Goal: Contribute content: Contribute content

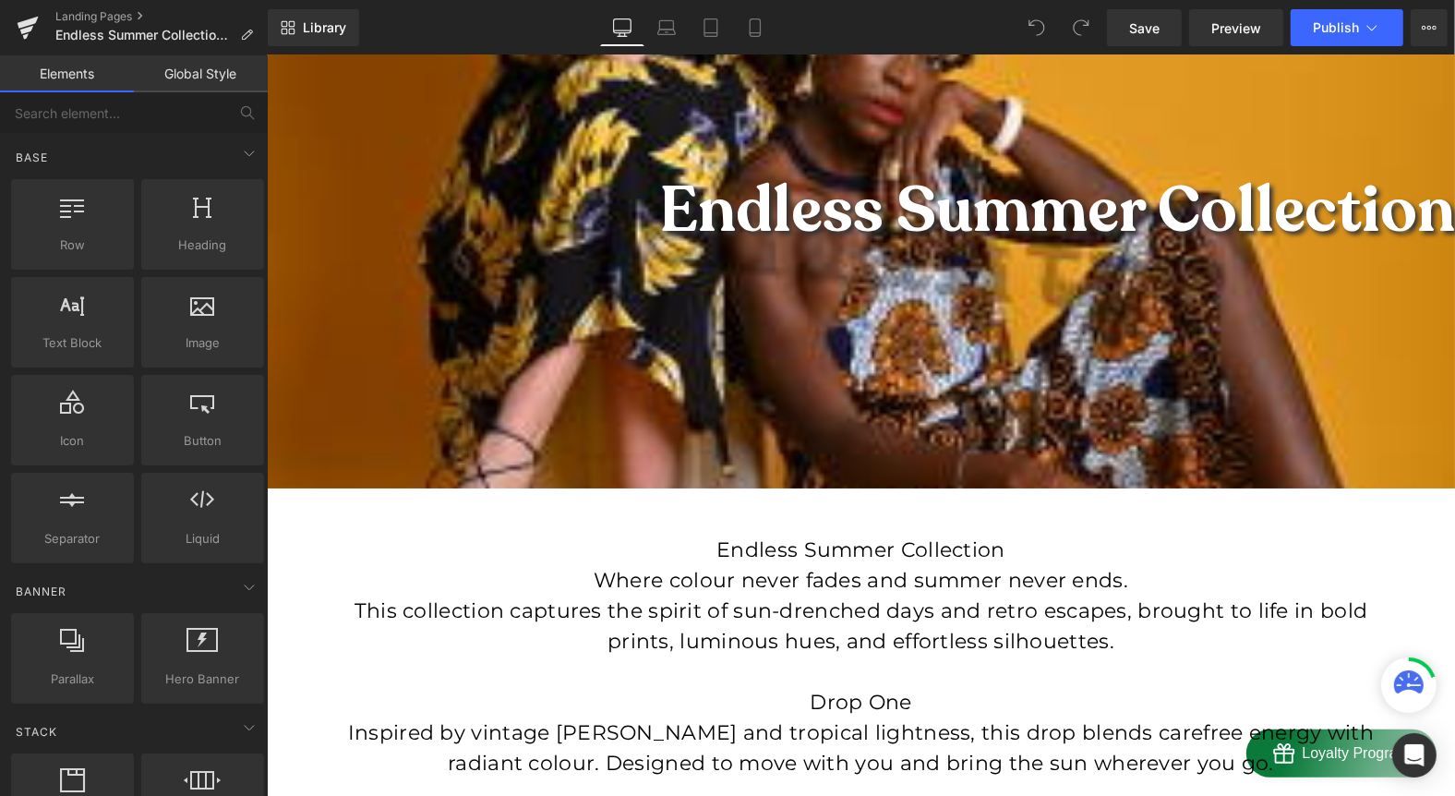
scroll to position [310, 0]
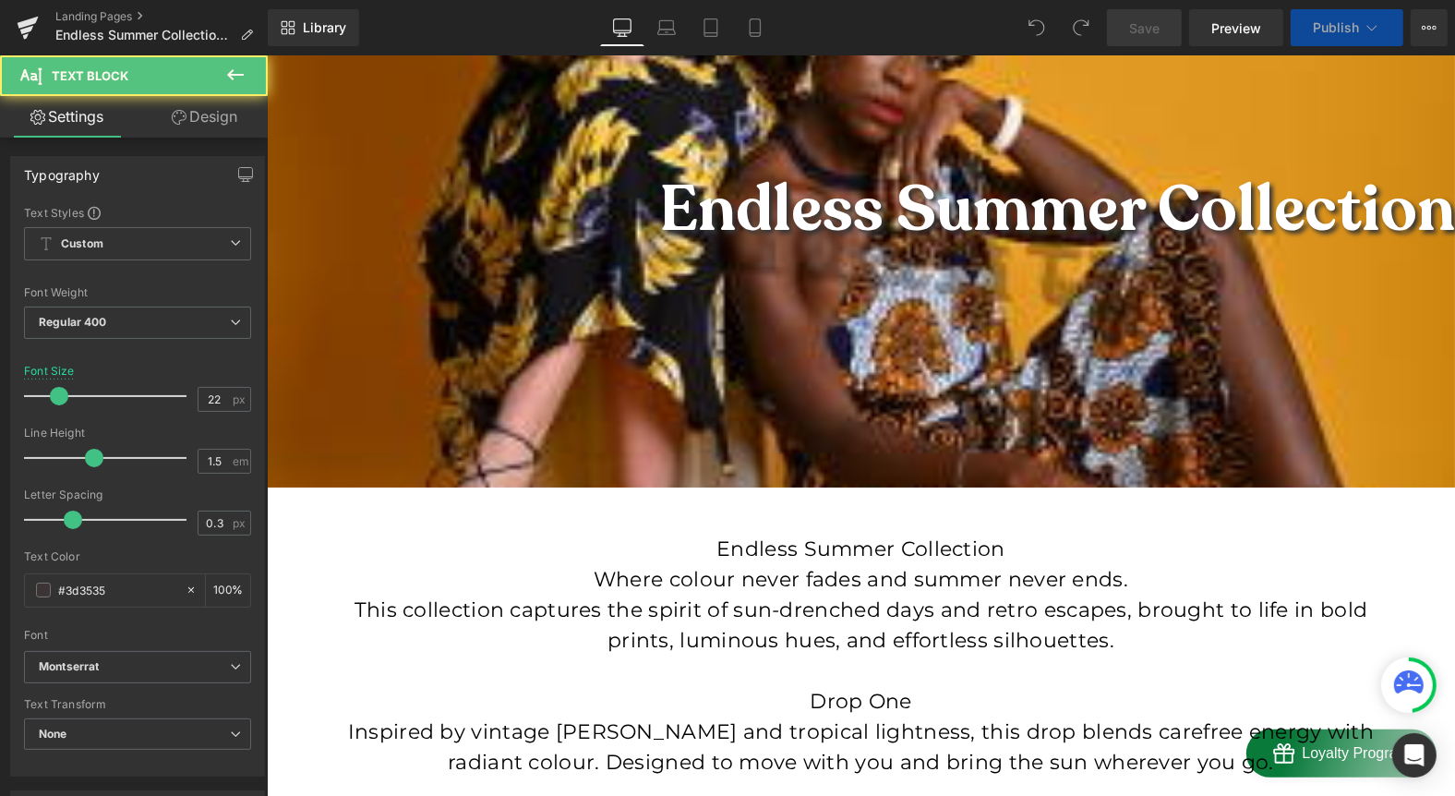
click at [881, 548] on font "Endless Summer Collection" at bounding box center [860, 548] width 289 height 25
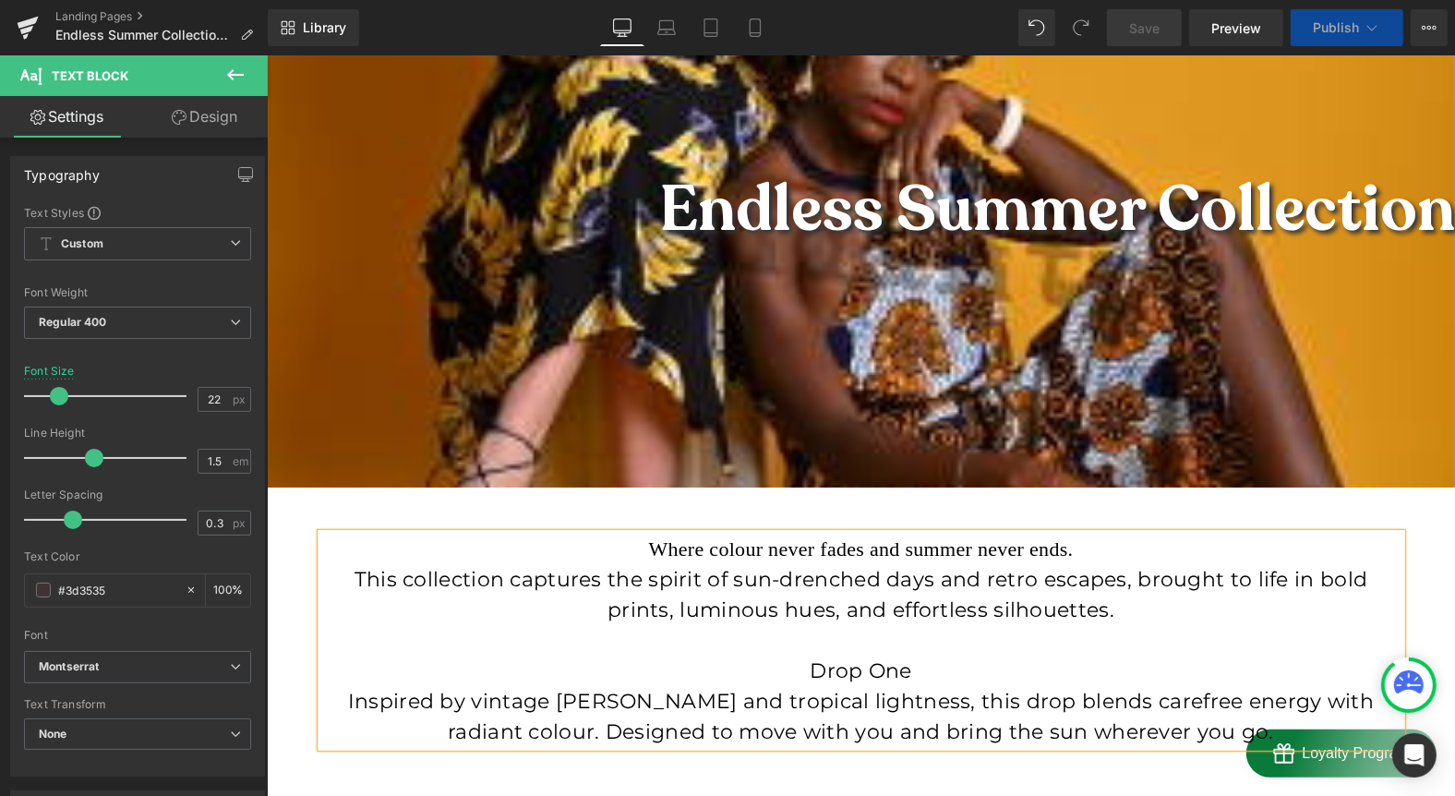
click at [845, 706] on font "Inspired by vintage [PERSON_NAME] and tropical lightness, this drop blends care…" at bounding box center [860, 715] width 1027 height 55
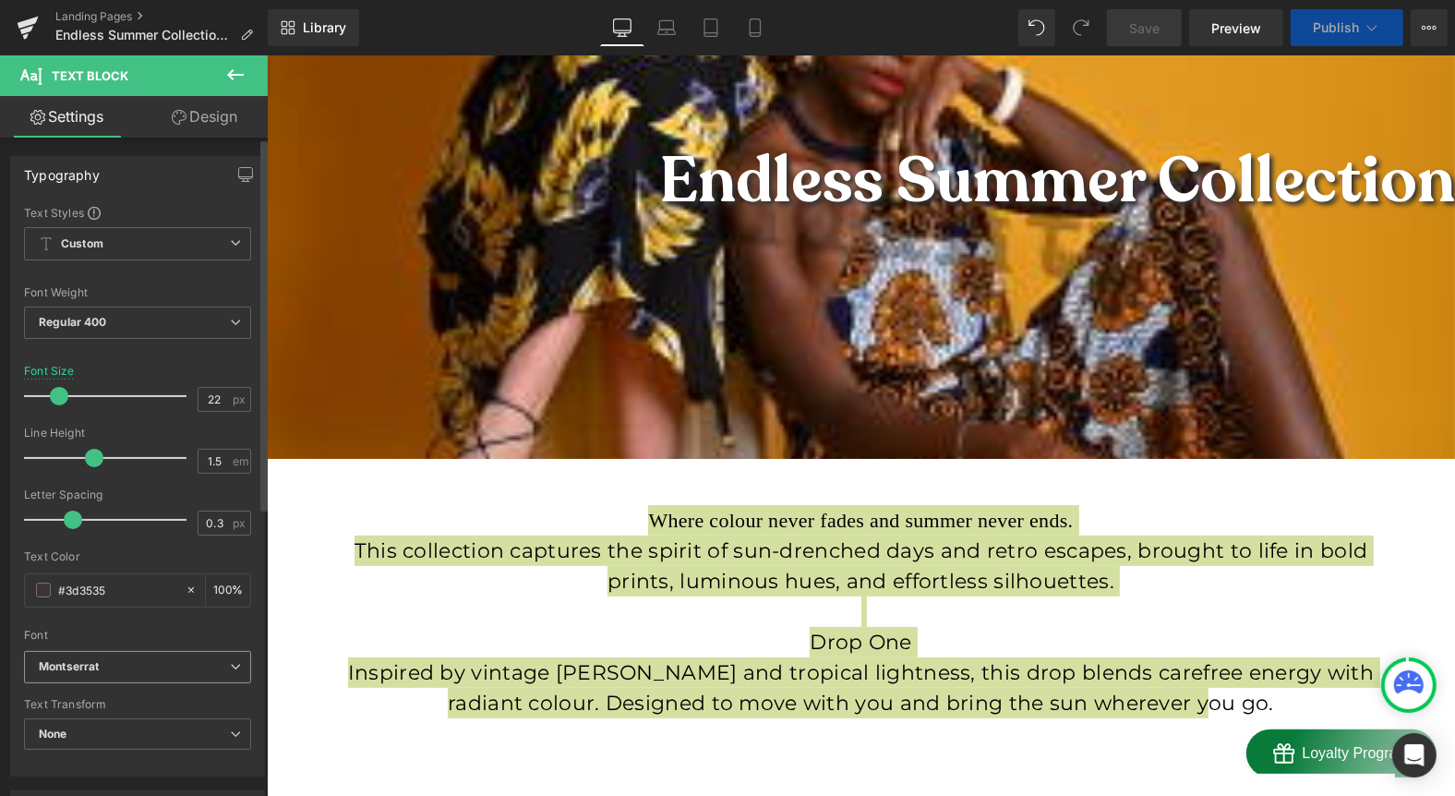
click at [119, 670] on b "Montserrat" at bounding box center [134, 667] width 191 height 16
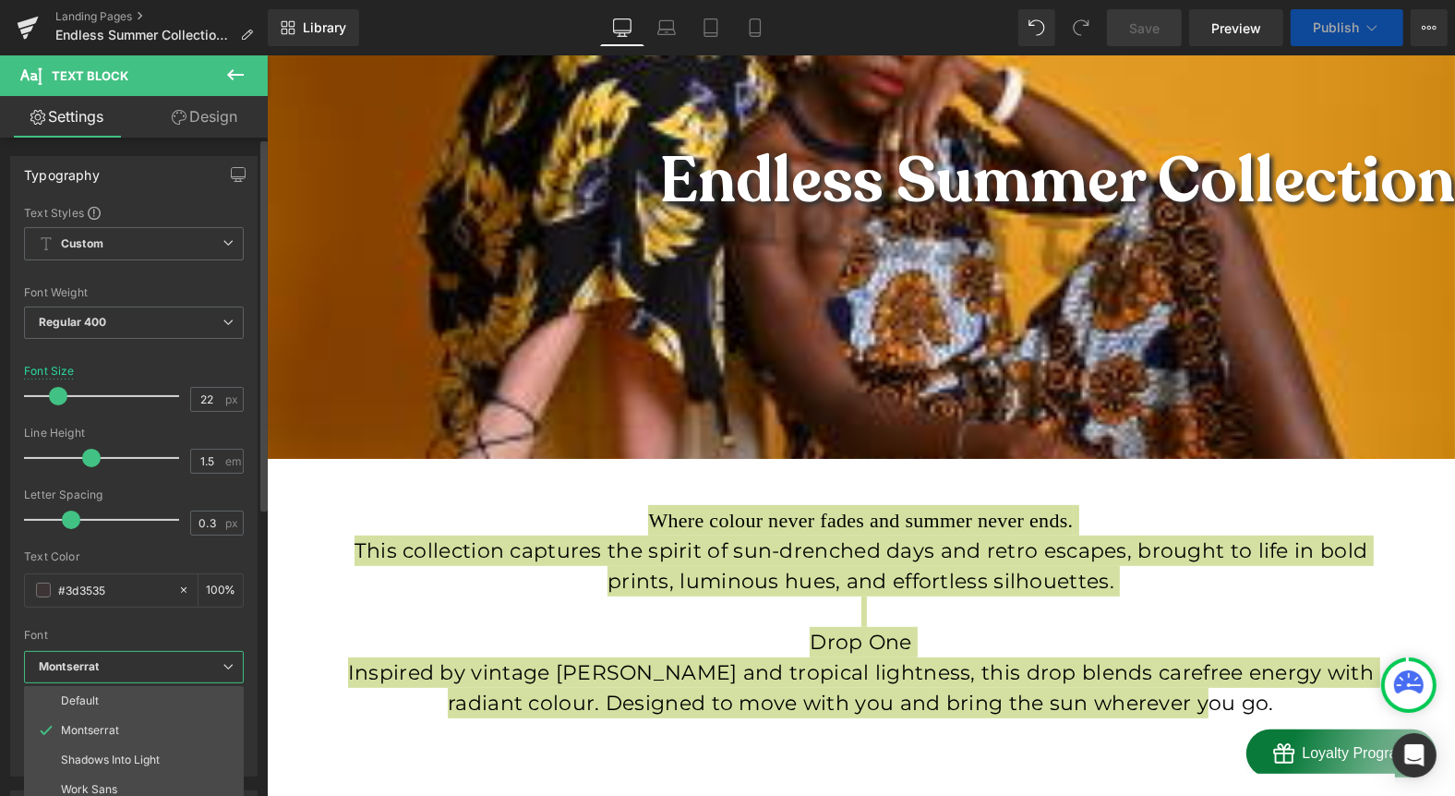
scroll to position [54, 0]
click at [223, 625] on div at bounding box center [134, 623] width 220 height 12
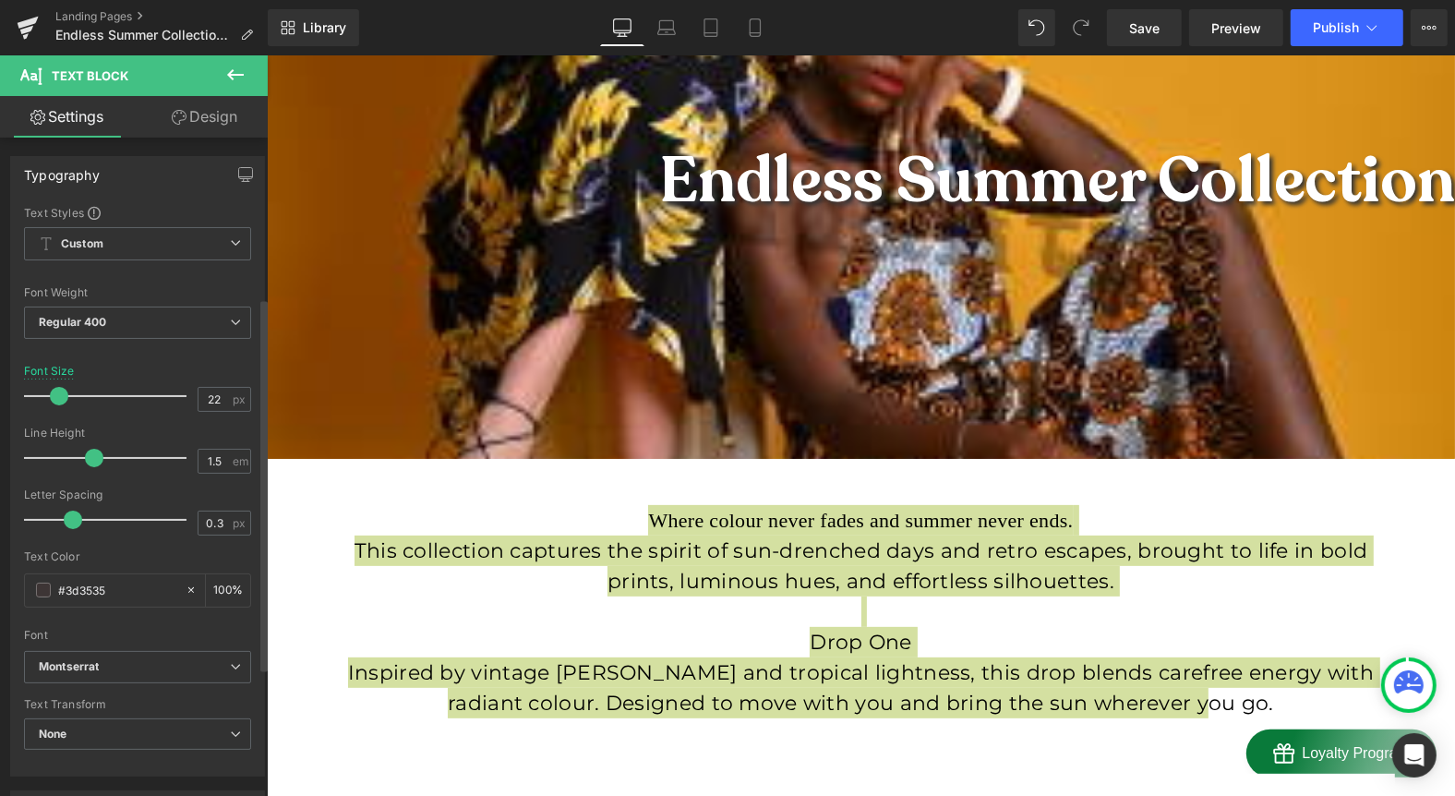
scroll to position [281, 0]
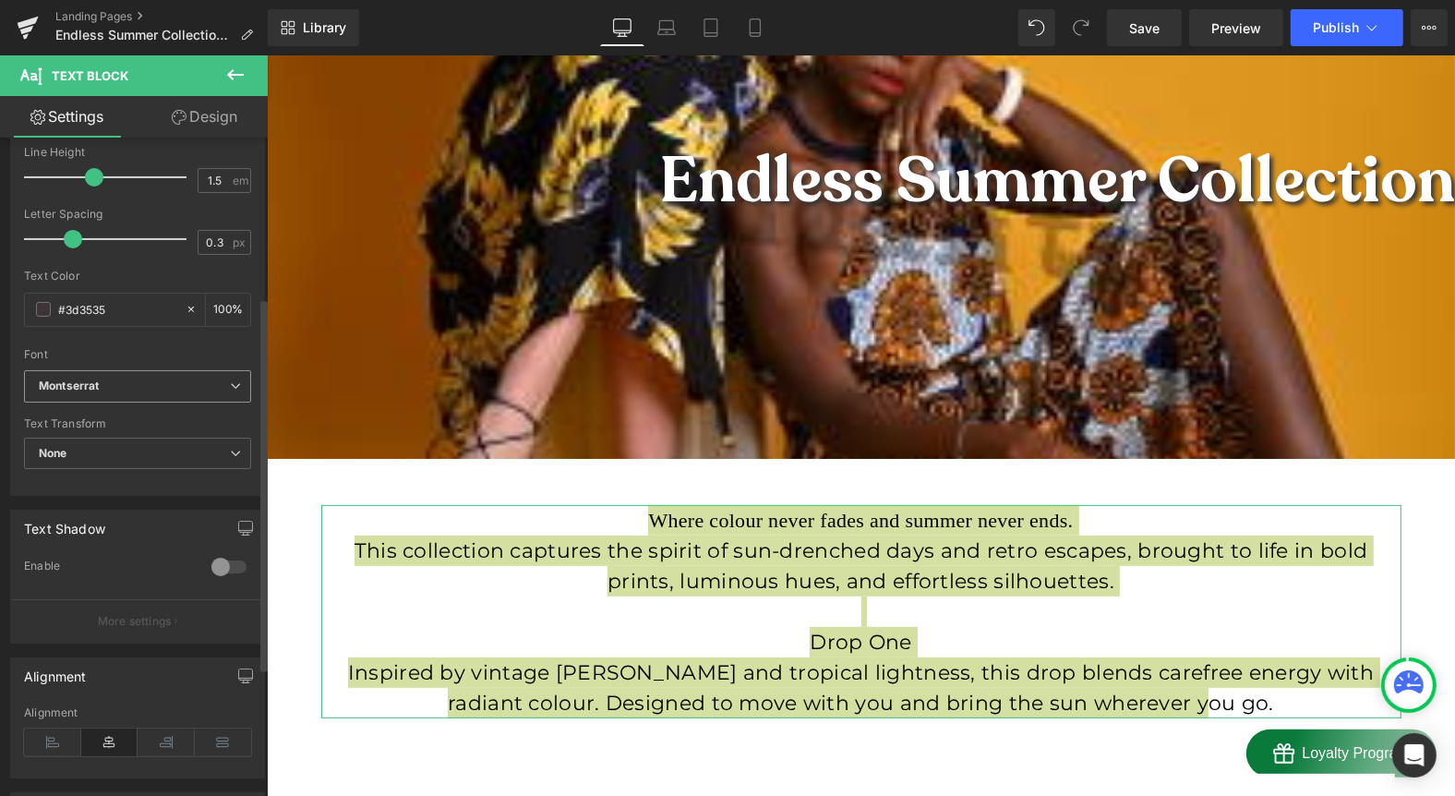
click at [230, 388] on icon at bounding box center [235, 385] width 11 height 11
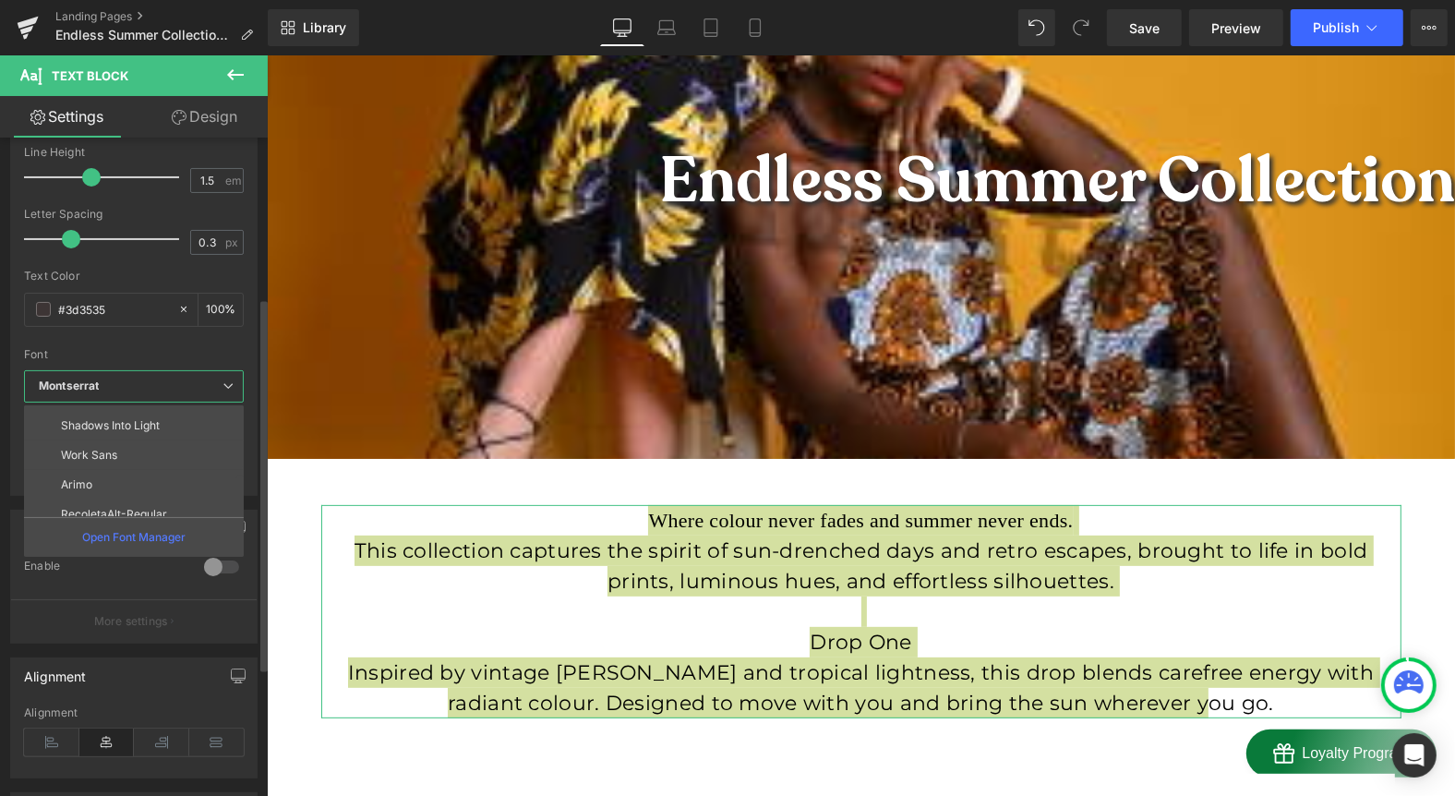
scroll to position [95, 0]
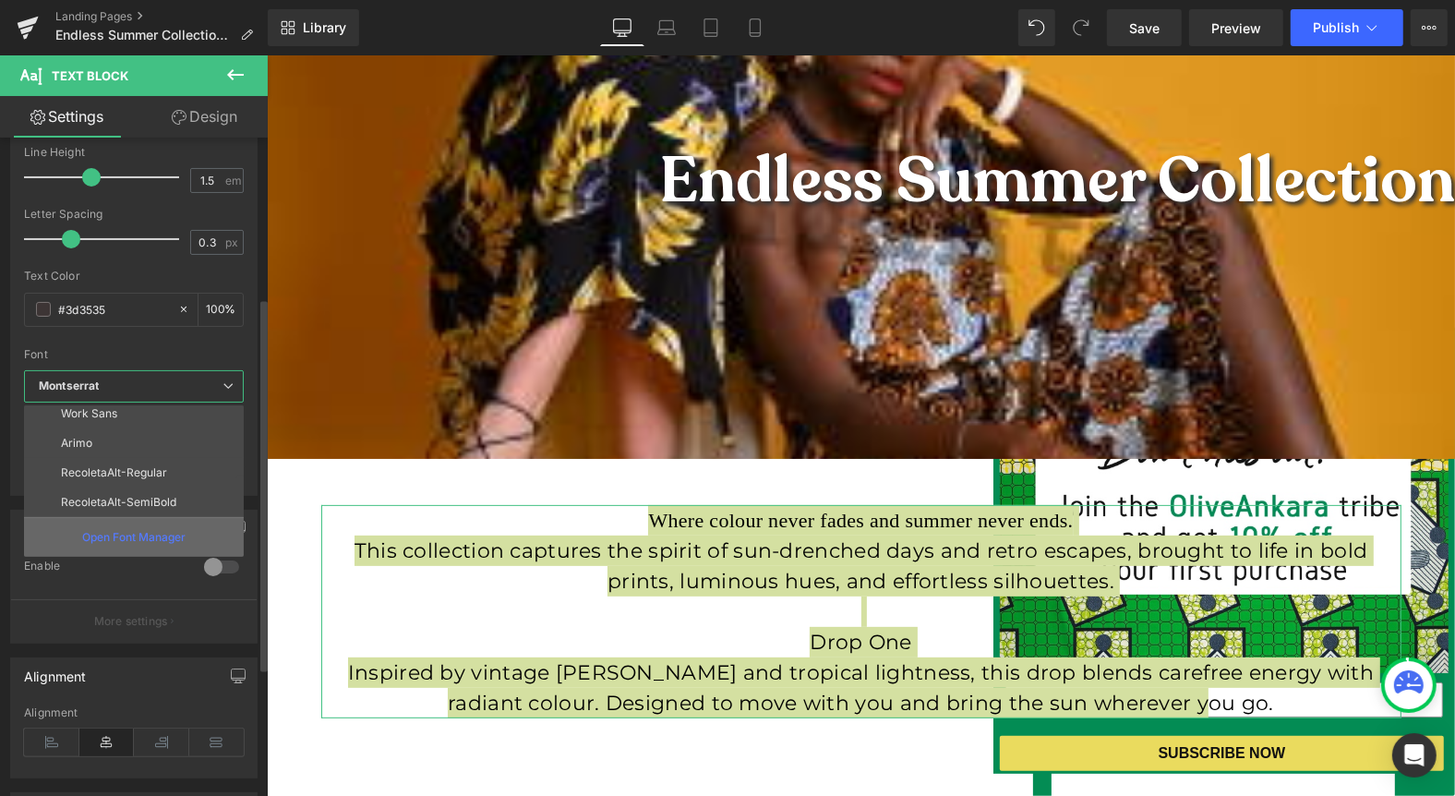
click at [147, 535] on p "Open Font Manager" at bounding box center [133, 537] width 103 height 17
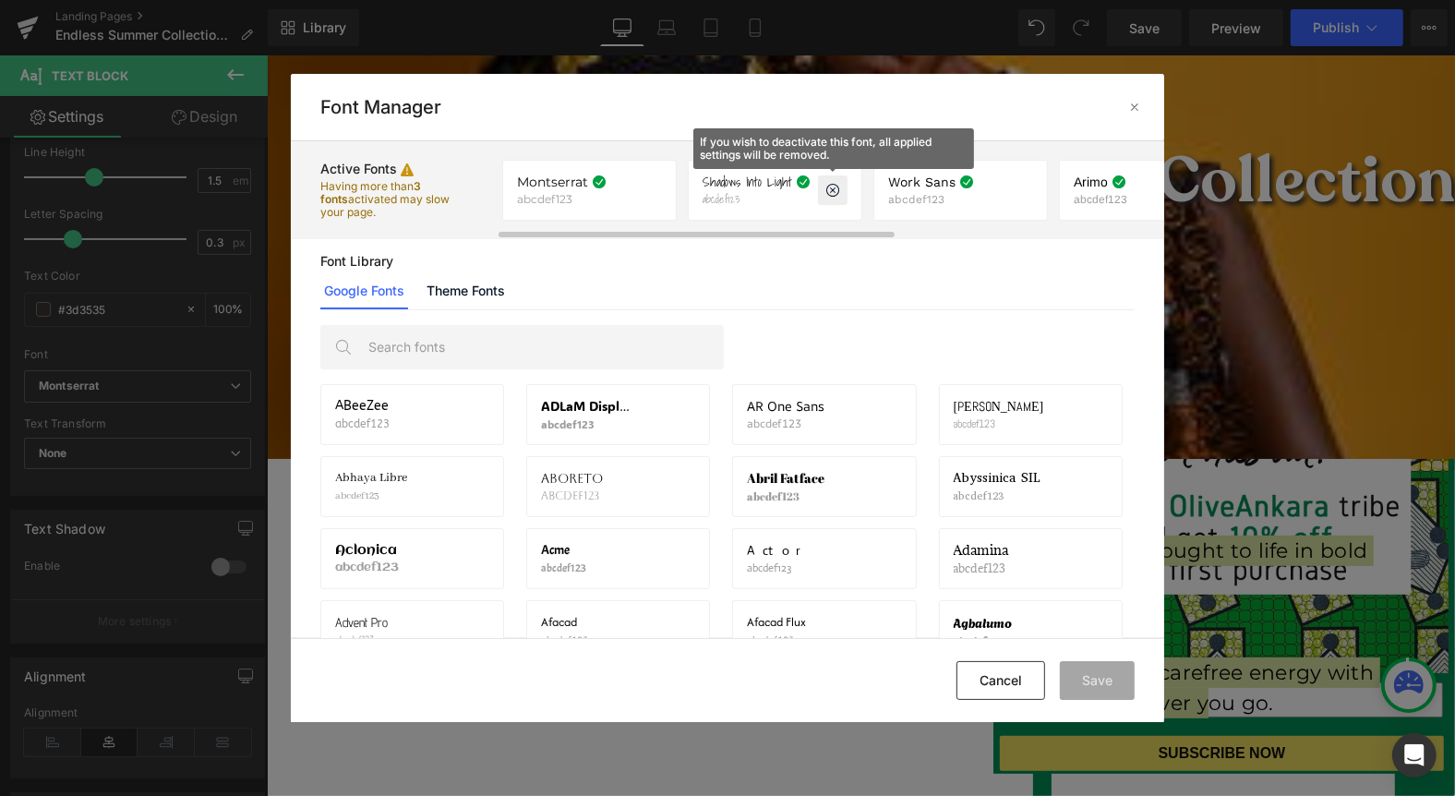
click at [832, 188] on icon at bounding box center [833, 190] width 15 height 15
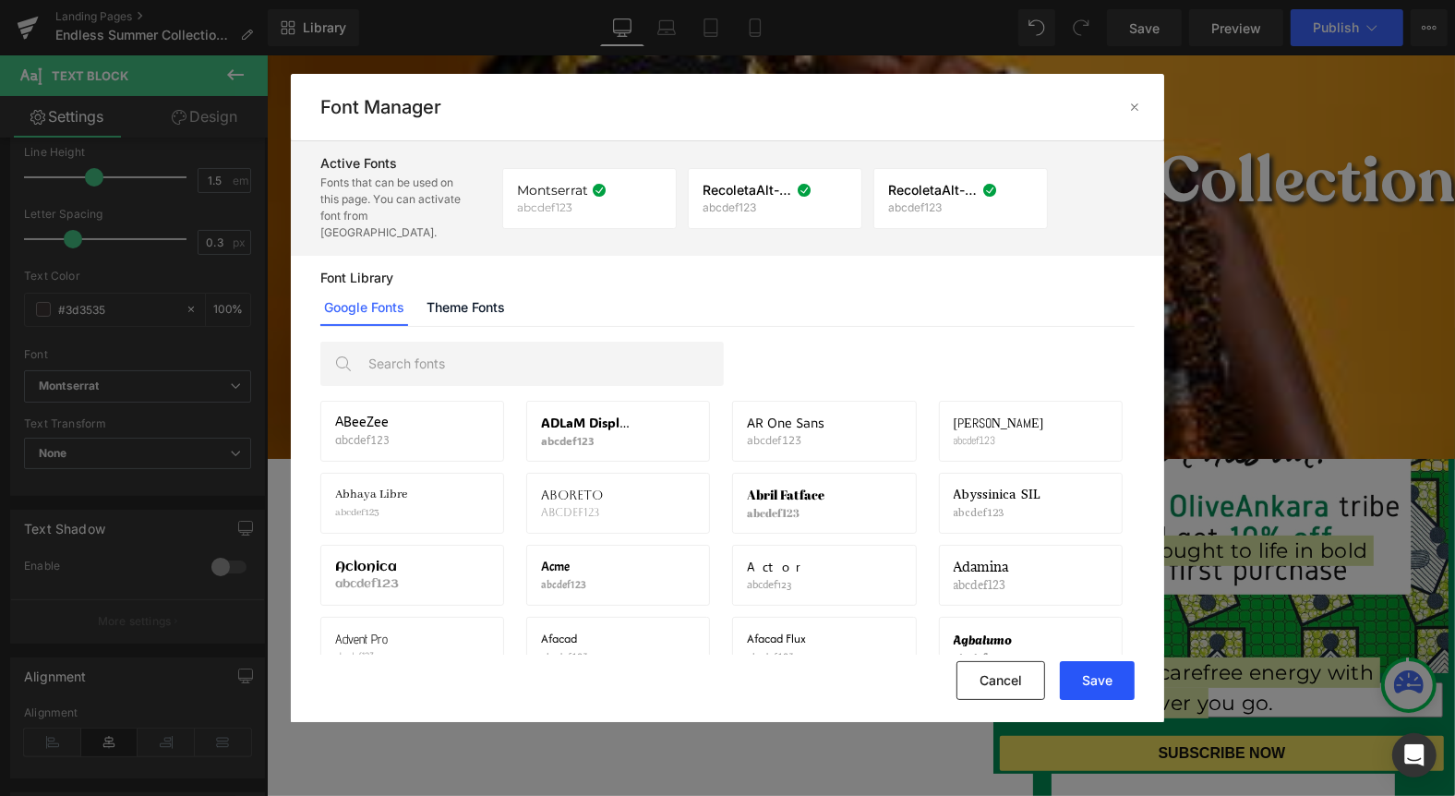
click at [1104, 682] on button "Save" at bounding box center [1097, 680] width 75 height 39
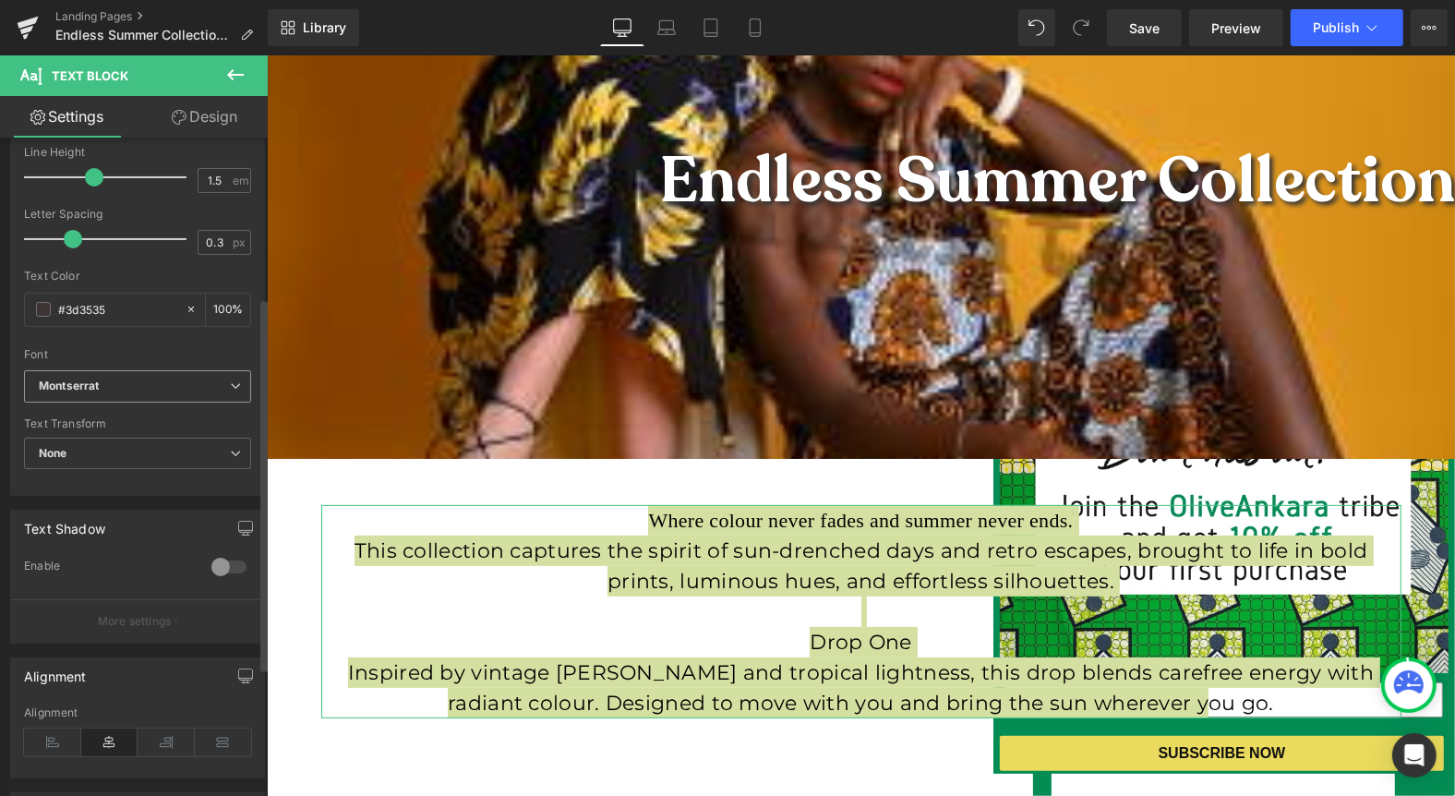
click at [91, 384] on icon "Montserrat" at bounding box center [69, 387] width 60 height 16
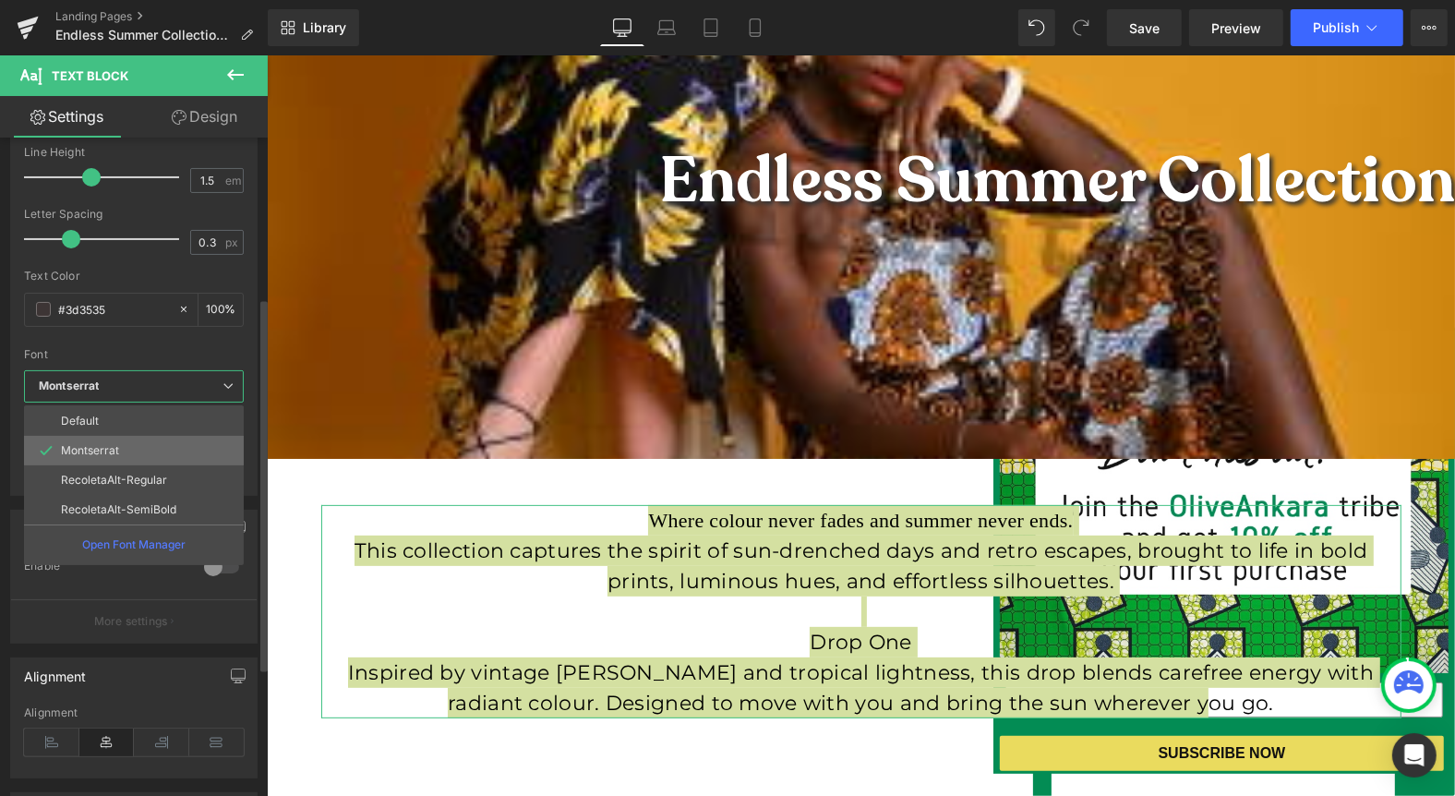
click at [97, 444] on p "Montserrat" at bounding box center [90, 450] width 58 height 13
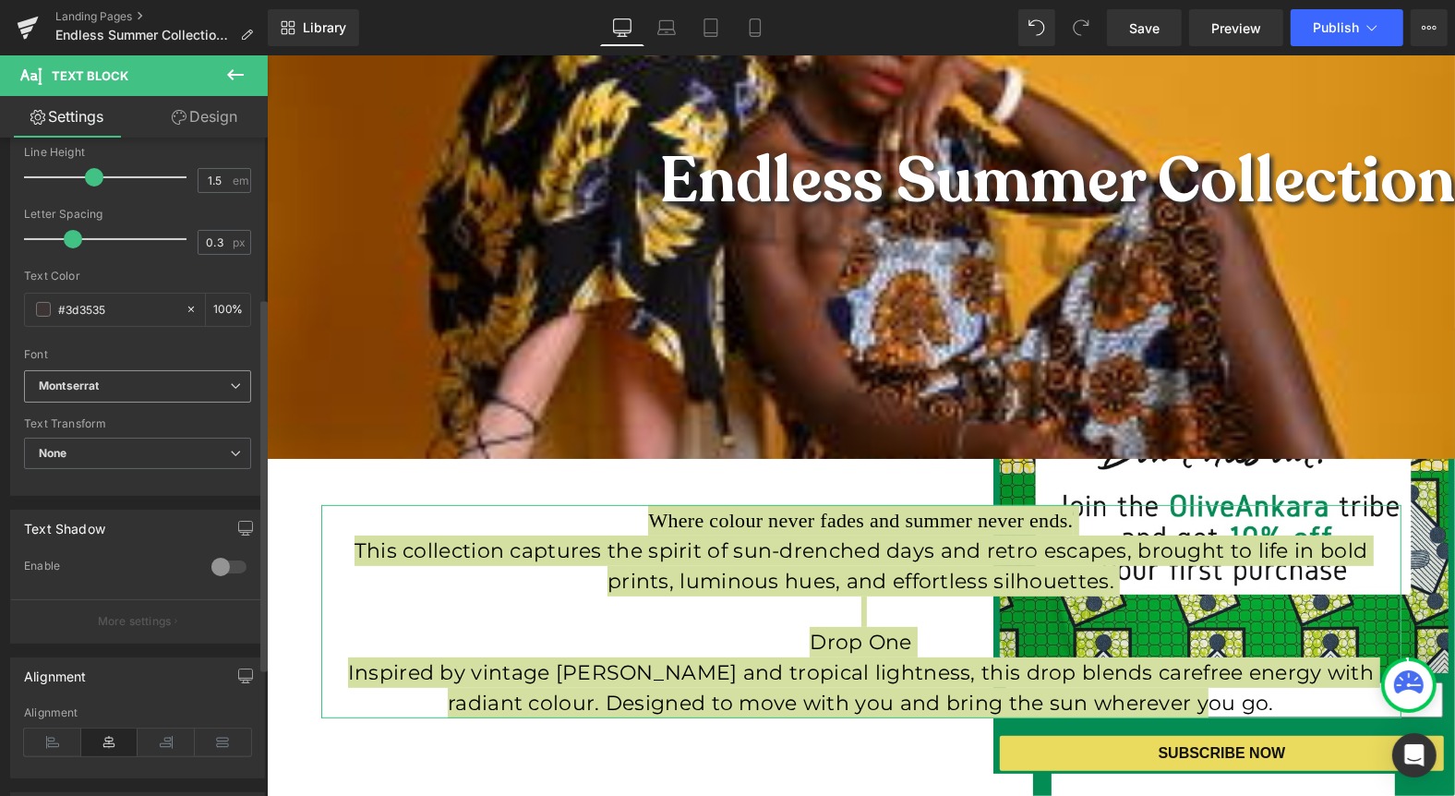
click at [100, 386] on b "Montserrat" at bounding box center [134, 387] width 191 height 16
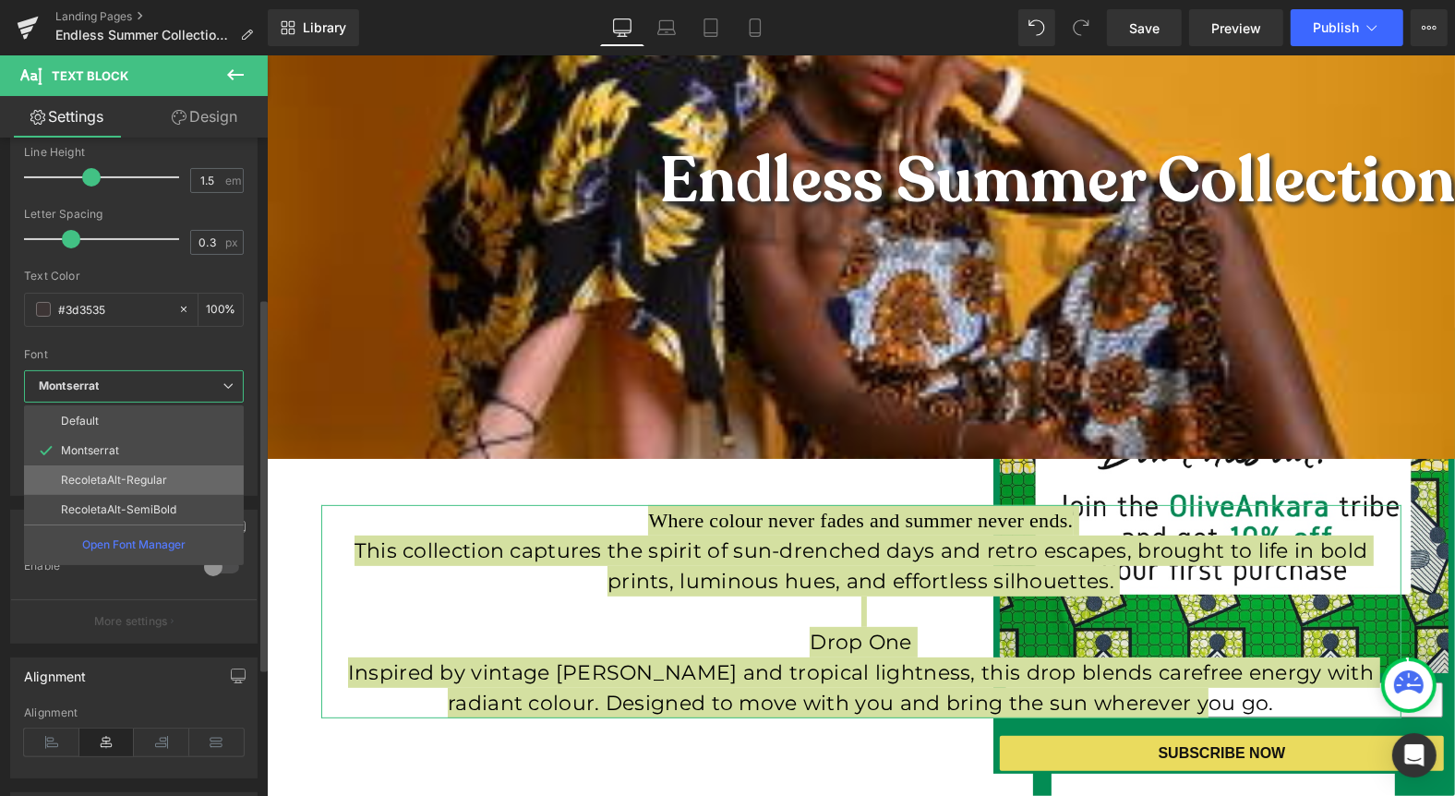
click at [93, 482] on p "RecoletaAlt-Regular" at bounding box center [114, 480] width 106 height 13
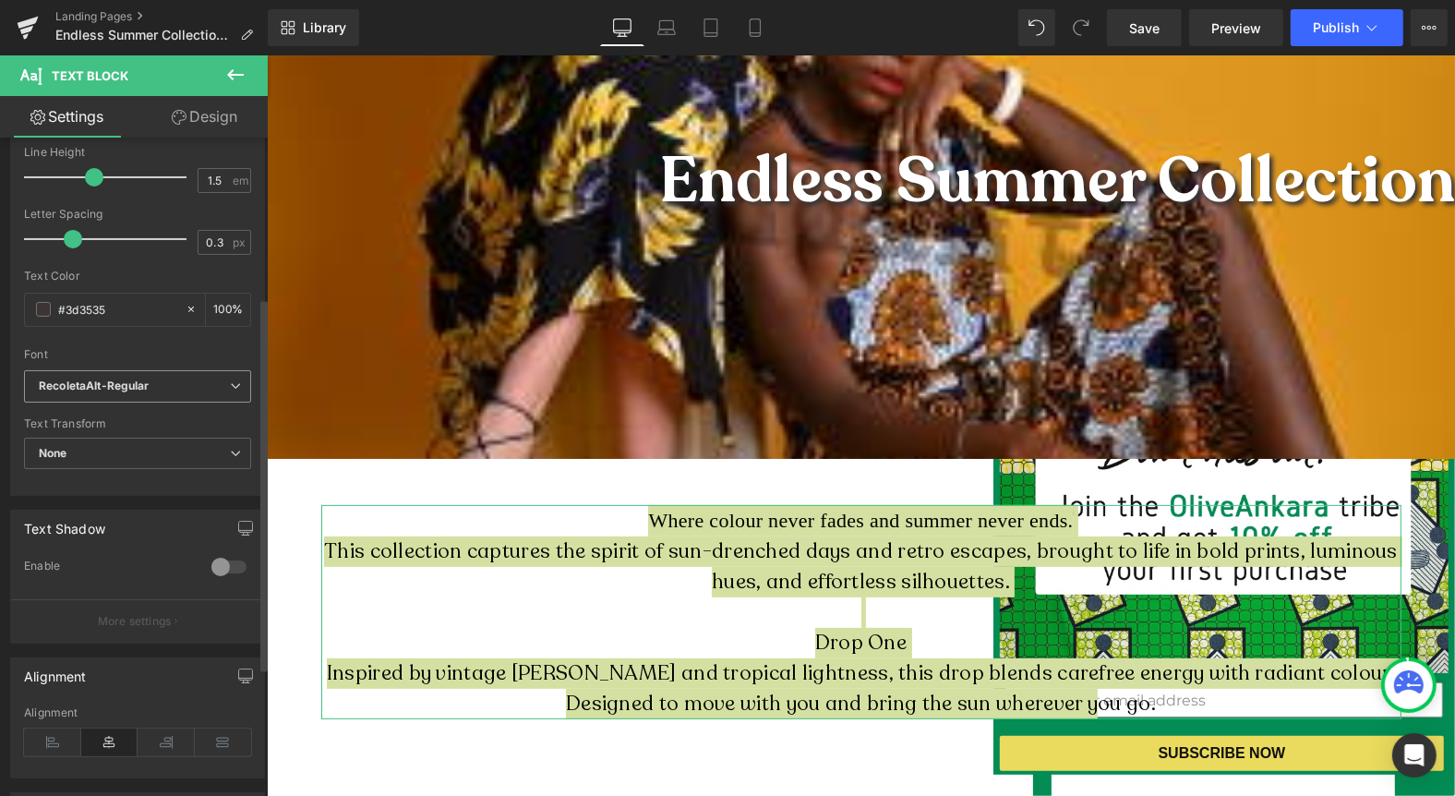
click at [161, 379] on b "RecoletaAlt-Regular" at bounding box center [134, 387] width 191 height 16
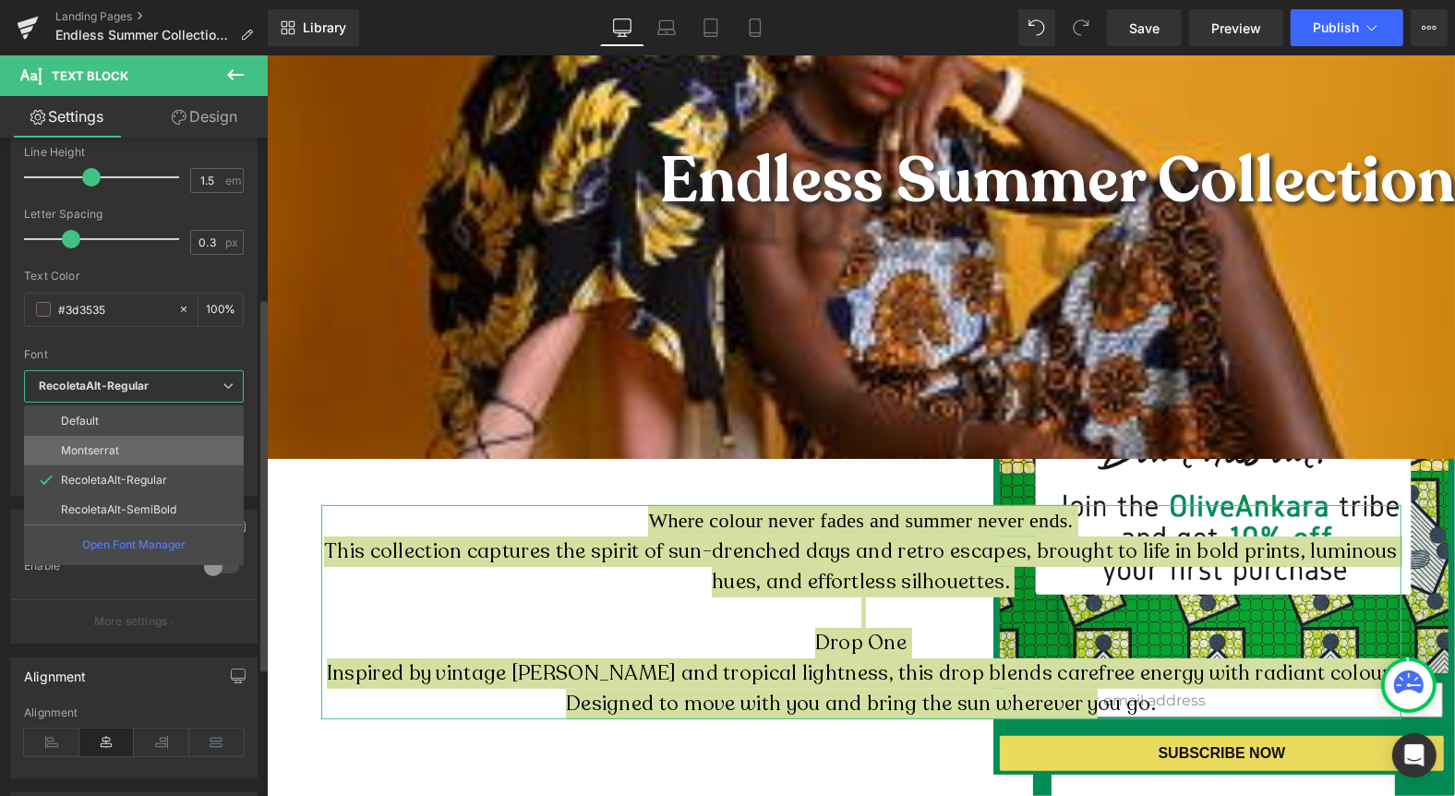
click at [122, 443] on li "Montserrat" at bounding box center [134, 451] width 220 height 30
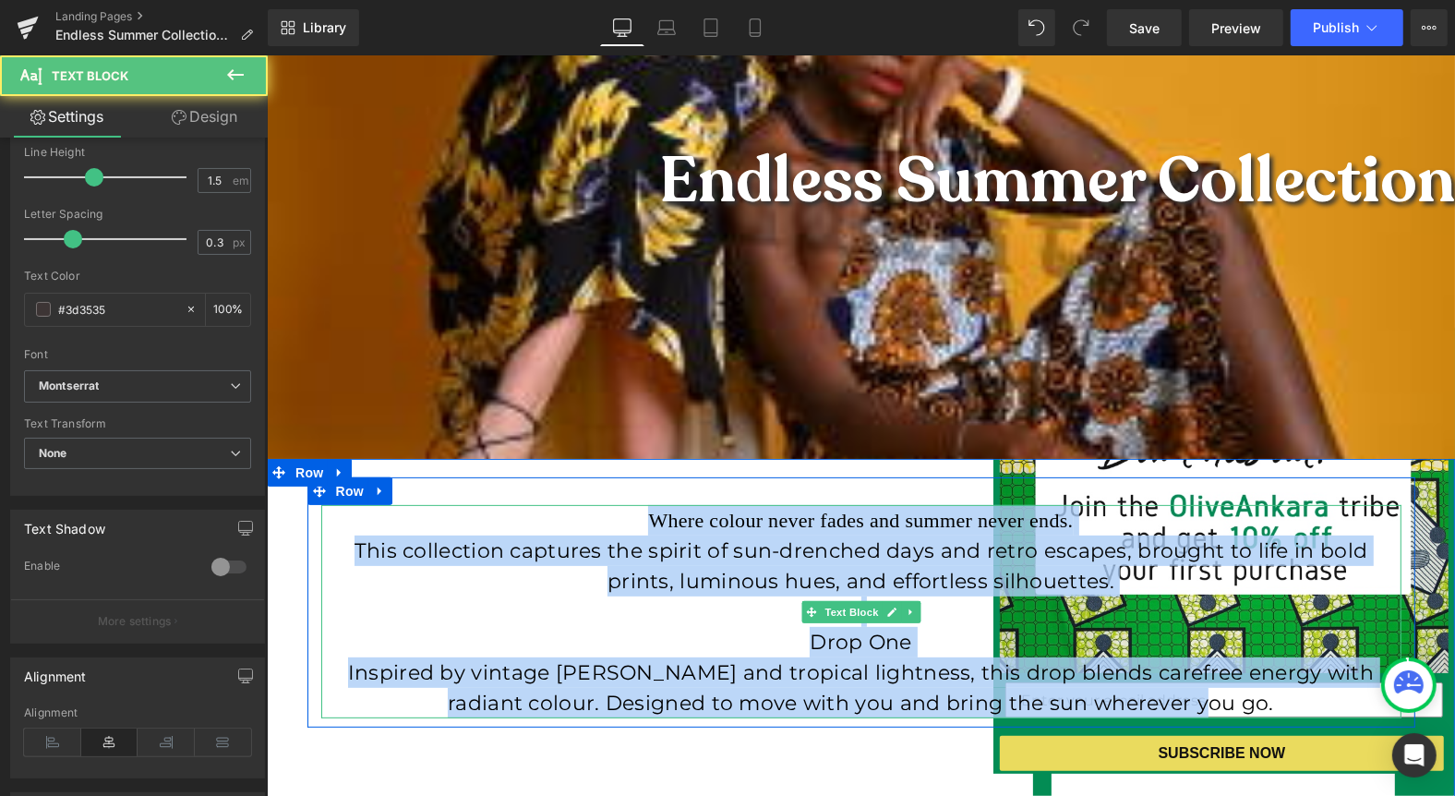
click at [977, 524] on span "Where colour never fades and summer never ends." at bounding box center [859, 519] width 425 height 23
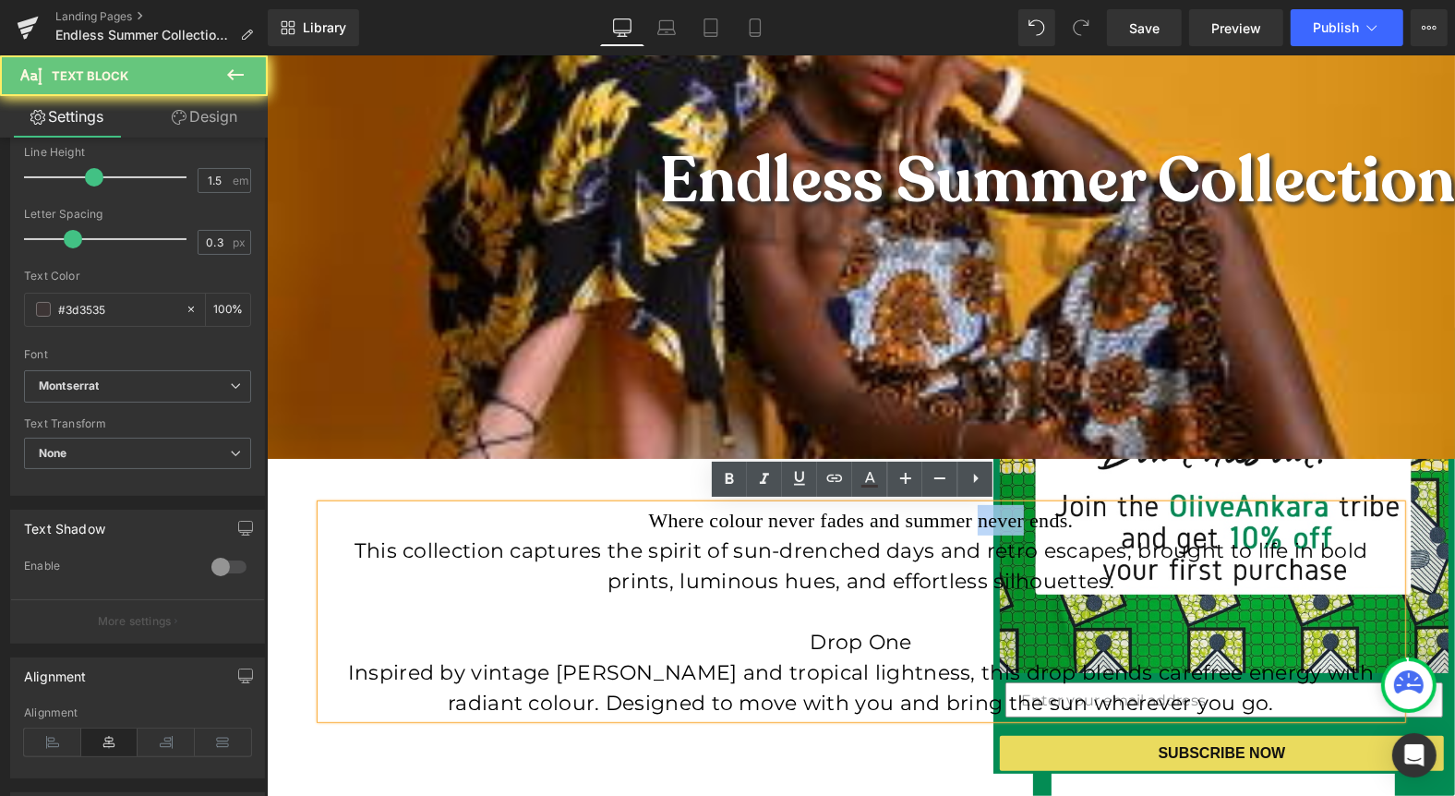
click at [977, 524] on span "Where colour never fades and summer never ends." at bounding box center [859, 519] width 425 height 23
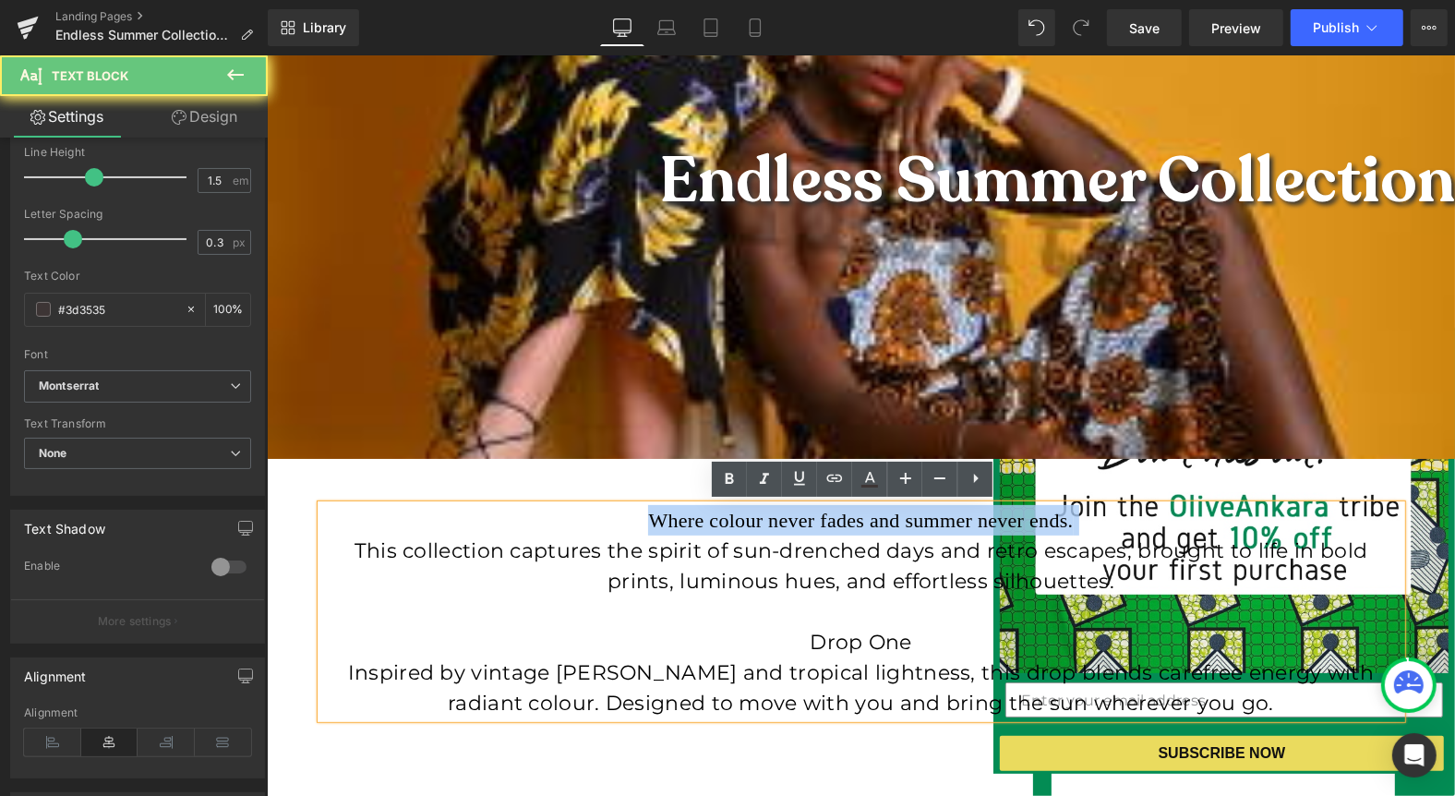
click at [977, 524] on span "Where colour never fades and summer never ends." at bounding box center [859, 519] width 425 height 23
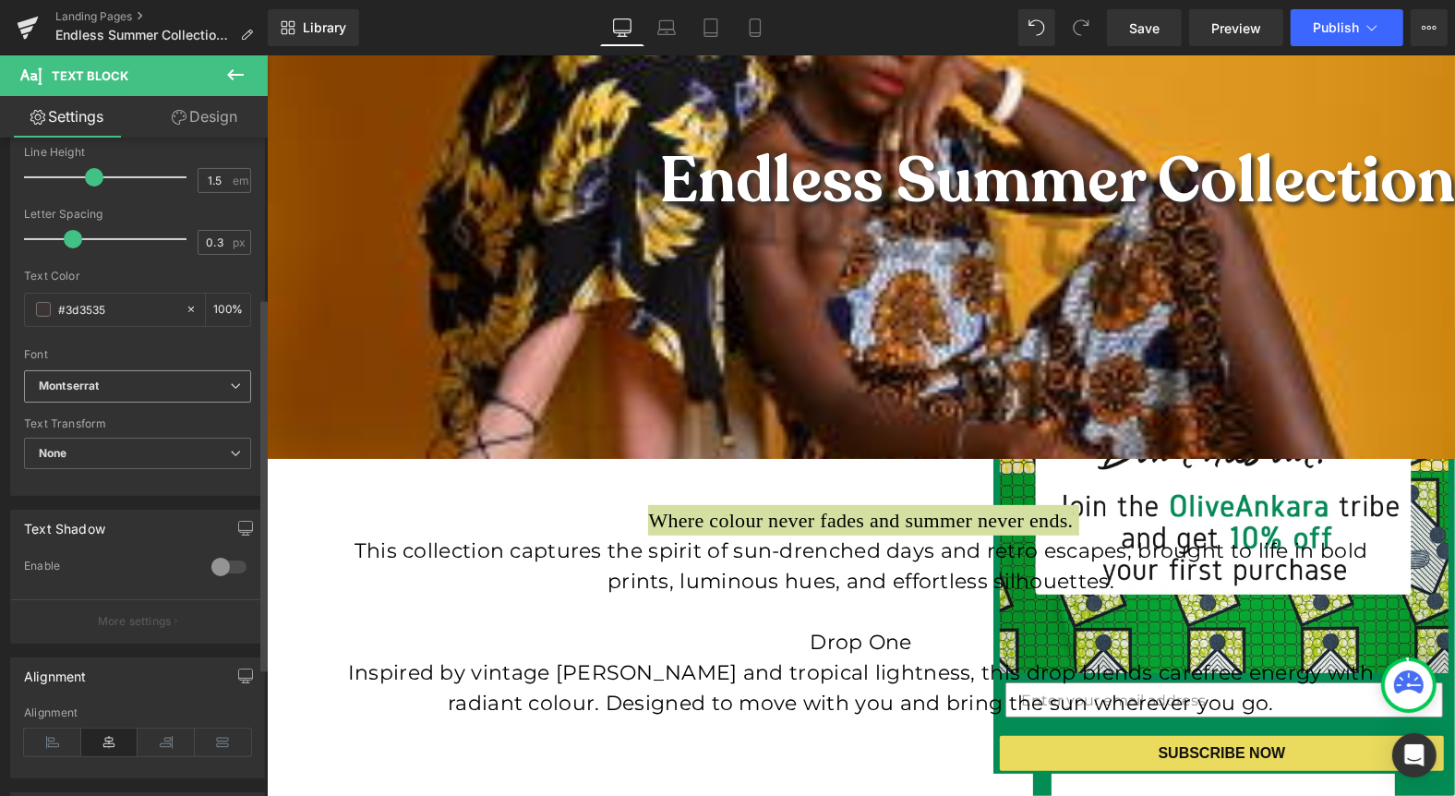
click at [100, 385] on b "Montserrat" at bounding box center [134, 387] width 191 height 16
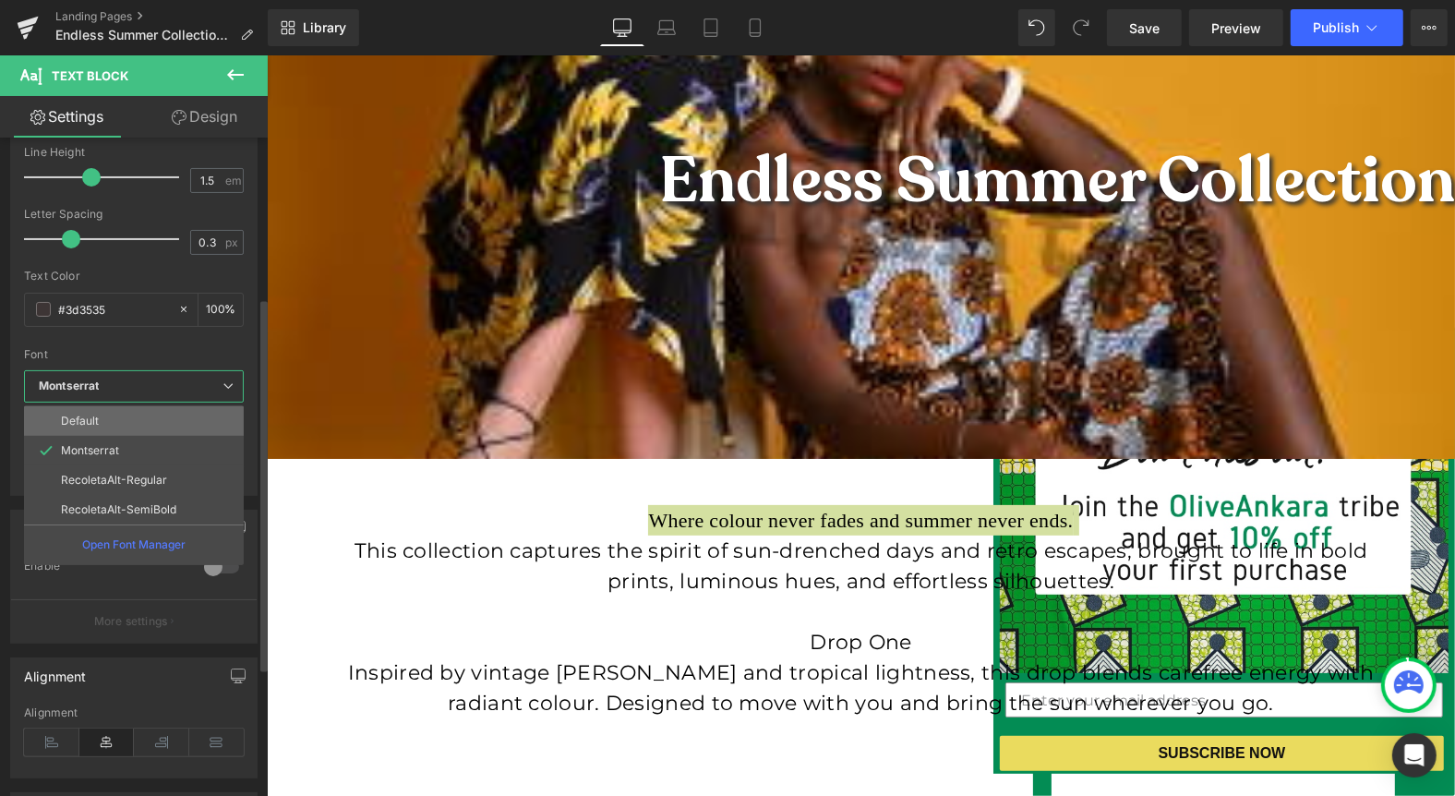
click at [89, 422] on p "Default" at bounding box center [80, 421] width 38 height 13
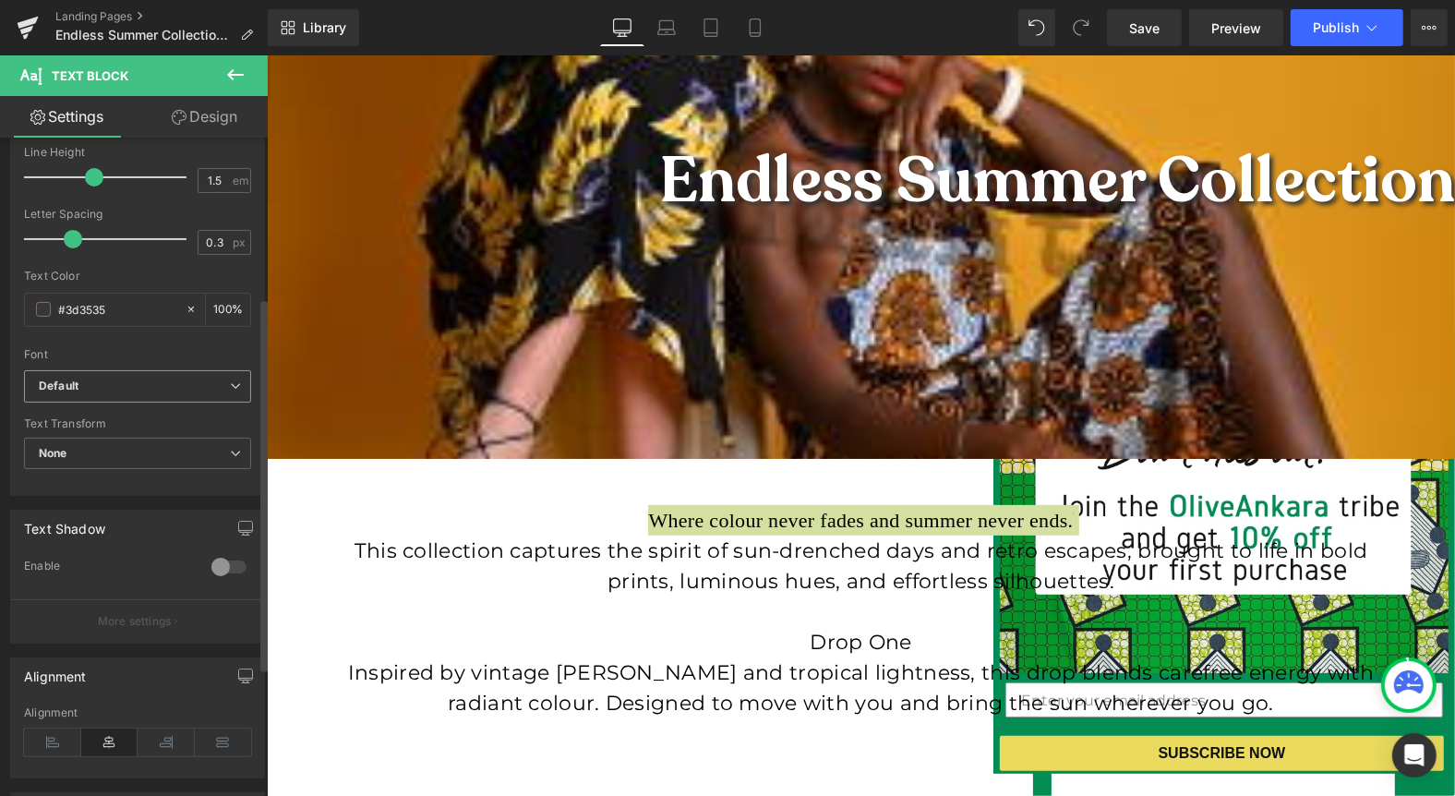
click at [159, 370] on span "Default" at bounding box center [137, 386] width 227 height 32
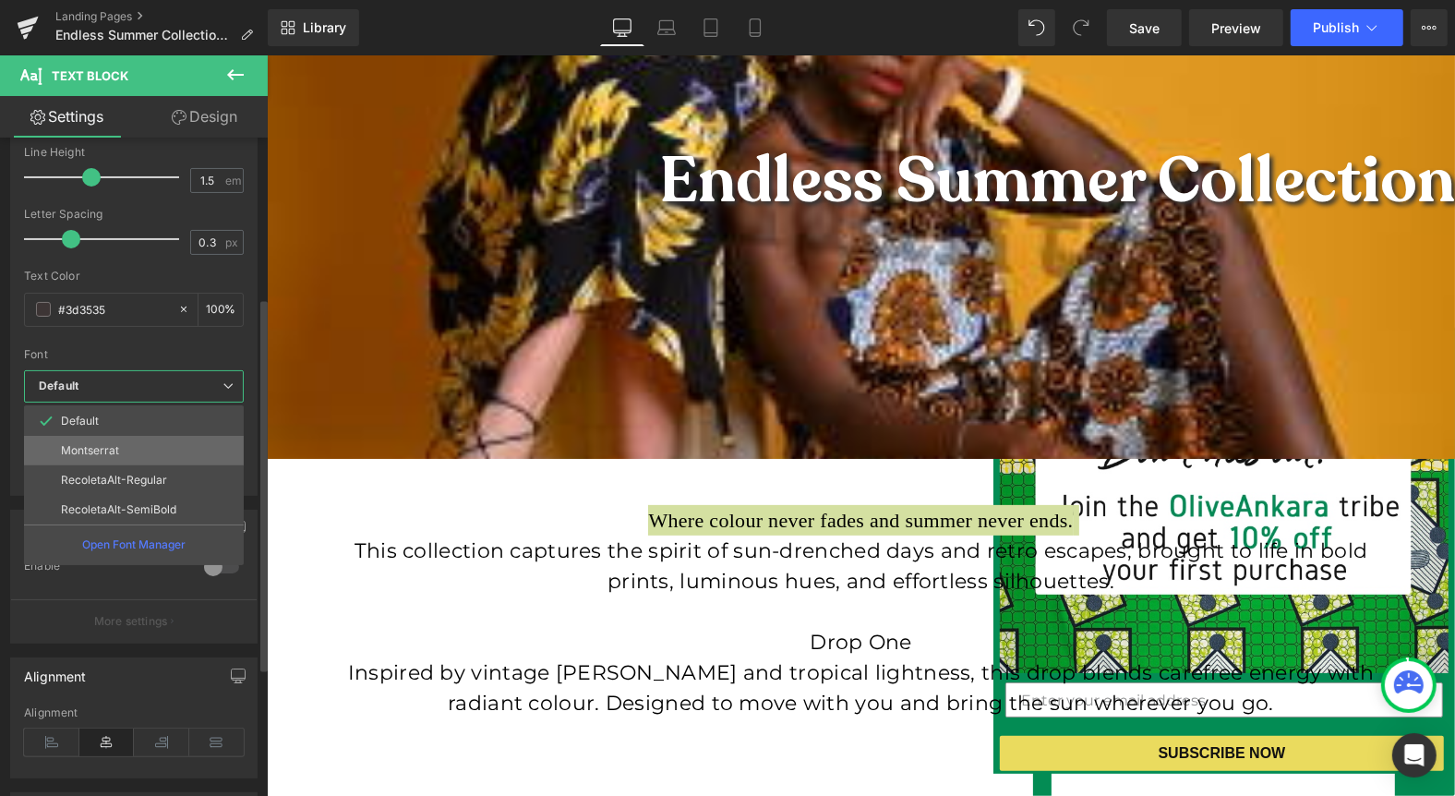
click at [127, 439] on li "Montserrat" at bounding box center [134, 451] width 220 height 30
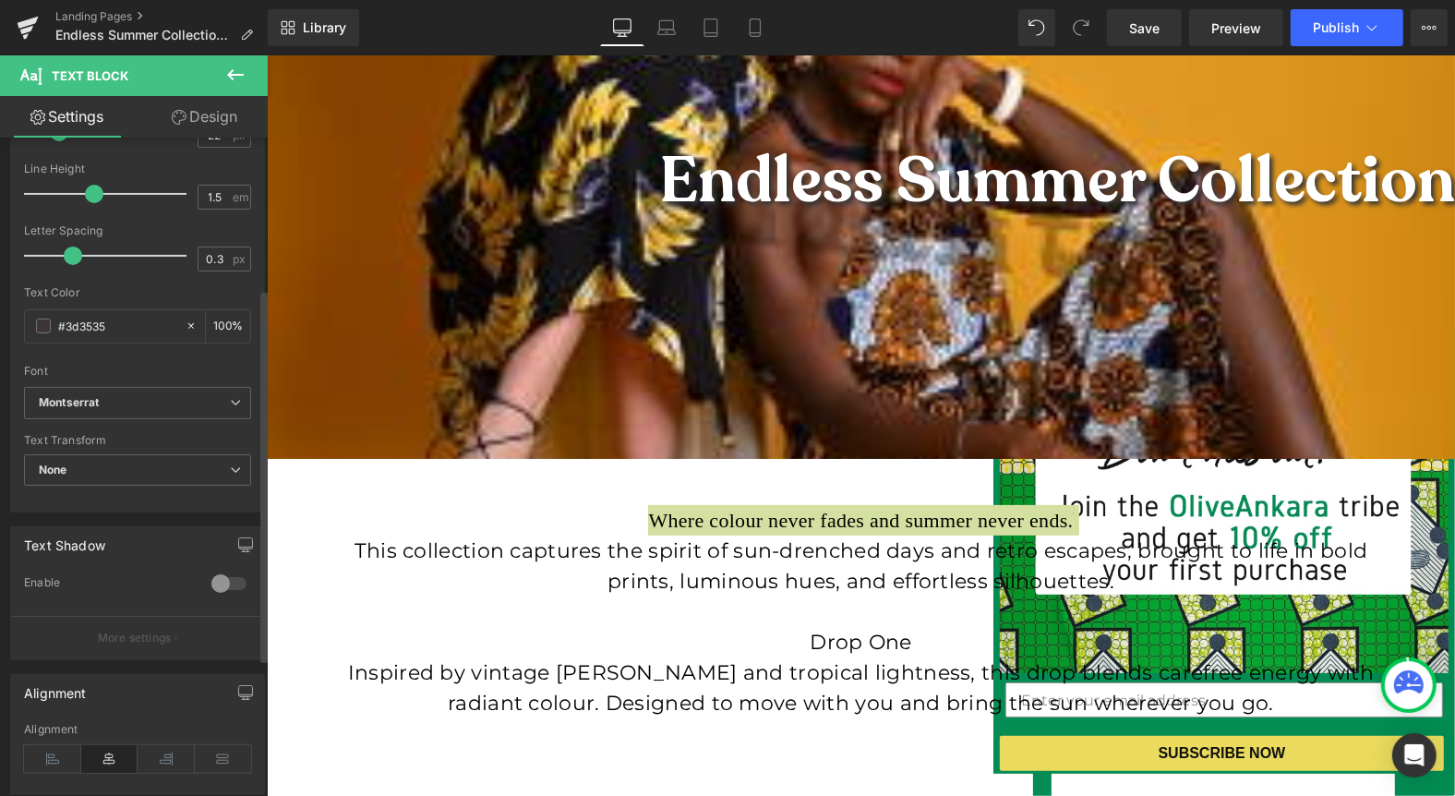
scroll to position [260, 0]
click at [175, 458] on span "None" at bounding box center [137, 474] width 227 height 32
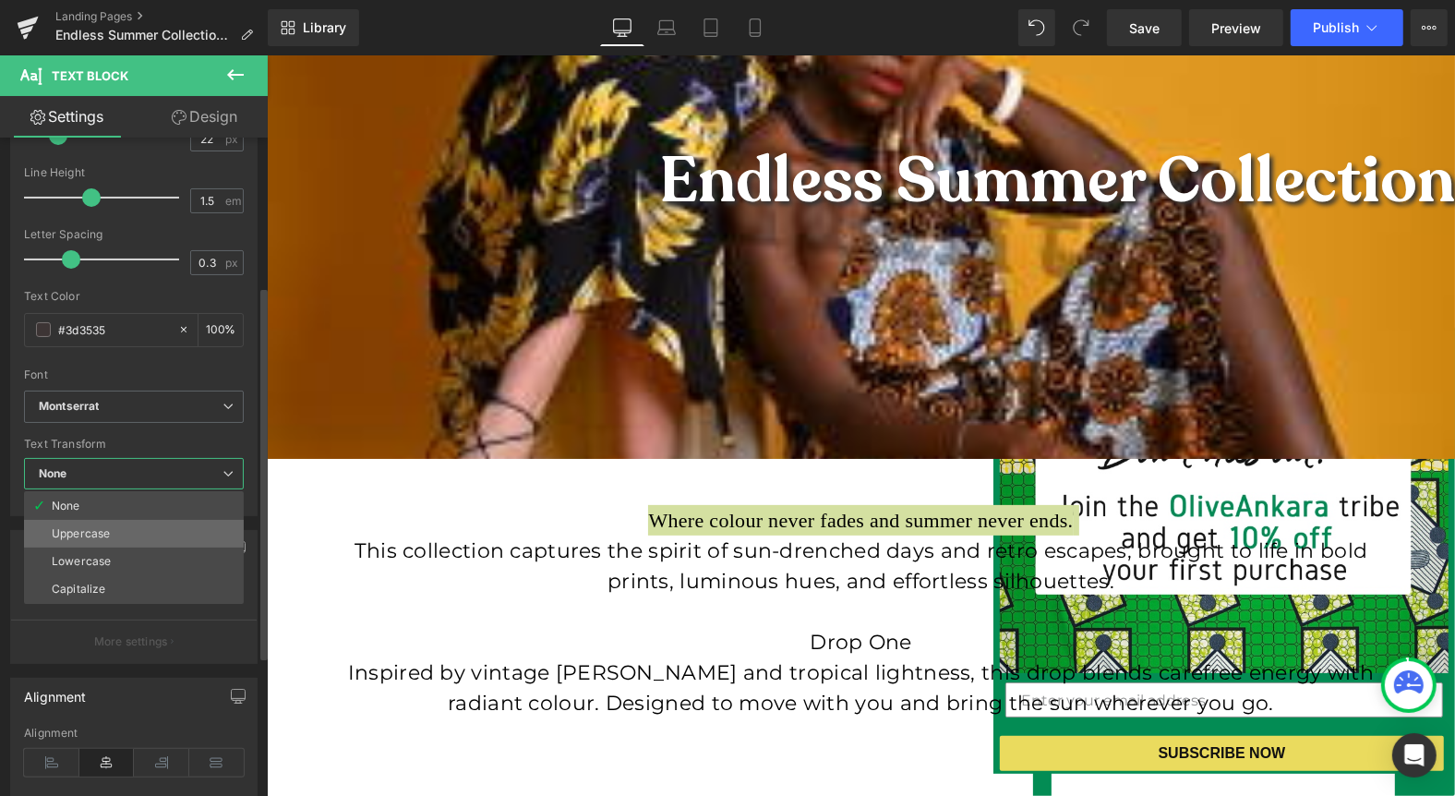
click at [144, 527] on li "Uppercase" at bounding box center [134, 534] width 220 height 28
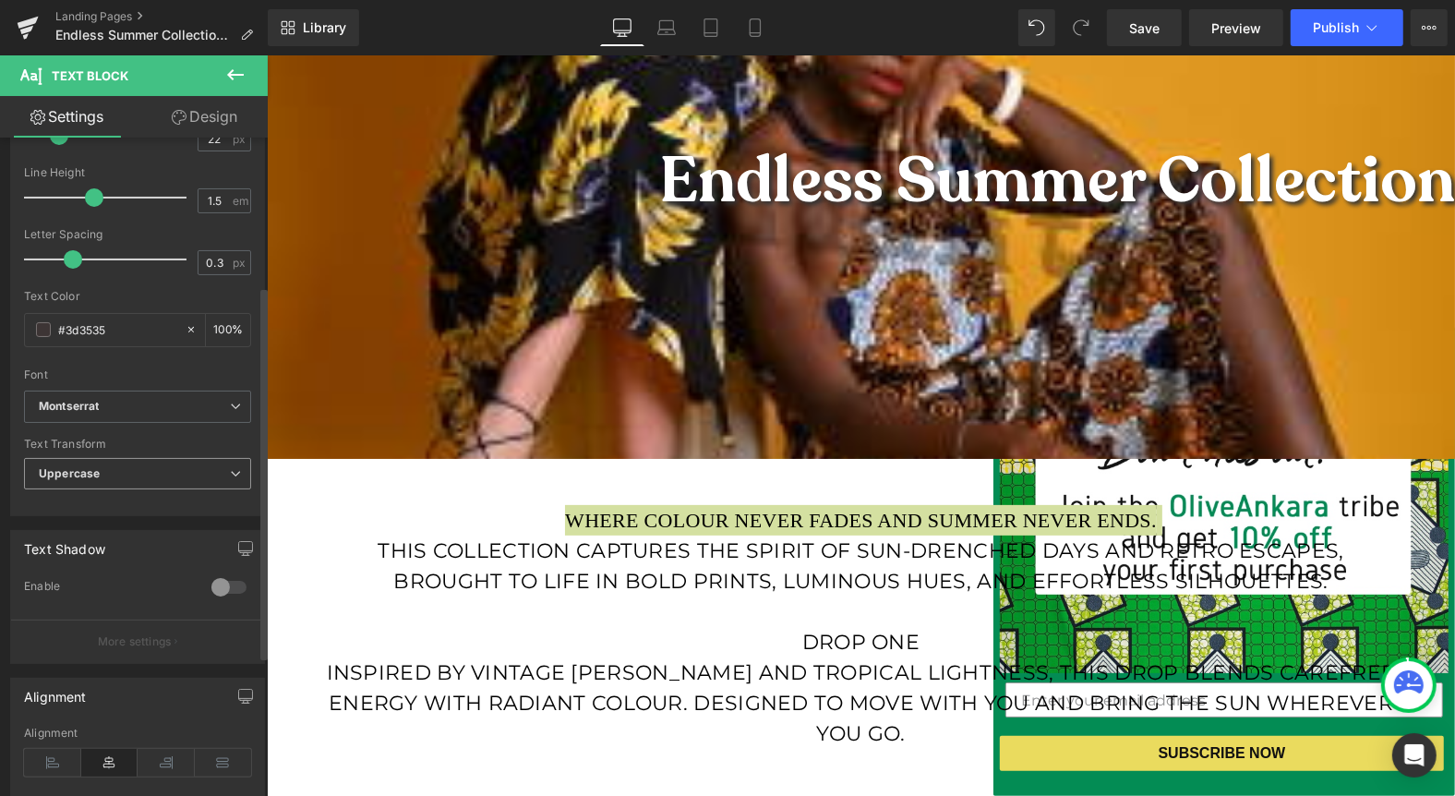
click at [138, 472] on span "Uppercase" at bounding box center [137, 474] width 227 height 32
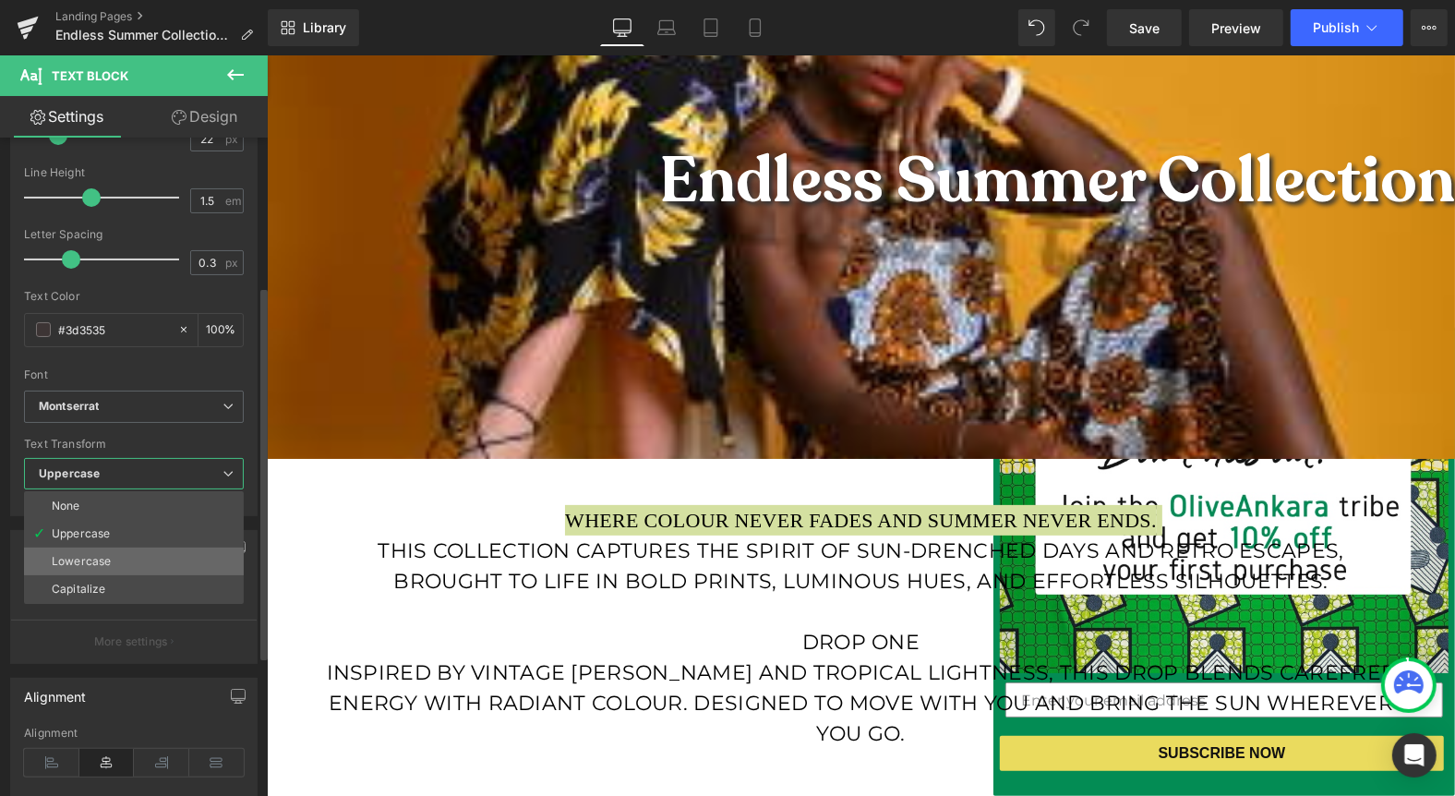
click at [92, 558] on div "Lowercase" at bounding box center [81, 561] width 59 height 13
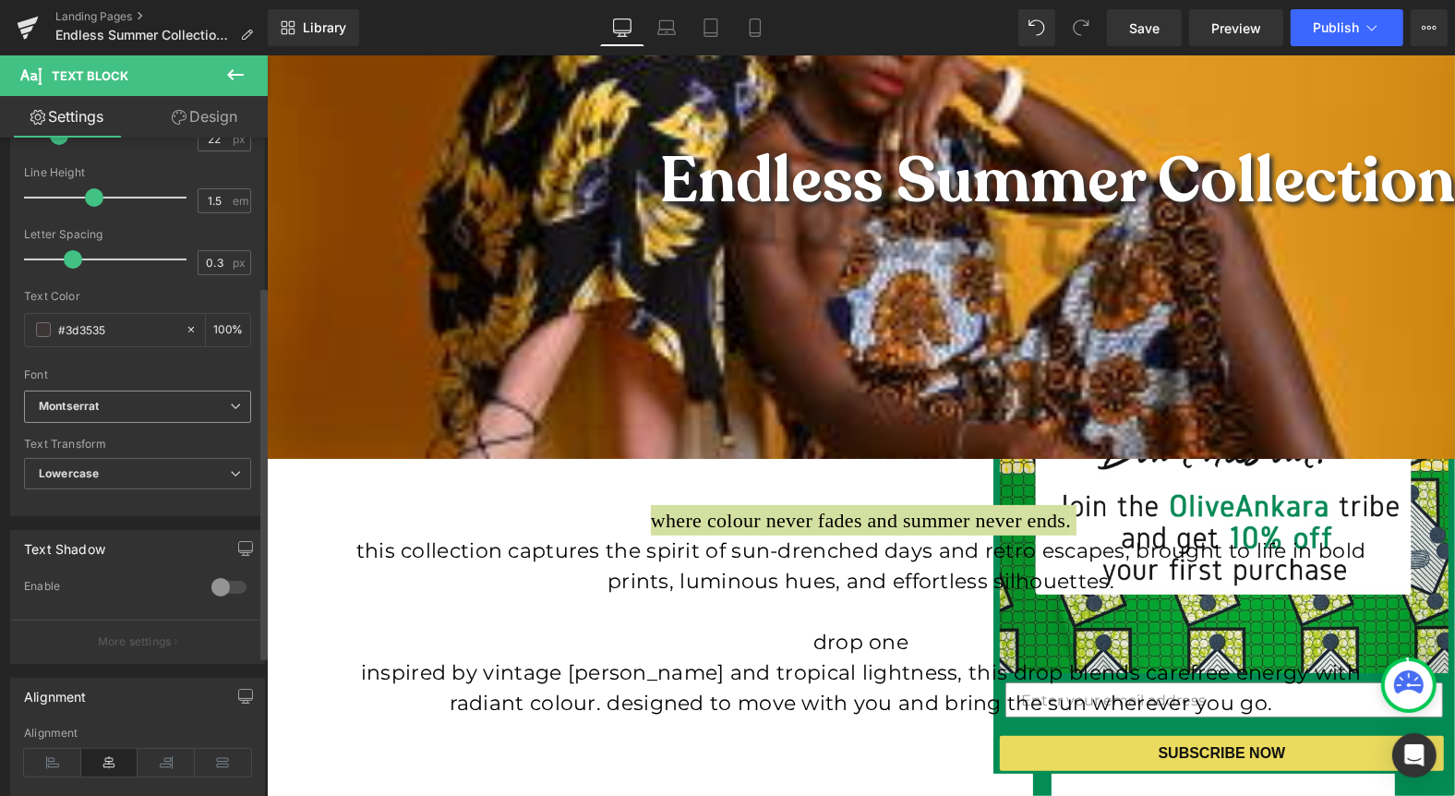
click at [94, 401] on icon "Montserrat" at bounding box center [69, 407] width 60 height 16
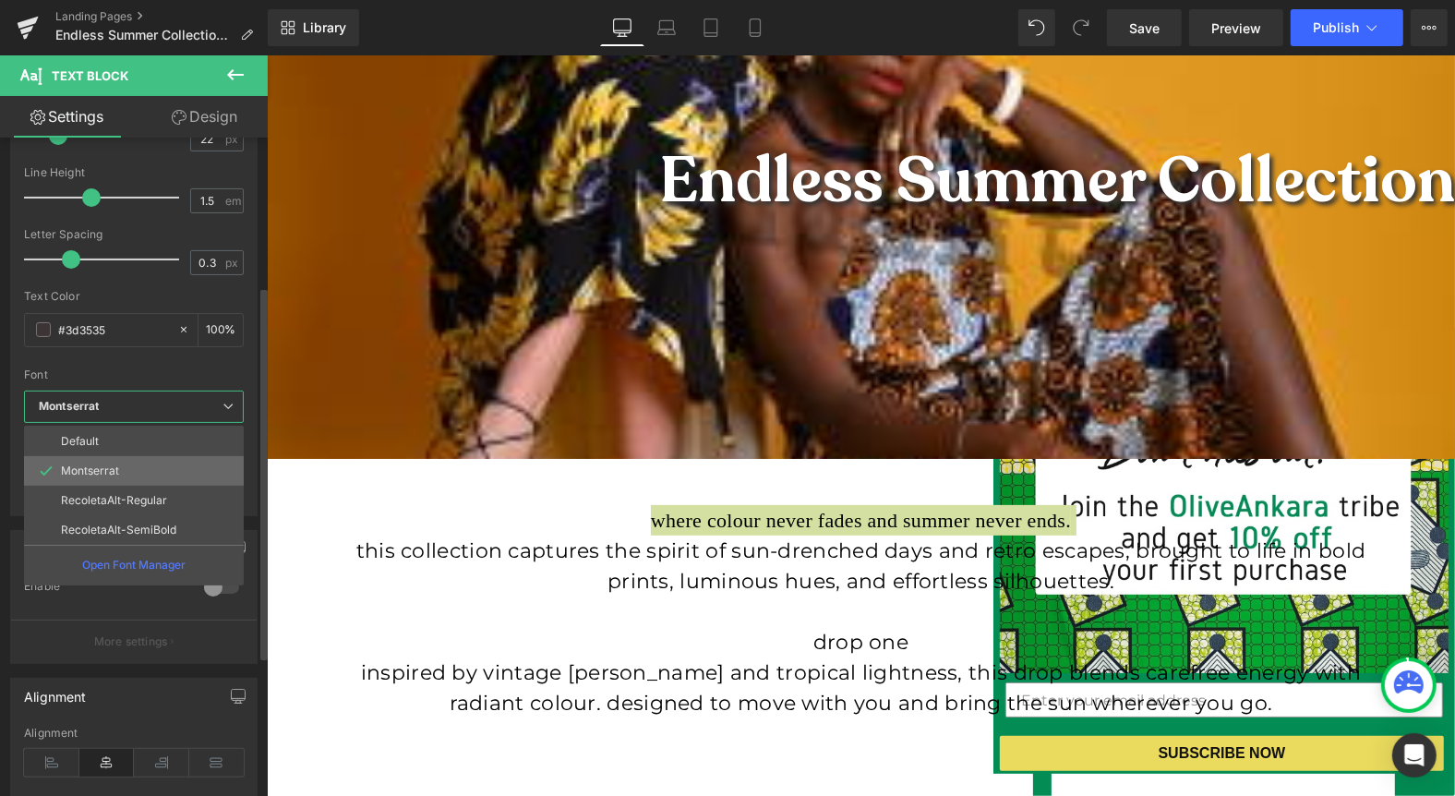
click at [107, 456] on li "Montserrat" at bounding box center [134, 471] width 220 height 30
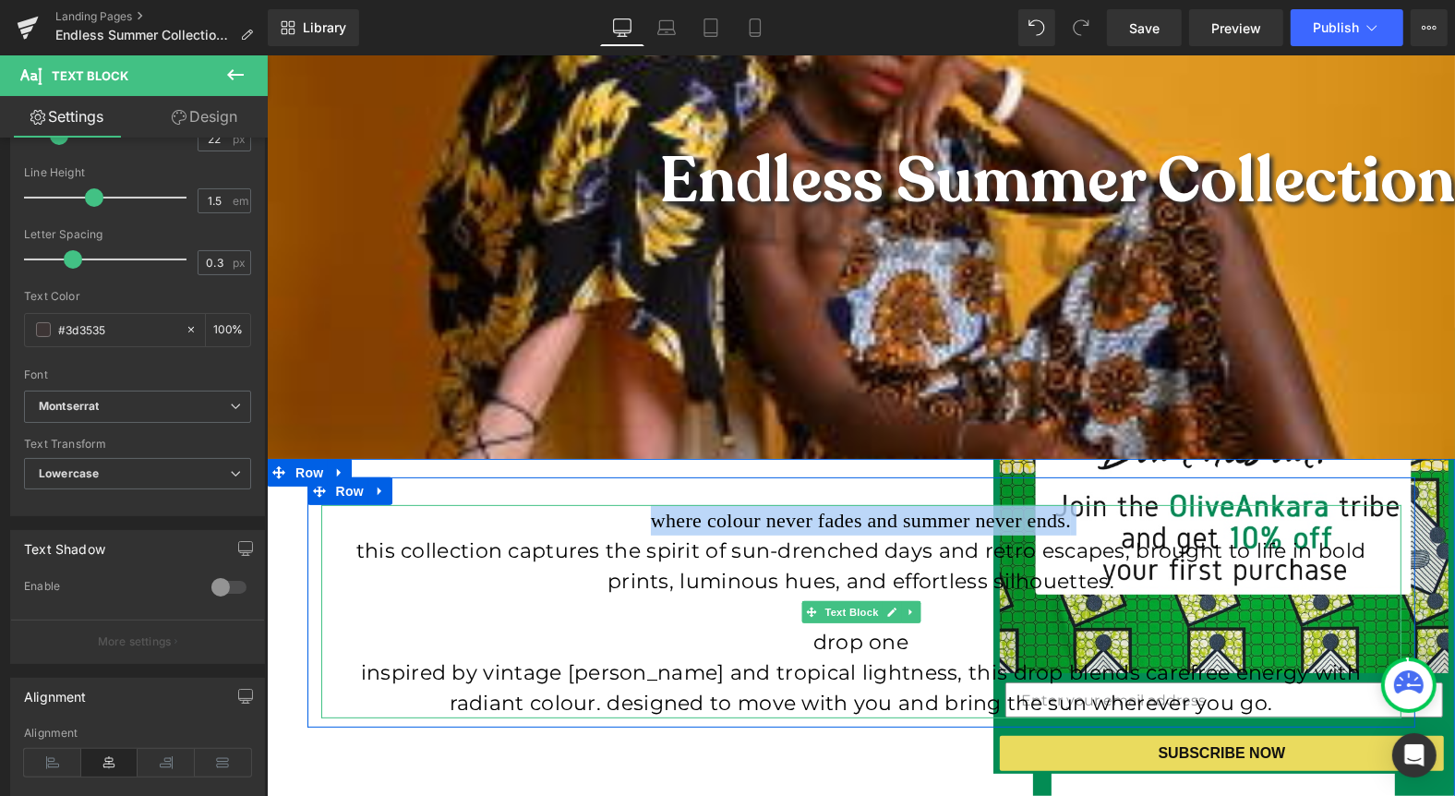
click at [930, 524] on span "Where colour never fades and summer never ends." at bounding box center [860, 519] width 420 height 23
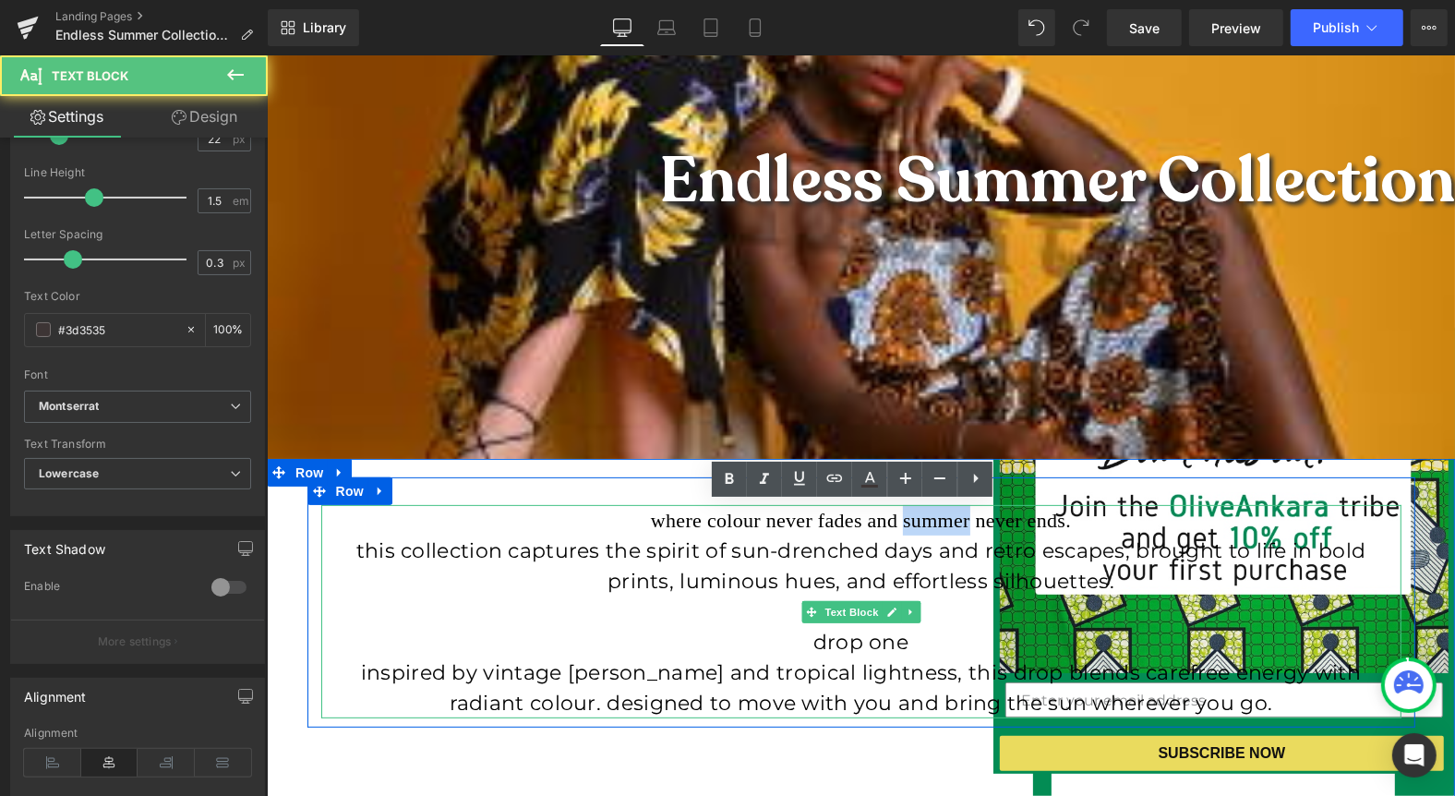
click at [930, 524] on span "Where colour never fades and summer never ends." at bounding box center [860, 519] width 420 height 23
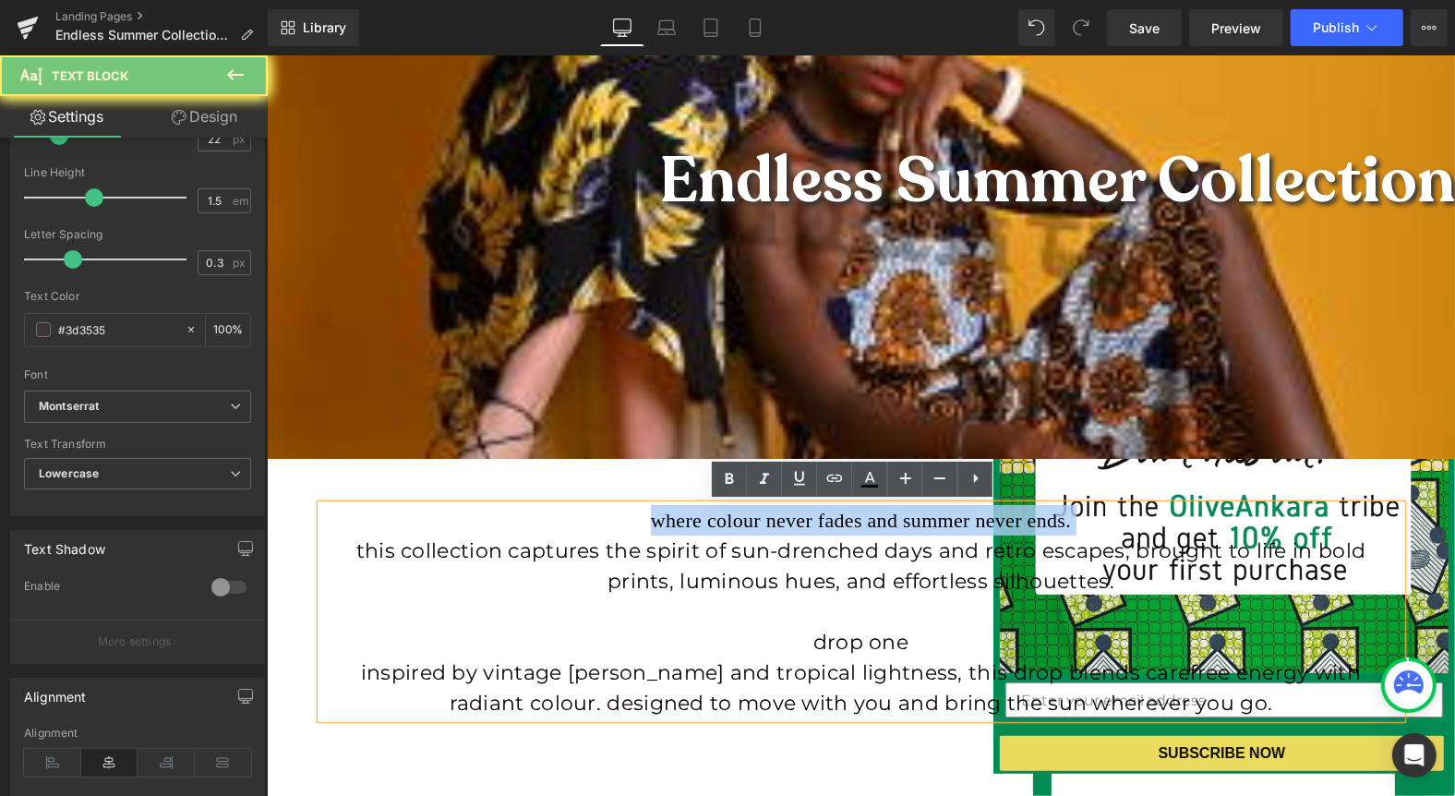
click at [930, 524] on span "Where colour never fades and summer never ends." at bounding box center [860, 519] width 420 height 23
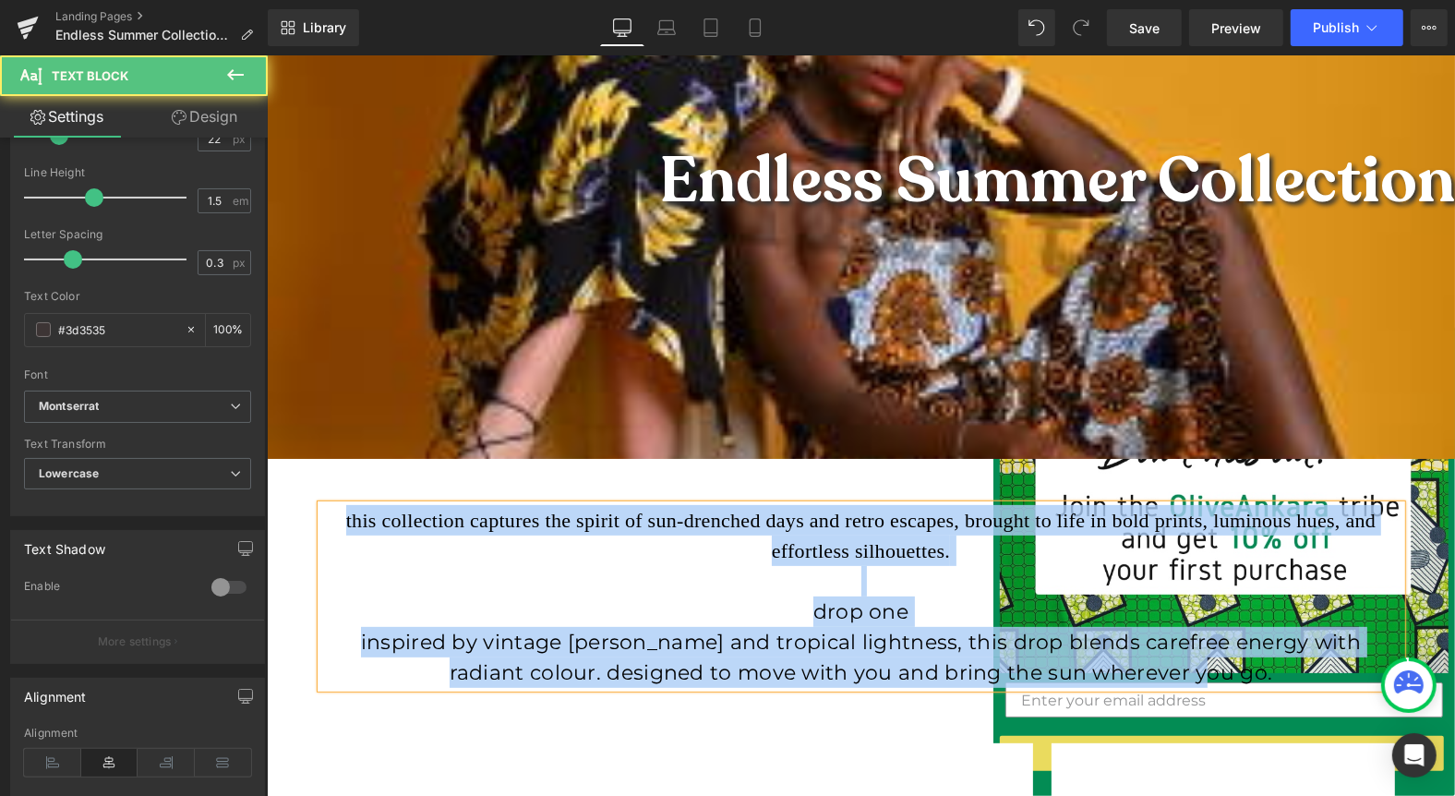
drag, startPoint x: 336, startPoint y: 524, endPoint x: 1115, endPoint y: 710, distance: 800.5
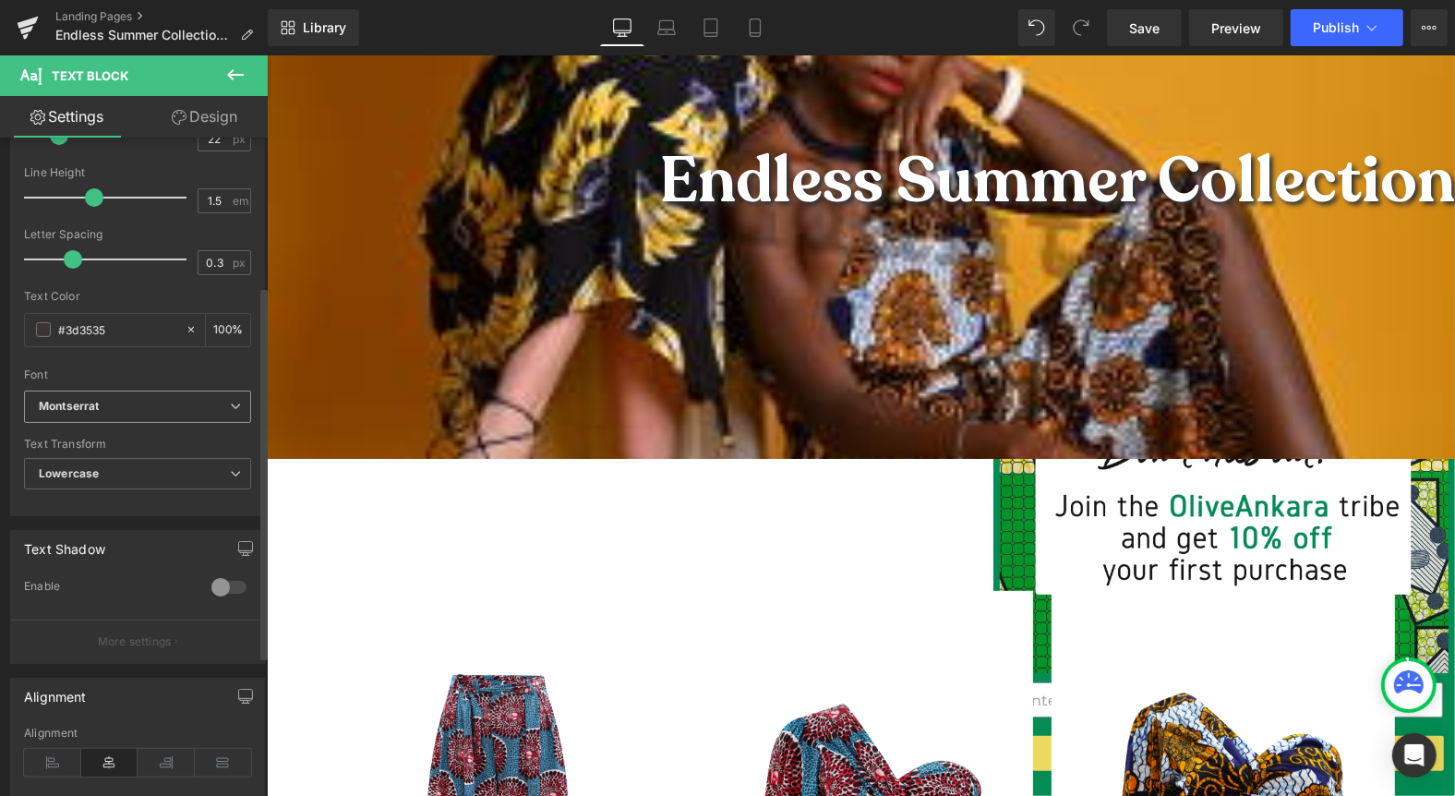
click at [114, 416] on span "Montserrat" at bounding box center [137, 407] width 227 height 32
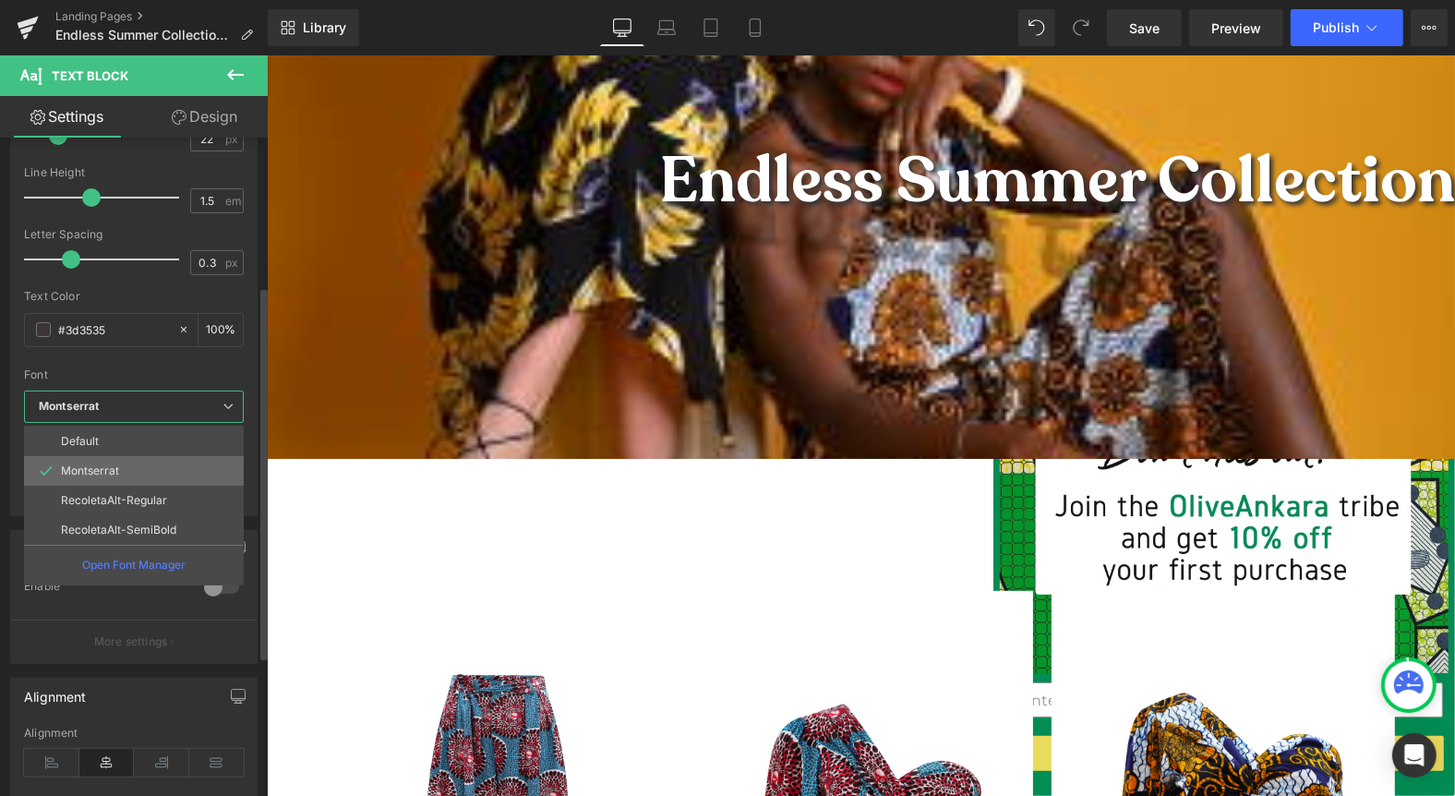
click at [97, 471] on p "Montserrat" at bounding box center [90, 471] width 58 height 13
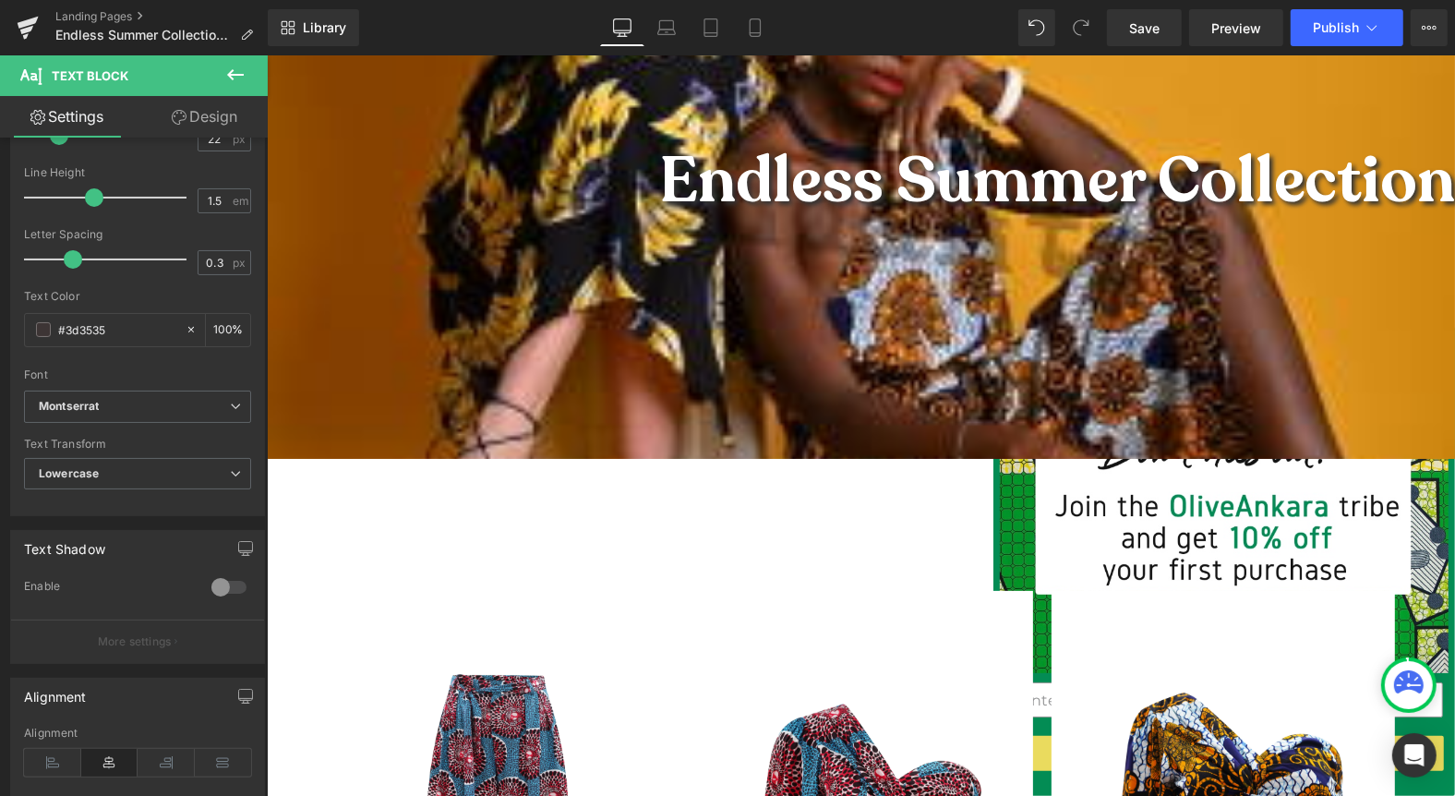
click at [741, 497] on div "Text Block Row" at bounding box center [861, 510] width 1108 height 67
click at [779, 518] on p at bounding box center [860, 519] width 1080 height 30
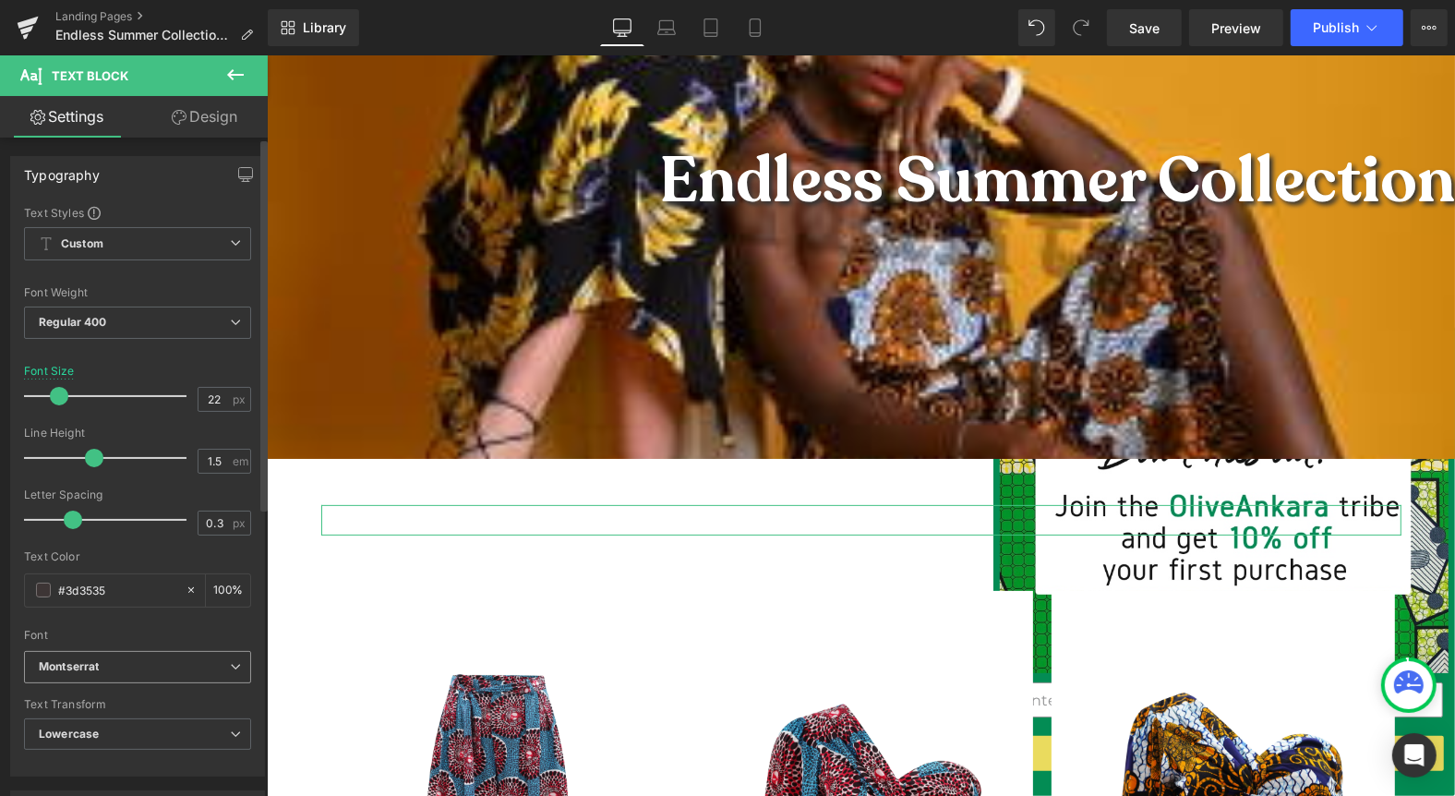
click at [115, 670] on b "Montserrat" at bounding box center [134, 667] width 191 height 16
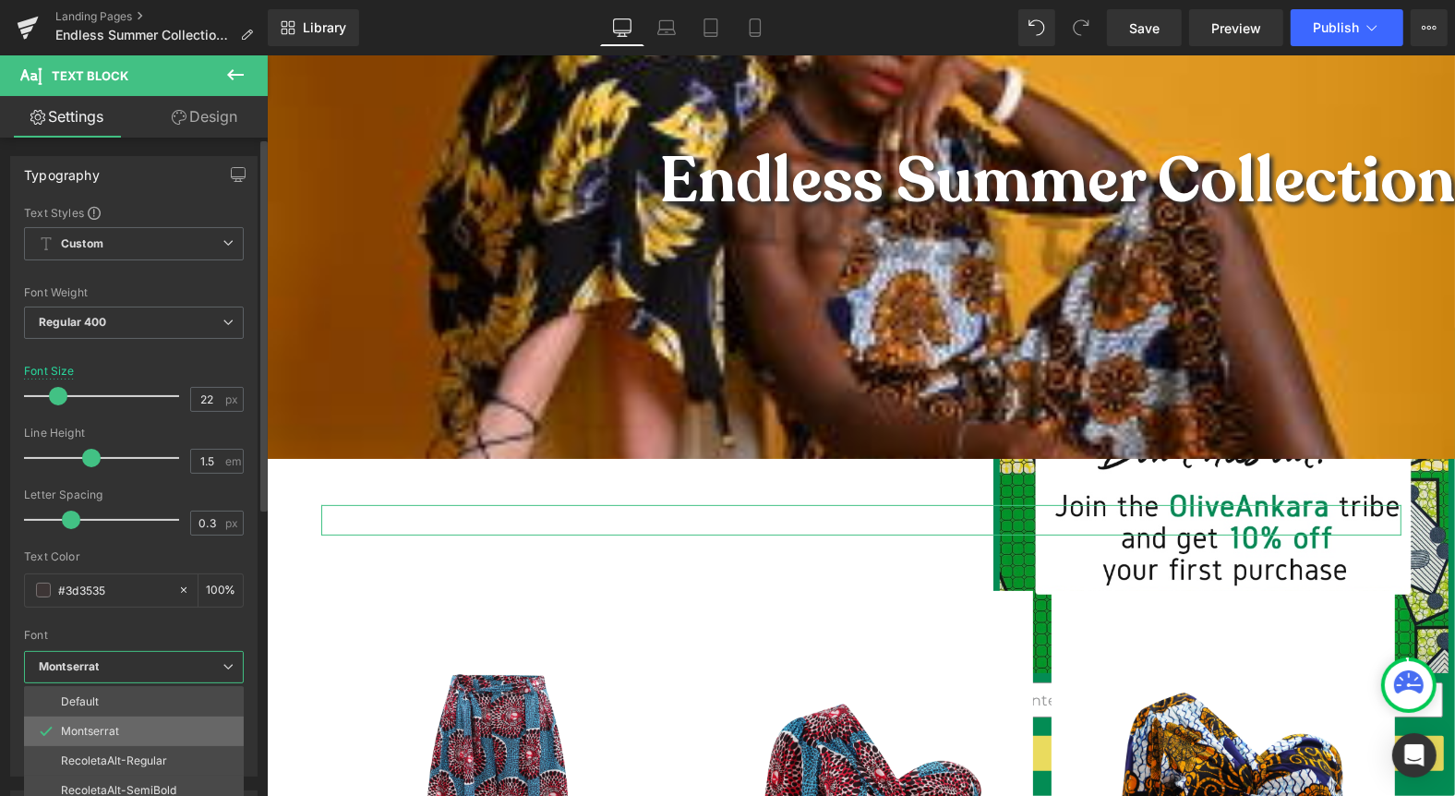
click at [105, 734] on p "Montserrat" at bounding box center [90, 731] width 58 height 13
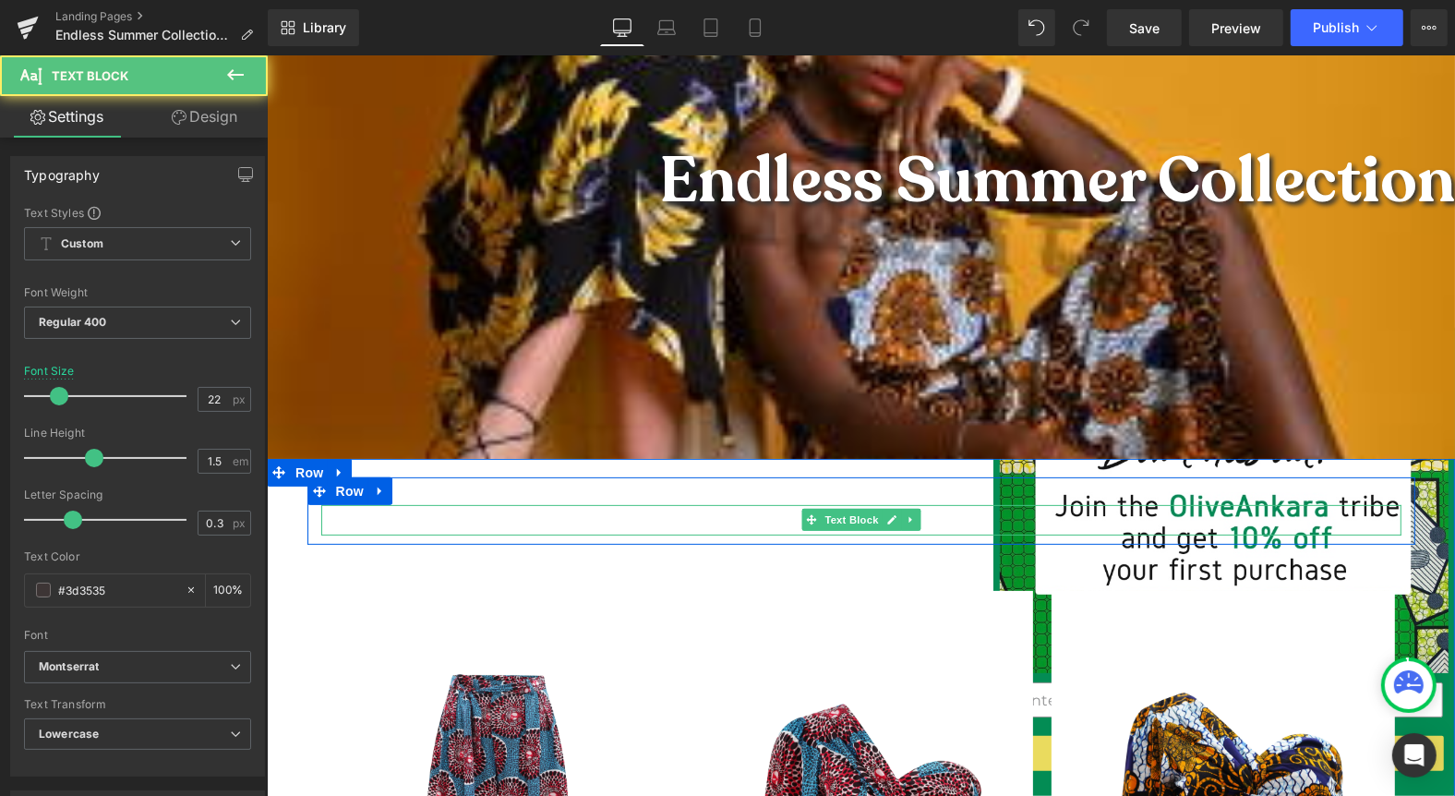
click at [709, 526] on p at bounding box center [860, 519] width 1080 height 30
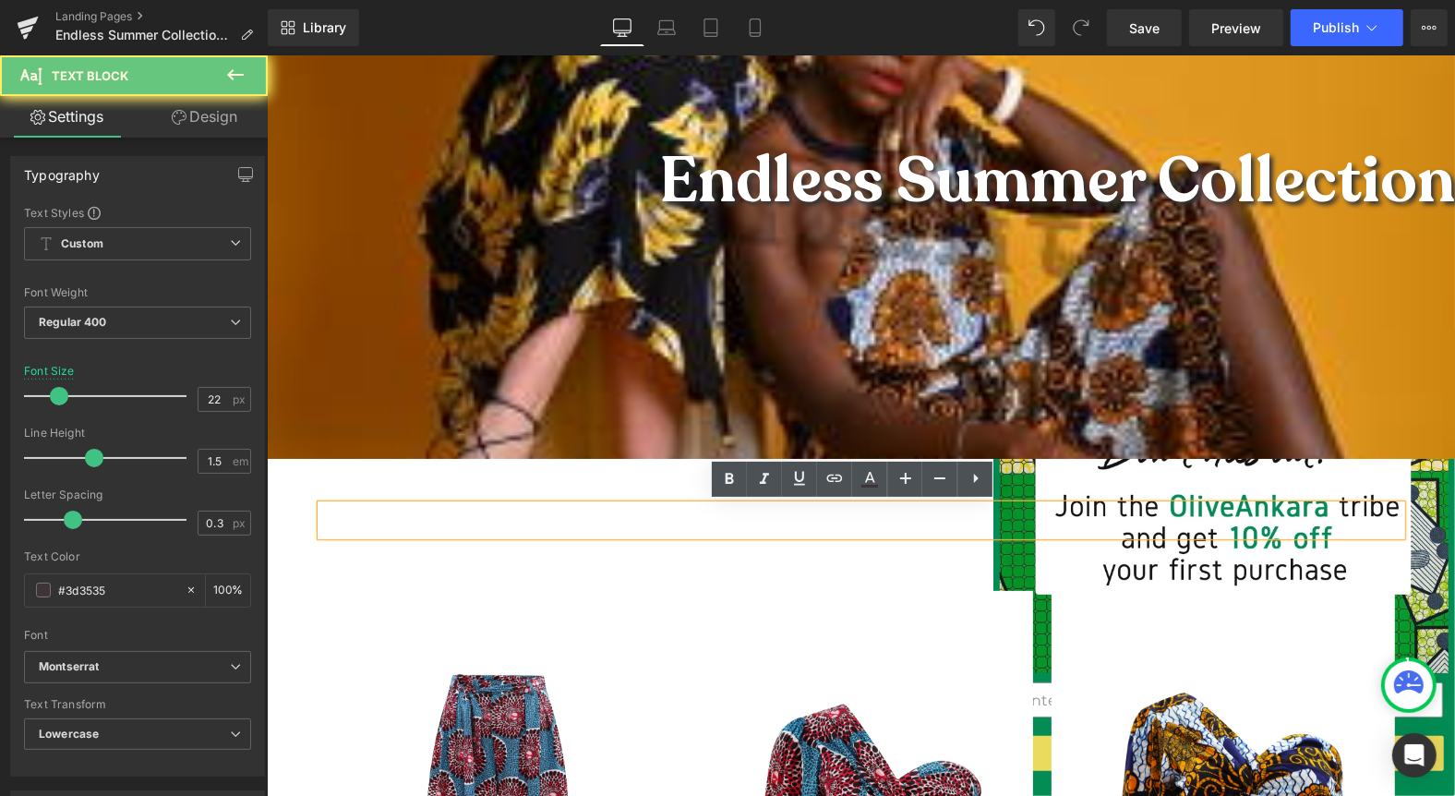
click at [709, 526] on p at bounding box center [860, 519] width 1080 height 30
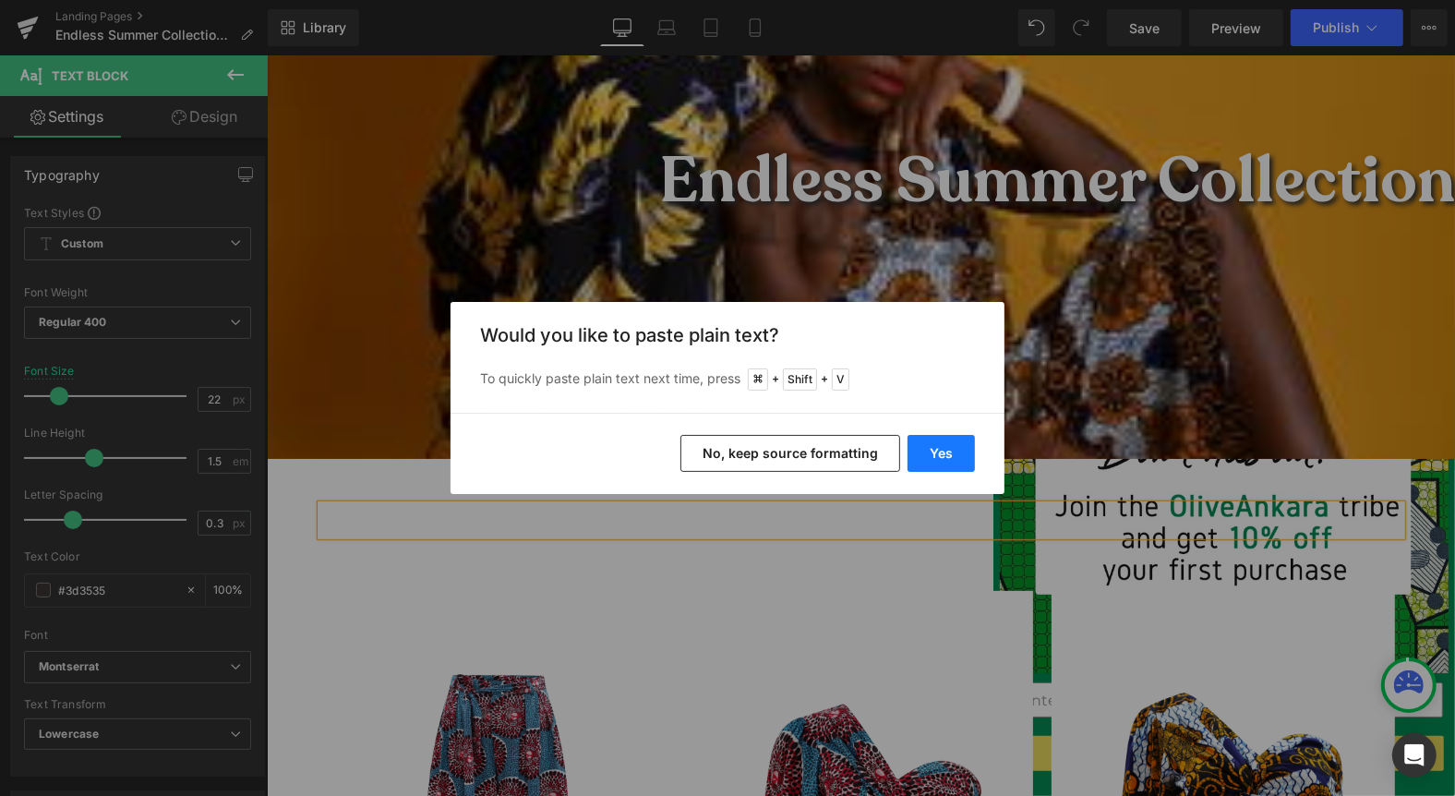
click at [948, 448] on button "Yes" at bounding box center [941, 453] width 67 height 37
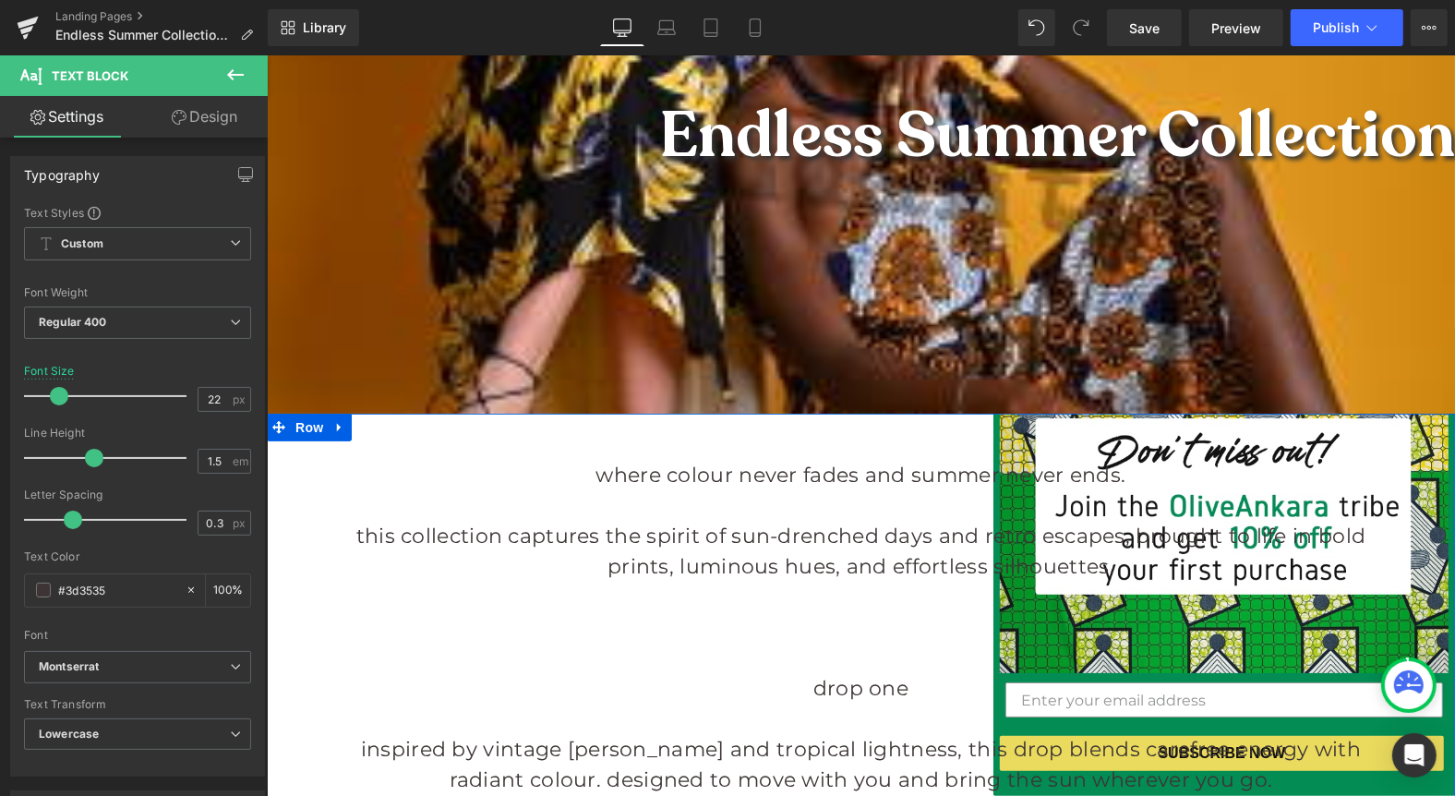
scroll to position [384, 0]
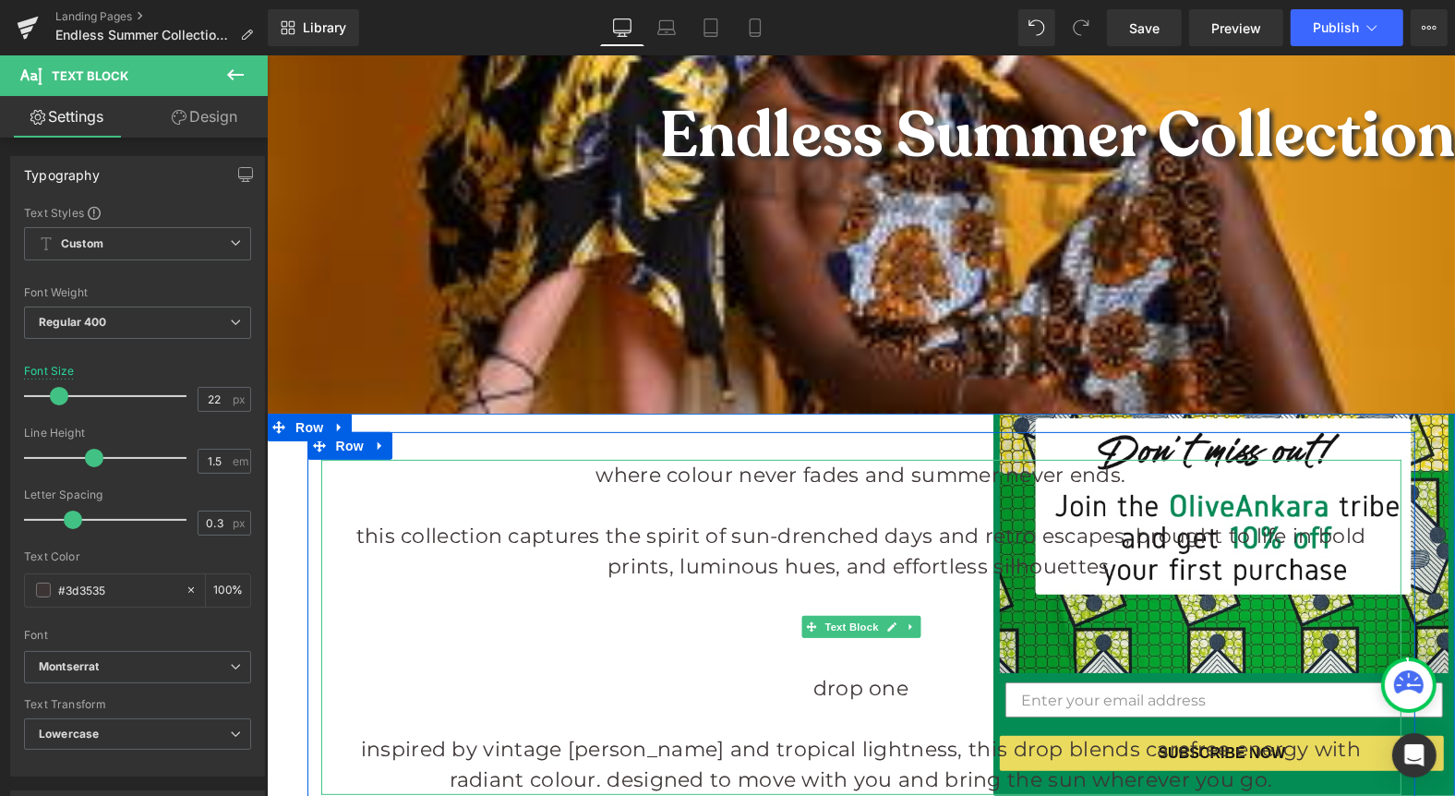
click at [647, 510] on p at bounding box center [860, 504] width 1080 height 30
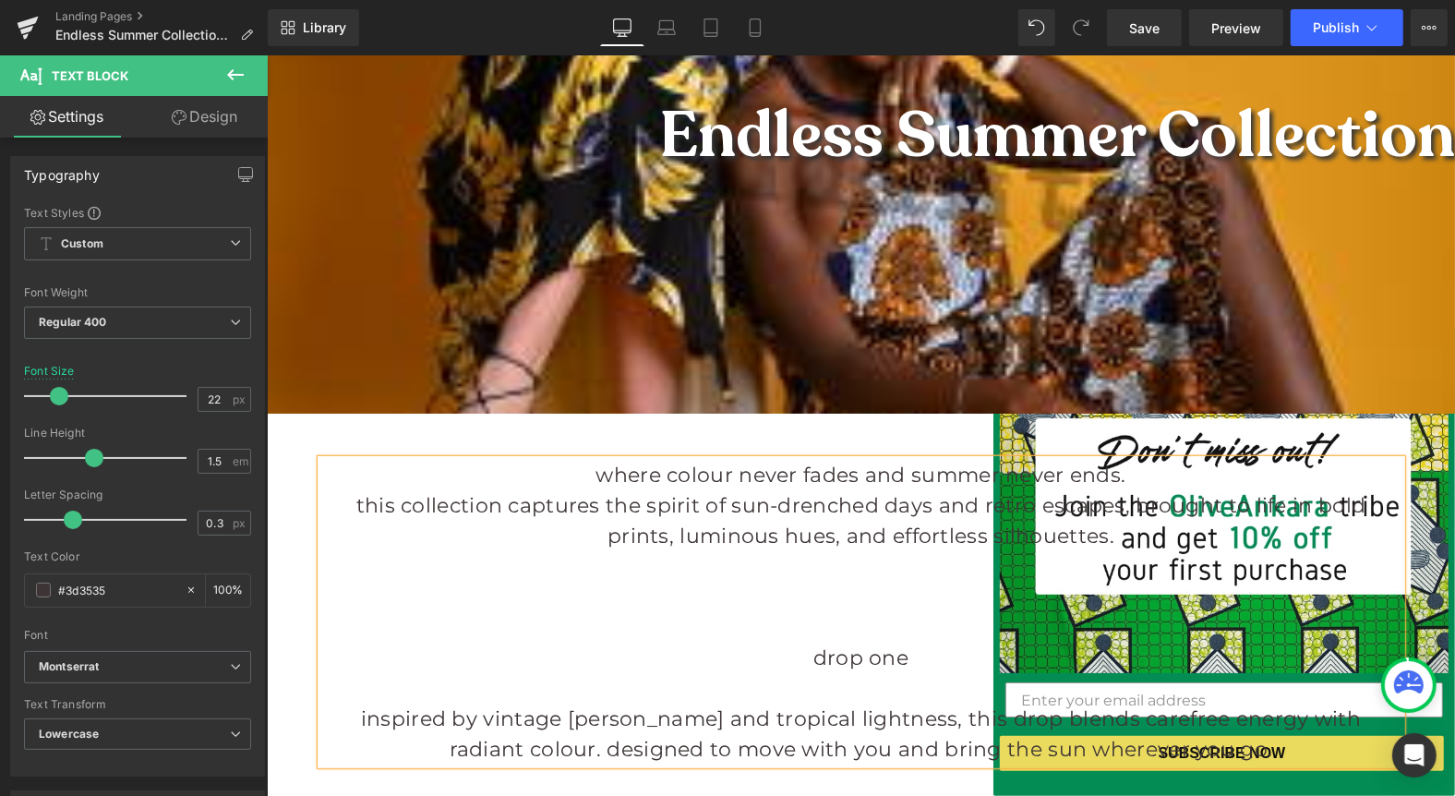
click at [603, 472] on p "Where colour never fades and summer never ends." at bounding box center [860, 474] width 1080 height 30
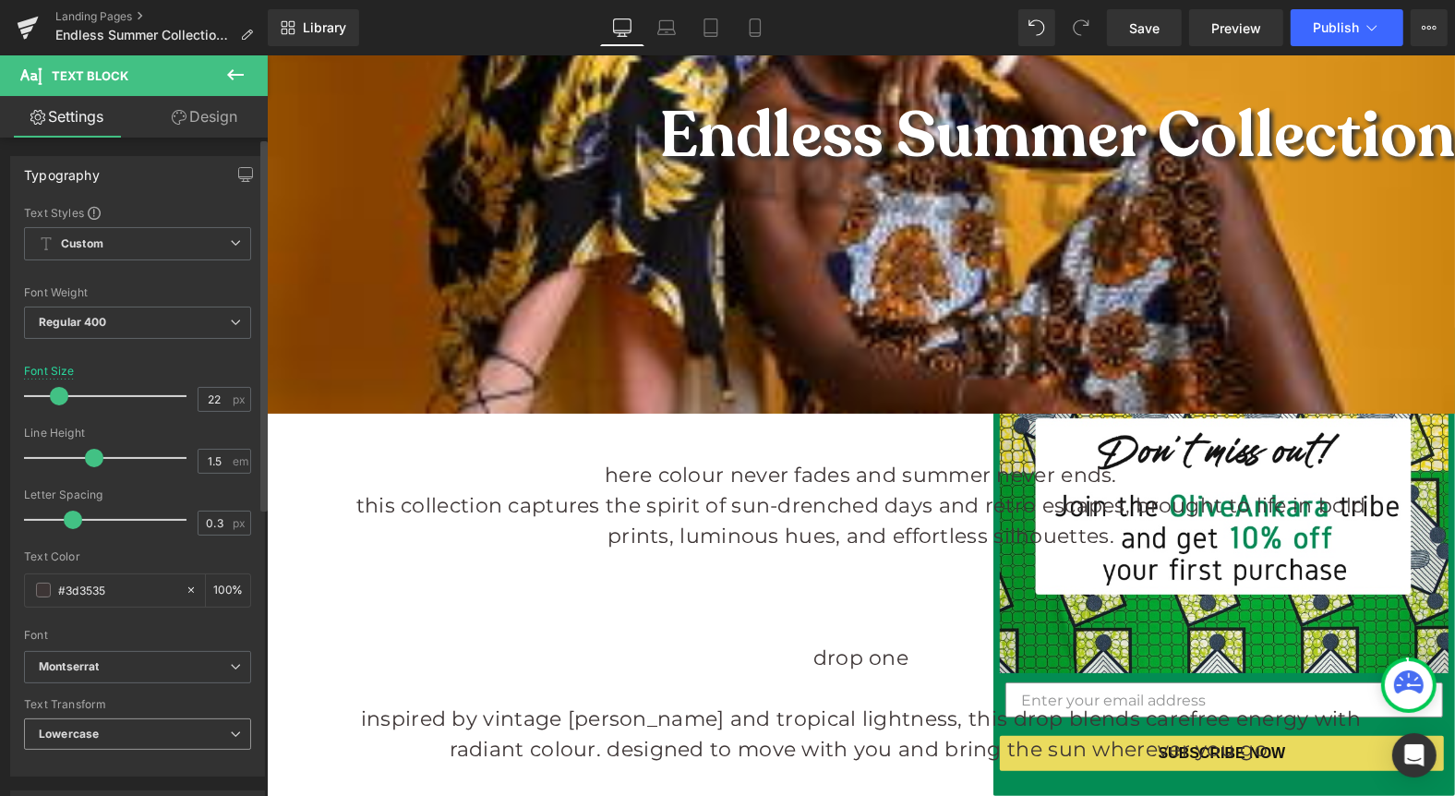
click at [194, 727] on span "Lowercase" at bounding box center [137, 734] width 227 height 32
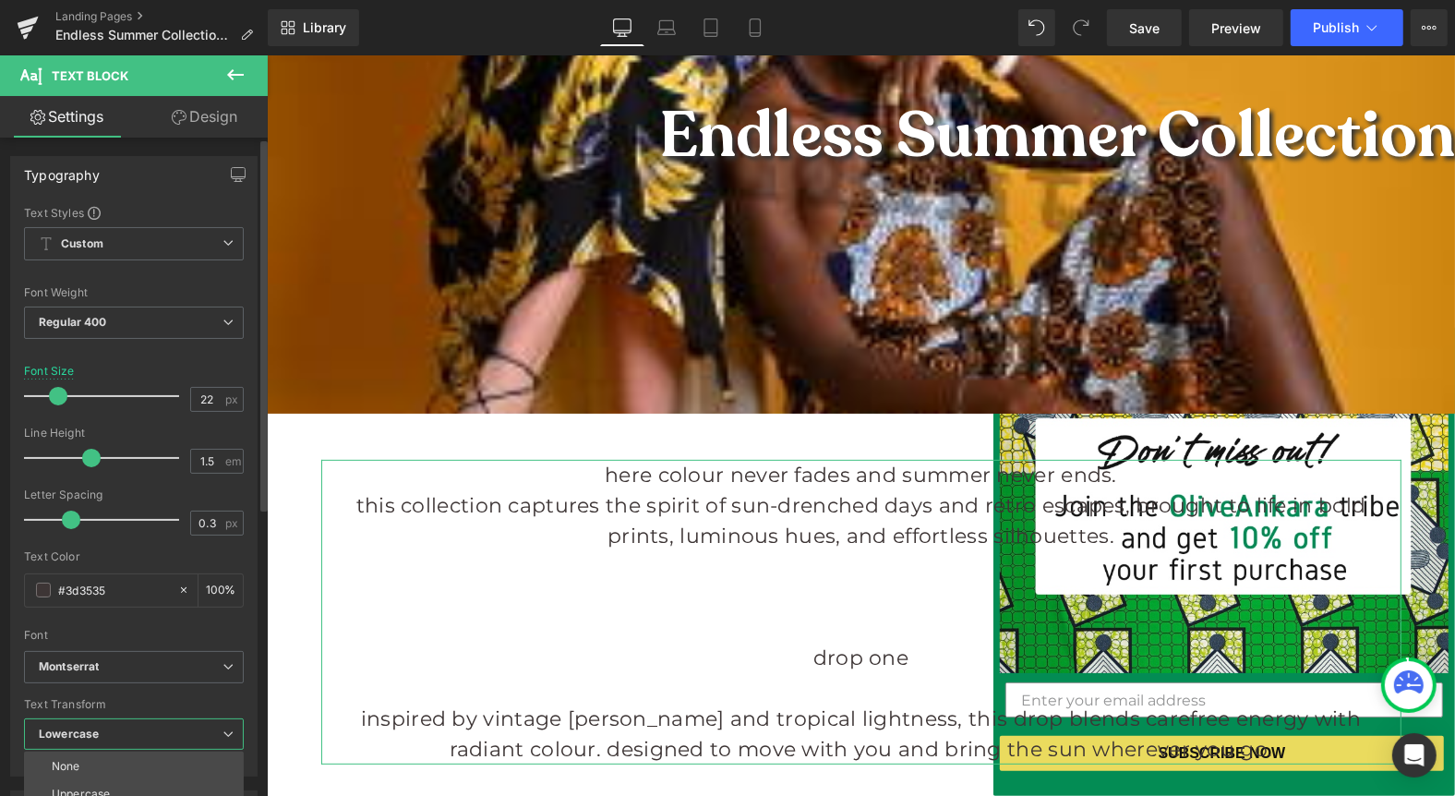
click at [210, 702] on div "Text Transform" at bounding box center [134, 704] width 220 height 13
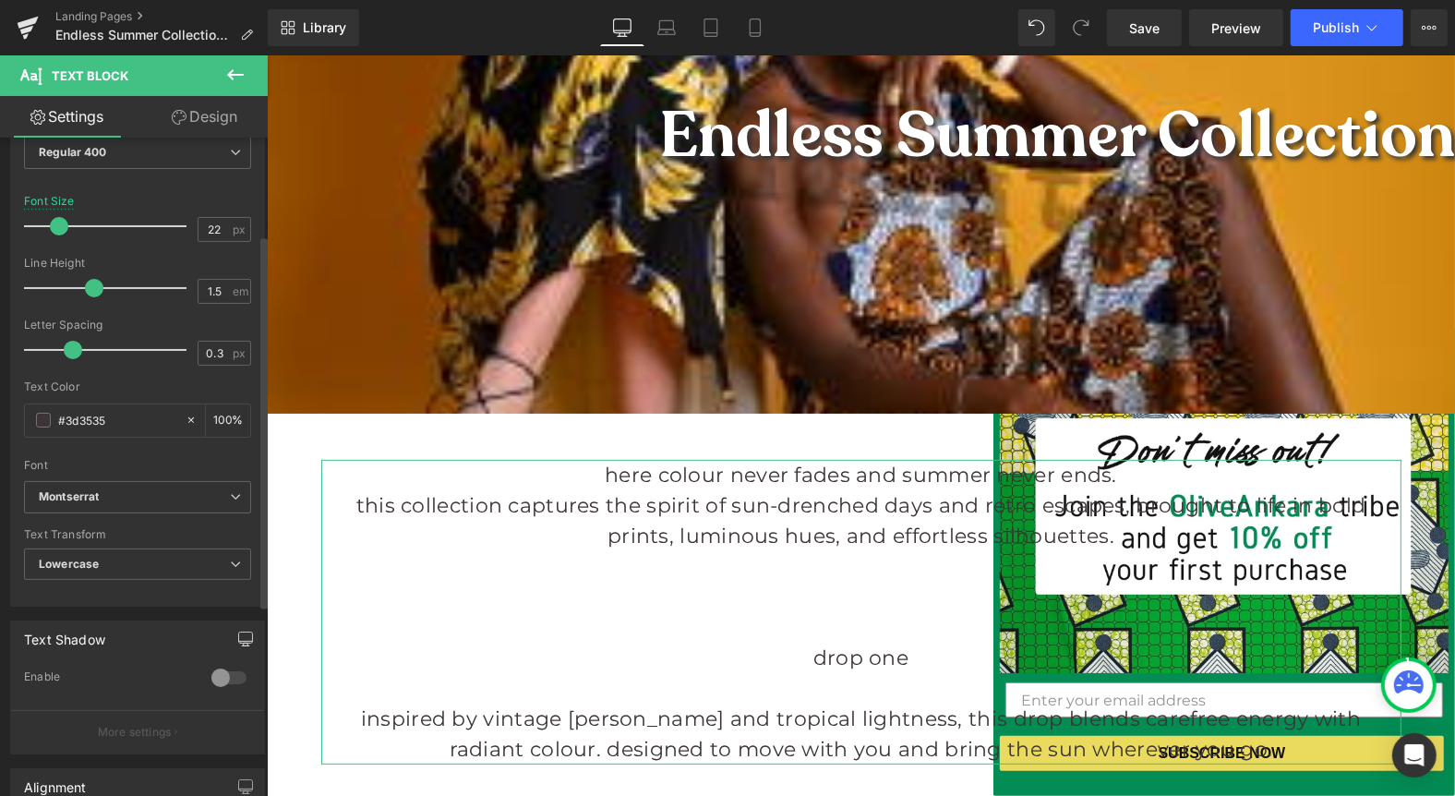
scroll to position [171, 0]
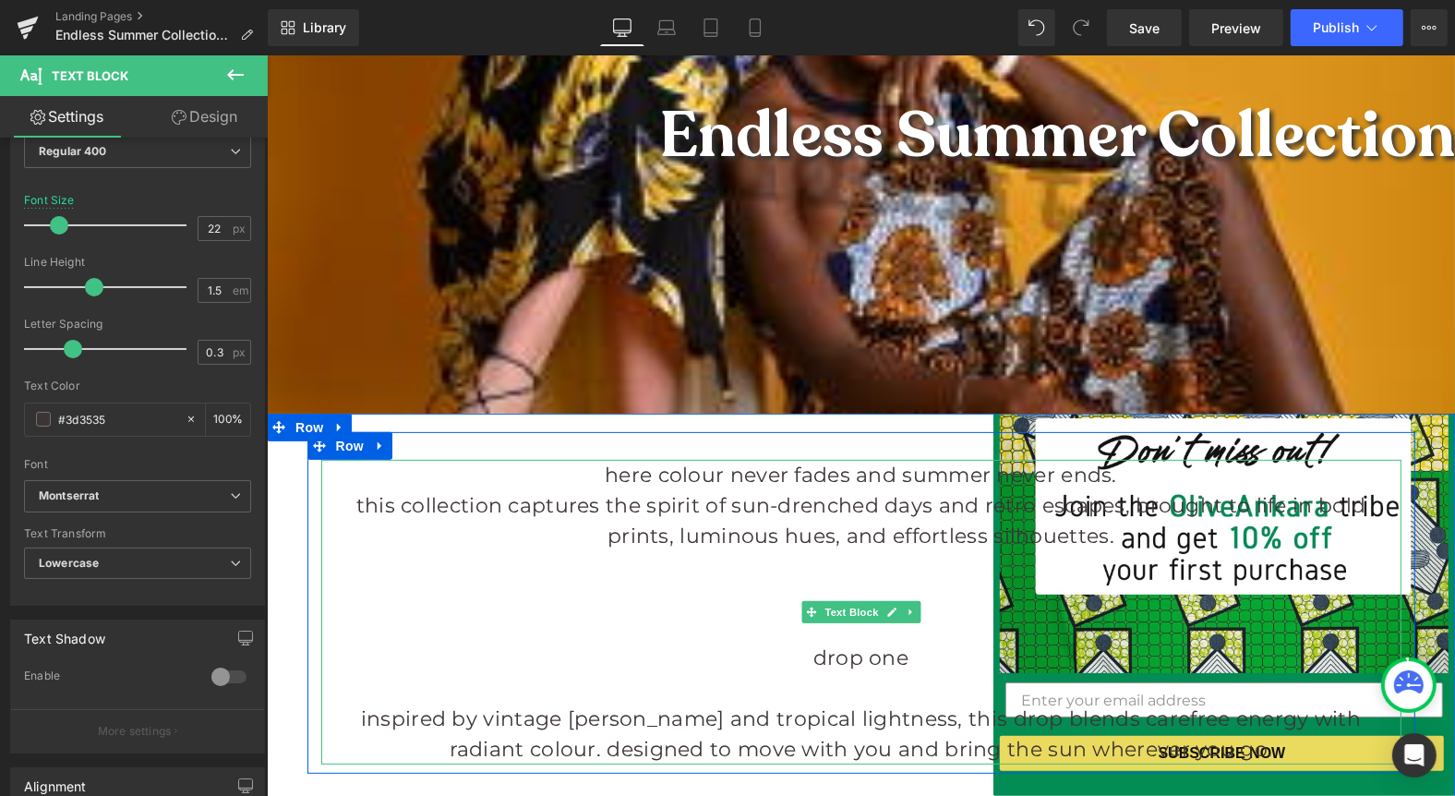
click at [593, 470] on p "here colour never fades and summer never ends." at bounding box center [860, 474] width 1080 height 30
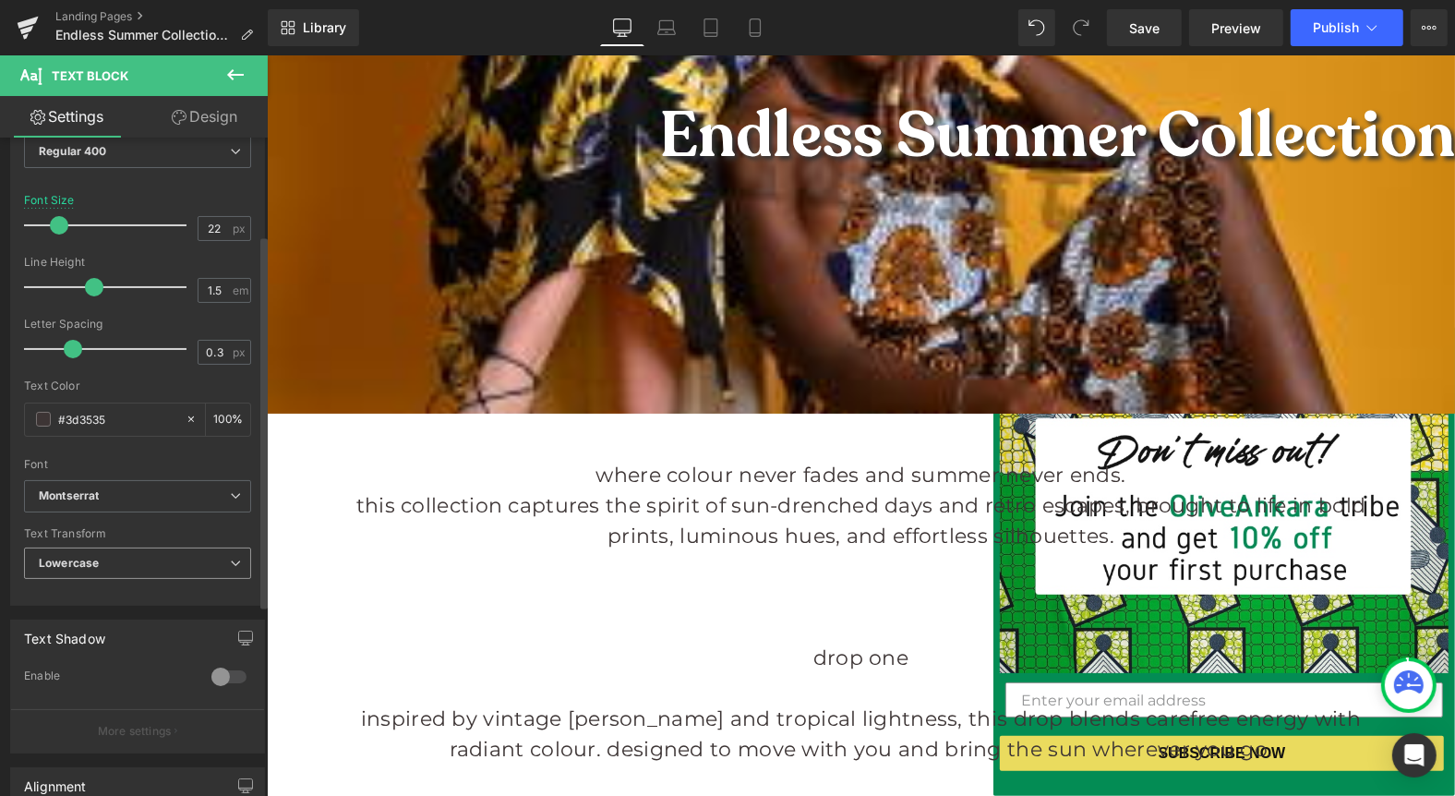
click at [173, 559] on span "Lowercase" at bounding box center [137, 564] width 227 height 32
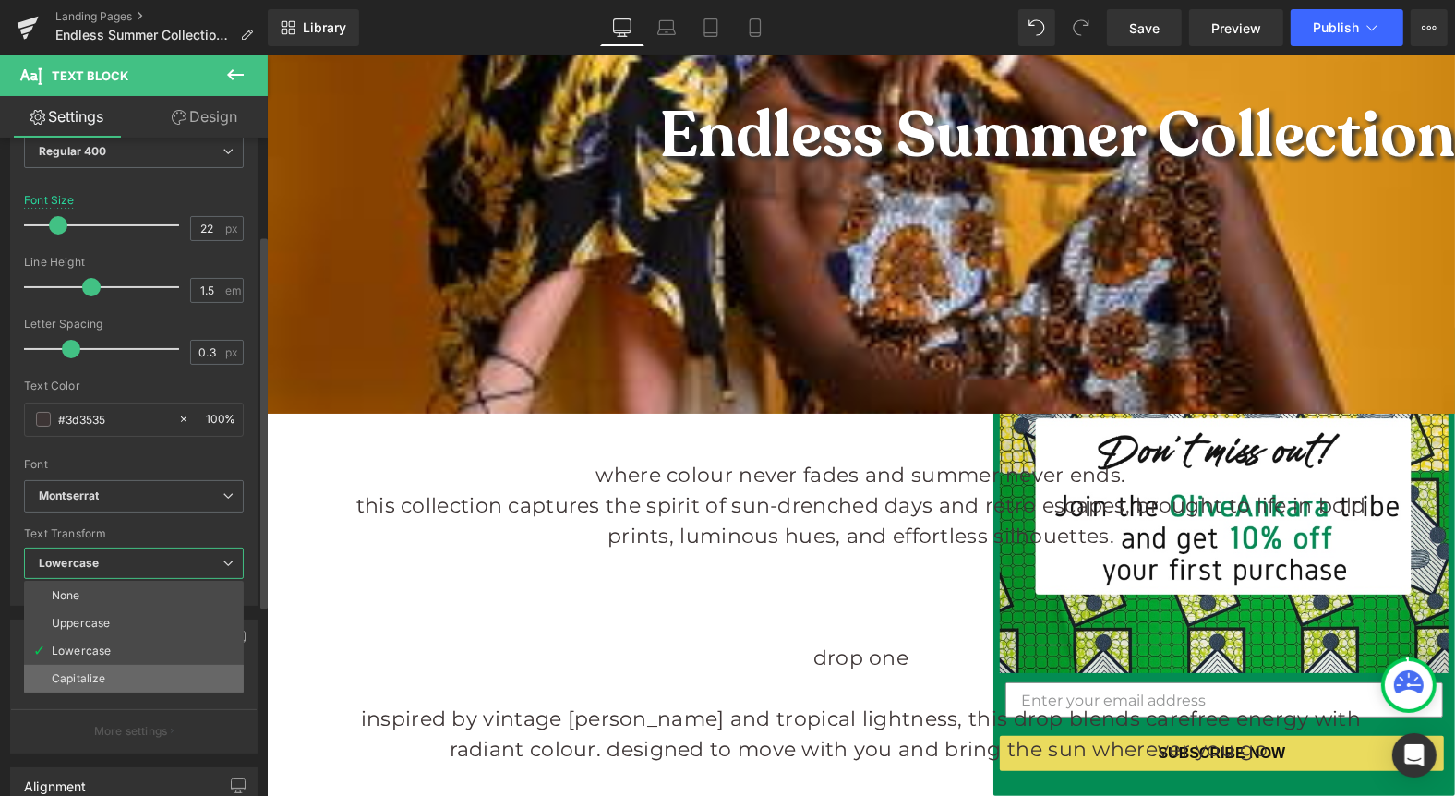
click at [126, 666] on li "Capitalize" at bounding box center [134, 679] width 220 height 28
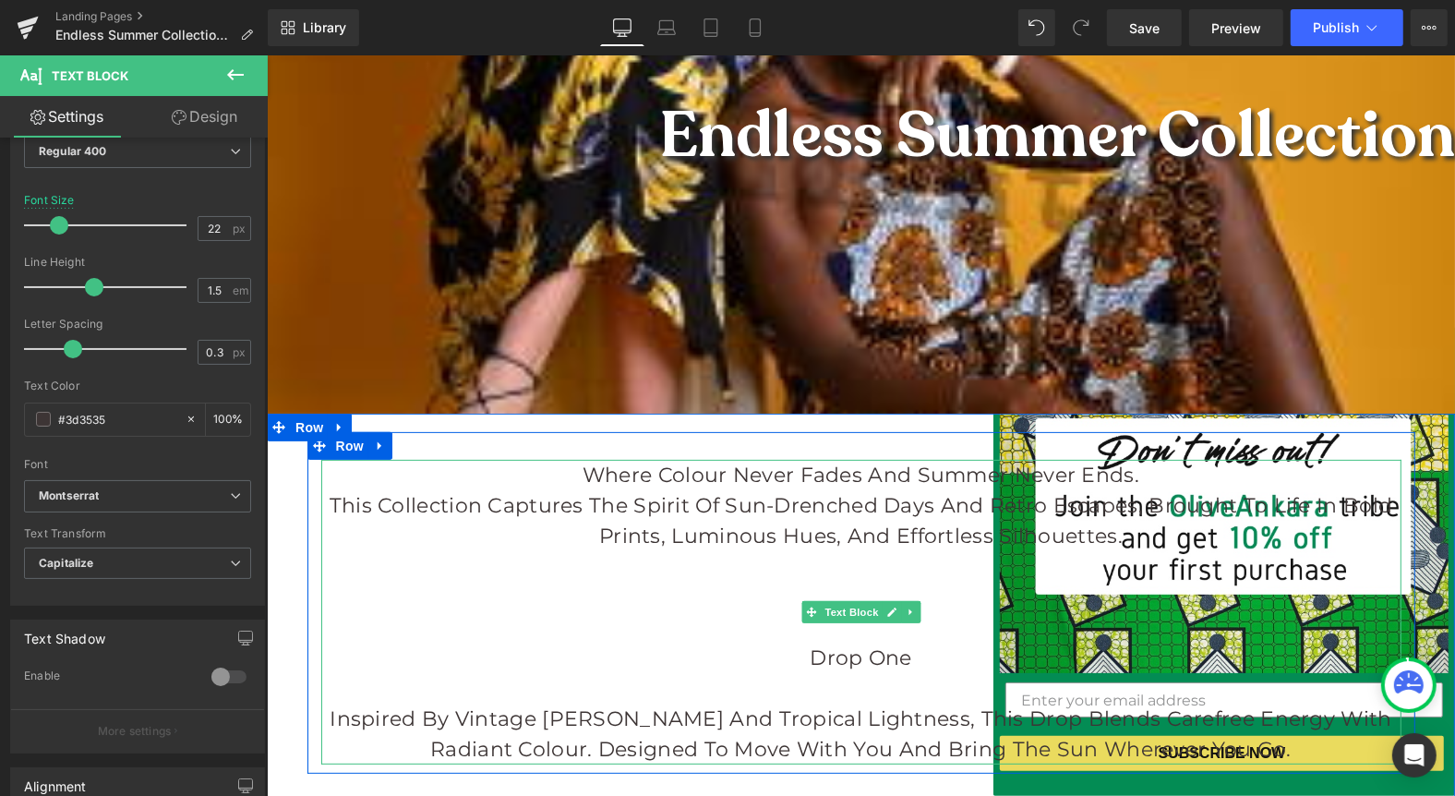
click at [848, 689] on p at bounding box center [860, 687] width 1080 height 30
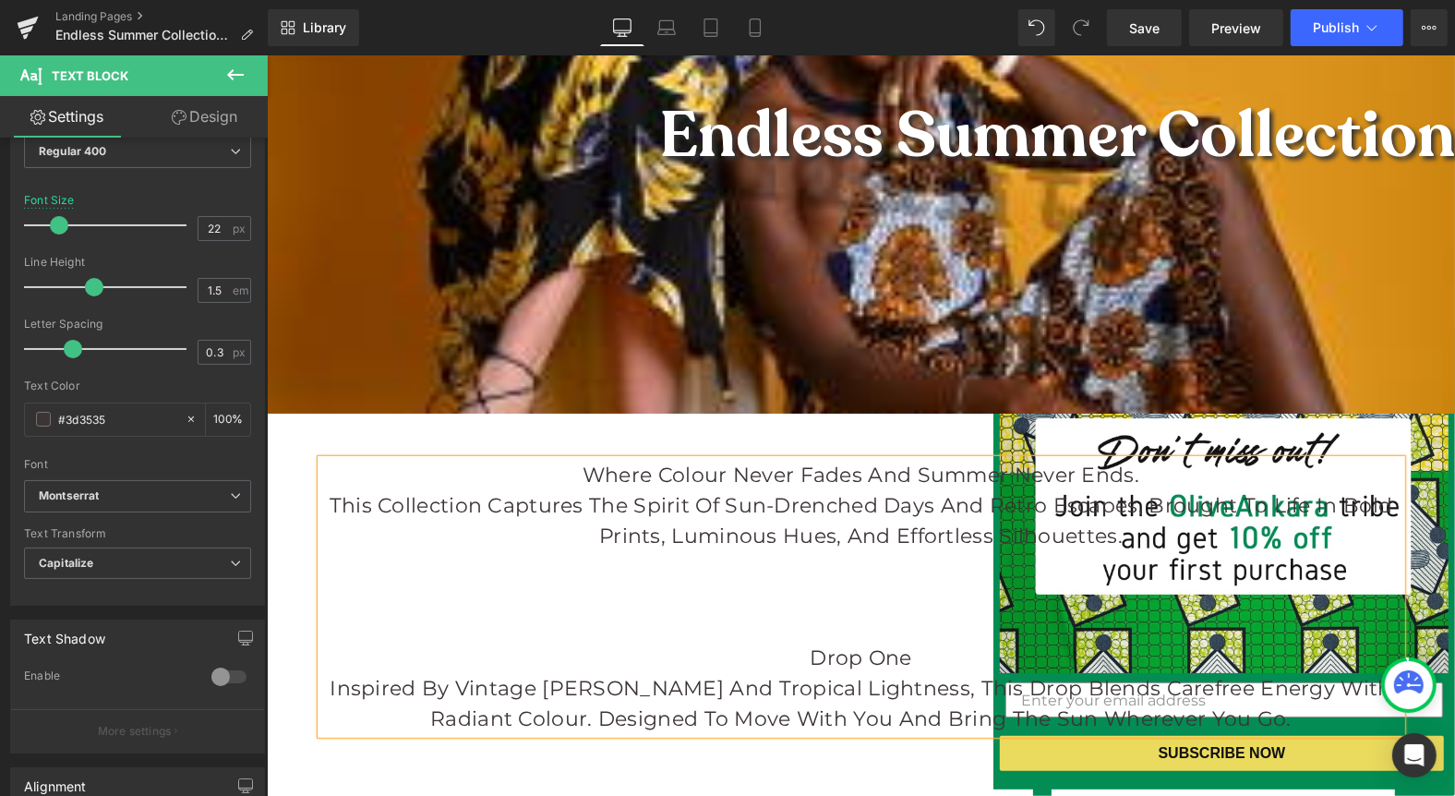
click at [815, 621] on p at bounding box center [860, 626] width 1080 height 30
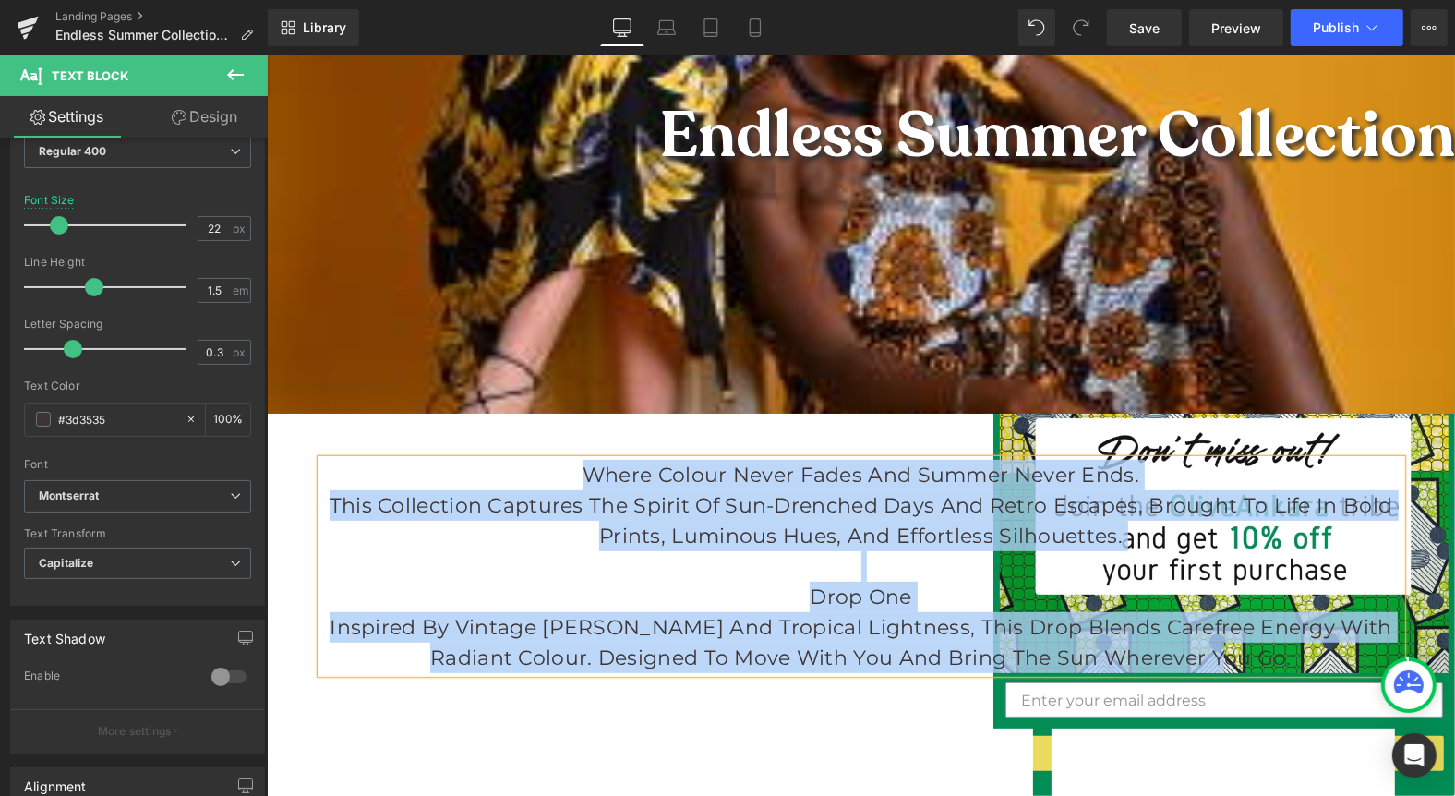
drag, startPoint x: 573, startPoint y: 470, endPoint x: 1253, endPoint y: 660, distance: 705.8
click at [1253, 660] on div "Where colour never fades and summer never ends. This collection captures the sp…" at bounding box center [860, 565] width 1080 height 213
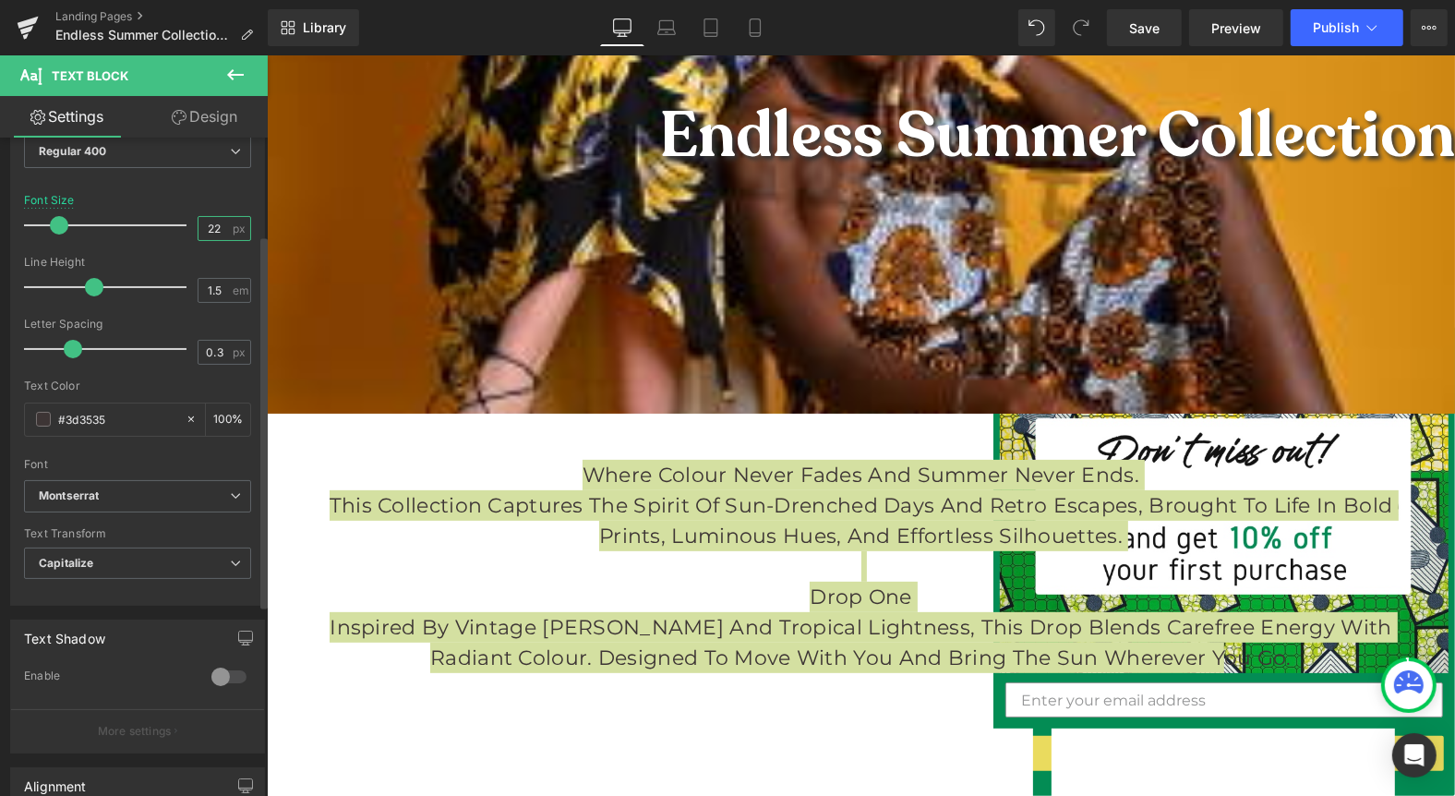
click at [223, 230] on input "22" at bounding box center [215, 228] width 32 height 23
type input "21"
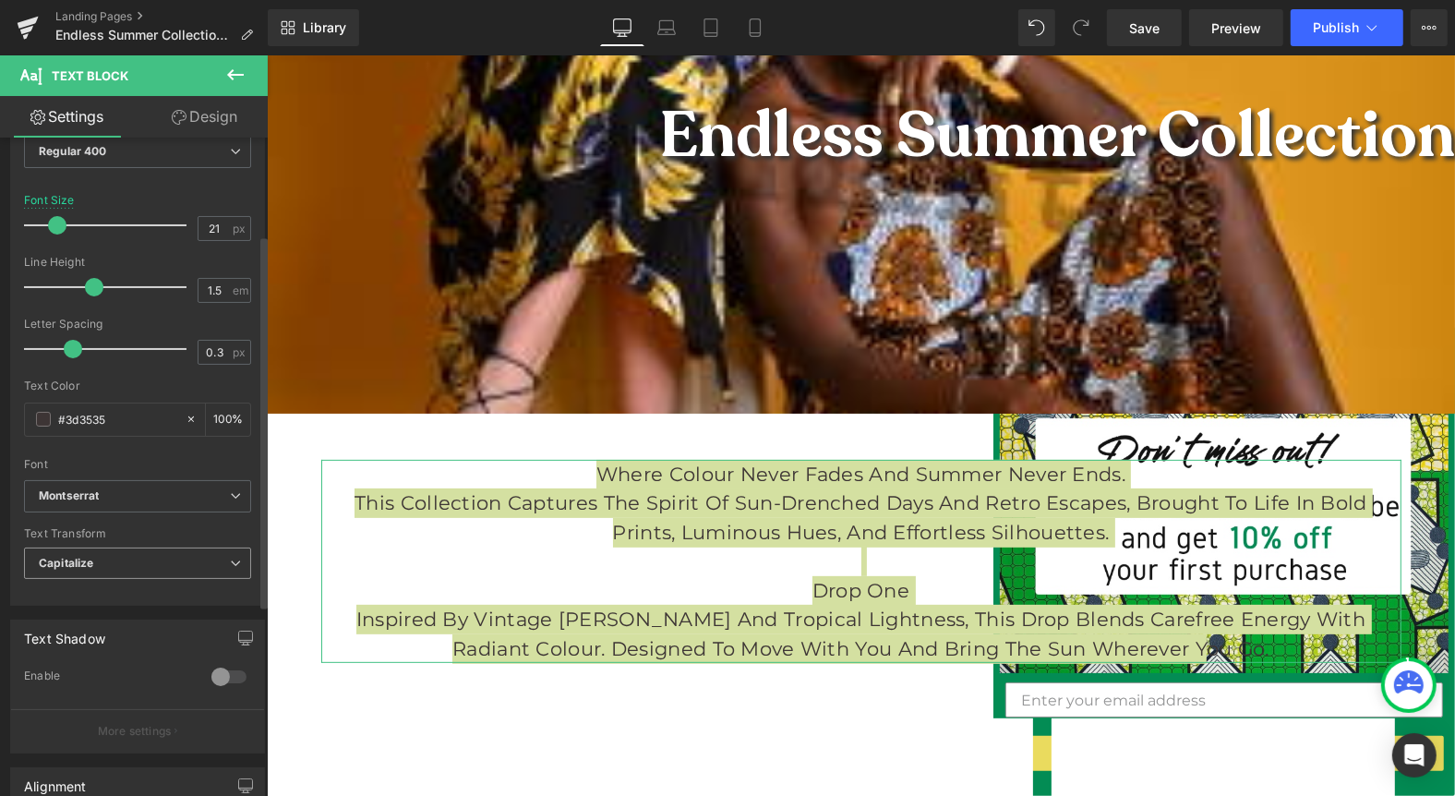
click at [176, 553] on span "Capitalize" at bounding box center [137, 564] width 227 height 32
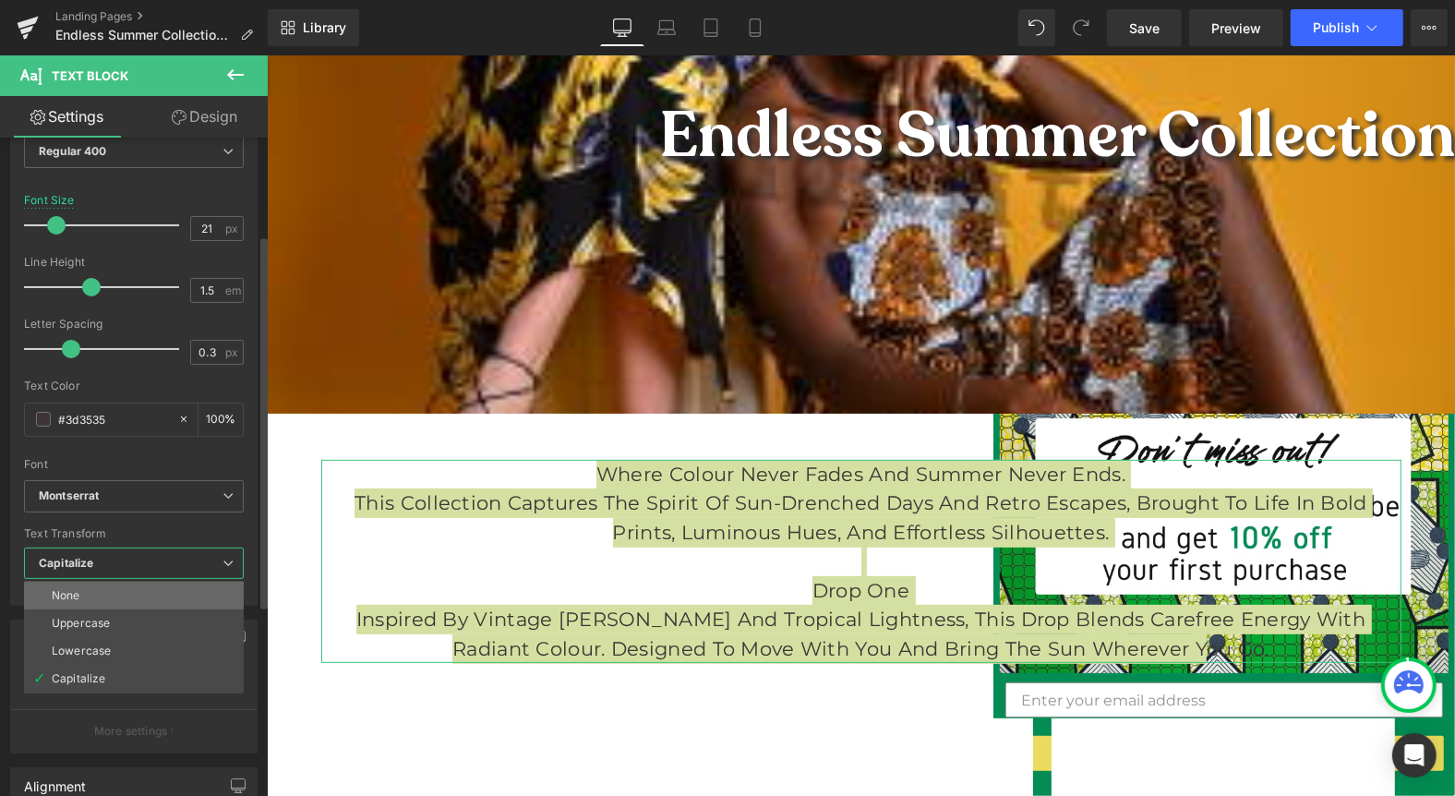
click at [124, 603] on li "None" at bounding box center [134, 596] width 220 height 28
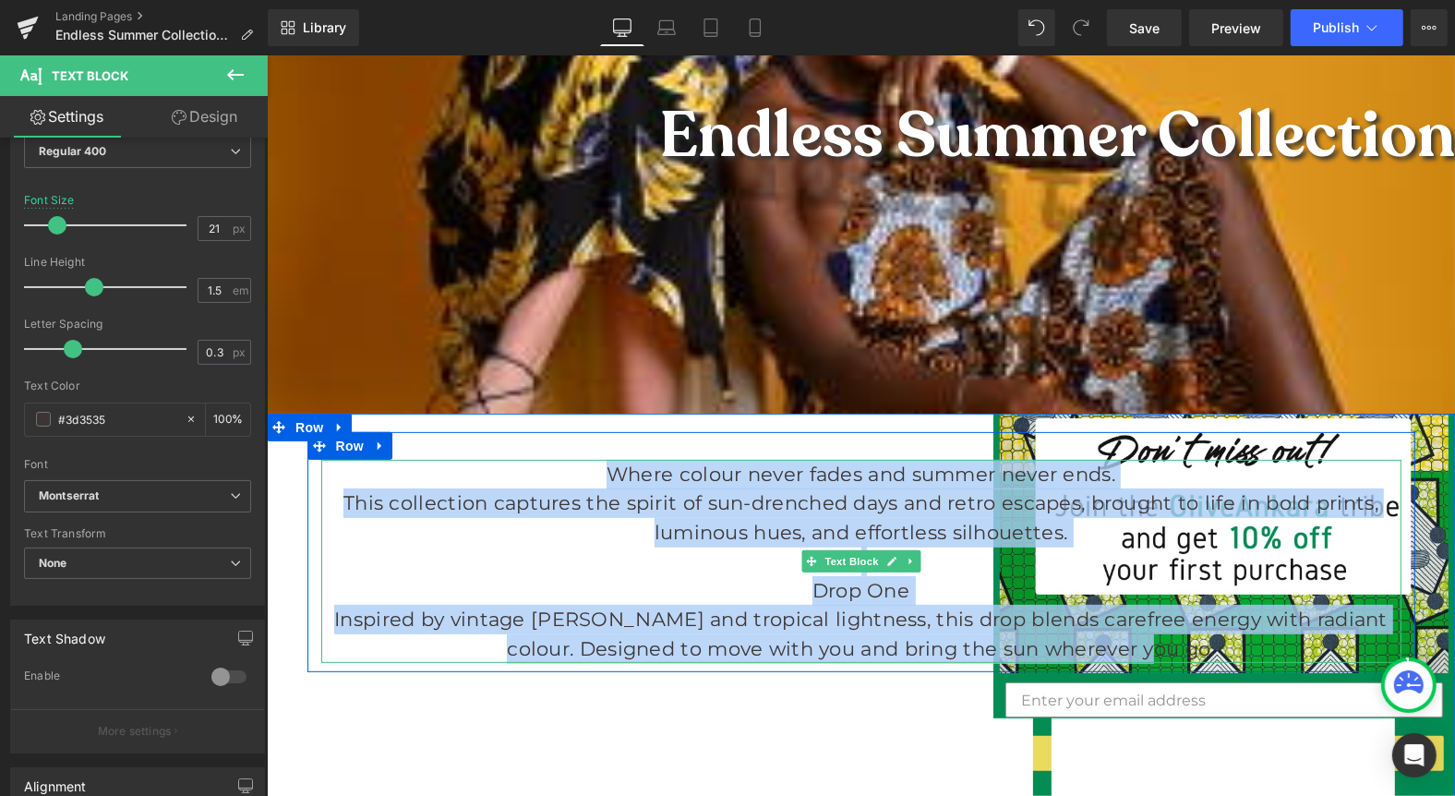
click at [604, 575] on p "Drop One" at bounding box center [860, 590] width 1080 height 30
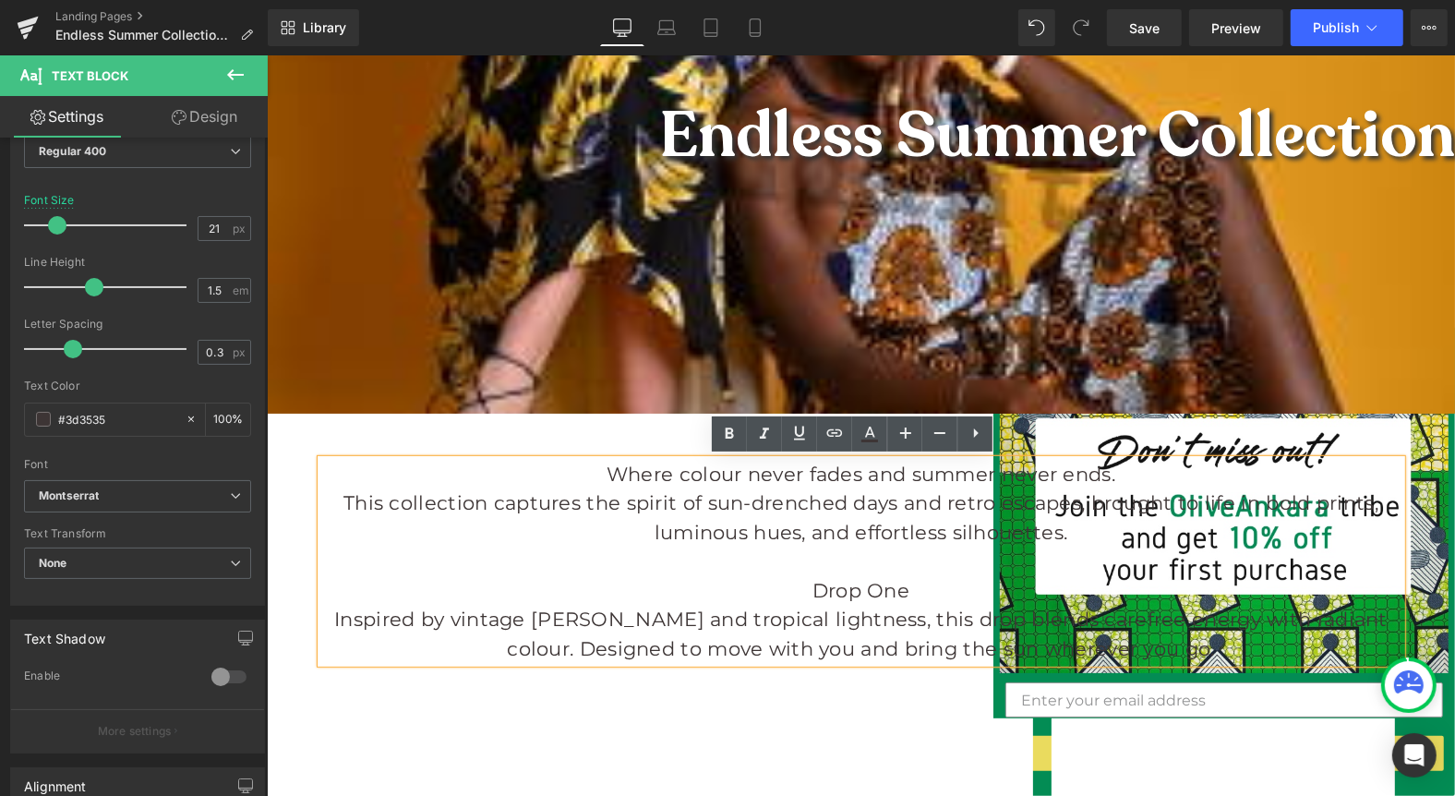
click at [1201, 653] on p "Inspired by vintage [PERSON_NAME] and tropical lightness, this drop blends care…" at bounding box center [860, 633] width 1080 height 58
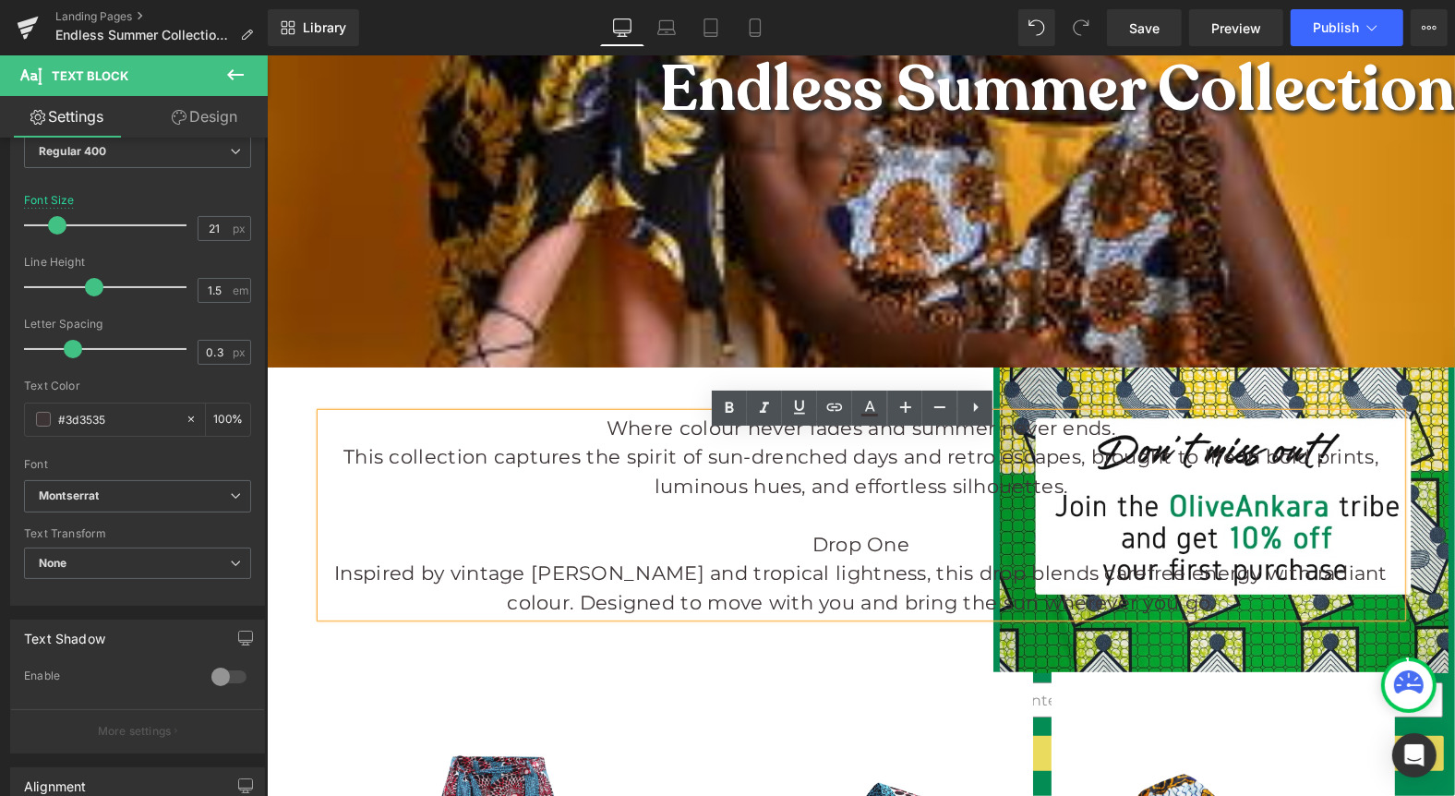
scroll to position [469, 0]
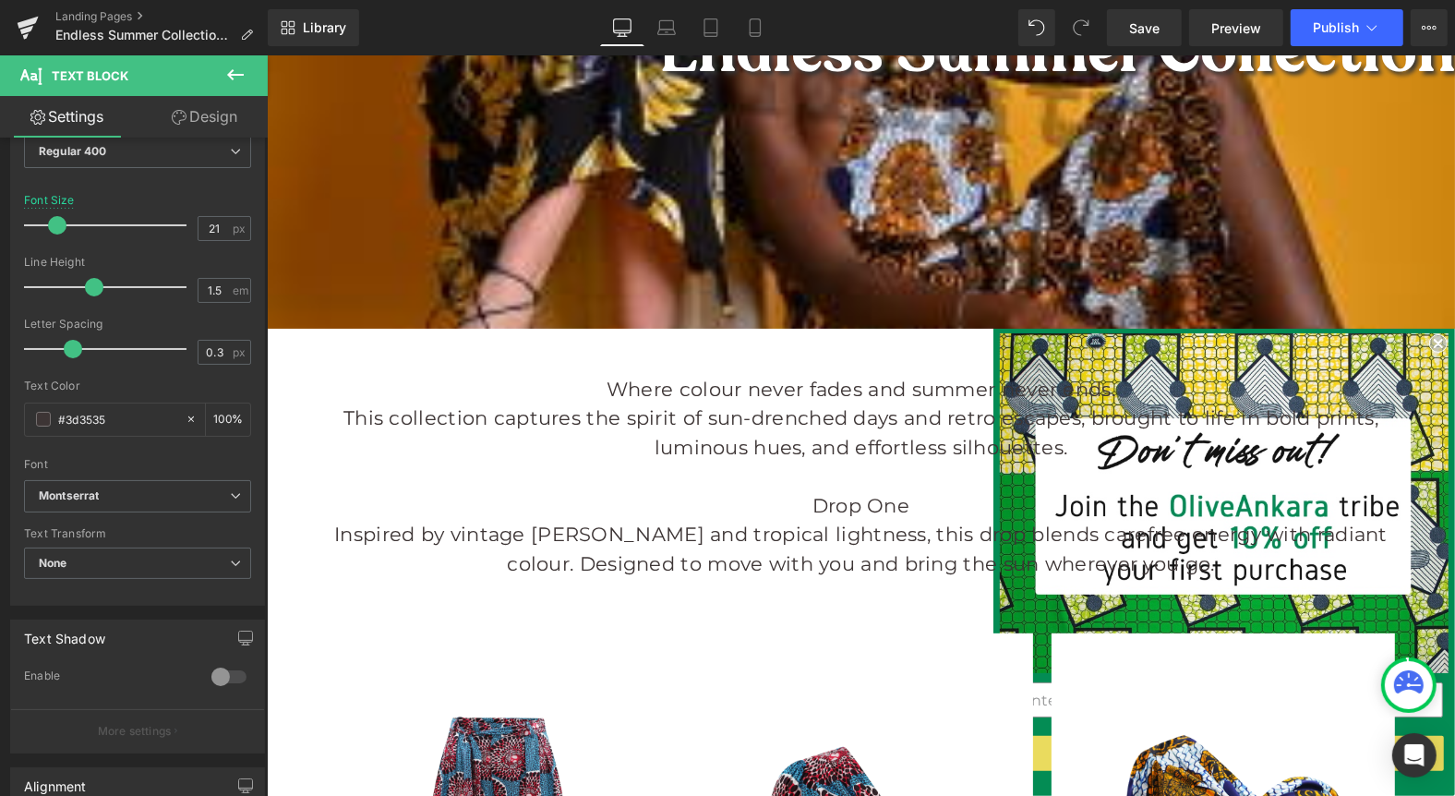
click at [235, 76] on icon at bounding box center [235, 75] width 22 height 22
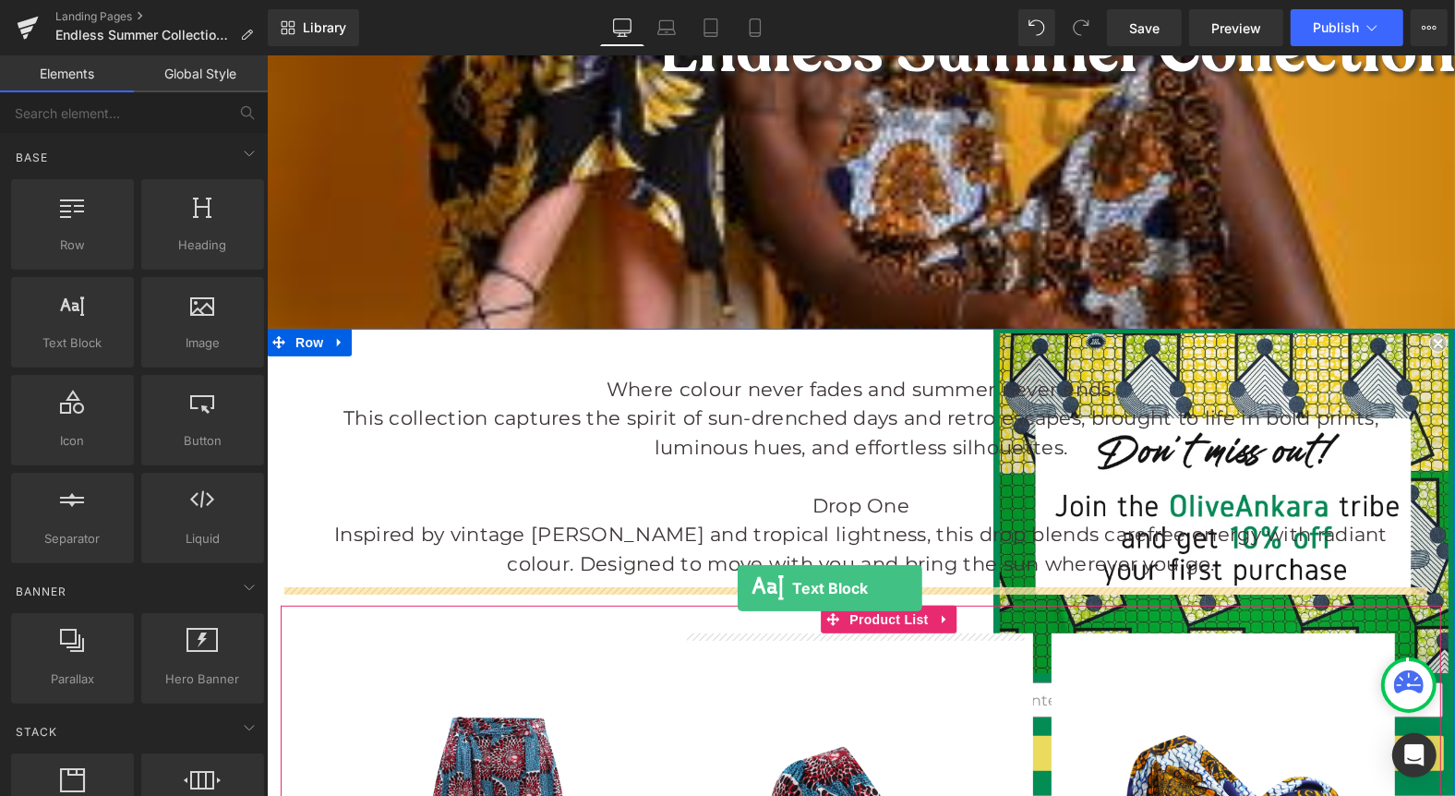
drag, startPoint x: 360, startPoint y: 522, endPoint x: 737, endPoint y: 587, distance: 382.5
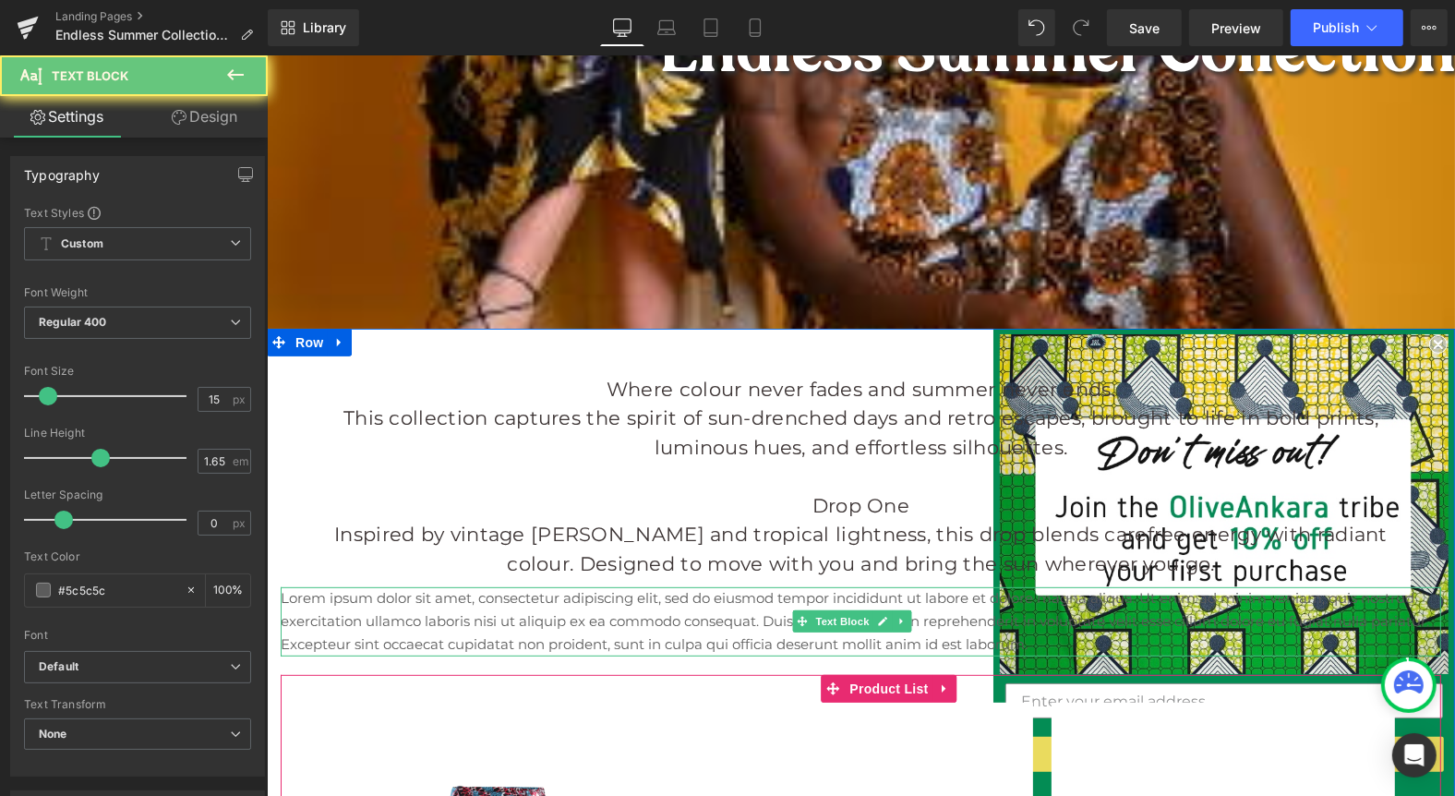
click at [736, 634] on p "Lorem ipsum dolor sit amet, consectetur adipiscing elit, sed do eiusmod tempor …" at bounding box center [860, 620] width 1161 height 68
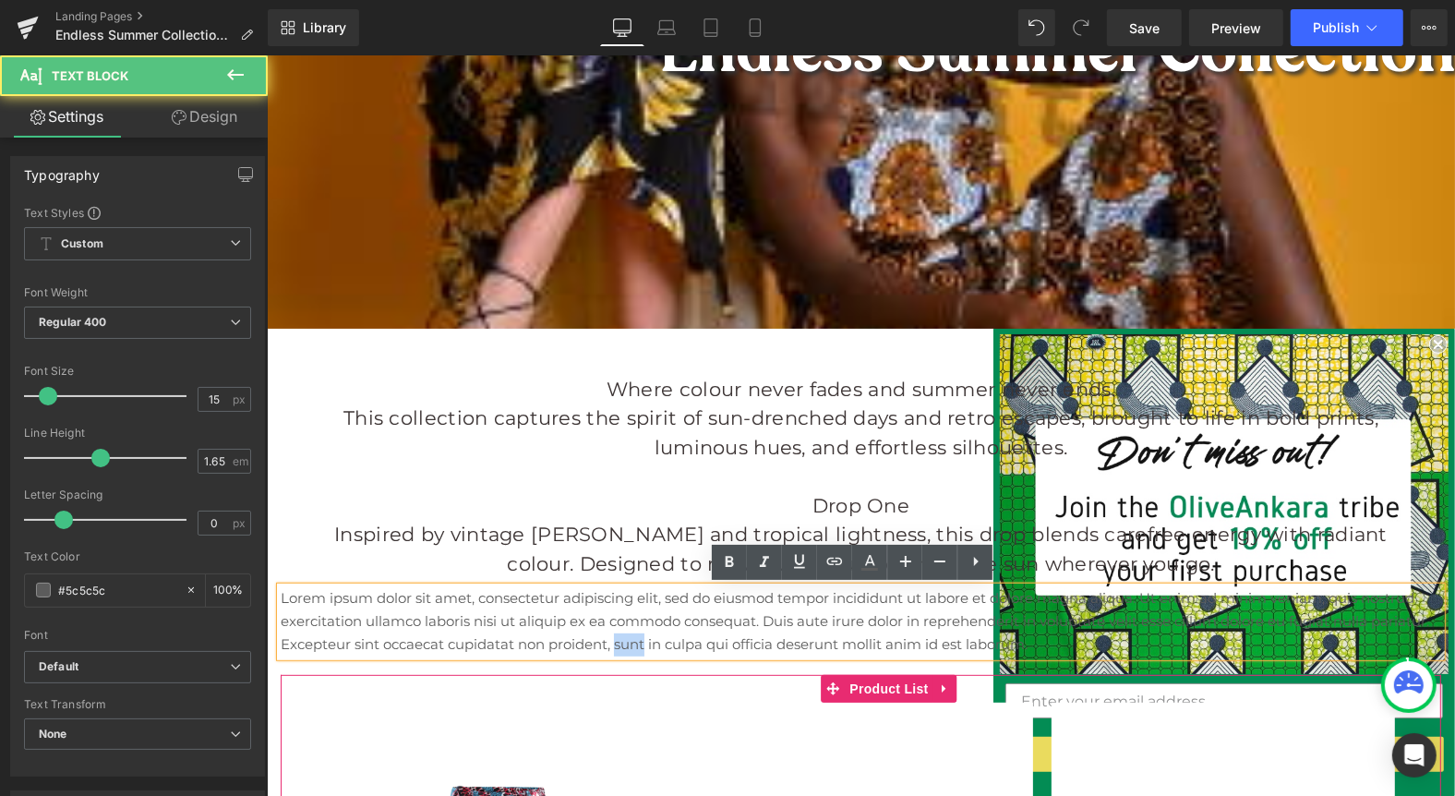
click at [736, 634] on p "Lorem ipsum dolor sit amet, consectetur adipiscing elit, sed do eiusmod tempor …" at bounding box center [860, 620] width 1161 height 68
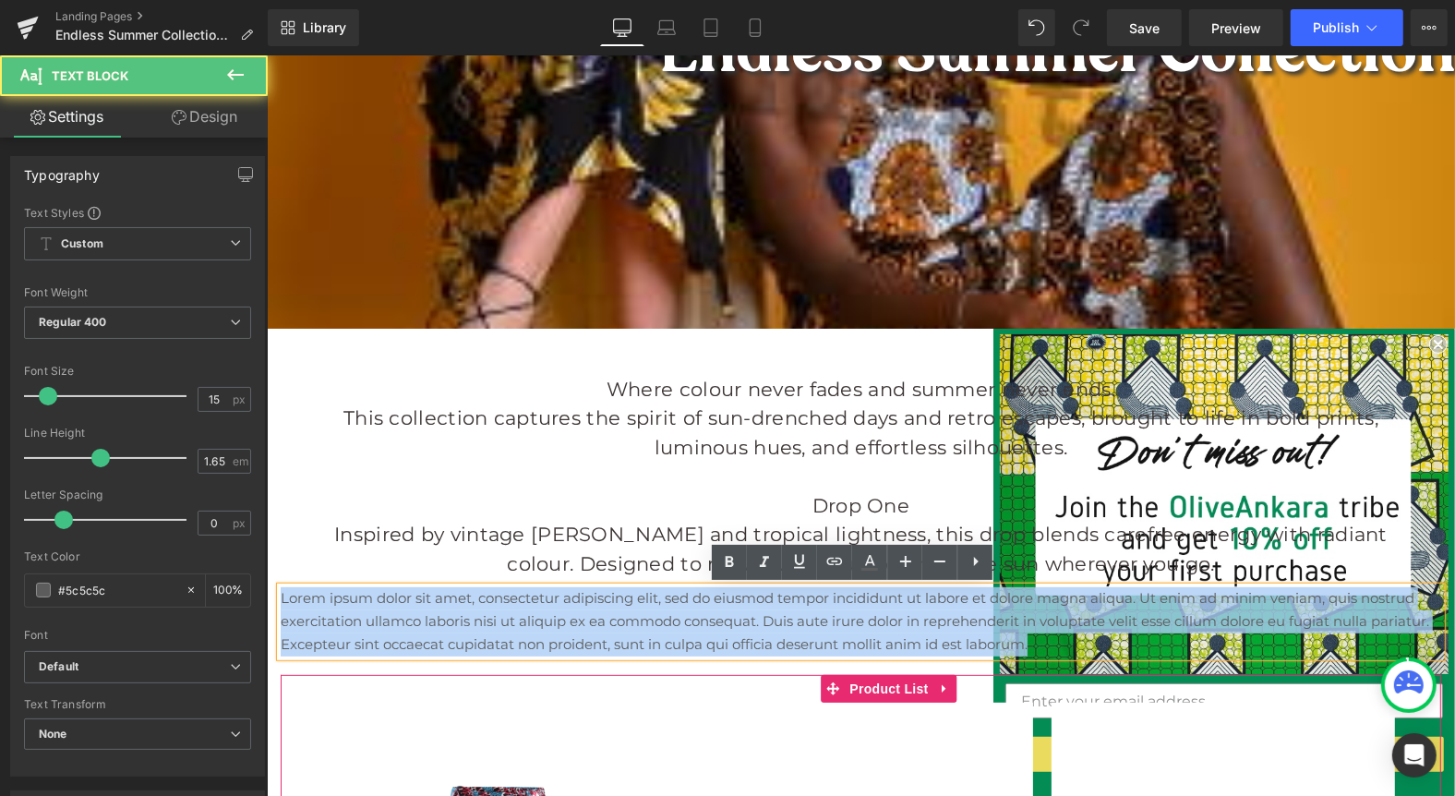
click at [736, 634] on p "Lorem ipsum dolor sit amet, consectetur adipiscing elit, sed do eiusmod tempor …" at bounding box center [860, 620] width 1161 height 68
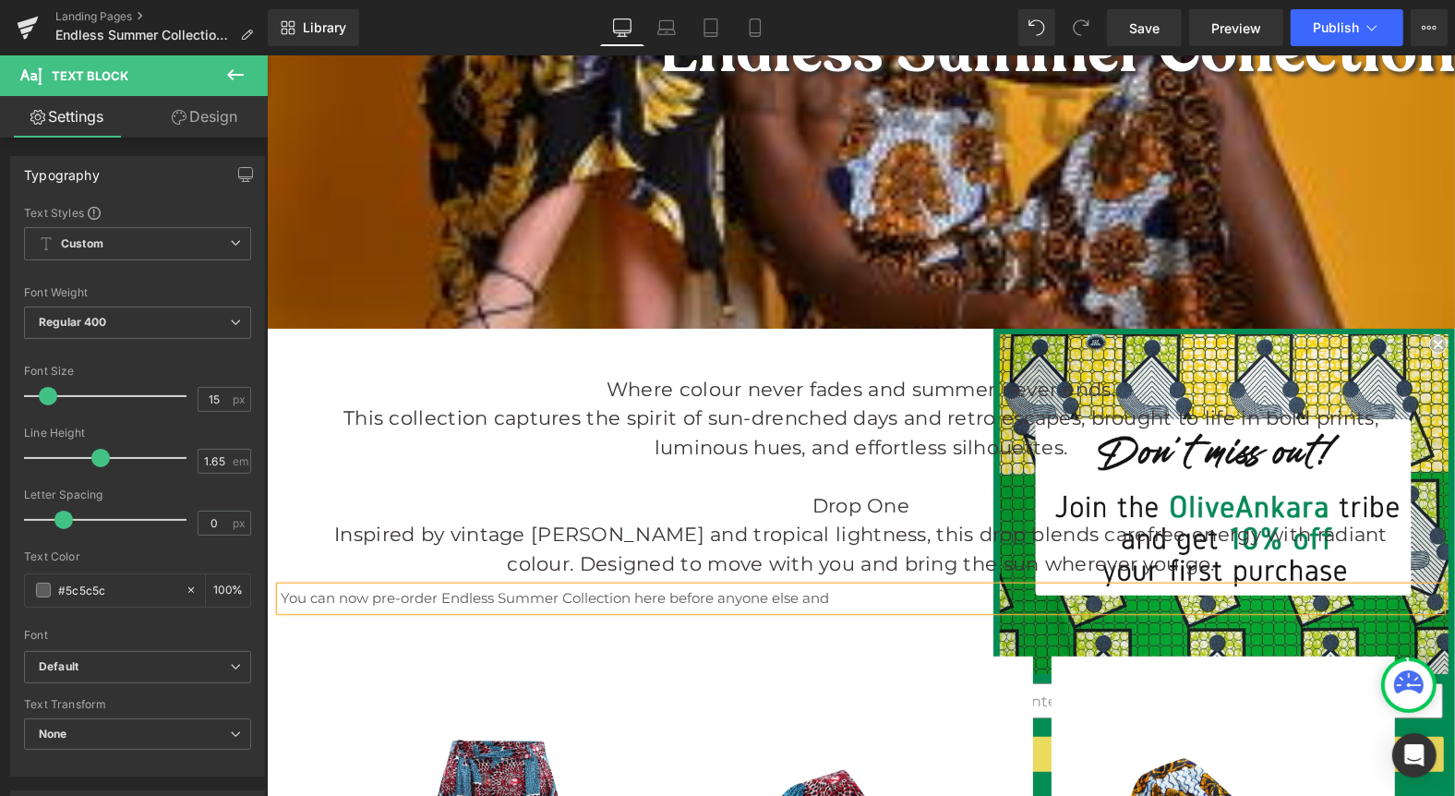
click at [280, 597] on div "You can now pre-order Endless Summer Collection here before anyone else and" at bounding box center [860, 597] width 1161 height 23
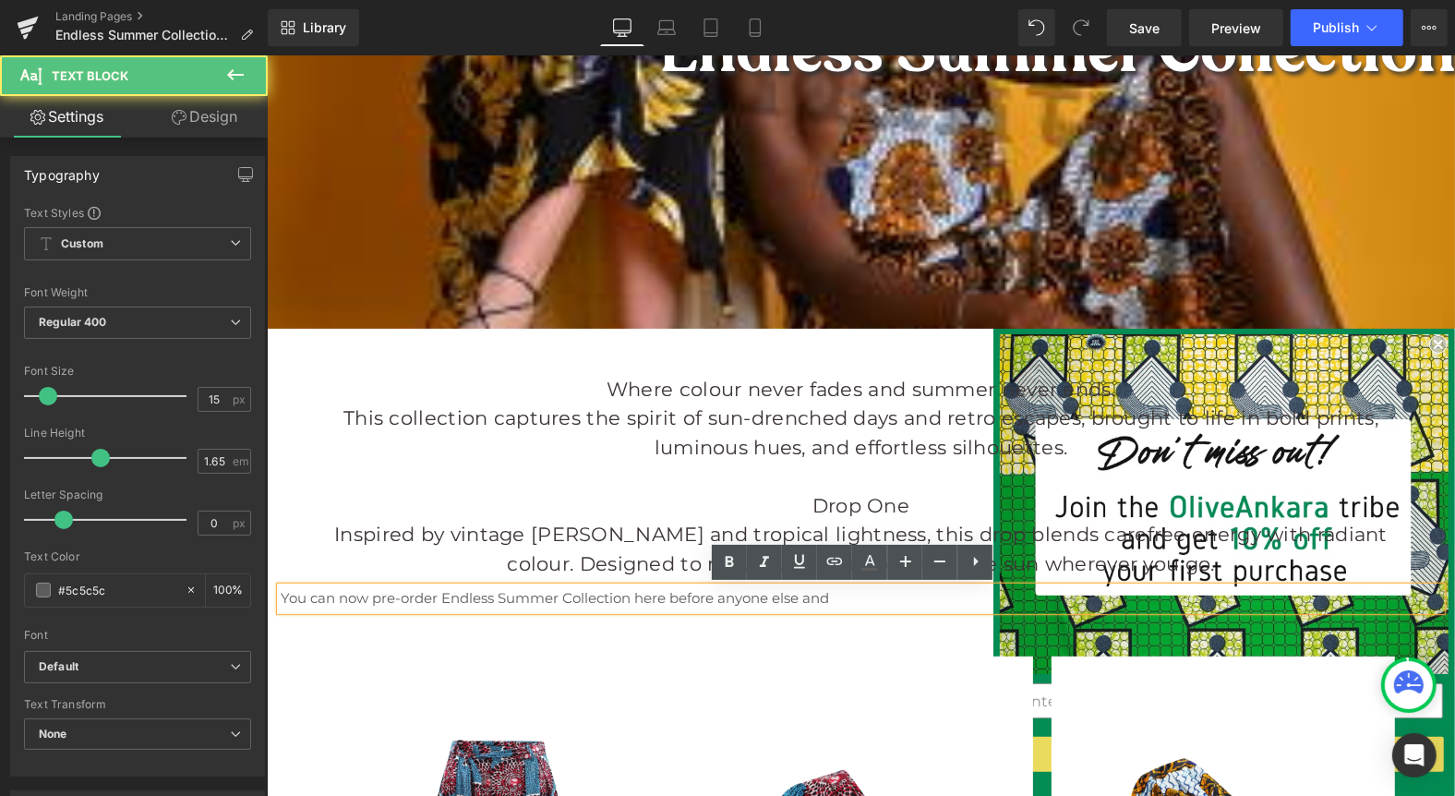
click at [282, 596] on p "You can now pre-order Endless Summer Collection here before anyone else and" at bounding box center [860, 597] width 1161 height 23
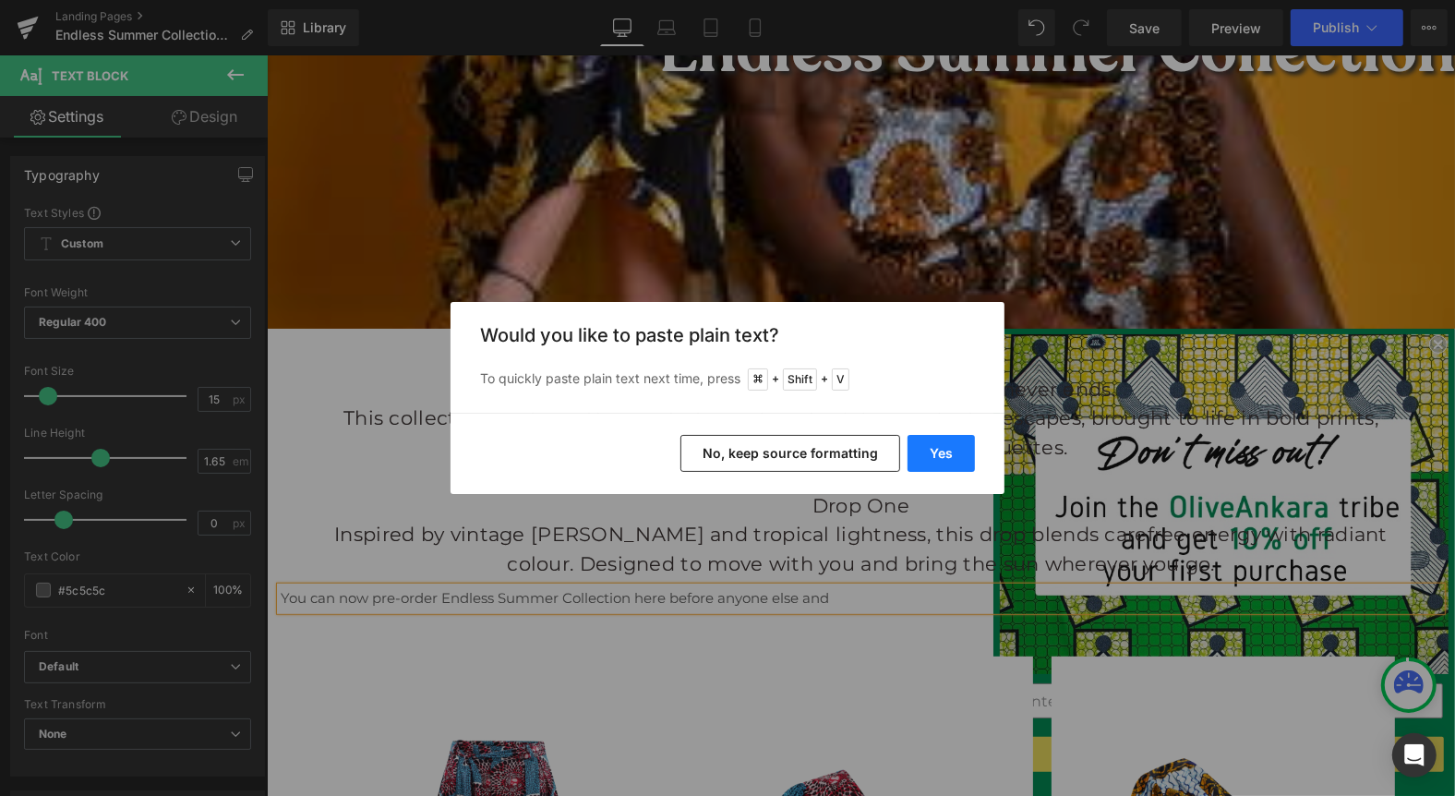
click at [938, 471] on button "Yes" at bounding box center [941, 453] width 67 height 37
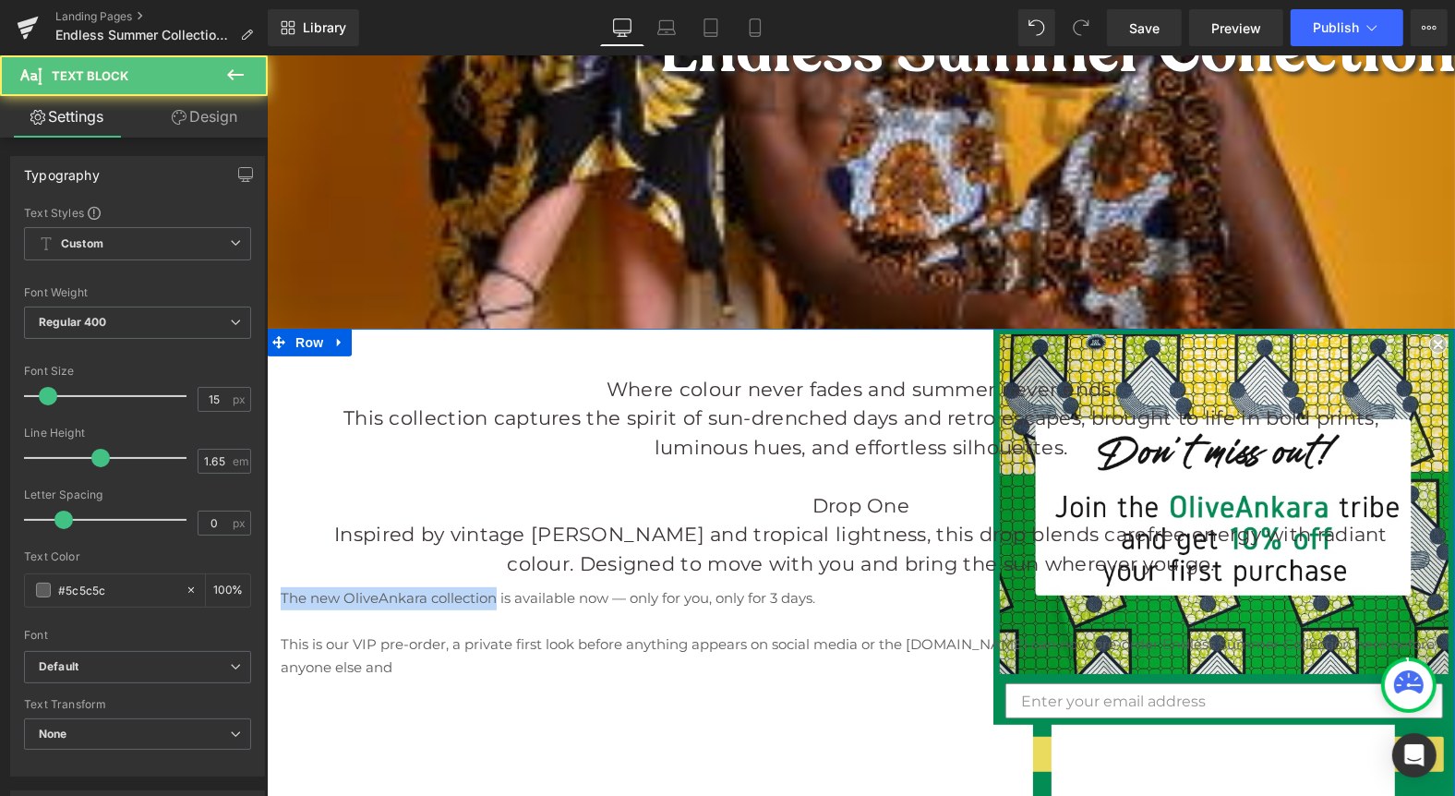
drag, startPoint x: 498, startPoint y: 599, endPoint x: 272, endPoint y: 606, distance: 225.4
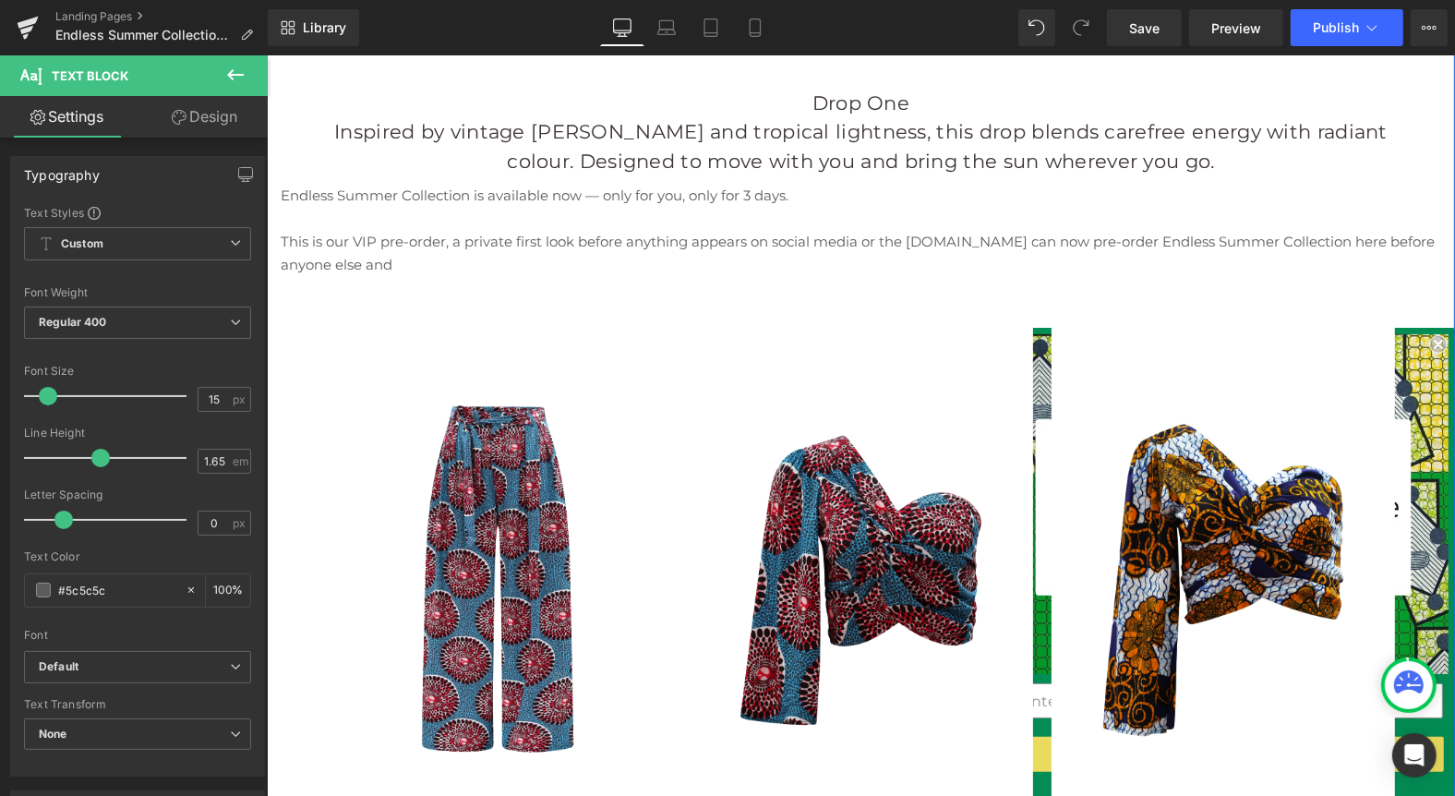
scroll to position [873, 0]
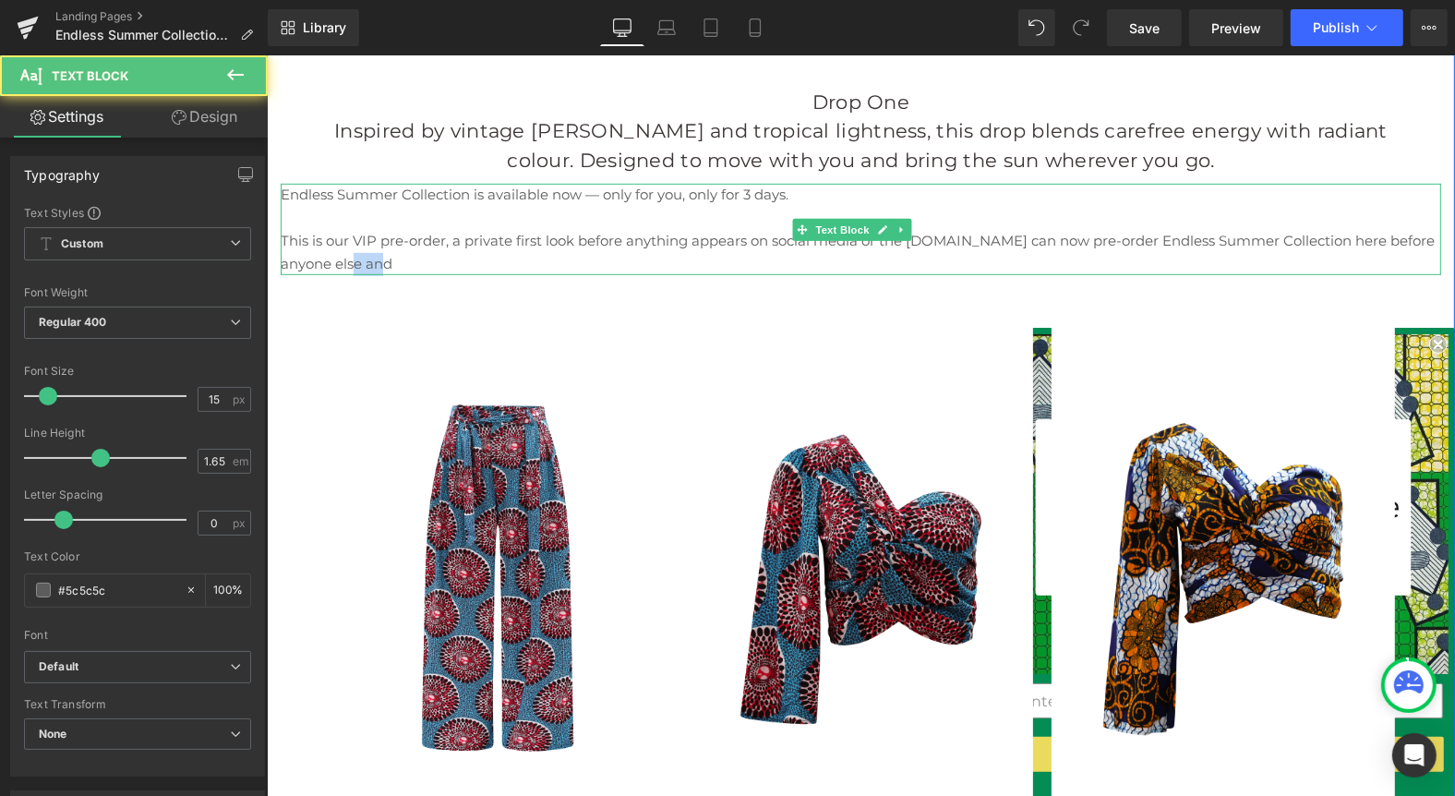
drag, startPoint x: 395, startPoint y: 266, endPoint x: 366, endPoint y: 266, distance: 29.6
click at [366, 266] on p "This is our VIP pre-order, a private first look before anything appears on soci…" at bounding box center [860, 252] width 1161 height 46
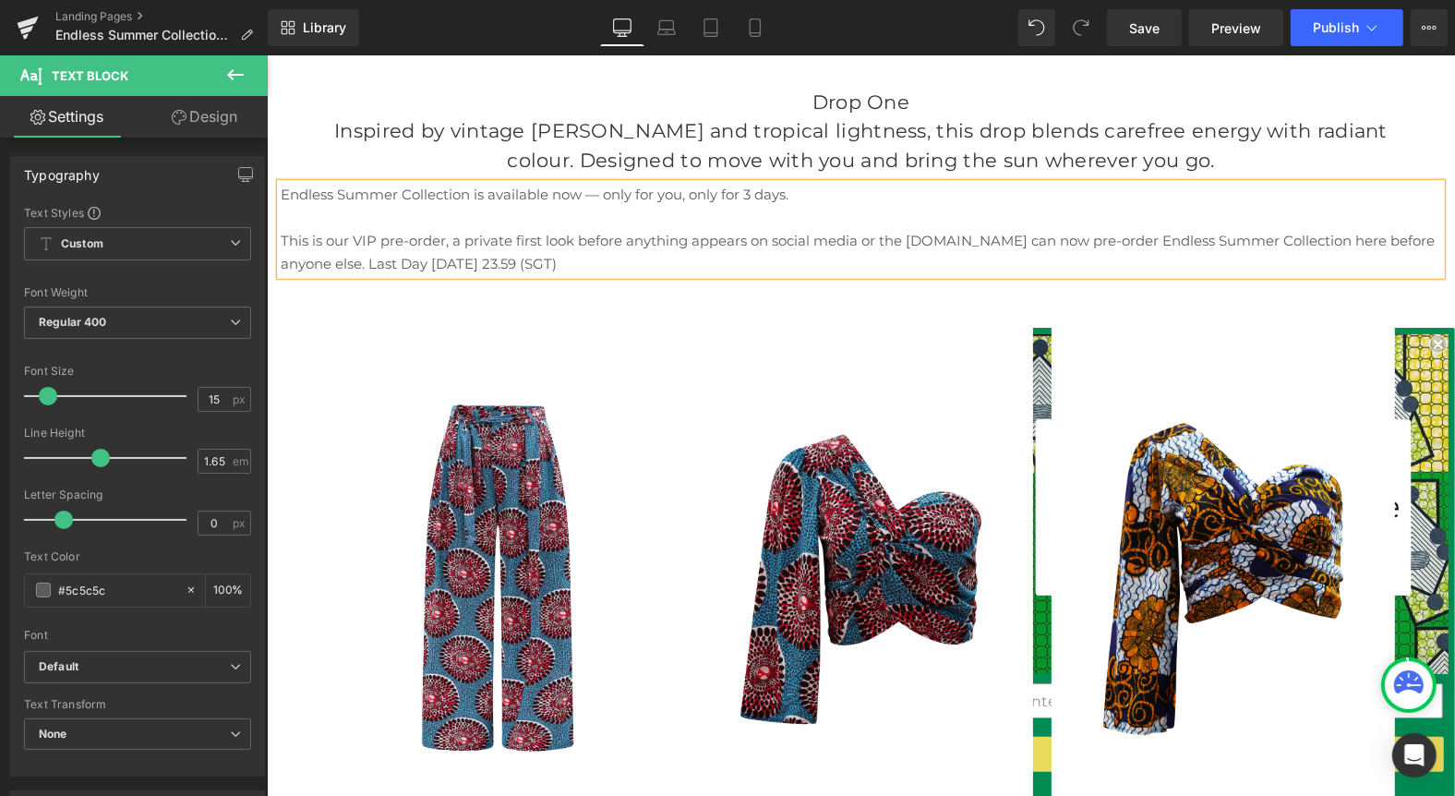
click at [590, 265] on p "This is our VIP pre-order, a private first look before anything appears on soci…" at bounding box center [860, 252] width 1161 height 46
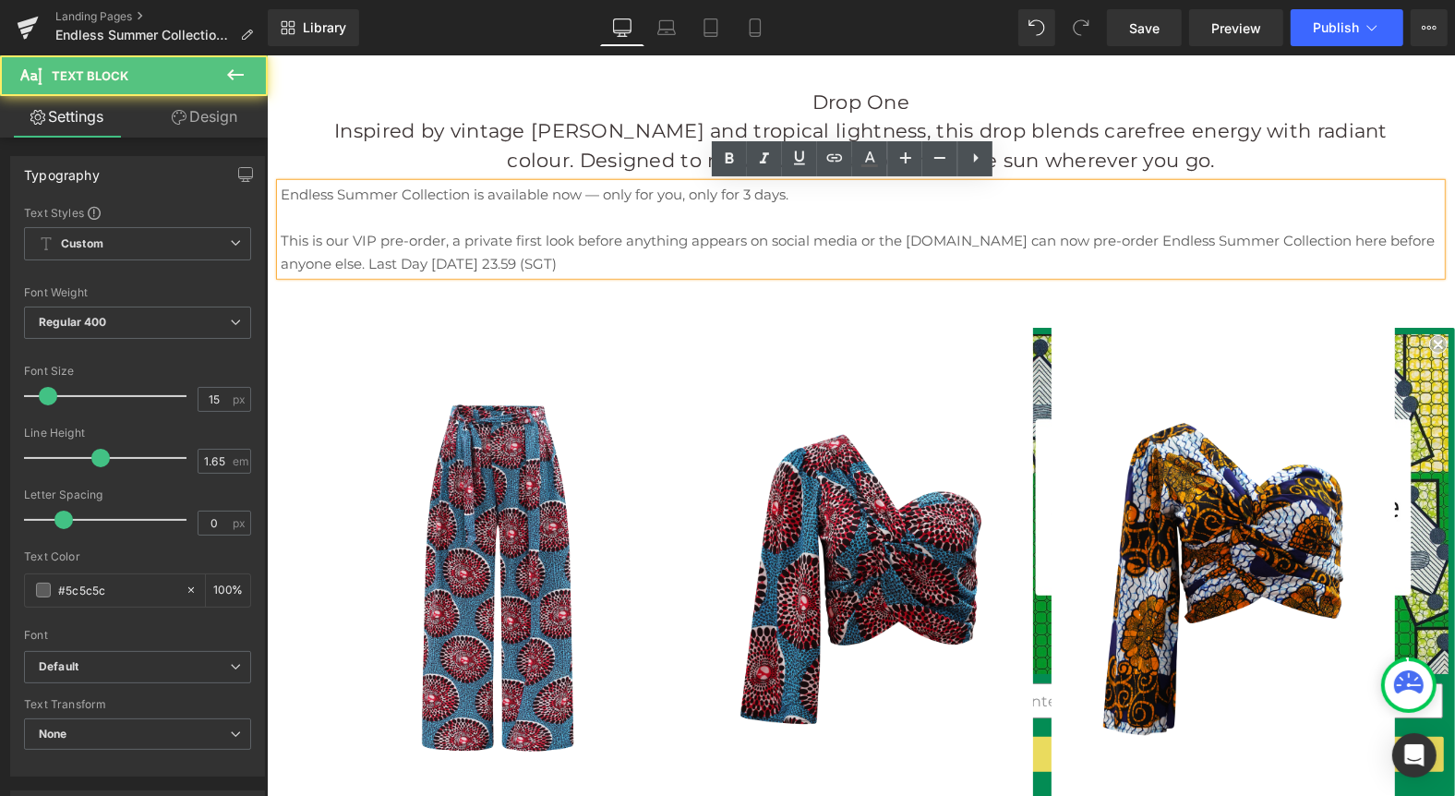
click at [654, 264] on p "This is our VIP pre-order, a private first look before anything appears on soci…" at bounding box center [860, 252] width 1161 height 46
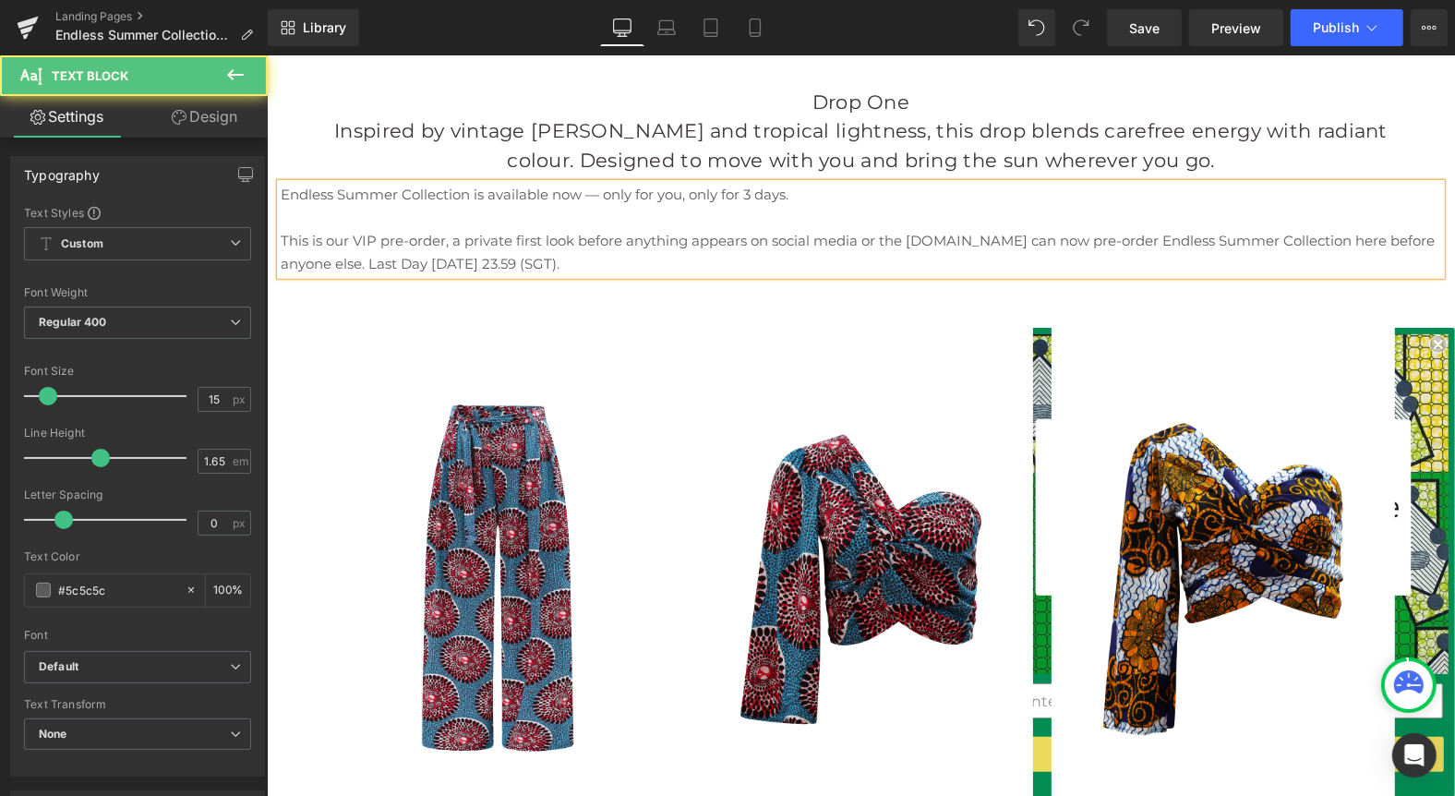
click at [833, 199] on p "Endless Summer Collection is available now — only for you, only for 3 days." at bounding box center [860, 194] width 1161 height 23
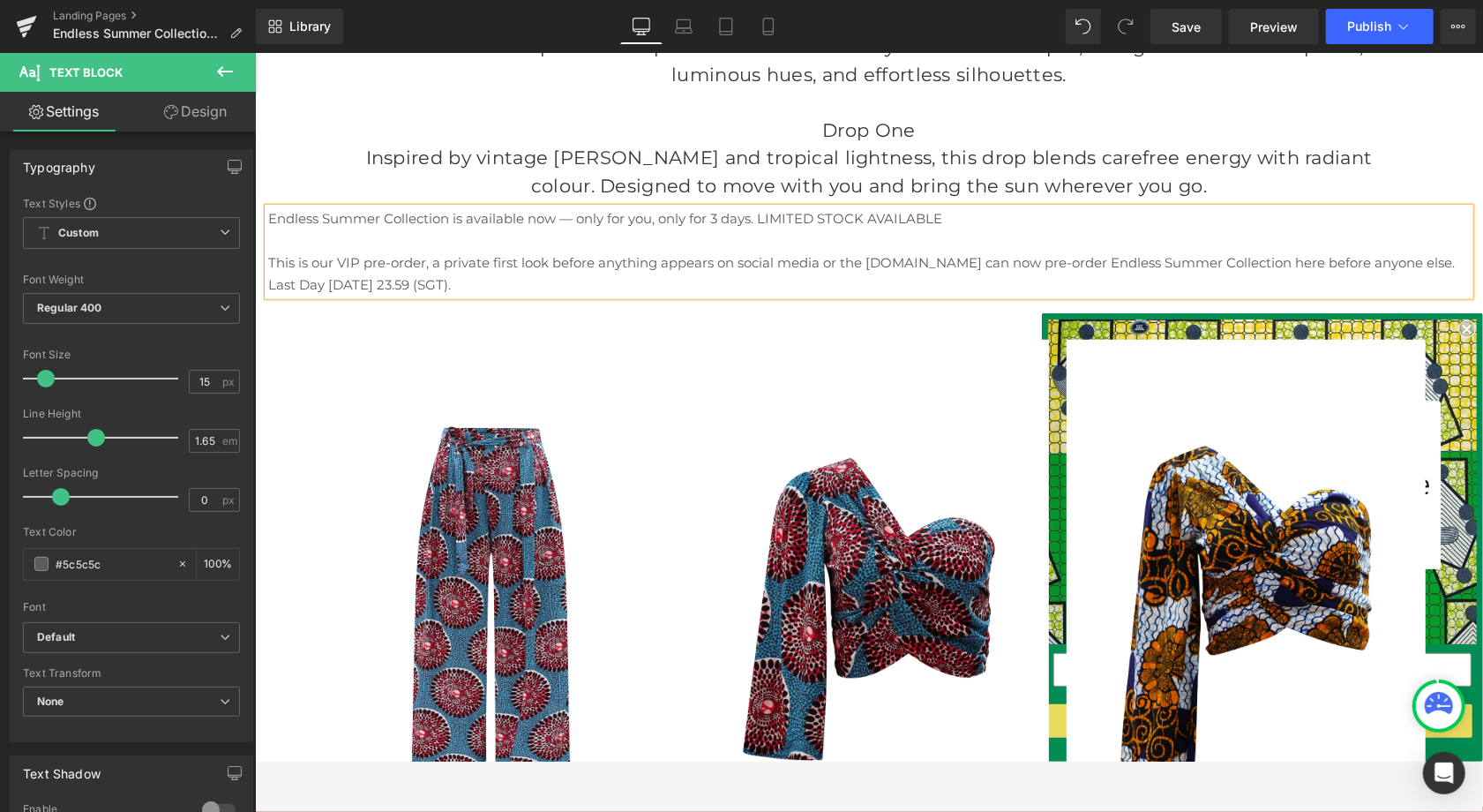
scroll to position [798, 0]
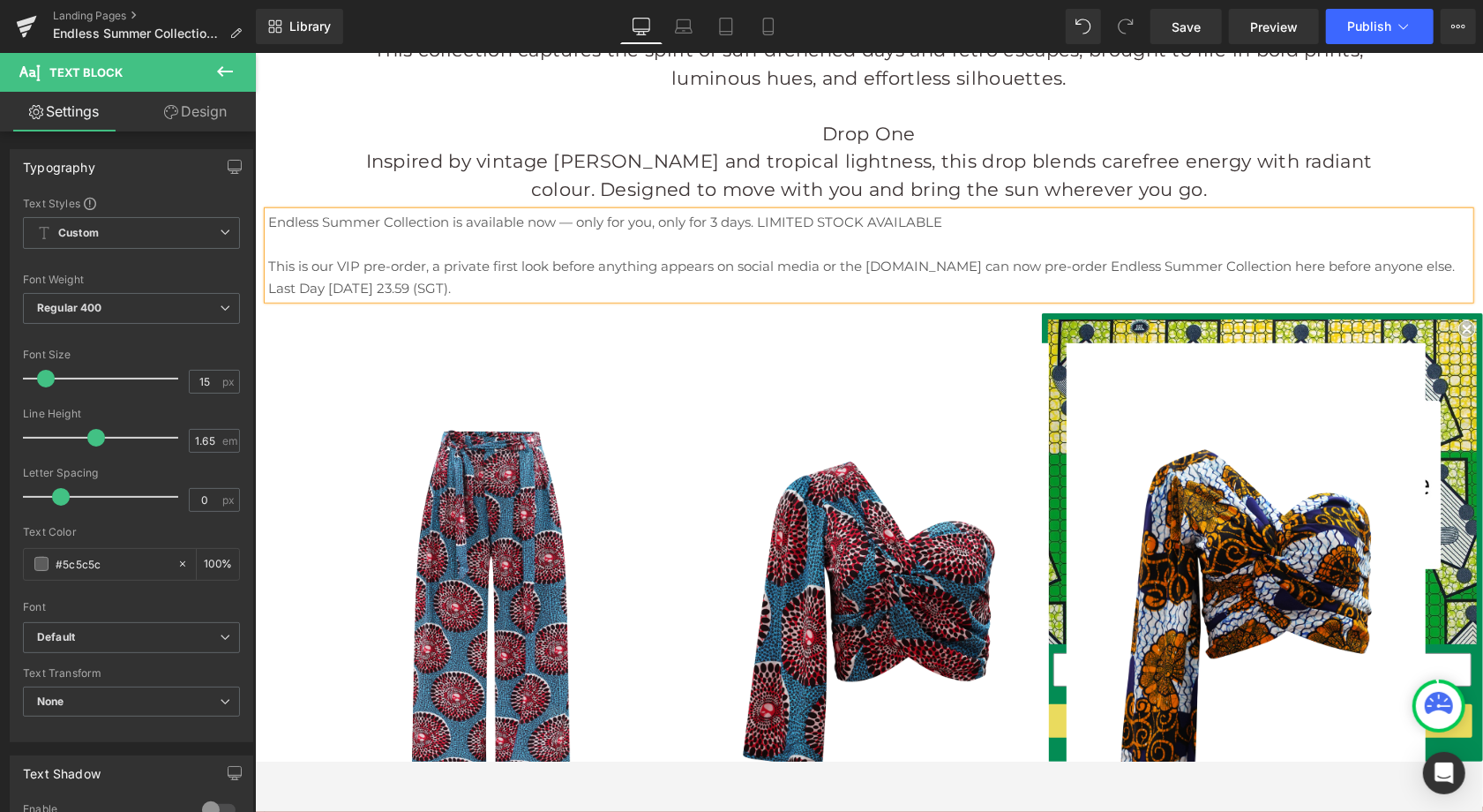
click at [615, 251] on p at bounding box center [869, 244] width 1202 height 22
drag, startPoint x: 527, startPoint y: 294, endPoint x: 253, endPoint y: 219, distance: 284.1
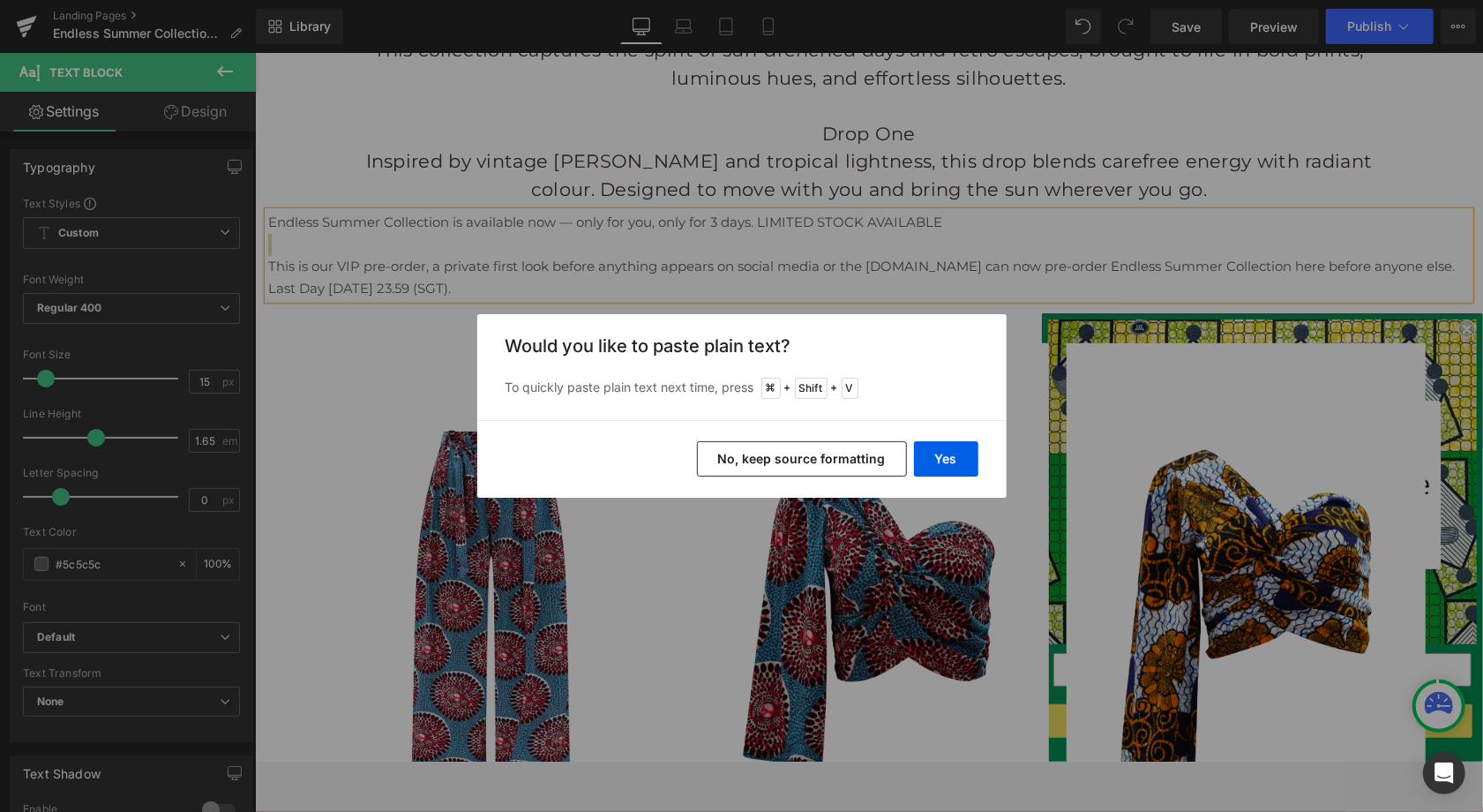
click at [1047, 228] on div "Back to Library Insert Would you like to paste plain text? To quickly paste pla…" at bounding box center [742, 406] width 1483 height 812
drag, startPoint x: 958, startPoint y: 452, endPoint x: 700, endPoint y: 401, distance: 263.0
click at [958, 452] on button "Yes" at bounding box center [946, 459] width 64 height 35
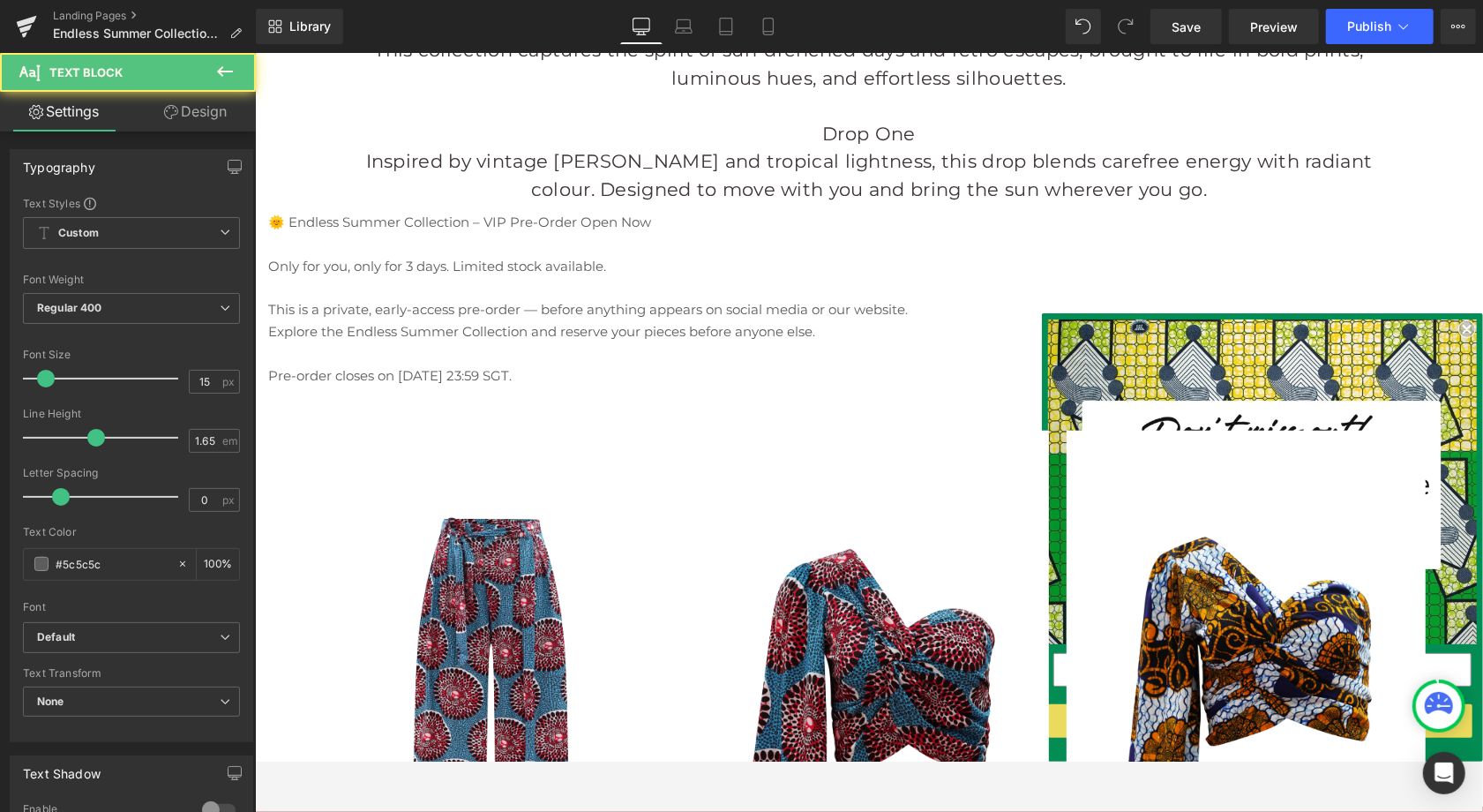
drag, startPoint x: 603, startPoint y: 376, endPoint x: 252, endPoint y: 179, distance: 402.5
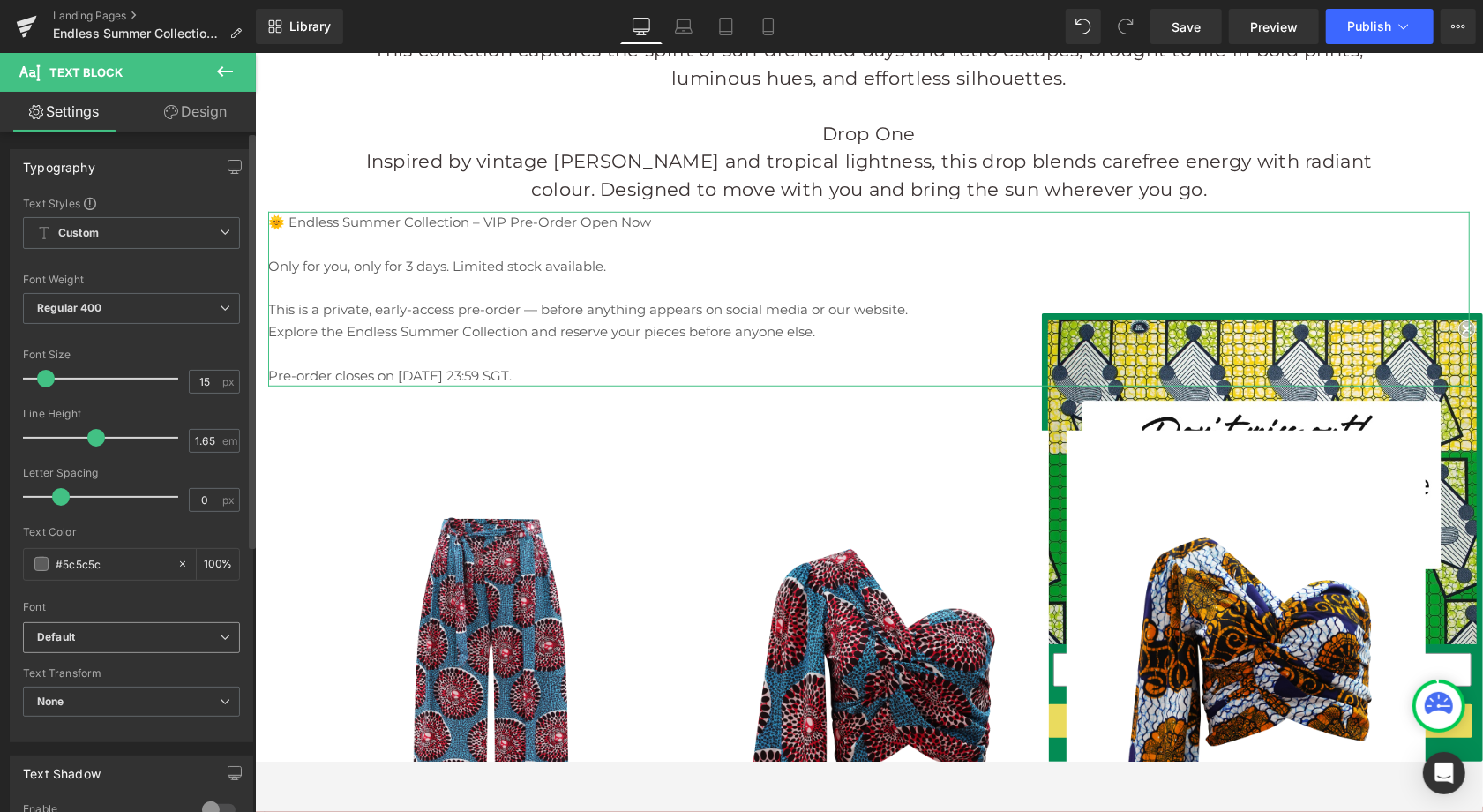
click at [105, 643] on span "Default" at bounding box center [131, 637] width 217 height 31
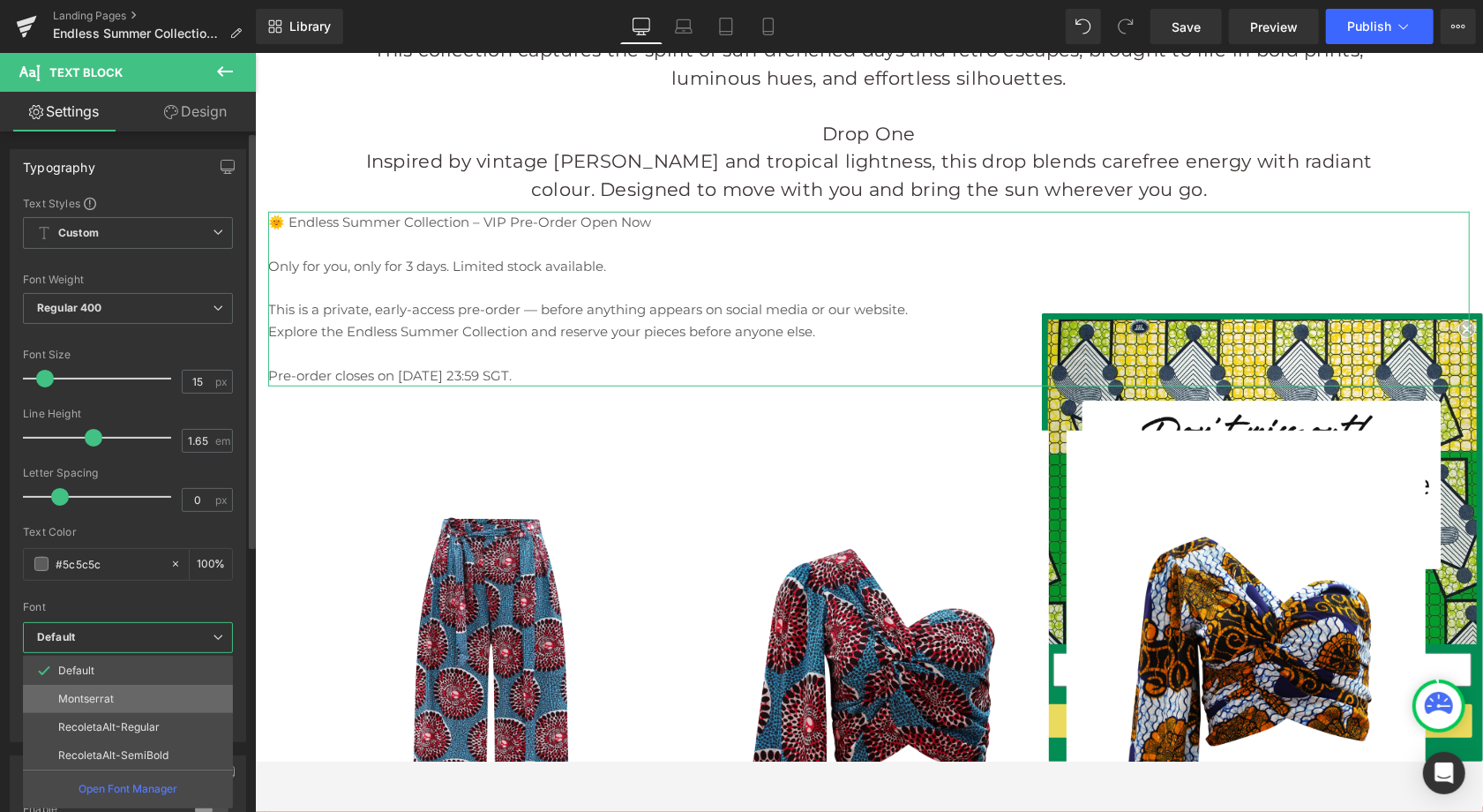
click at [104, 697] on p "Montserrat" at bounding box center [86, 698] width 55 height 12
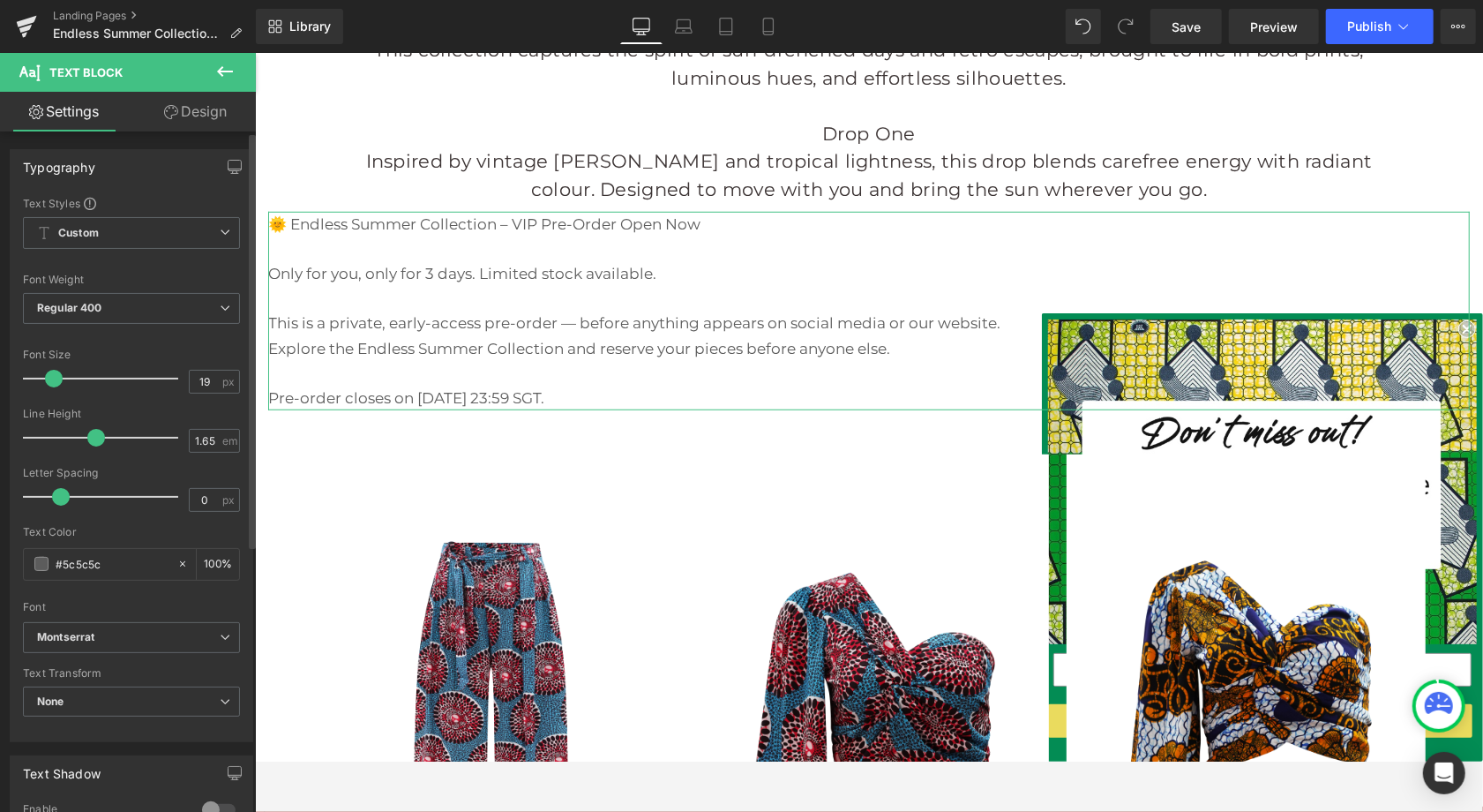
type input "20"
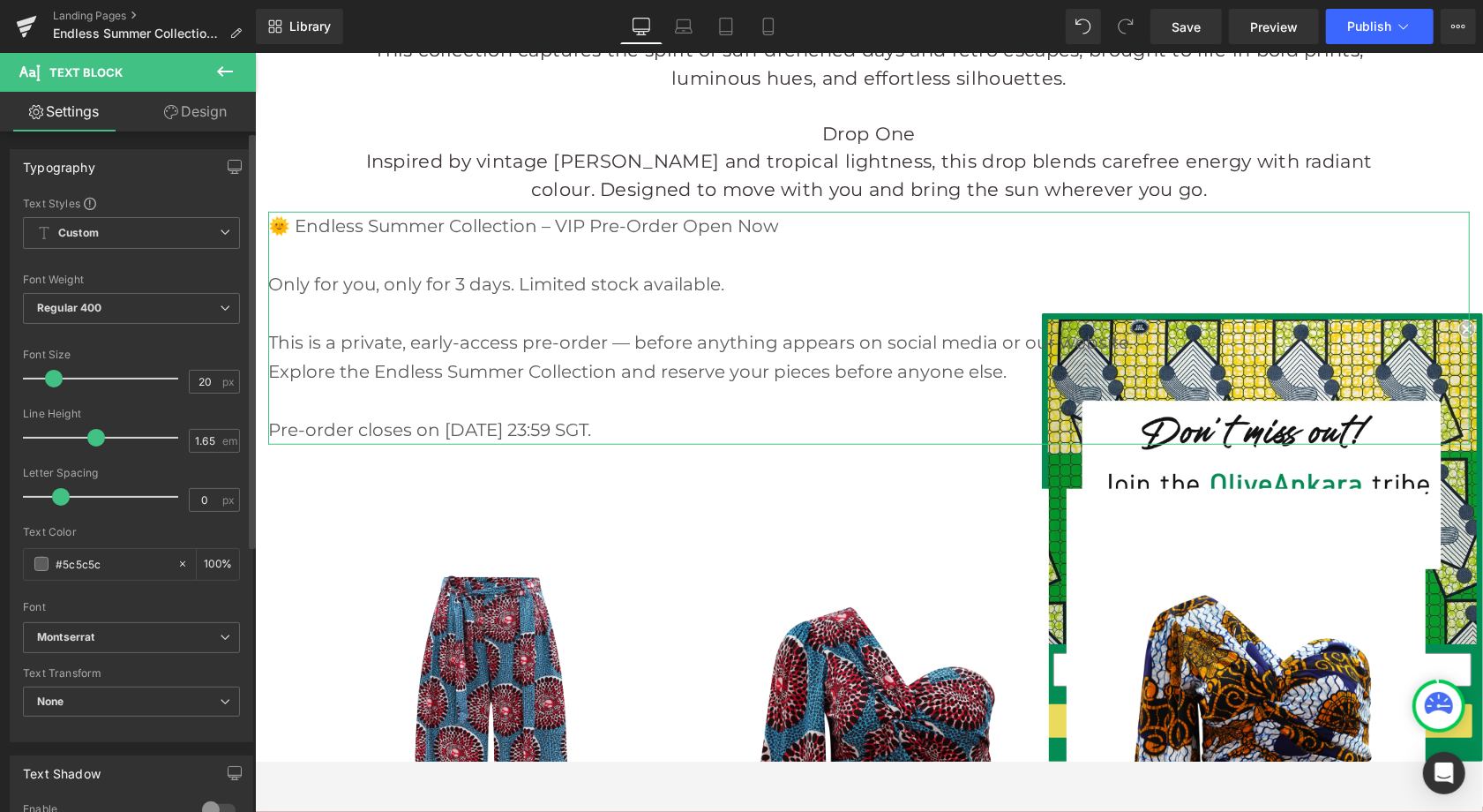
drag, startPoint x: 49, startPoint y: 375, endPoint x: 55, endPoint y: 385, distance: 11.7
click at [55, 385] on span at bounding box center [54, 378] width 17 height 17
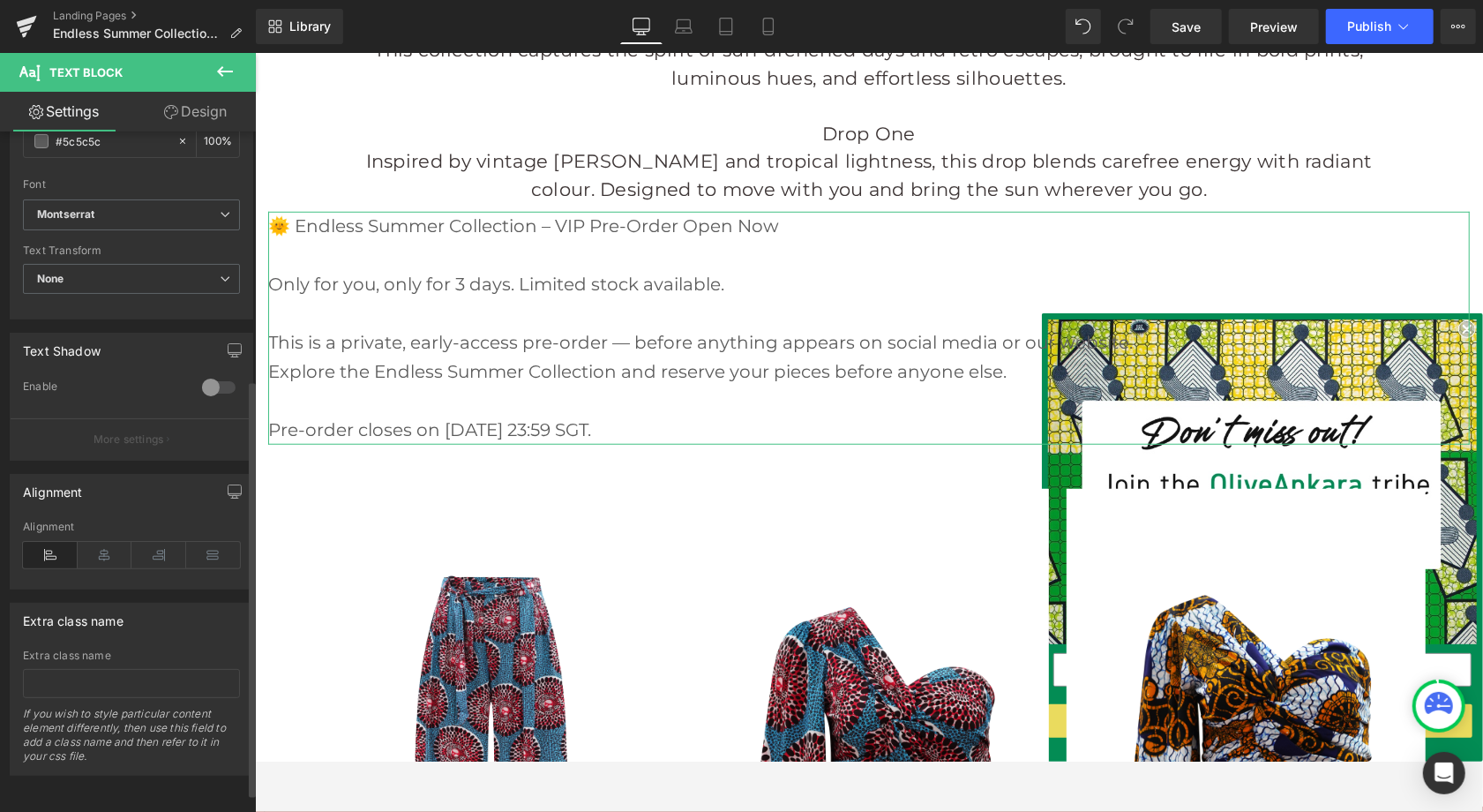
scroll to position [434, 0]
click at [98, 543] on icon at bounding box center [104, 555] width 54 height 27
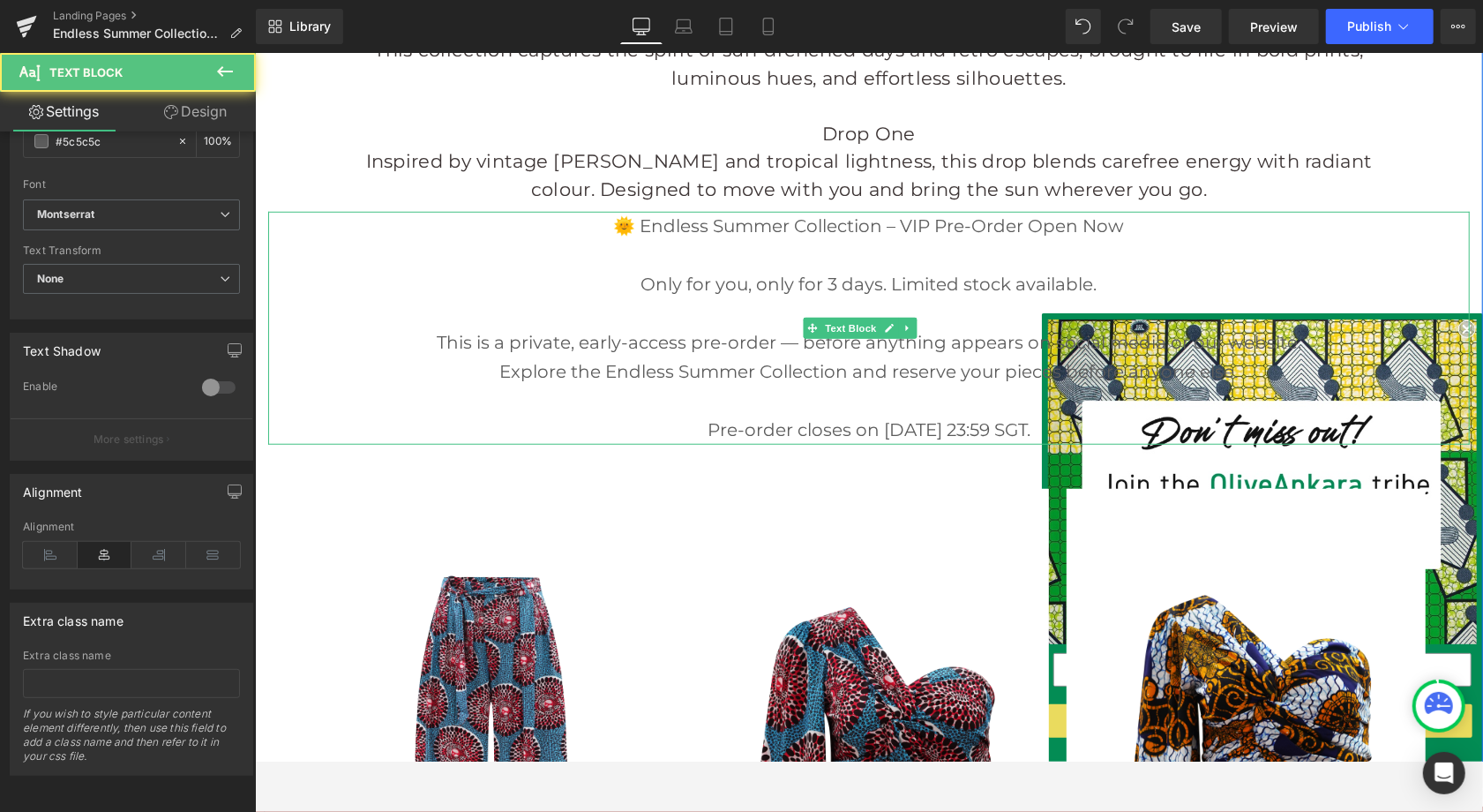
click at [885, 268] on p at bounding box center [869, 254] width 1202 height 29
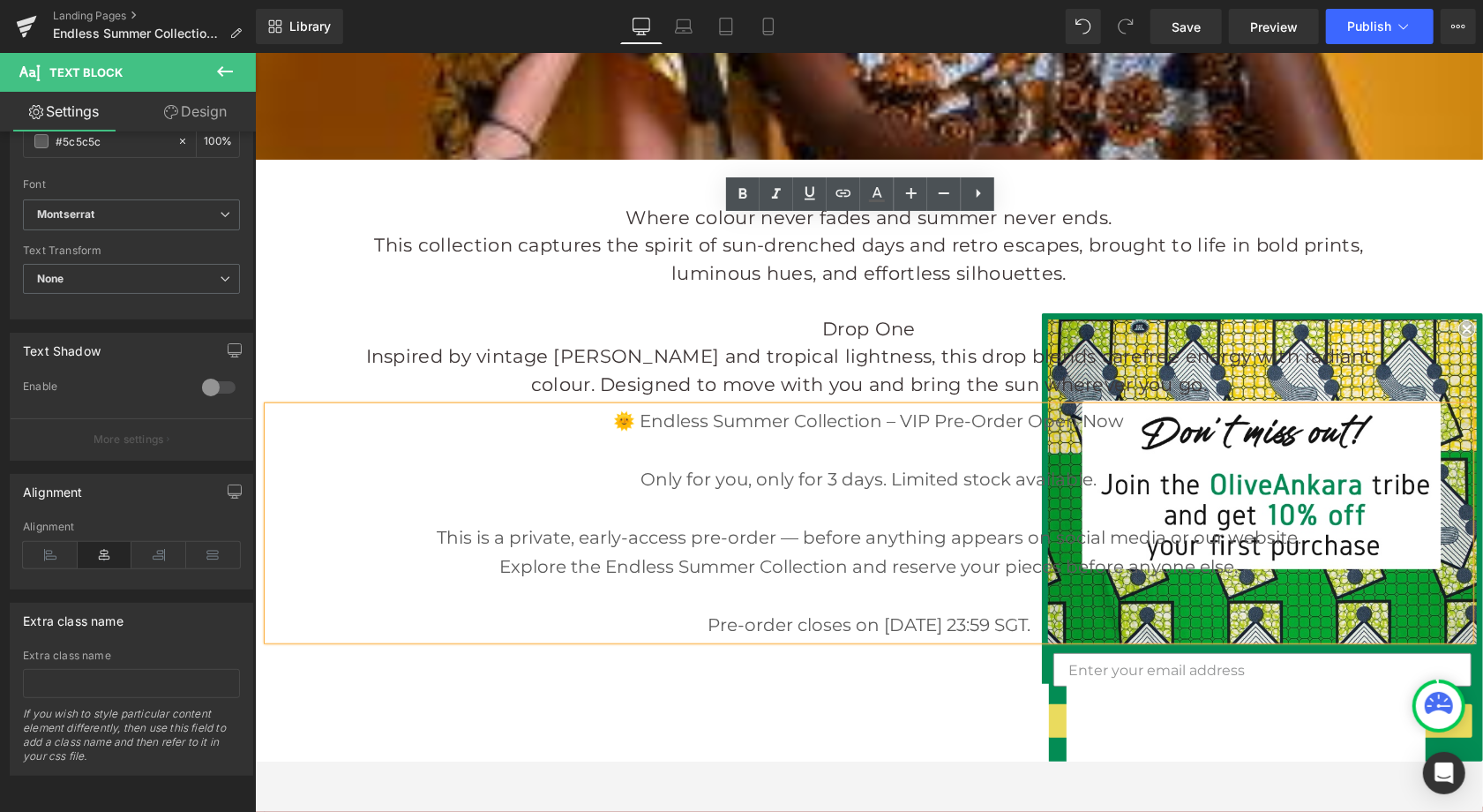
scroll to position [492, 0]
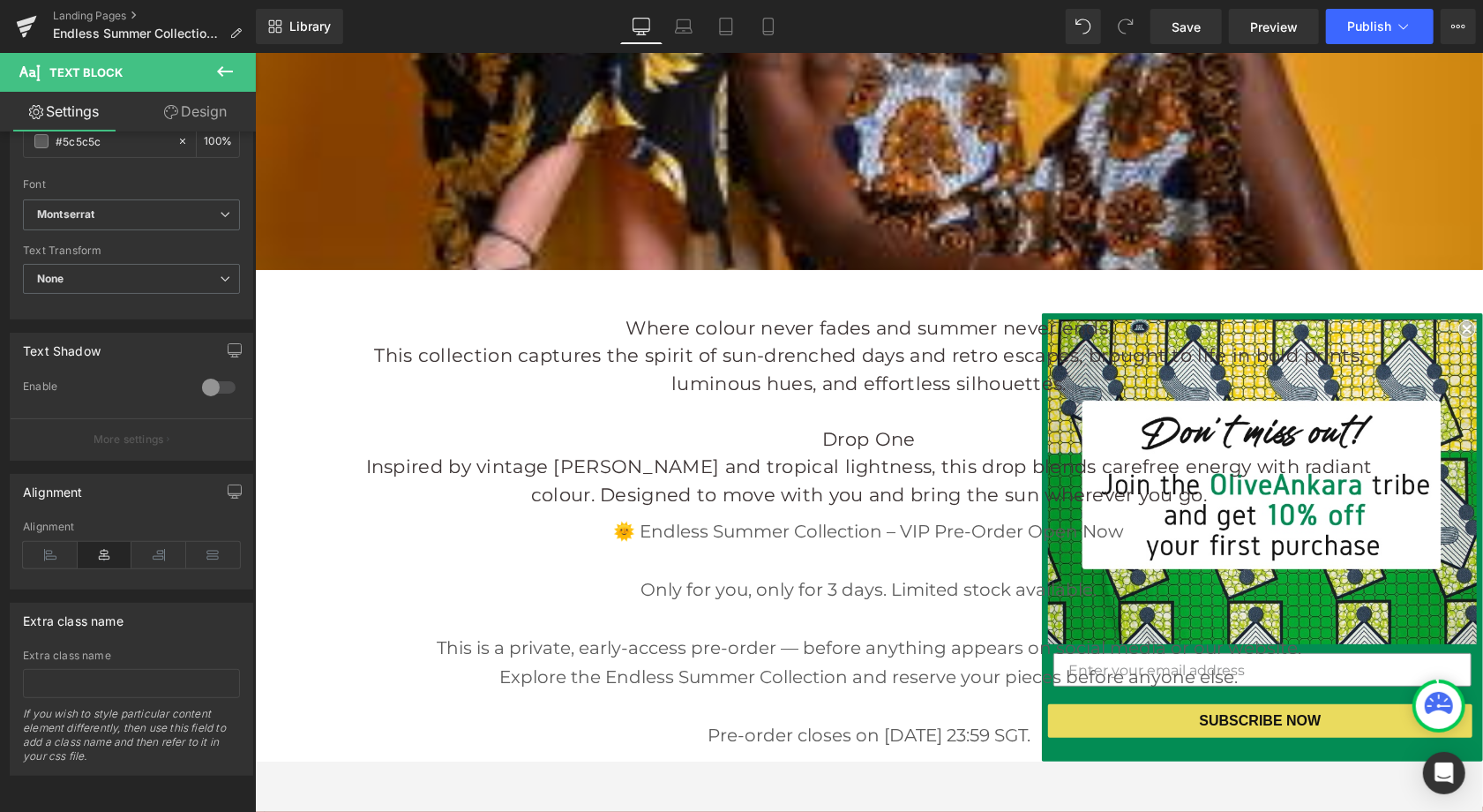
click at [240, 76] on button at bounding box center [225, 72] width 62 height 39
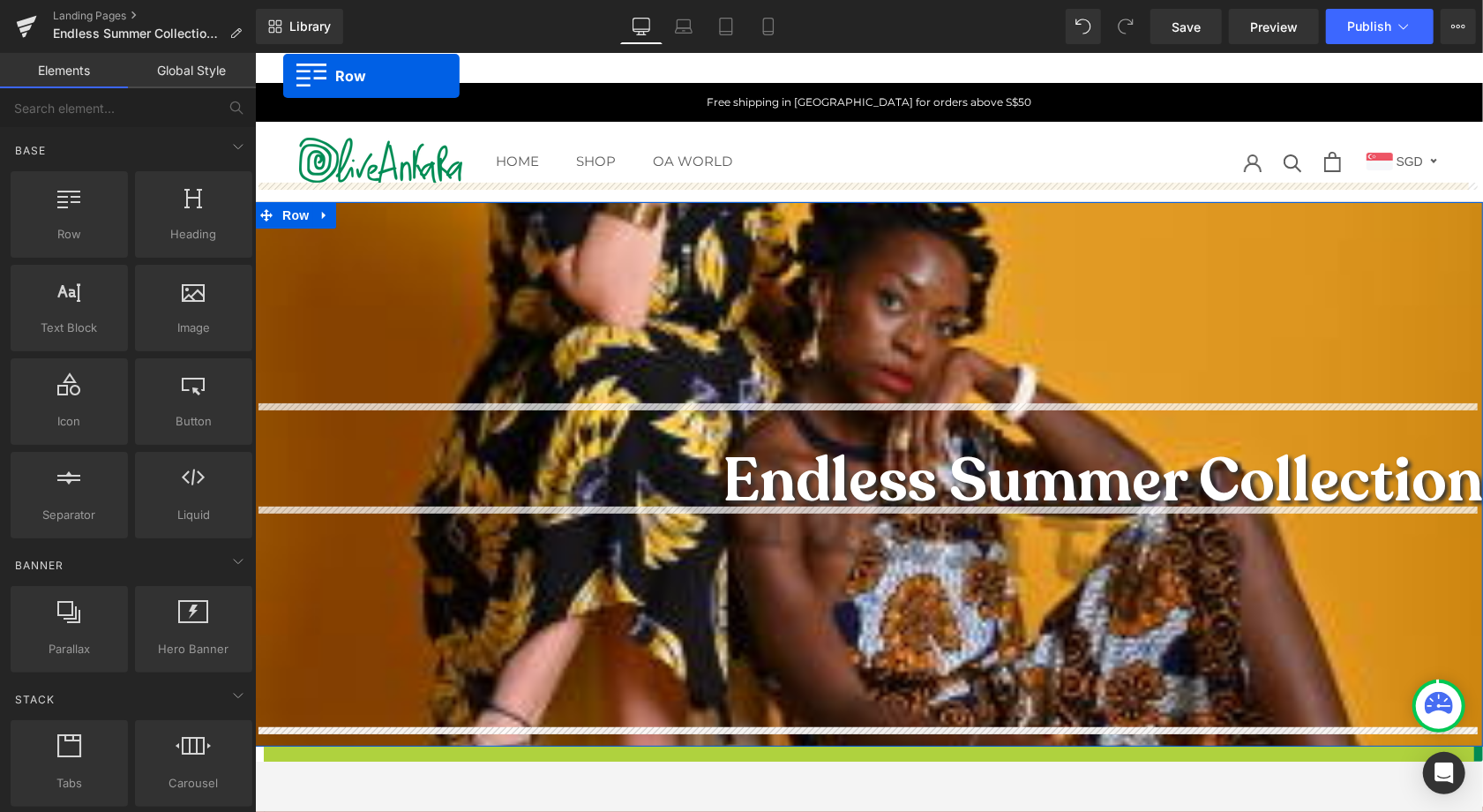
scroll to position [0, 0]
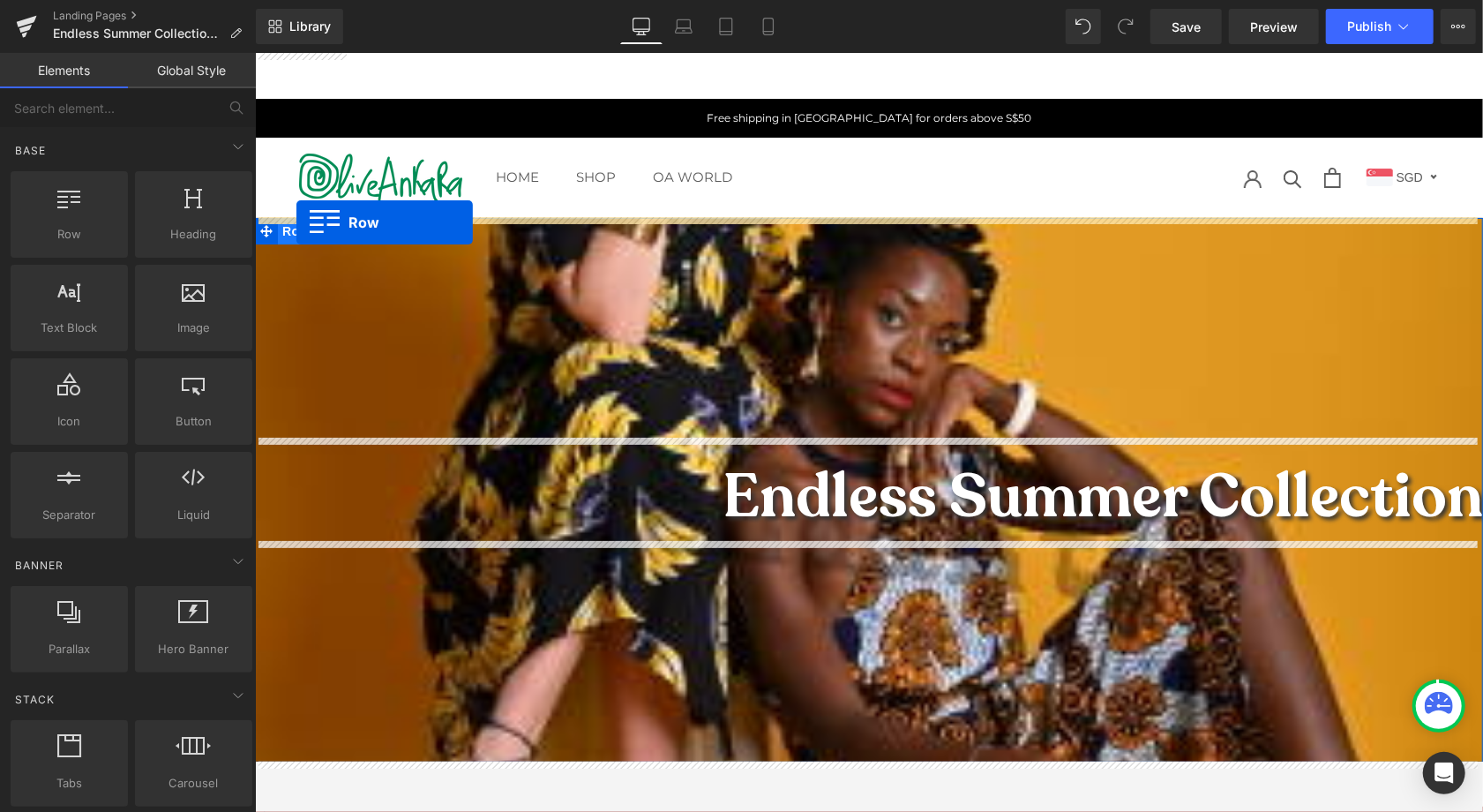
drag, startPoint x: 263, startPoint y: 569, endPoint x: 295, endPoint y: 222, distance: 348.5
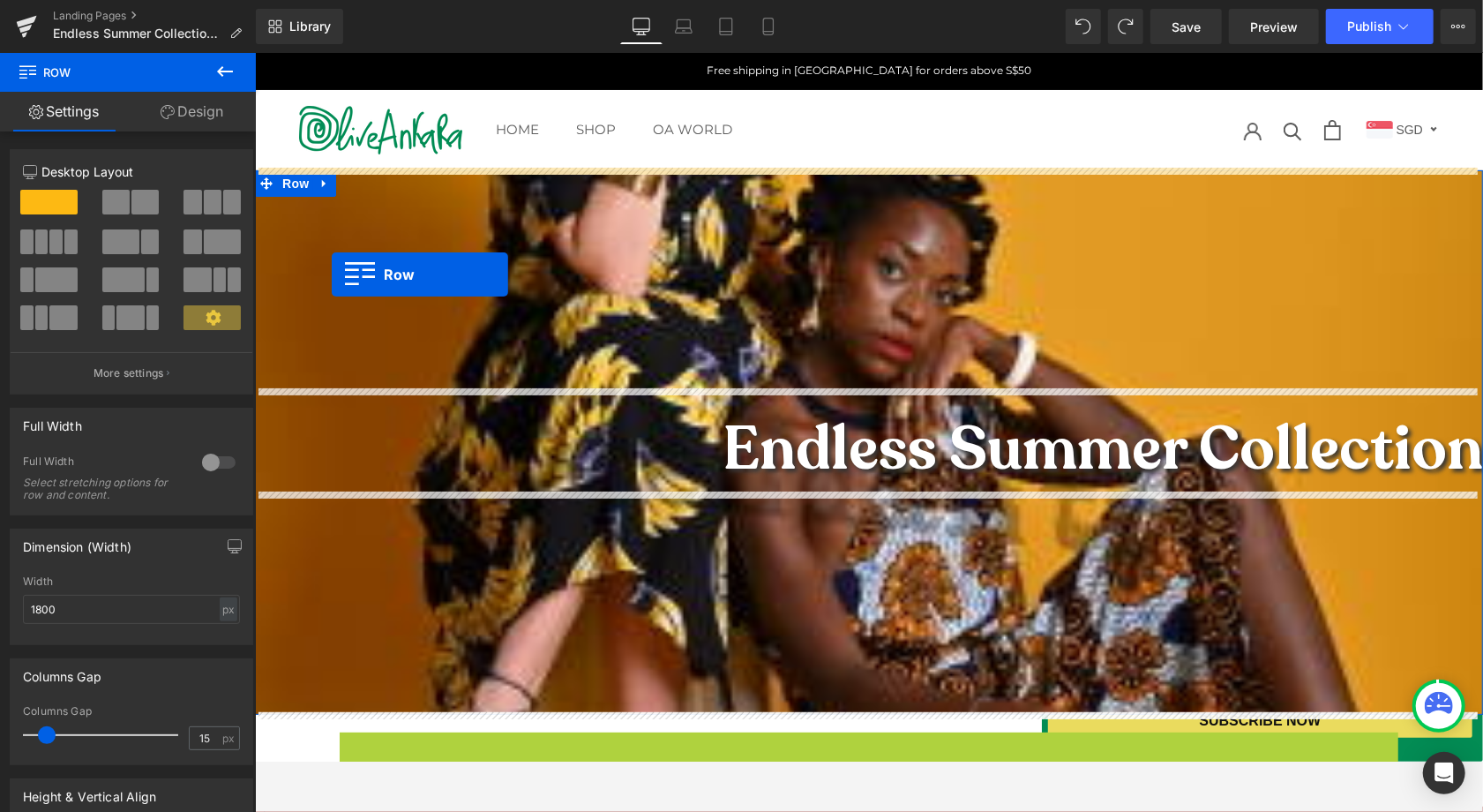
scroll to position [53, 0]
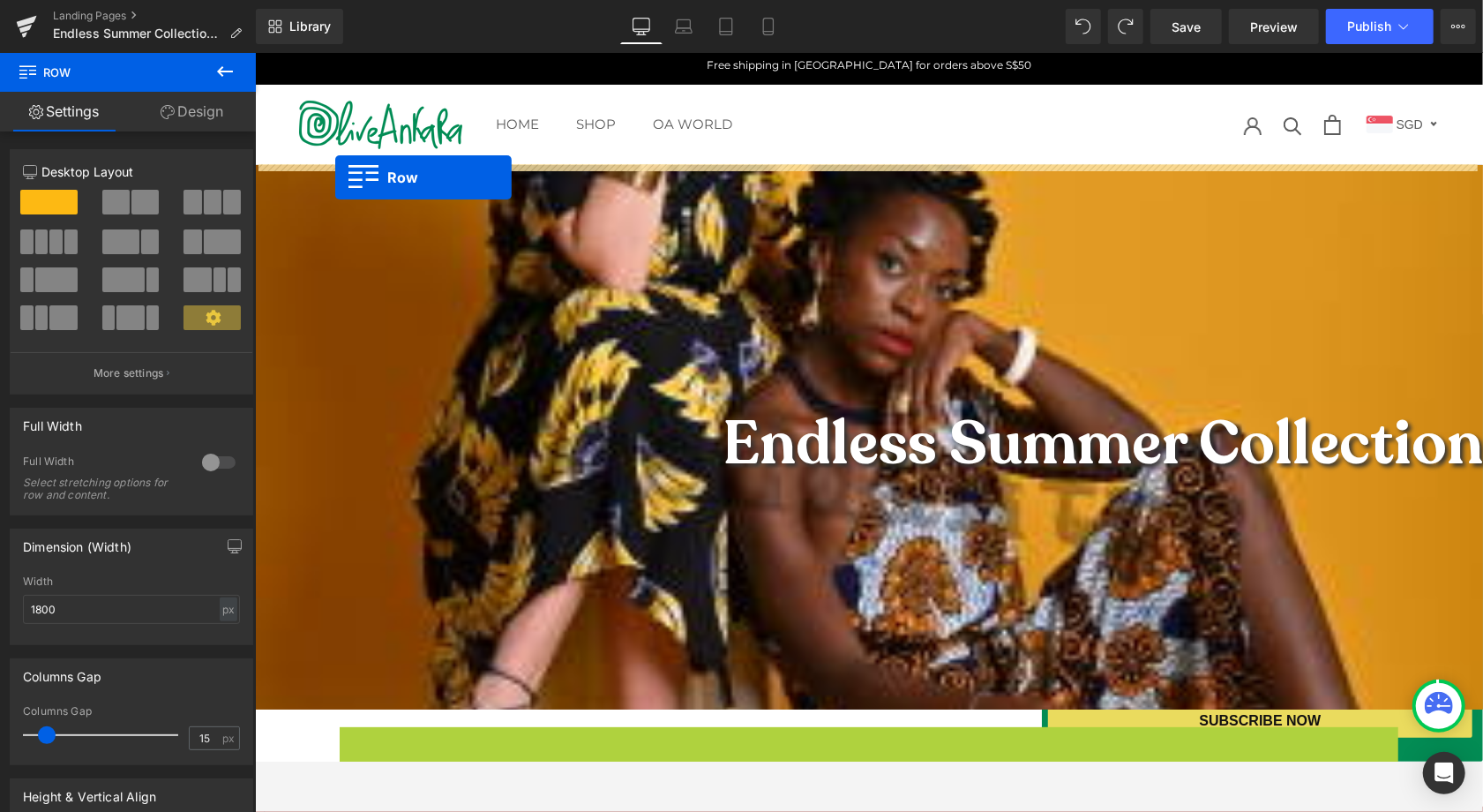
drag, startPoint x: 341, startPoint y: 597, endPoint x: 334, endPoint y: 177, distance: 420.1
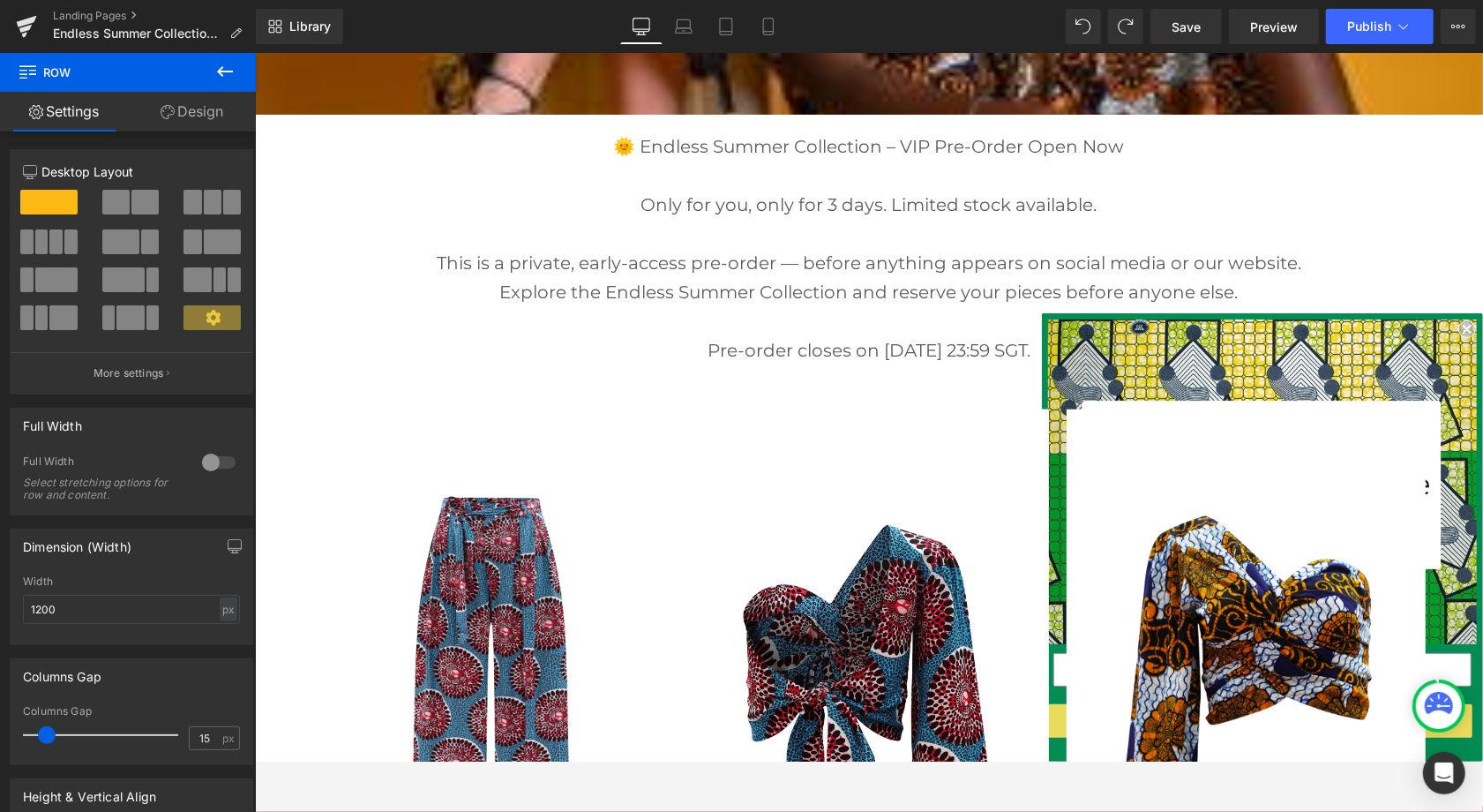
scroll to position [880, 0]
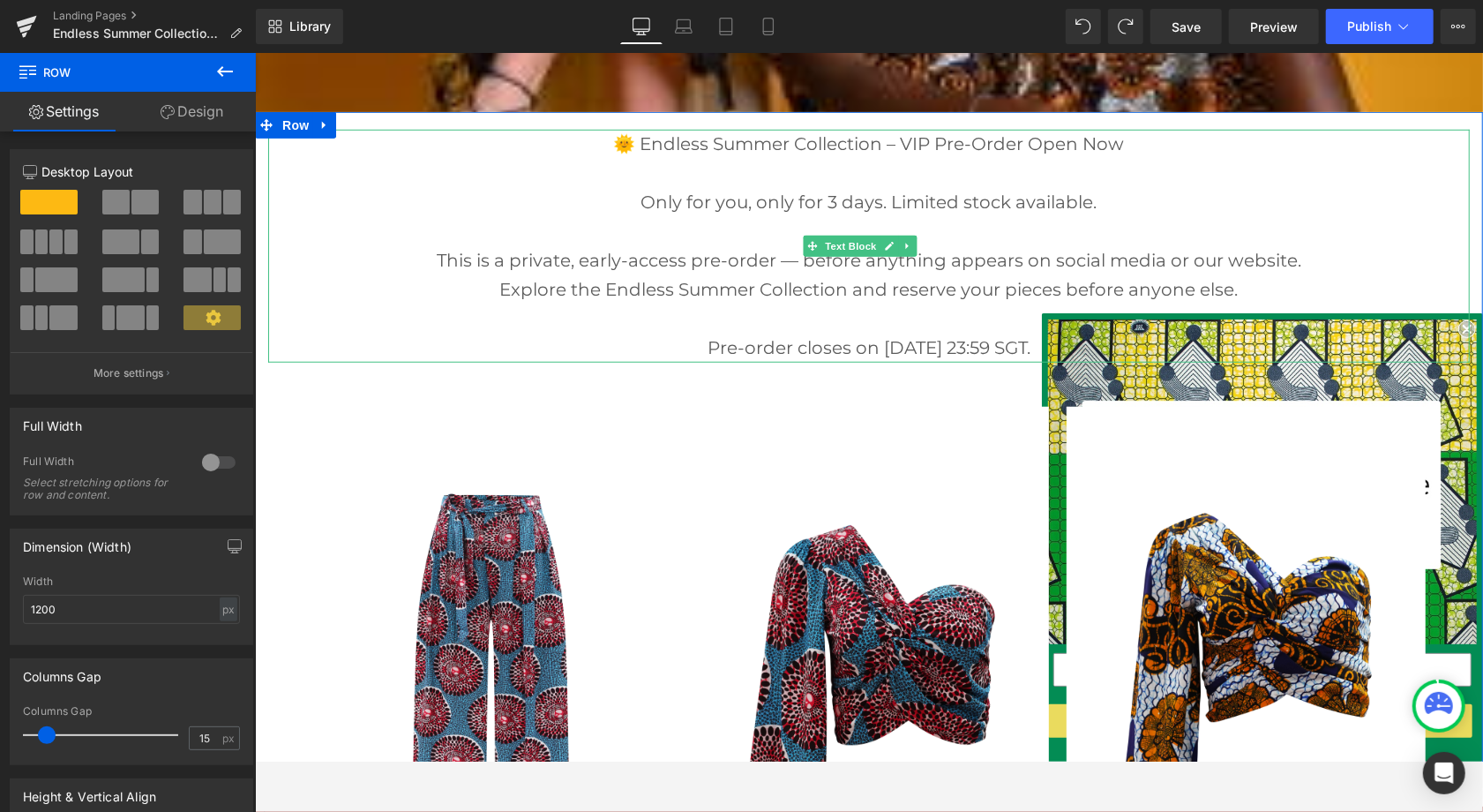
click at [847, 318] on p at bounding box center [869, 318] width 1202 height 29
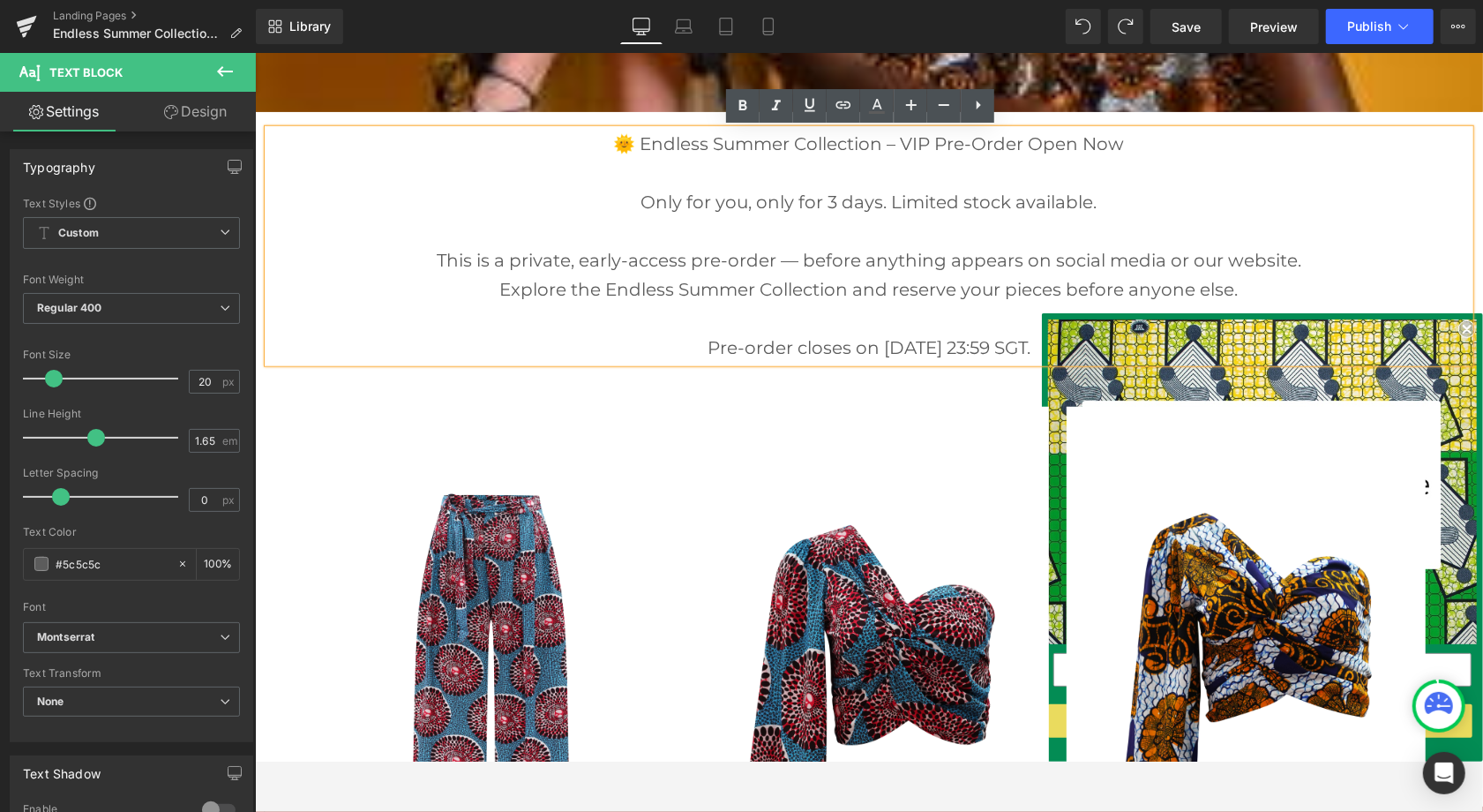
drag, startPoint x: 609, startPoint y: 135, endPoint x: 1209, endPoint y: 348, distance: 636.7
click at [1209, 348] on div "🌞 Endless Summer Collection – VIP Pre-Order Open Now Only for you, only for 3 d…" at bounding box center [869, 246] width 1202 height 233
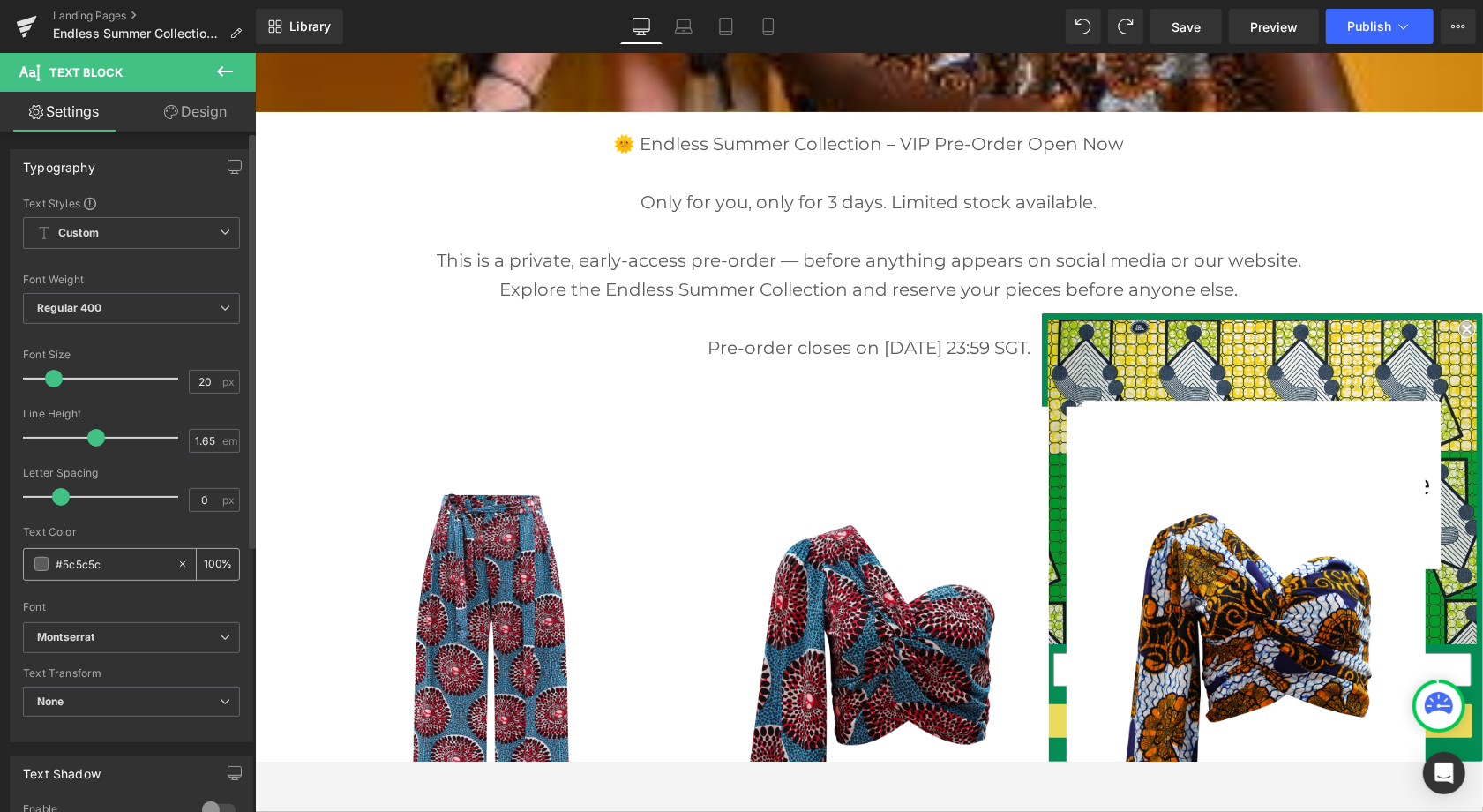
click at [75, 571] on input "#5c5c5c" at bounding box center [112, 564] width 113 height 19
click at [42, 560] on span at bounding box center [41, 564] width 14 height 14
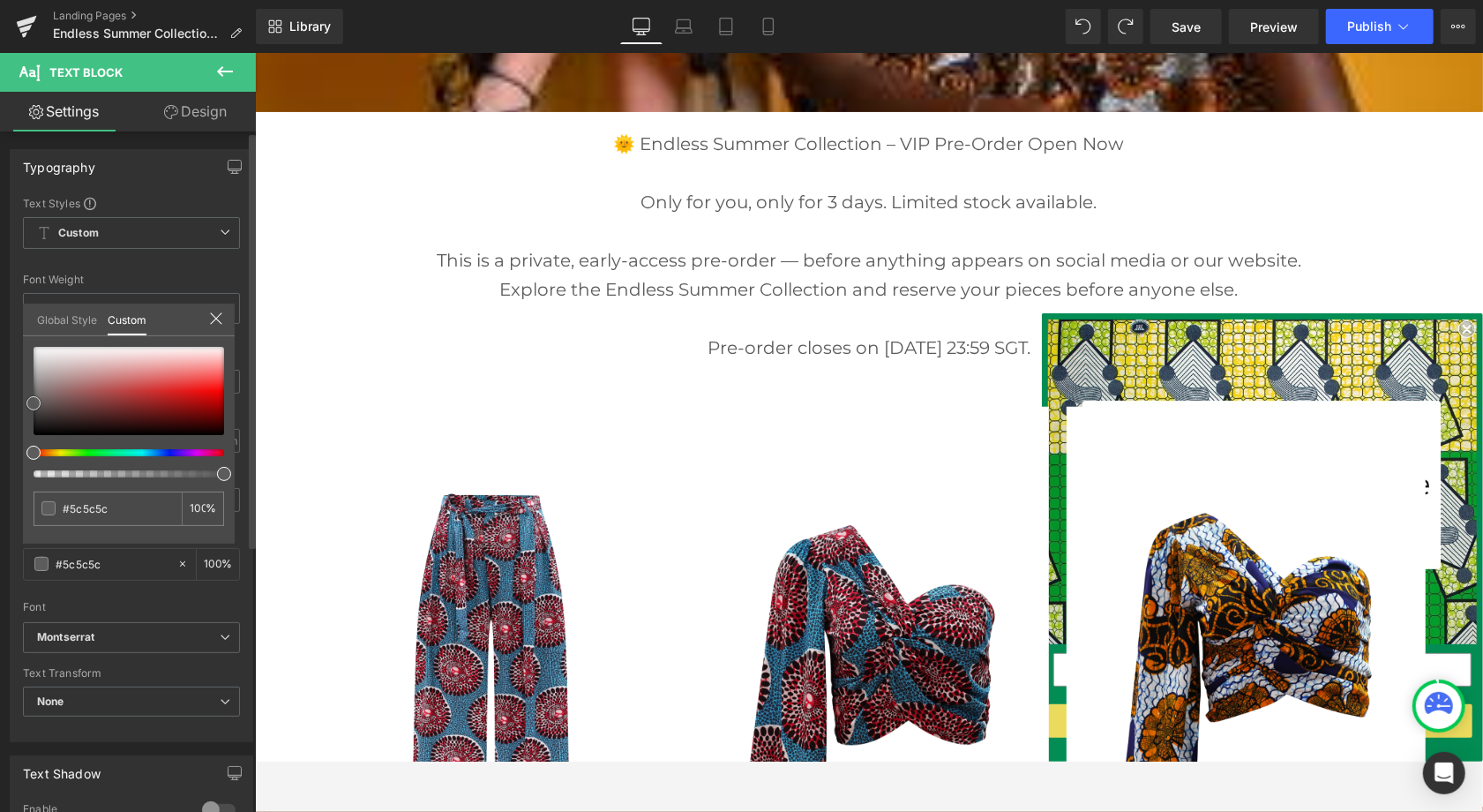
type input "#565656"
type input "#262626"
type input "#232323"
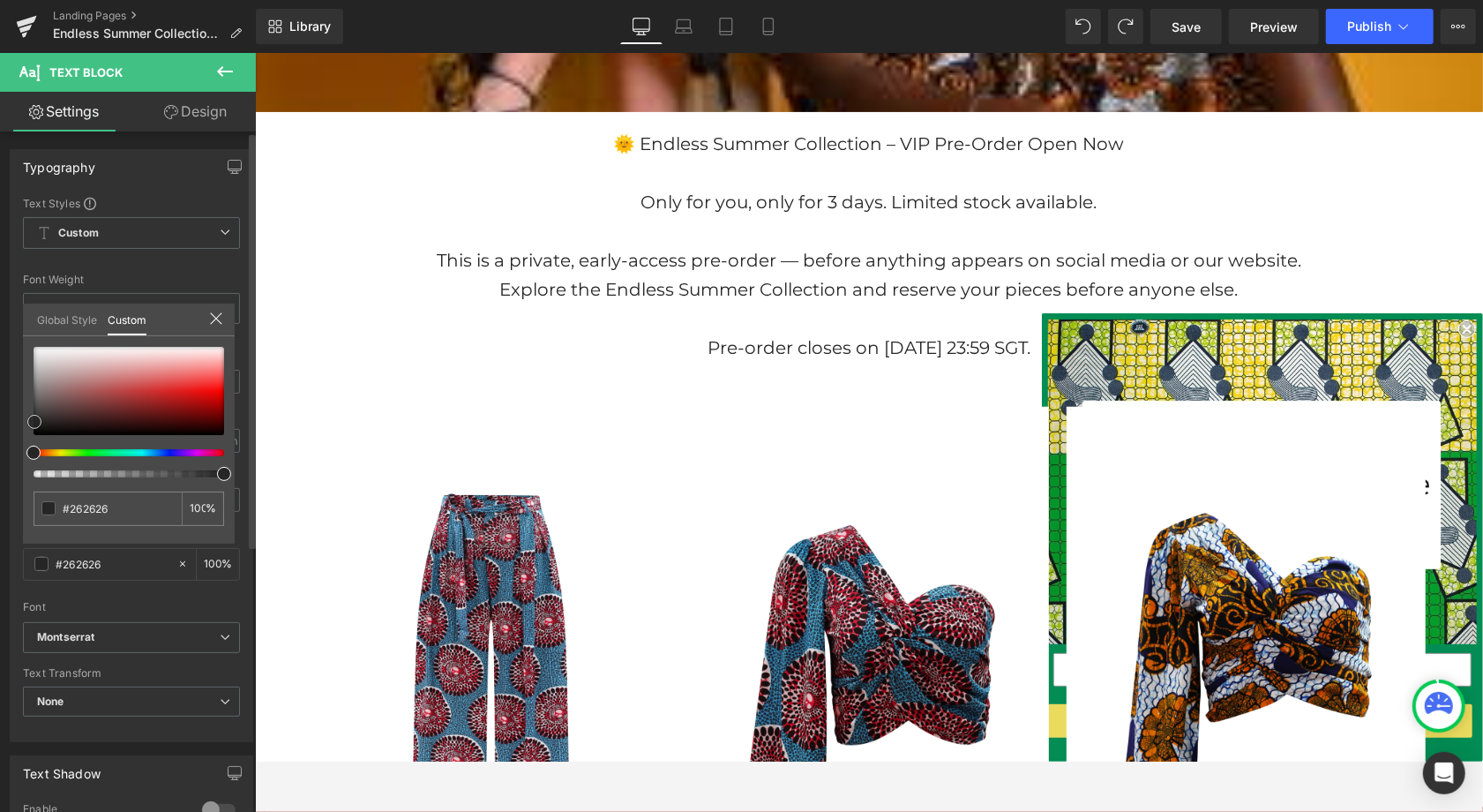
type input "#232323"
type input "#242323"
type input "#212020"
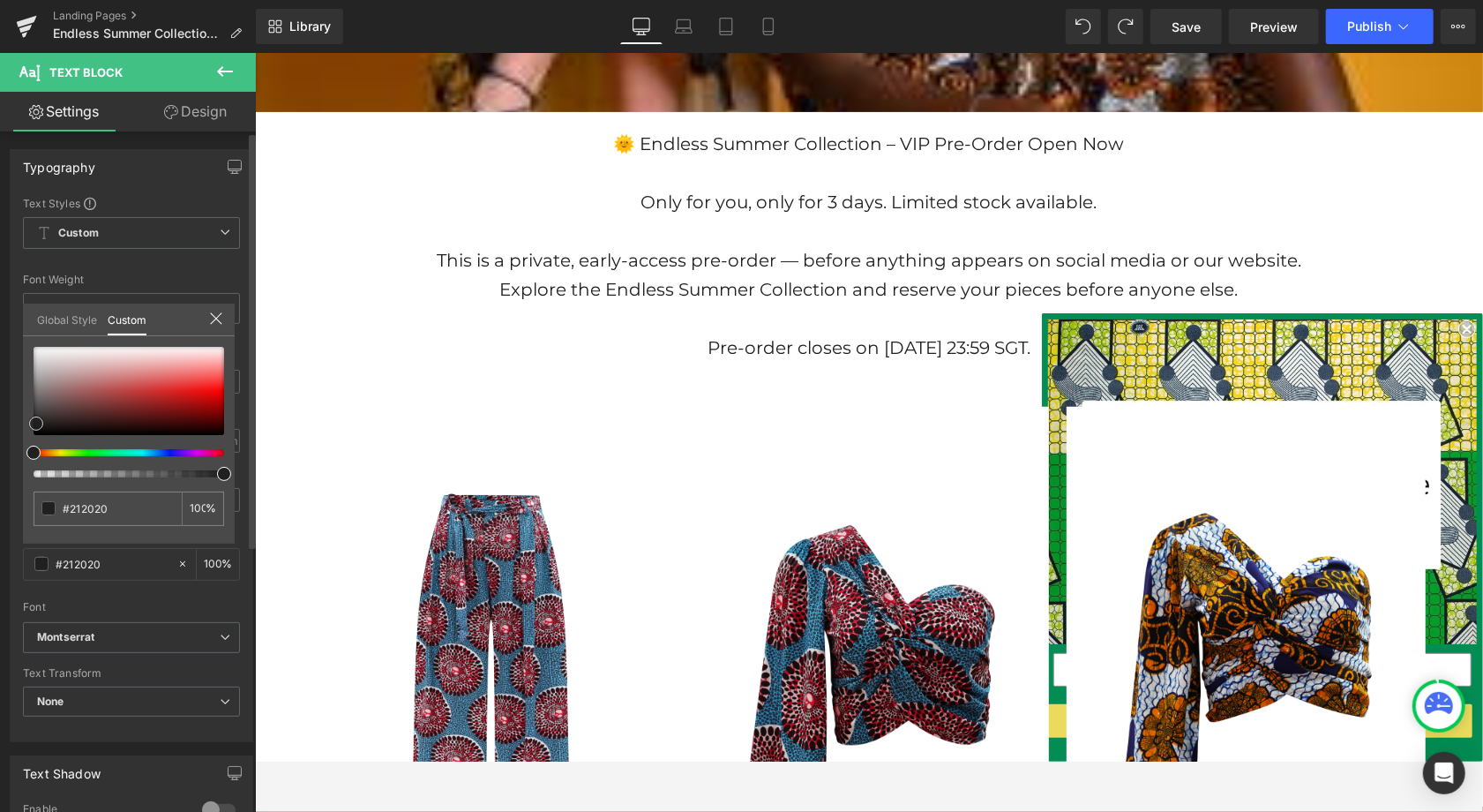
drag, startPoint x: 32, startPoint y: 402, endPoint x: 35, endPoint y: 422, distance: 20.2
click at [35, 422] on span at bounding box center [35, 423] width 14 height 14
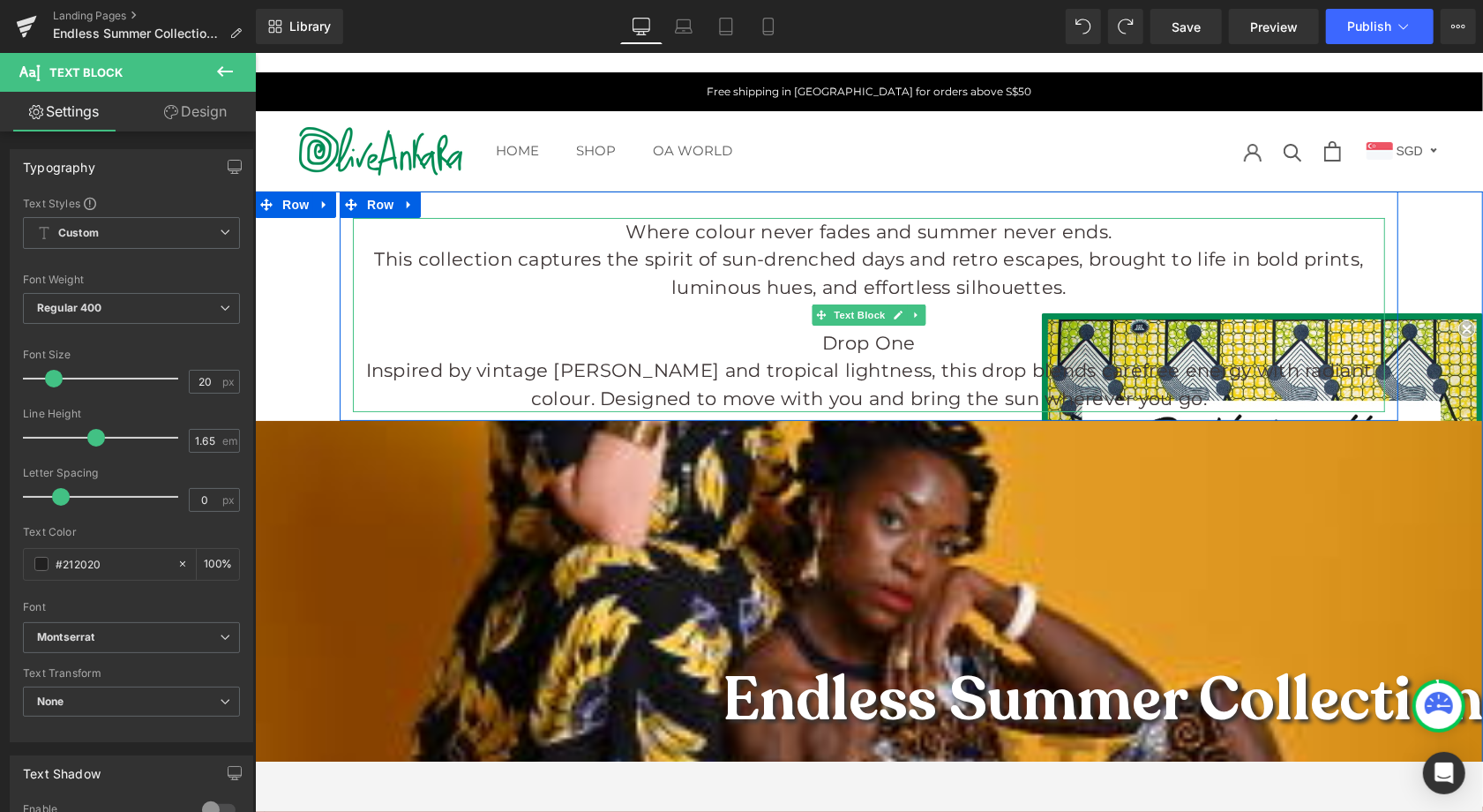
scroll to position [29, 0]
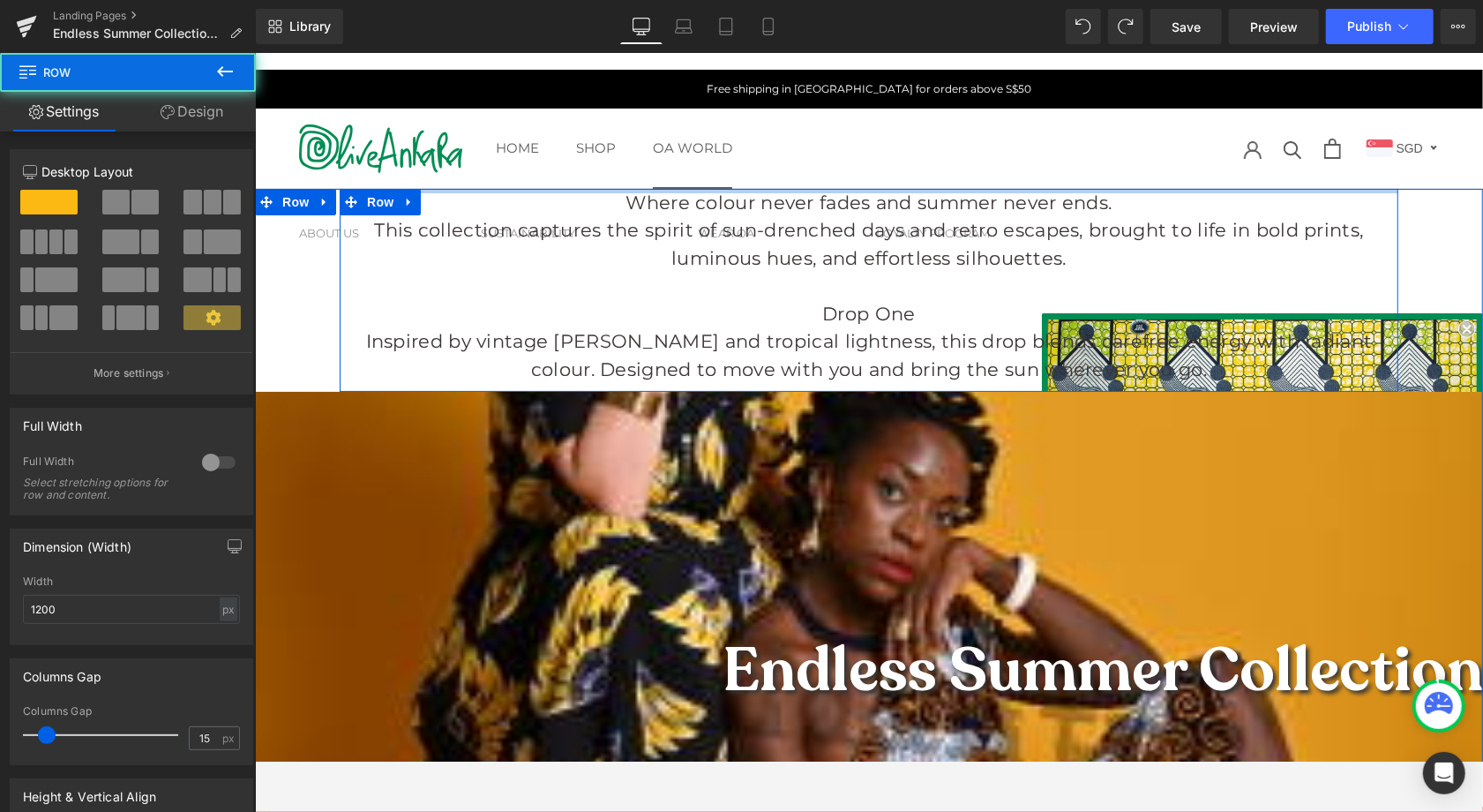
drag, startPoint x: 683, startPoint y: 201, endPoint x: 704, endPoint y: 150, distance: 55.2
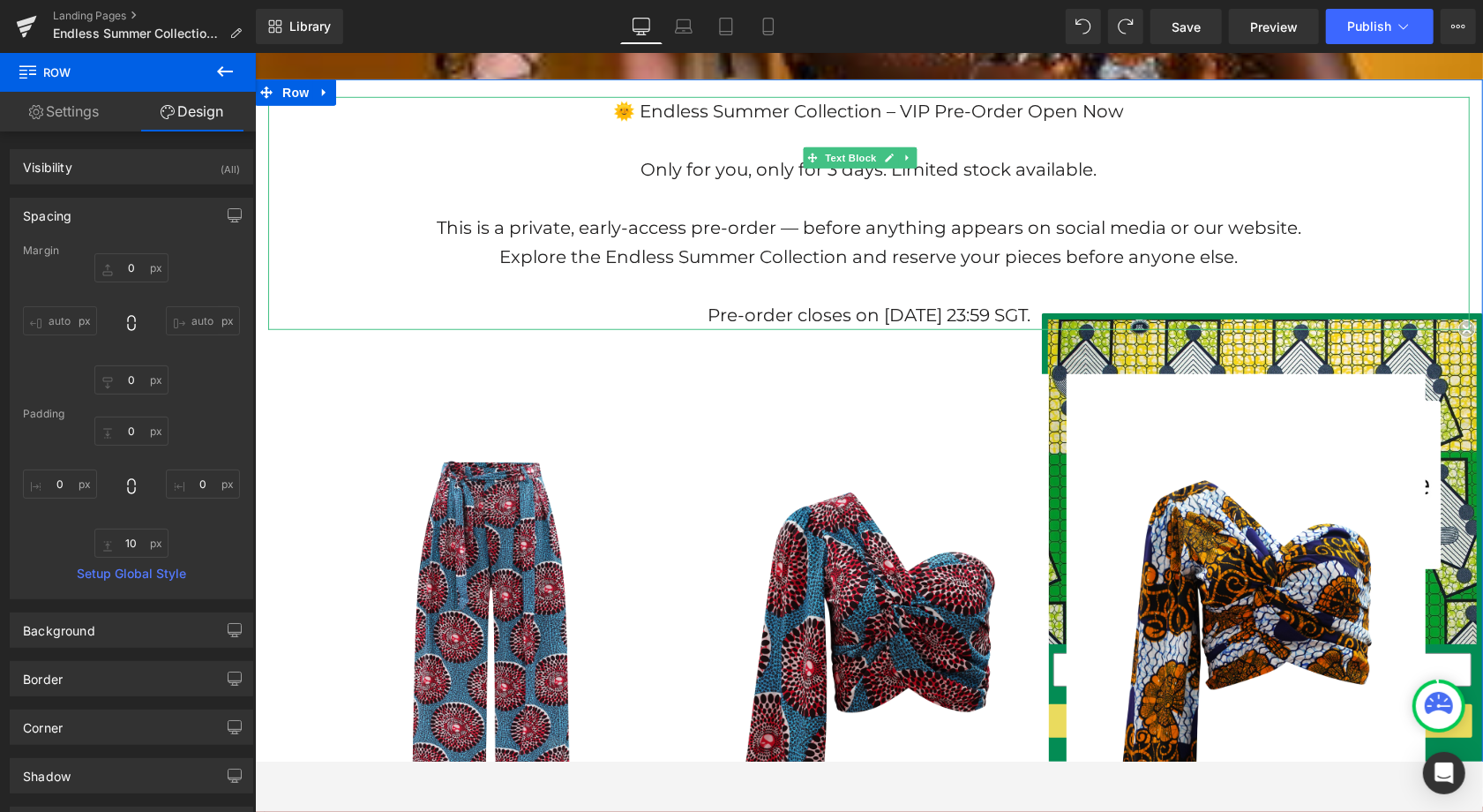
scroll to position [879, 0]
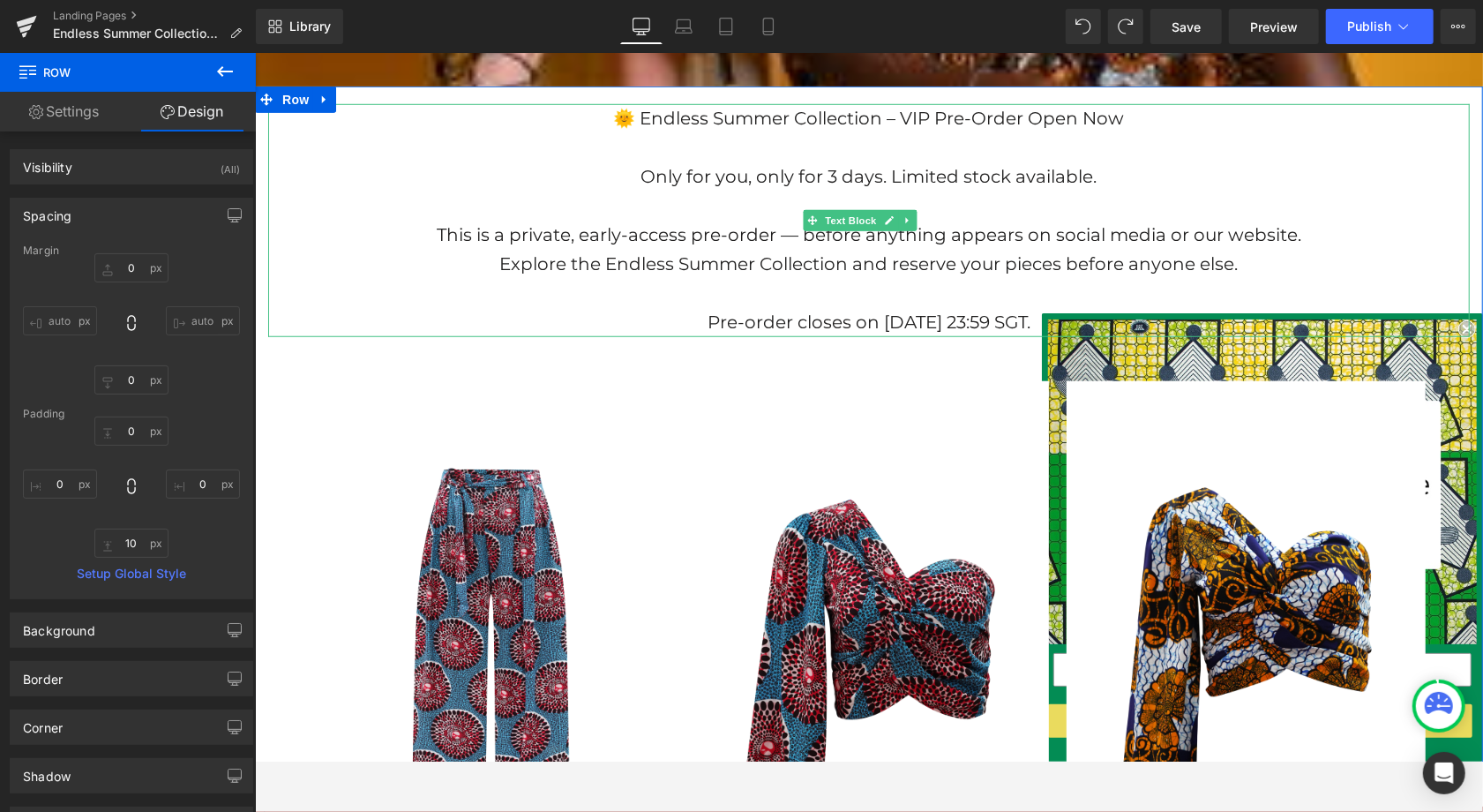
click at [783, 234] on p "This is a private, early-access pre-order — before anything appears on social m…" at bounding box center [869, 234] width 1202 height 29
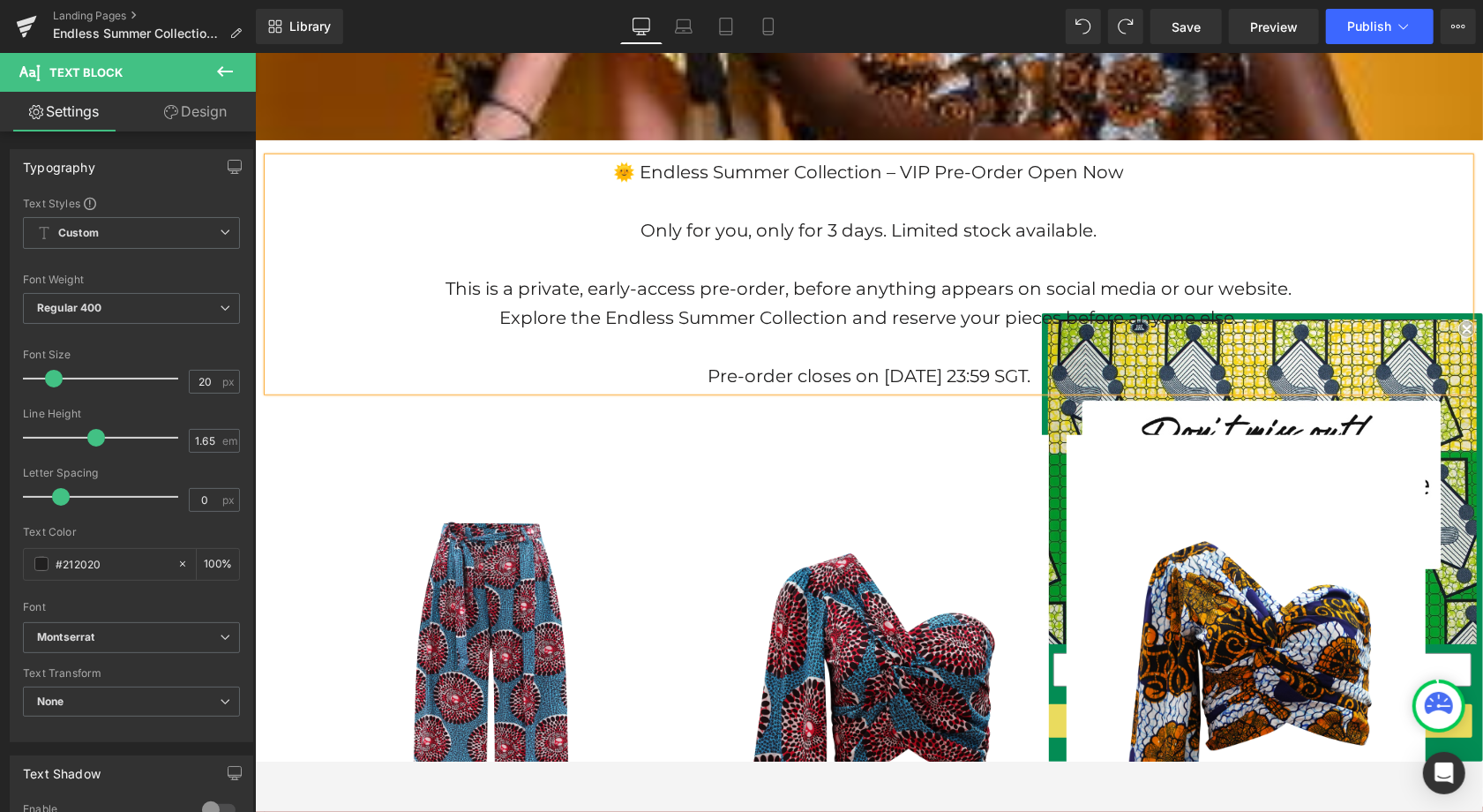
scroll to position [804, 0]
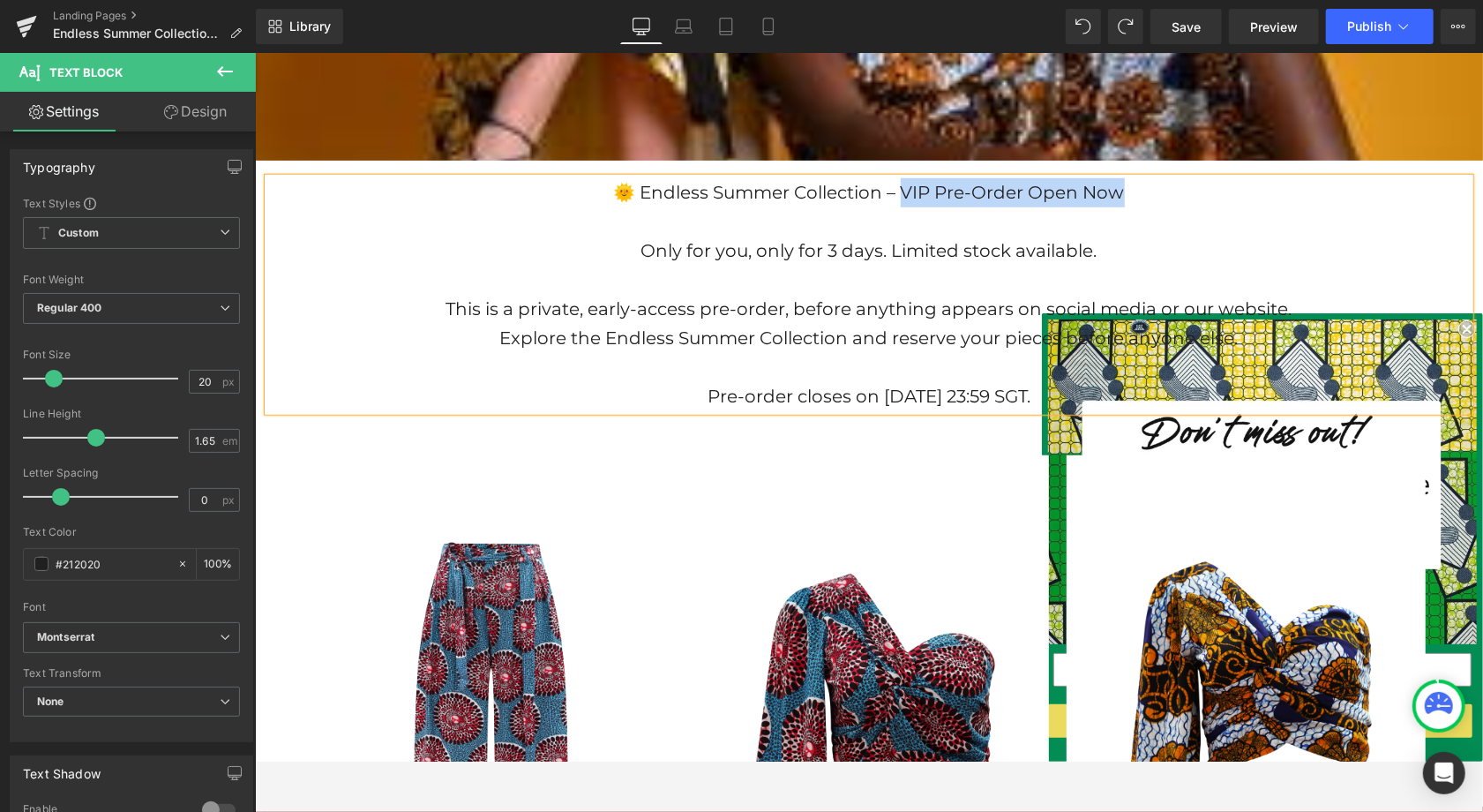
drag, startPoint x: 953, startPoint y: 196, endPoint x: 1113, endPoint y: 203, distance: 160.2
click at [1113, 203] on p "🌞 Endless Summer Collection – VIP Pre-Order Open Now" at bounding box center [869, 192] width 1202 height 29
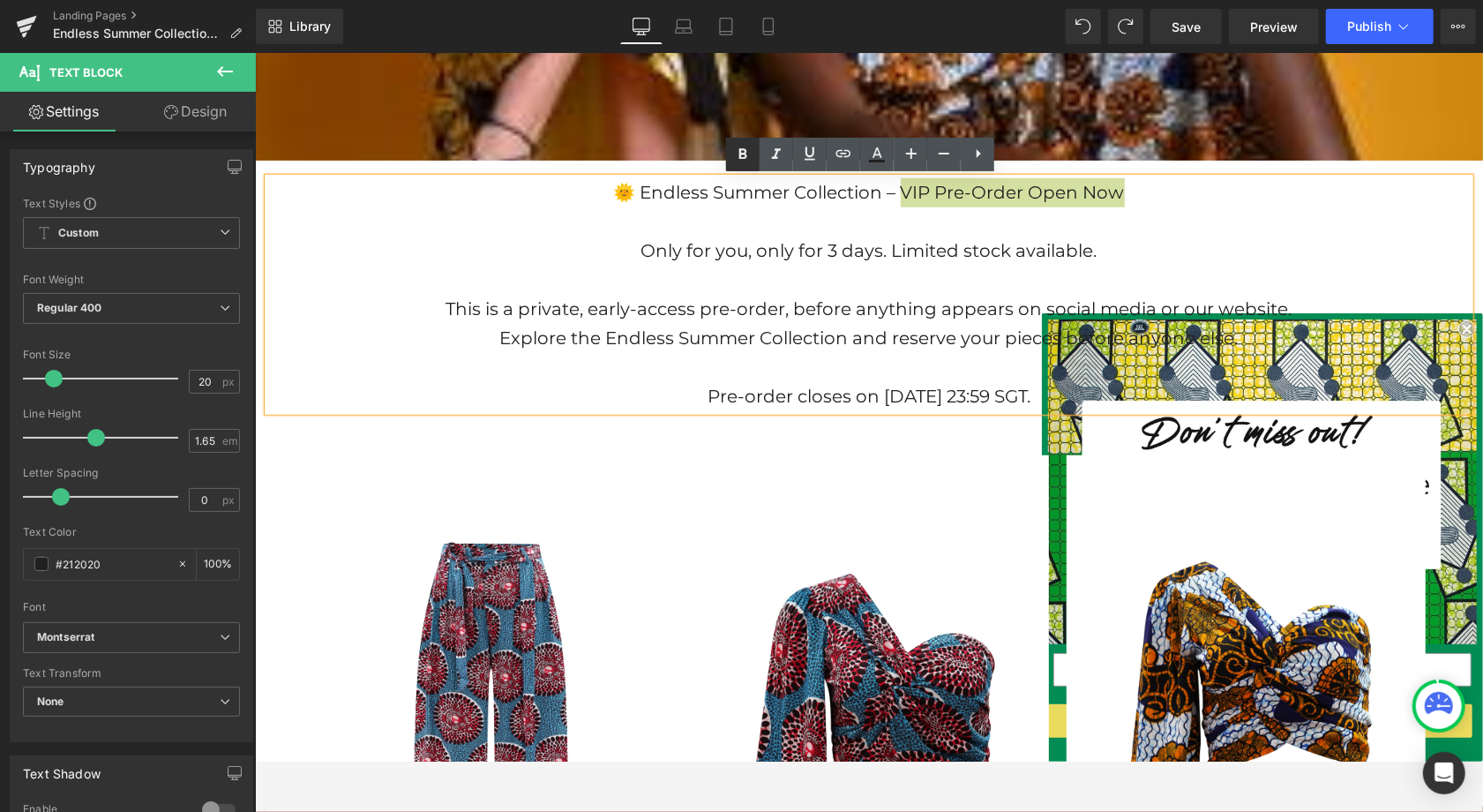
click at [728, 152] on link at bounding box center [742, 154] width 33 height 33
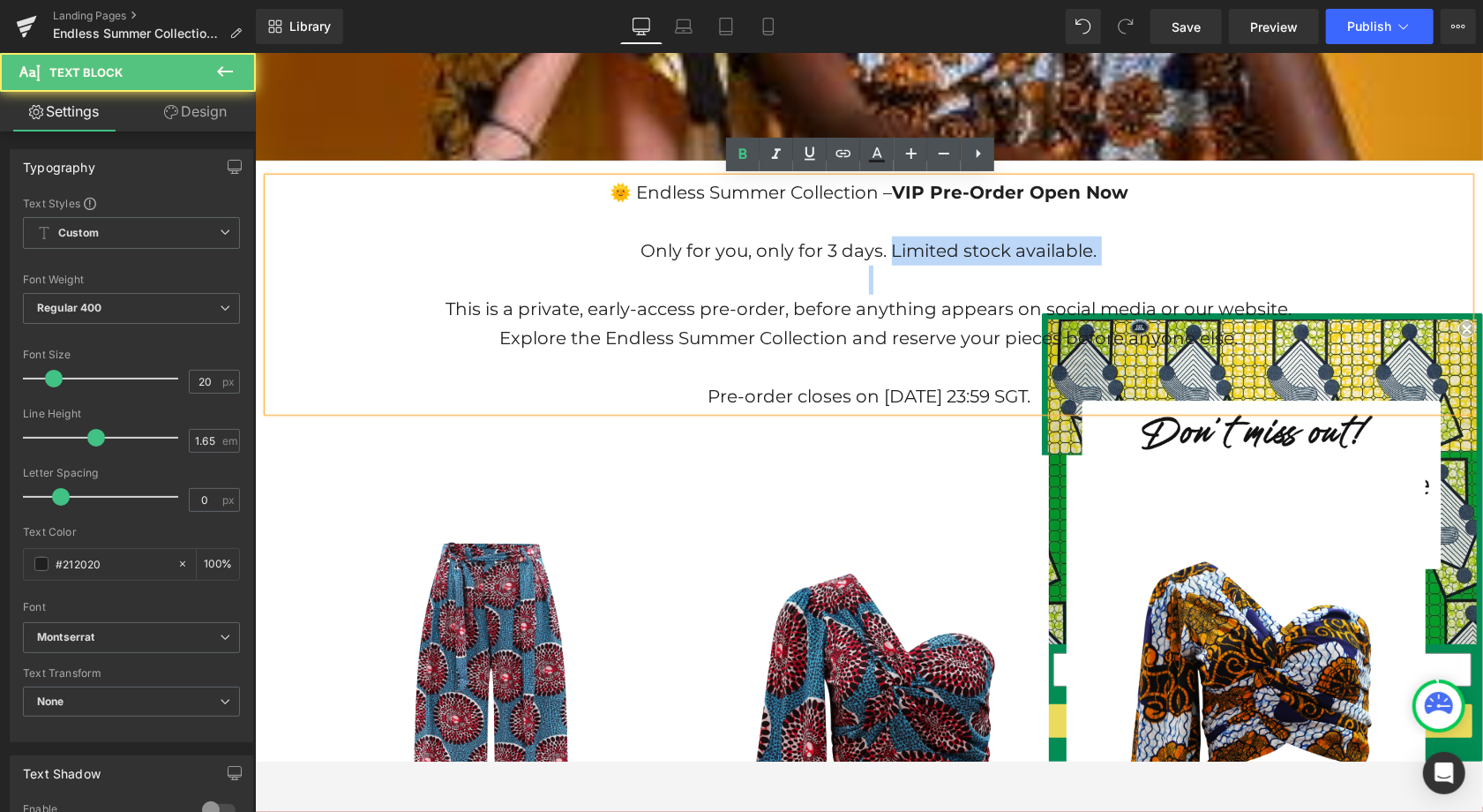
drag, startPoint x: 884, startPoint y: 250, endPoint x: 1113, endPoint y: 272, distance: 230.1
click at [1113, 272] on div "🌞 Endless Summer Collection – VIP Pre-Order Open Now Only for you, only for 3 d…" at bounding box center [869, 294] width 1202 height 233
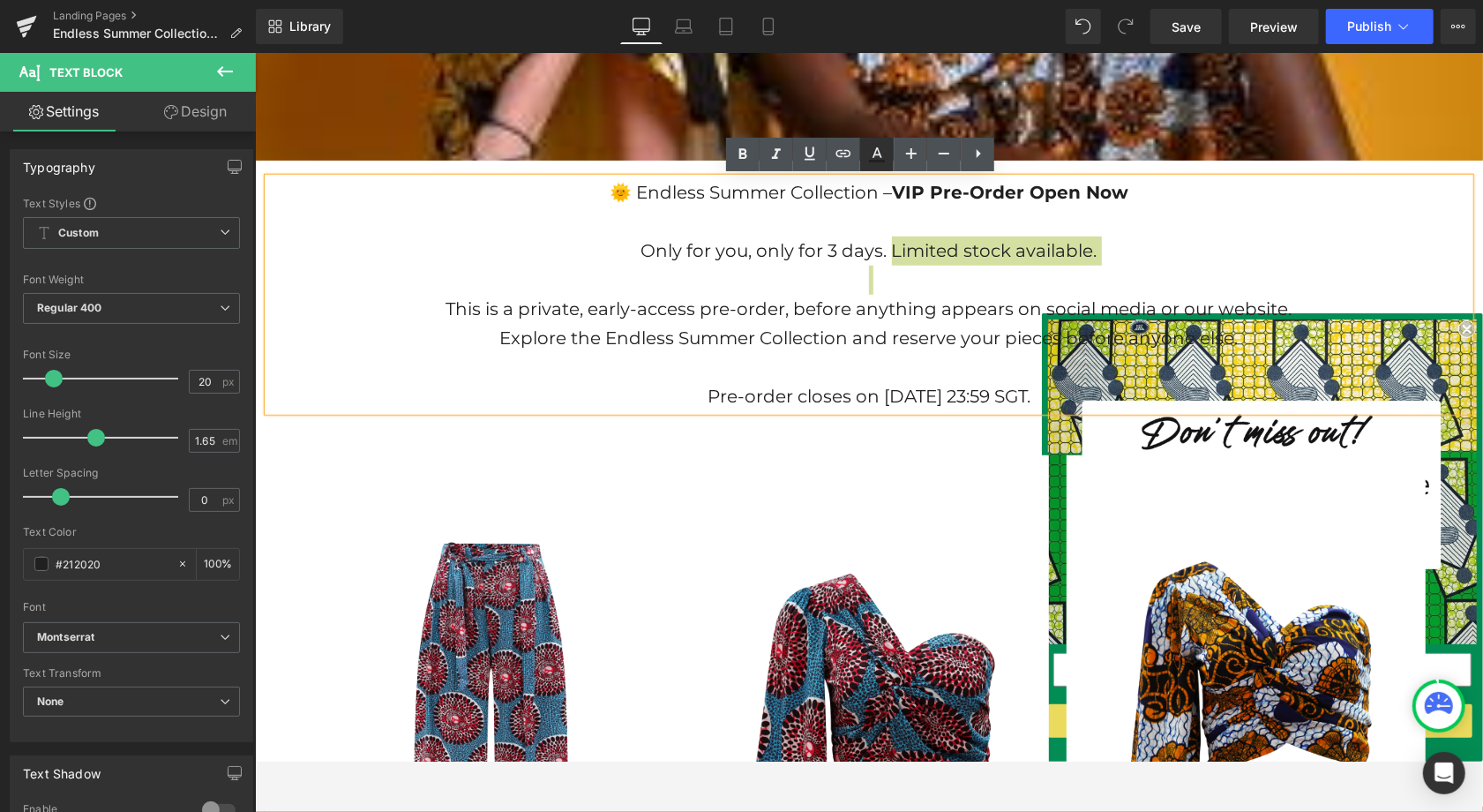
click at [878, 160] on icon at bounding box center [877, 160] width 16 height 3
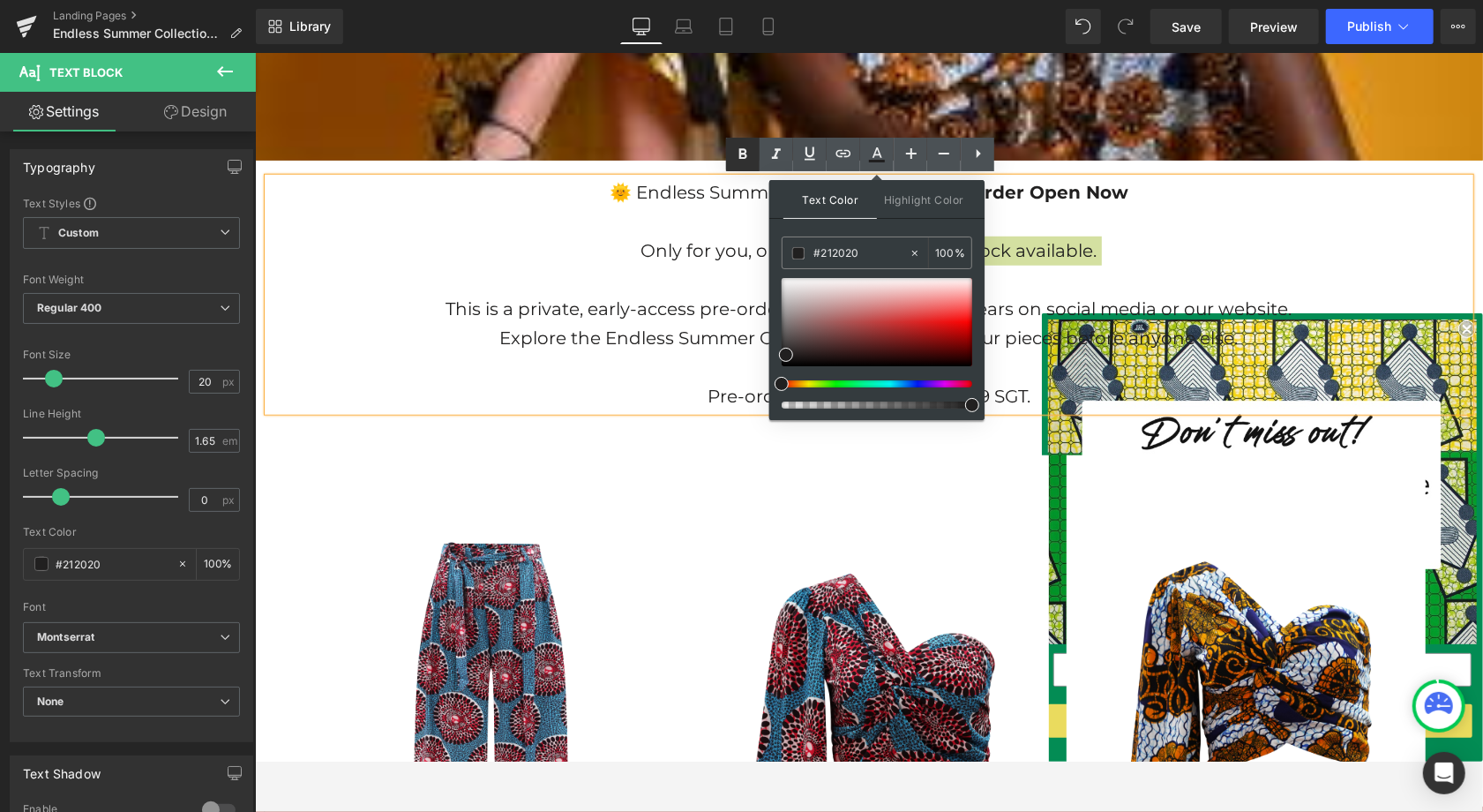
click at [731, 152] on link at bounding box center [742, 154] width 33 height 33
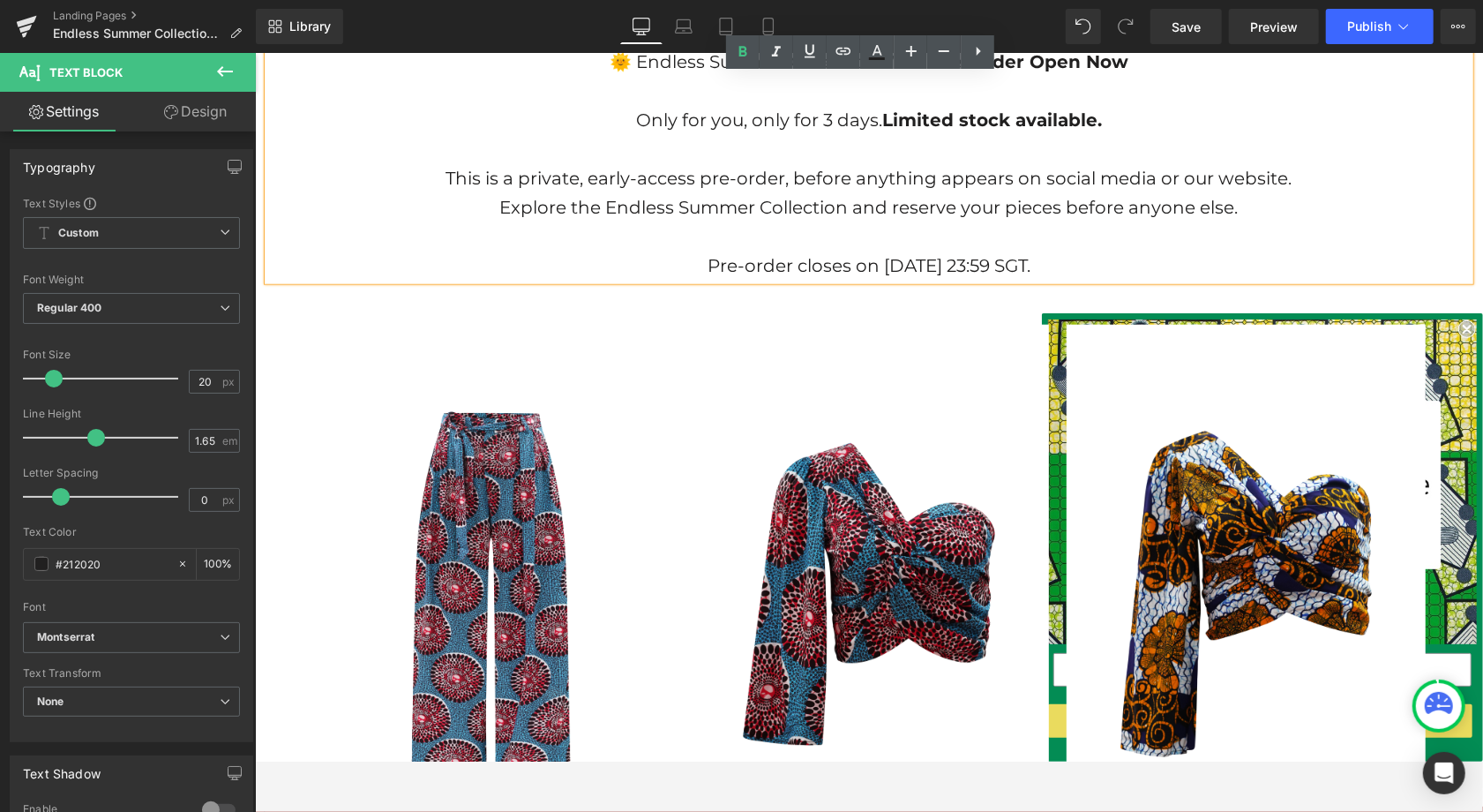
scroll to position [936, 0]
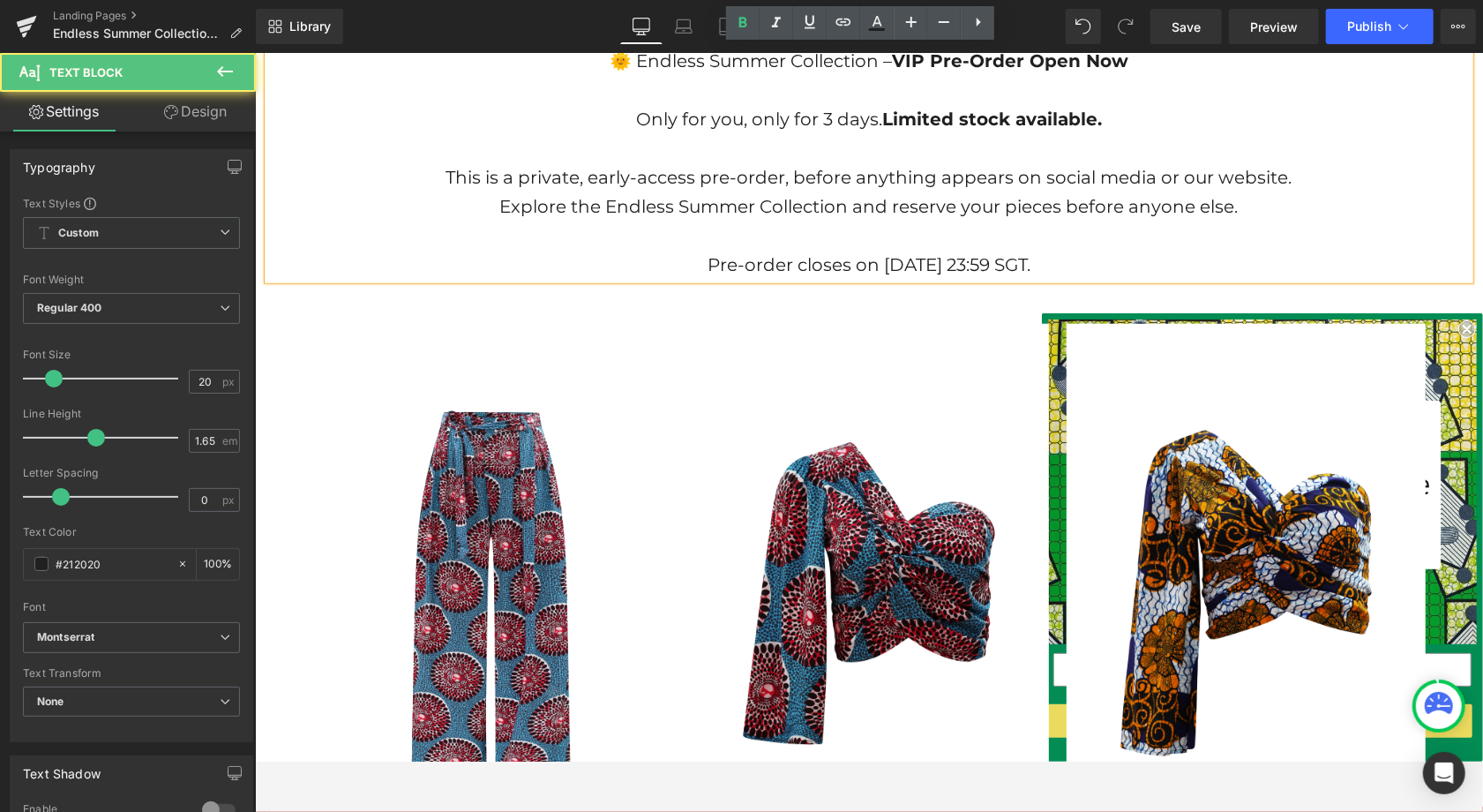
drag, startPoint x: 649, startPoint y: 260, endPoint x: 1136, endPoint y: 265, distance: 487.0
click at [1136, 265] on p "Pre-order closes on [DATE] 23:59 SGT." at bounding box center [869, 264] width 1202 height 29
click at [734, 21] on icon at bounding box center [743, 23] width 21 height 21
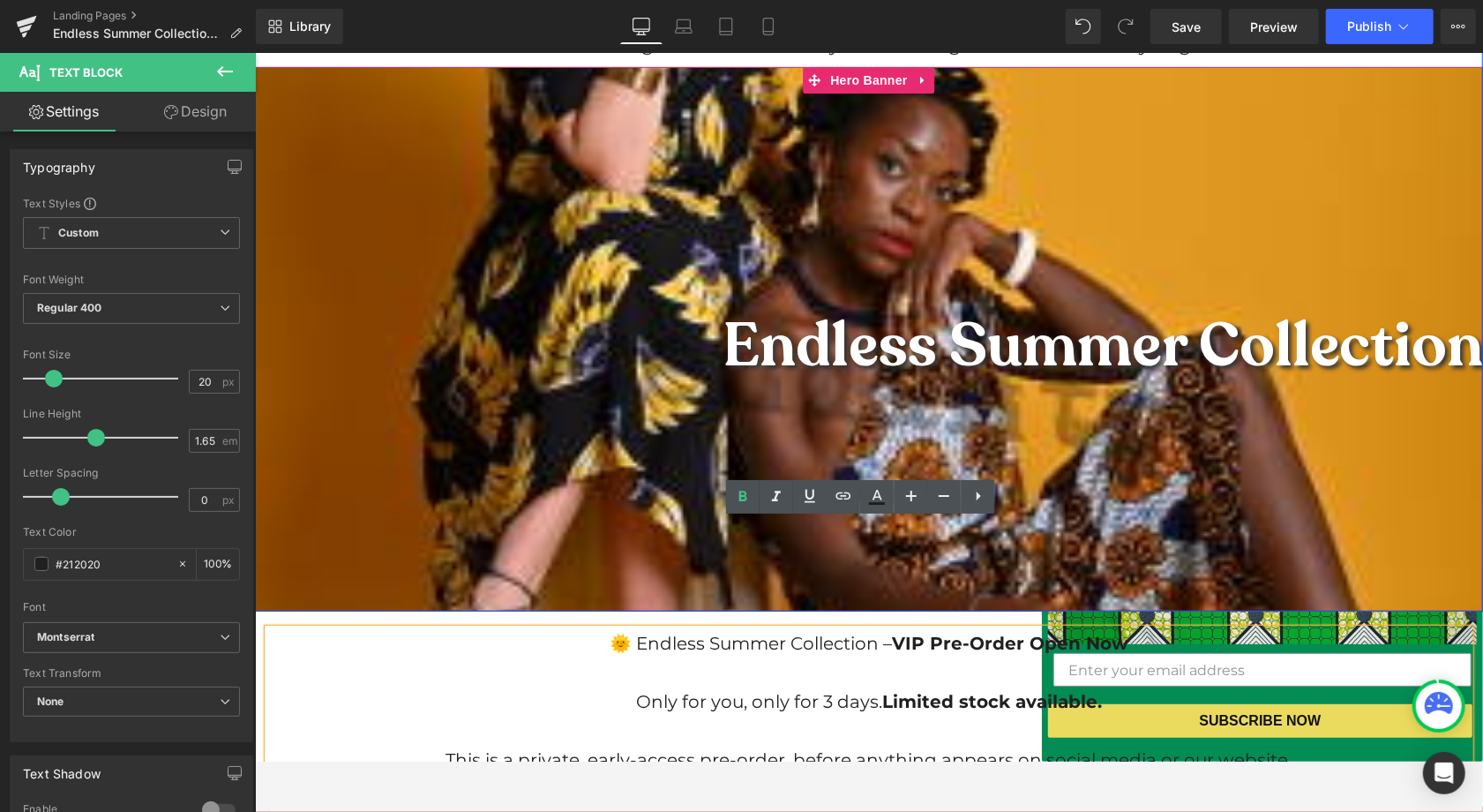
scroll to position [298, 0]
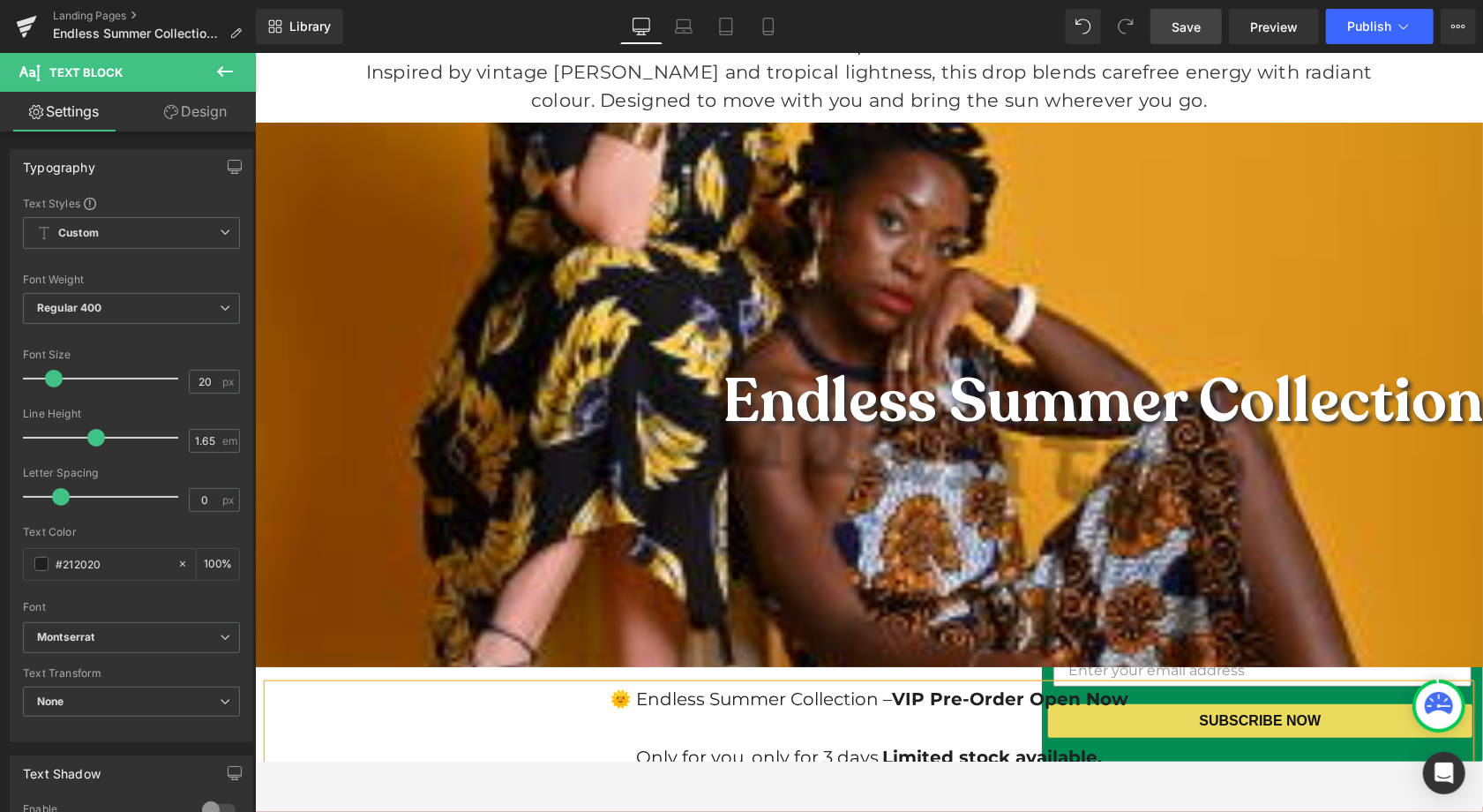
click at [1194, 32] on span "Save" at bounding box center [1186, 26] width 29 height 18
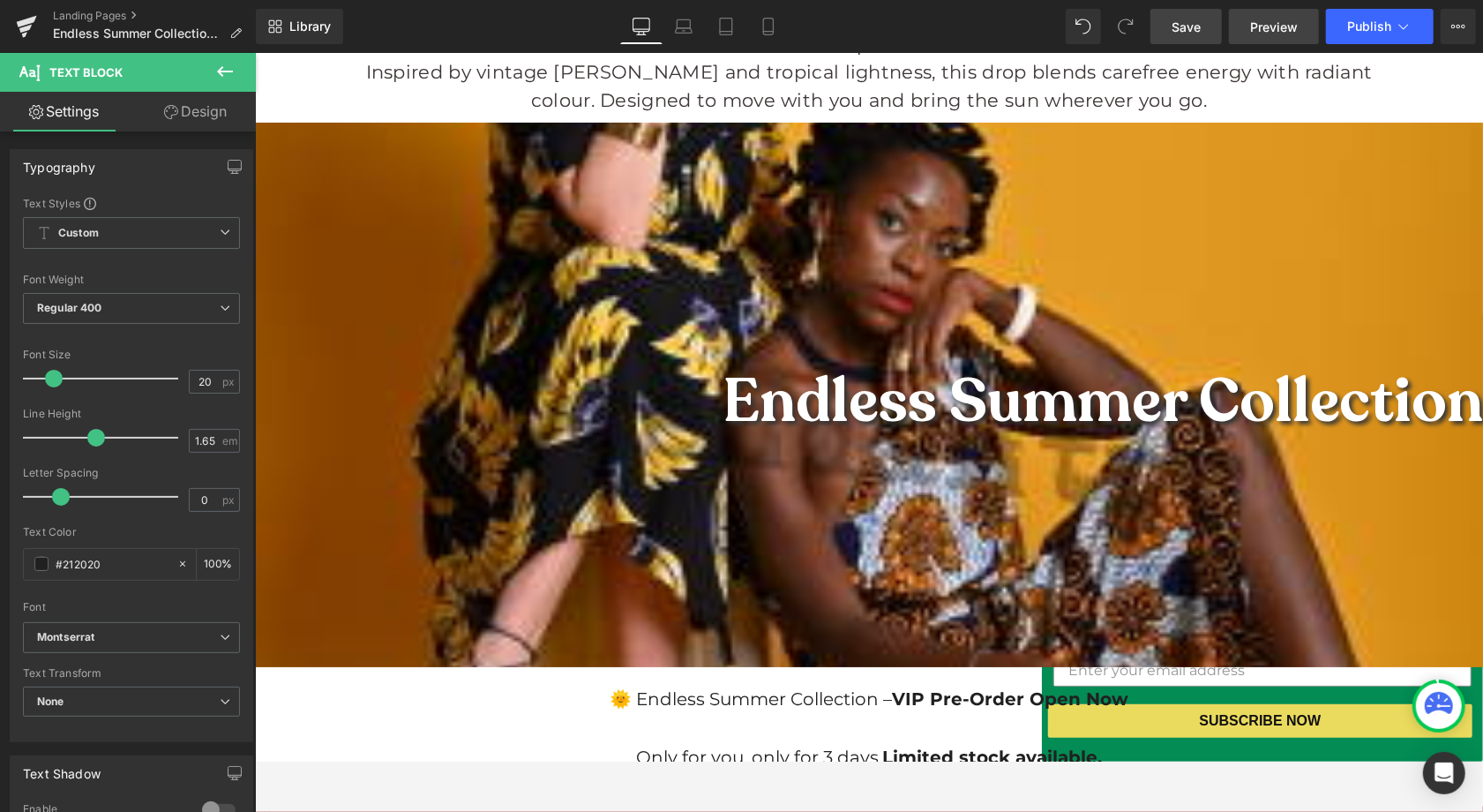
click at [1272, 17] on span "Preview" at bounding box center [1275, 26] width 48 height 18
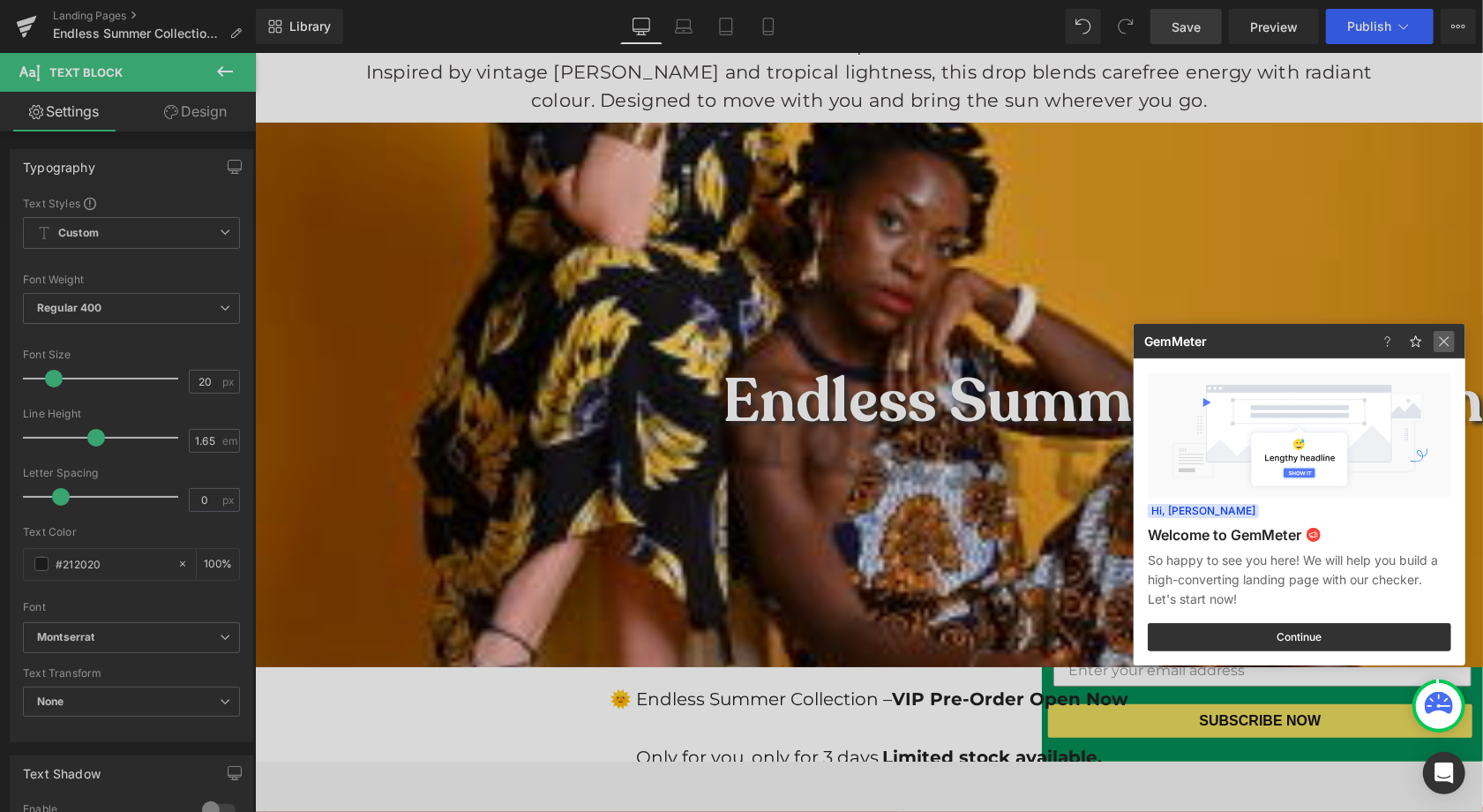
drag, startPoint x: 1448, startPoint y: 339, endPoint x: 1145, endPoint y: 271, distance: 310.5
click at [0, 0] on img at bounding box center [0, 0] width 0 height 0
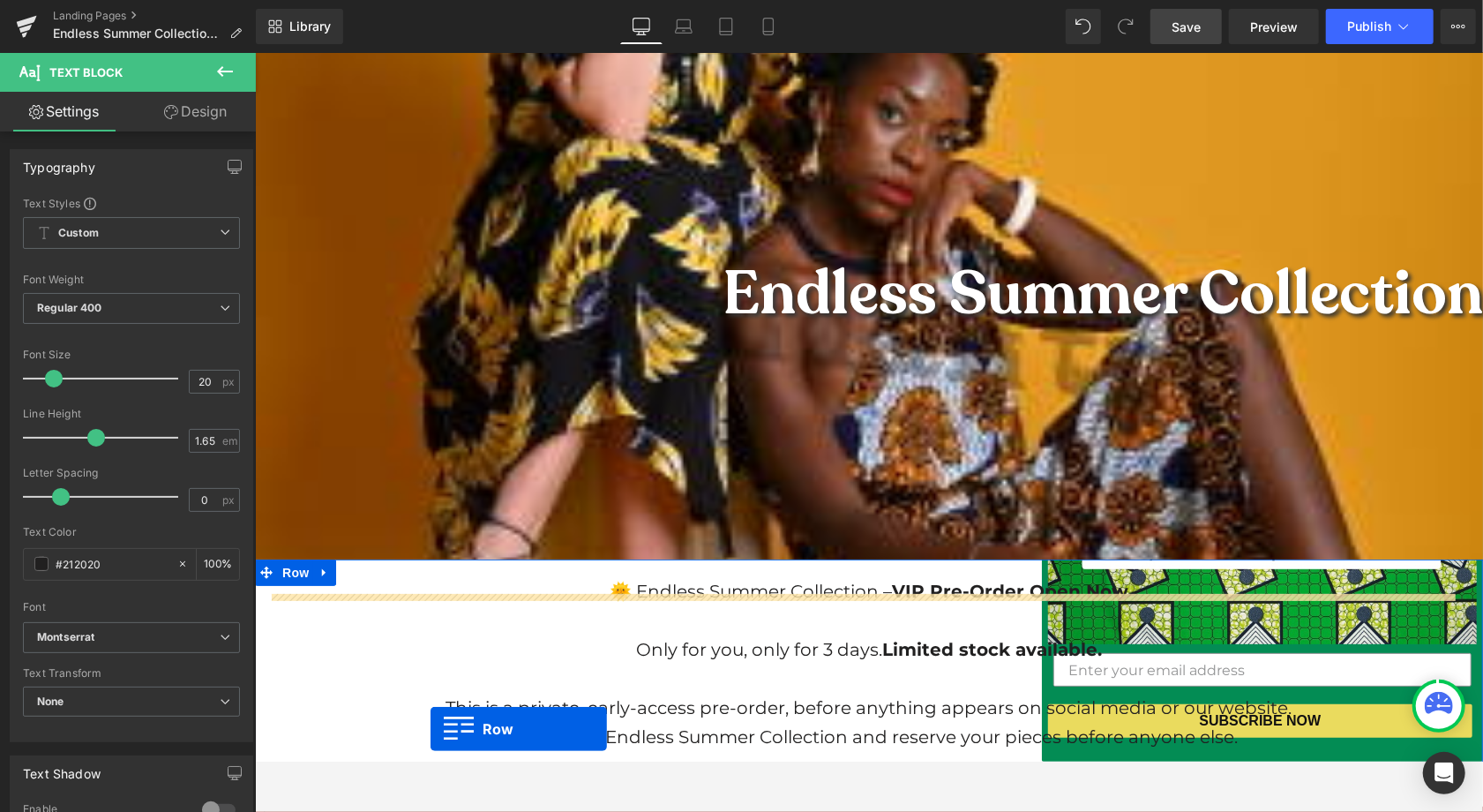
scroll to position [265, 0]
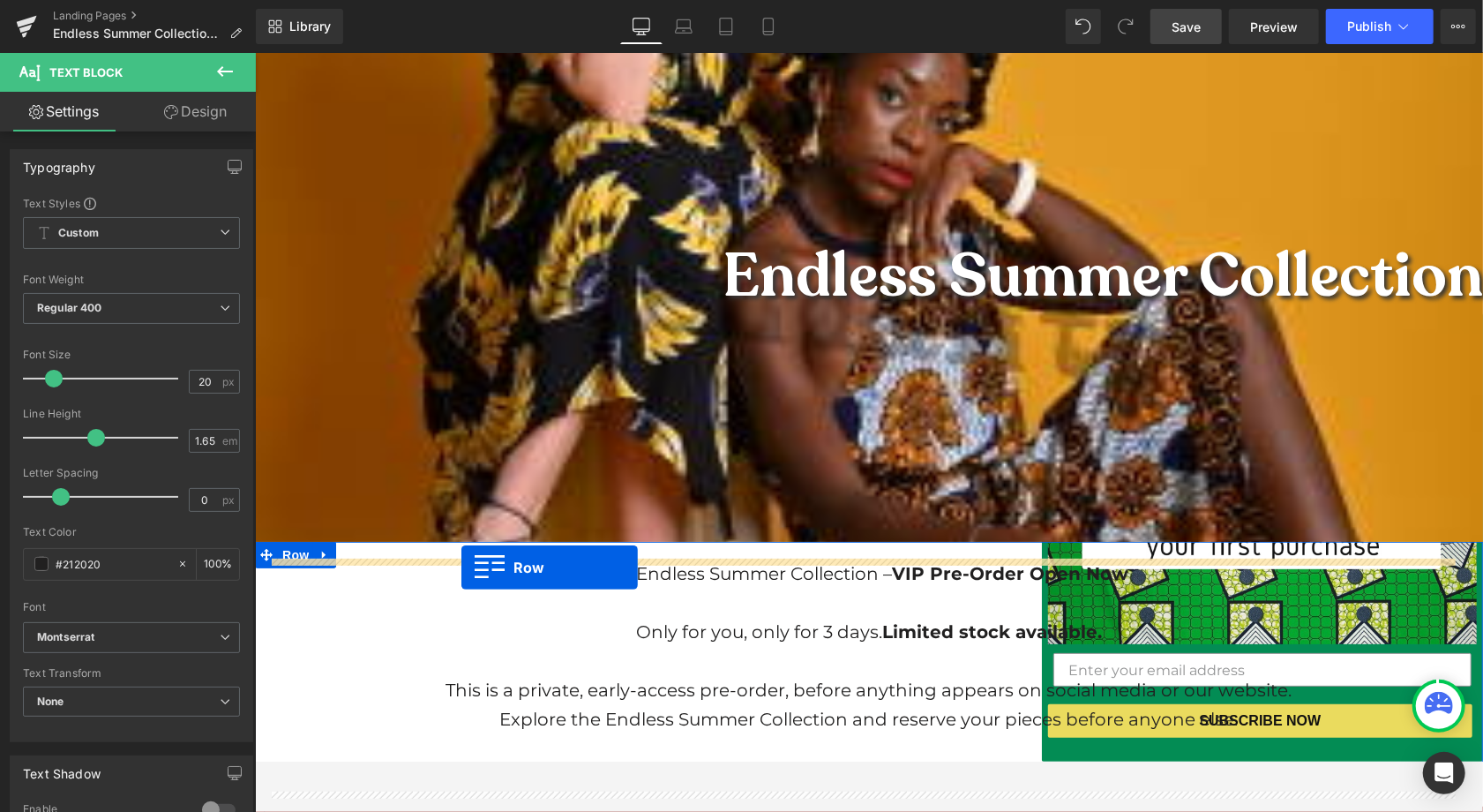
drag, startPoint x: 340, startPoint y: 226, endPoint x: 461, endPoint y: 566, distance: 360.9
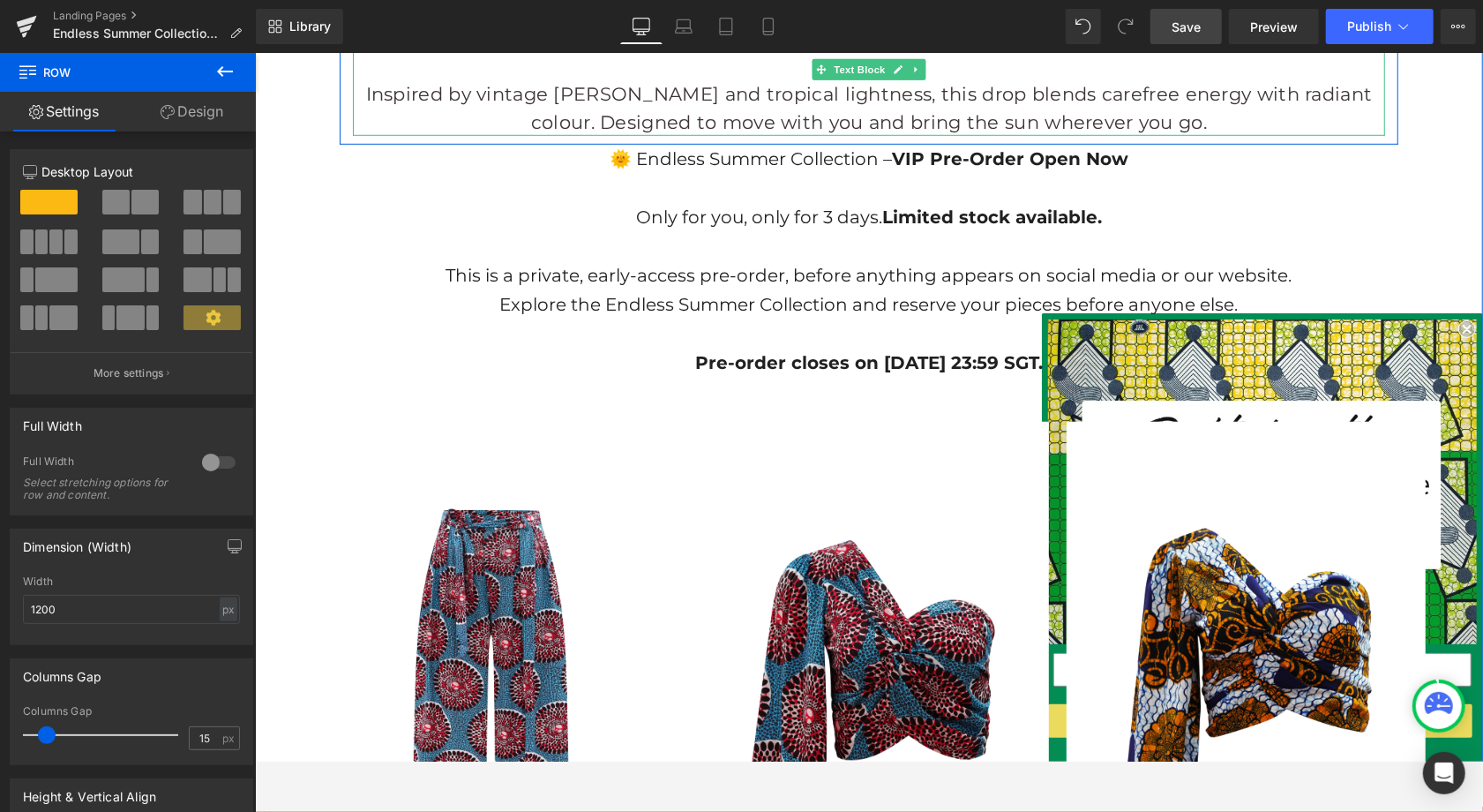
scroll to position [836, 0]
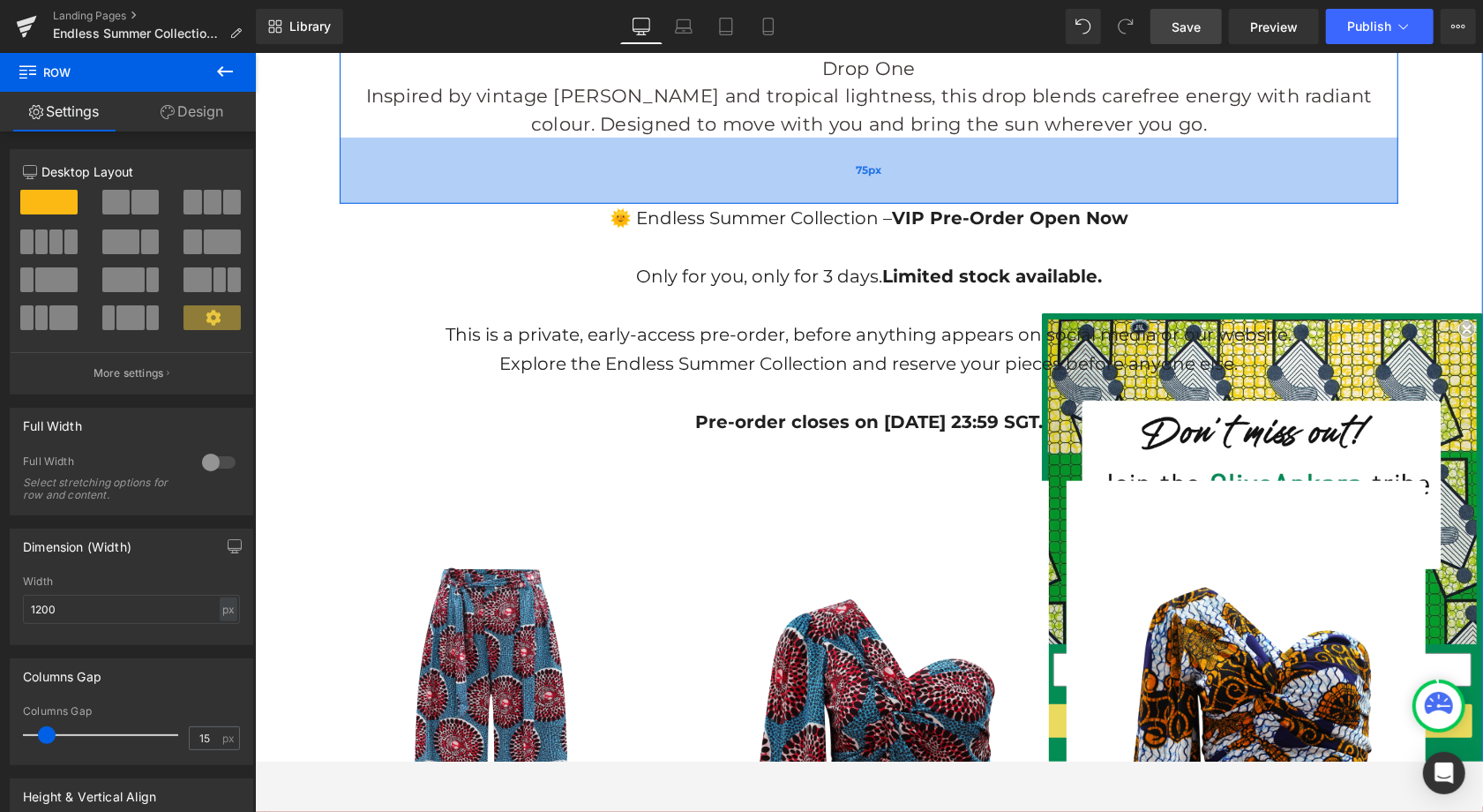
drag, startPoint x: 855, startPoint y: 139, endPoint x: 861, endPoint y: 197, distance: 58.3
click at [861, 197] on div "75px" at bounding box center [869, 169] width 1059 height 66
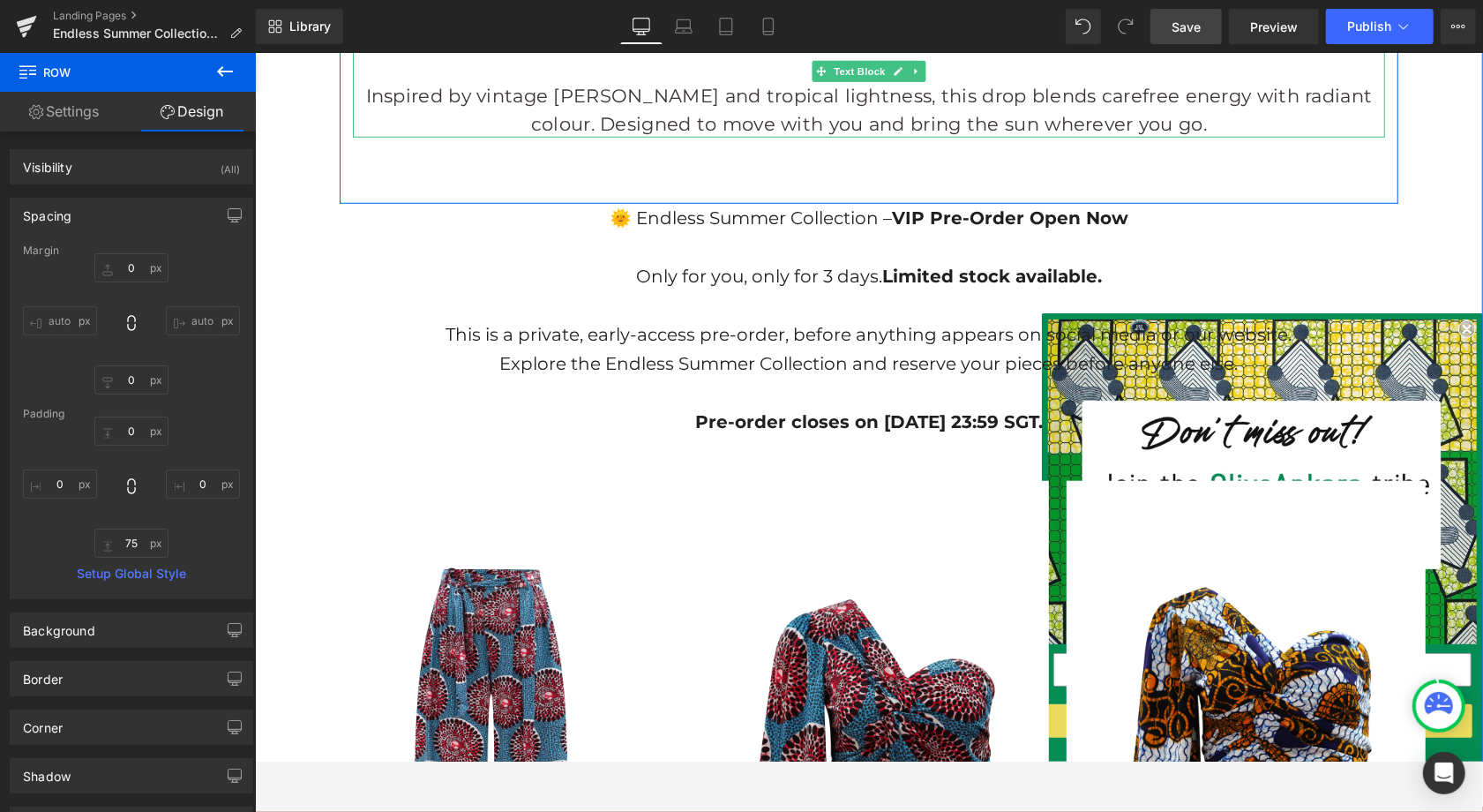
click at [1170, 128] on p "Inspired by vintage [PERSON_NAME] and tropical lightness, this drop blends care…" at bounding box center [868, 109] width 1032 height 55
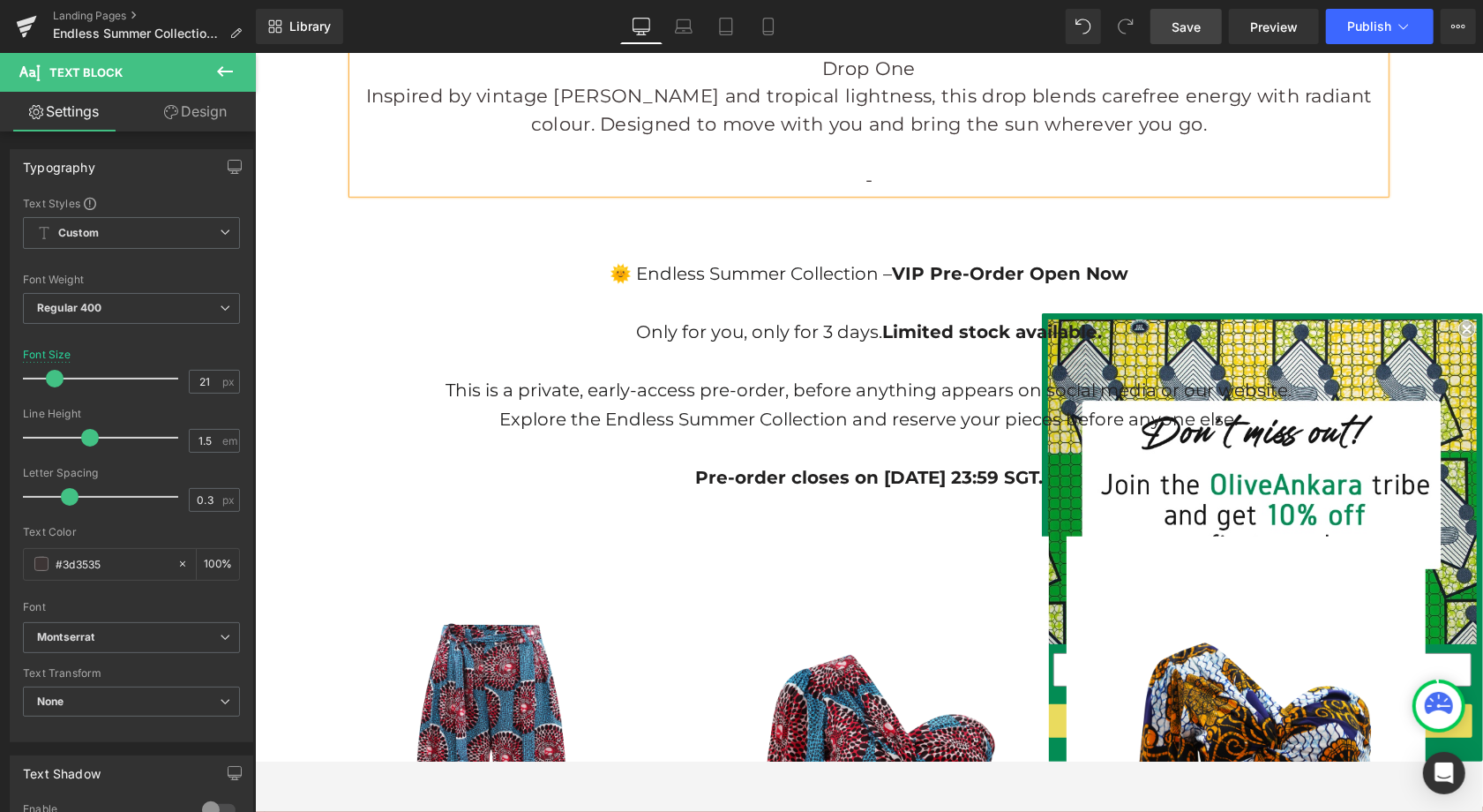
click at [884, 234] on div "Where colour never fades and summer never ends. This collection captures the sp…" at bounding box center [869, 101] width 1059 height 317
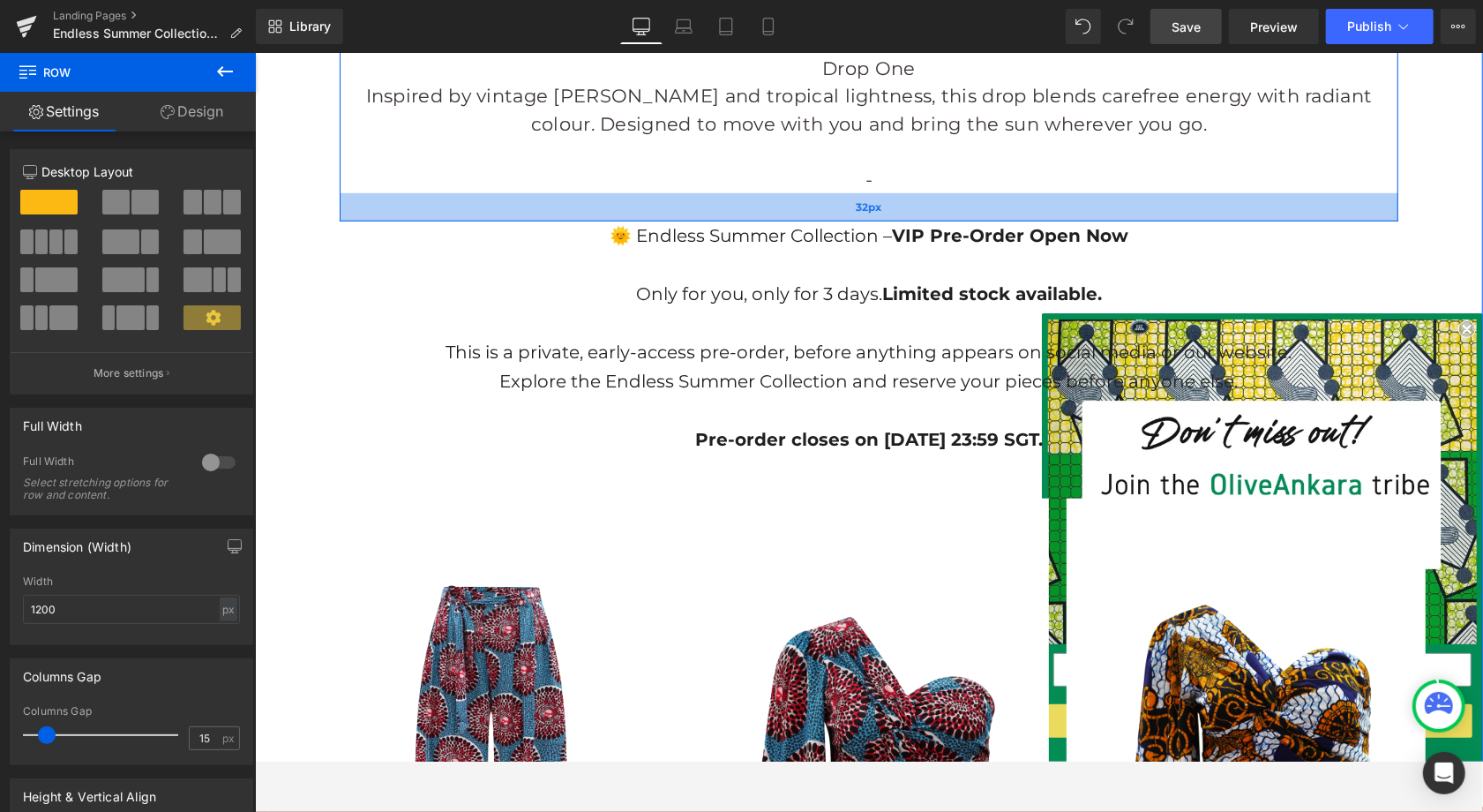
drag, startPoint x: 886, startPoint y: 236, endPoint x: 881, endPoint y: 198, distance: 38.3
click at [881, 198] on div "32px" at bounding box center [869, 206] width 1059 height 29
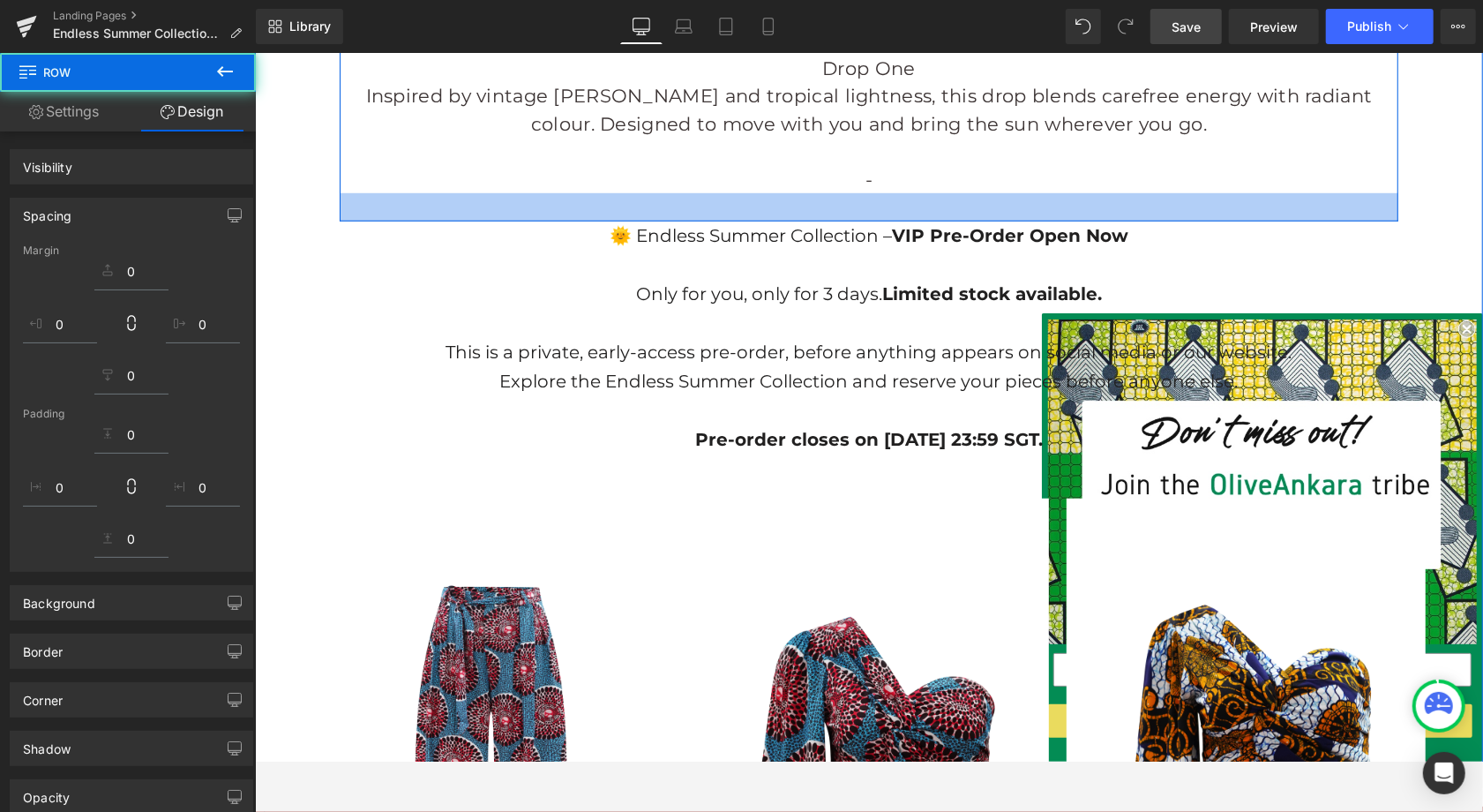
click at [1194, 23] on span "Save" at bounding box center [1186, 26] width 29 height 18
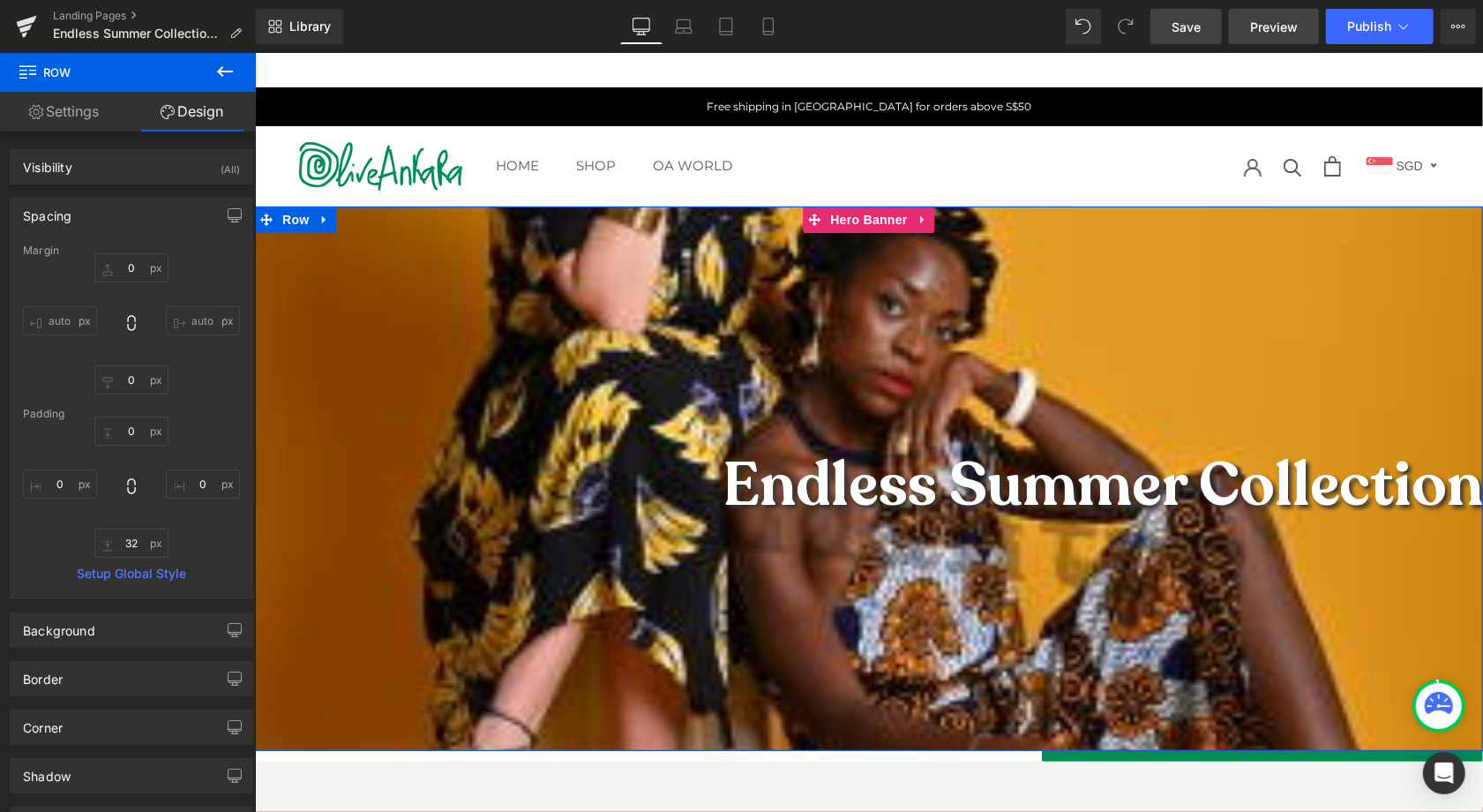
scroll to position [0, 0]
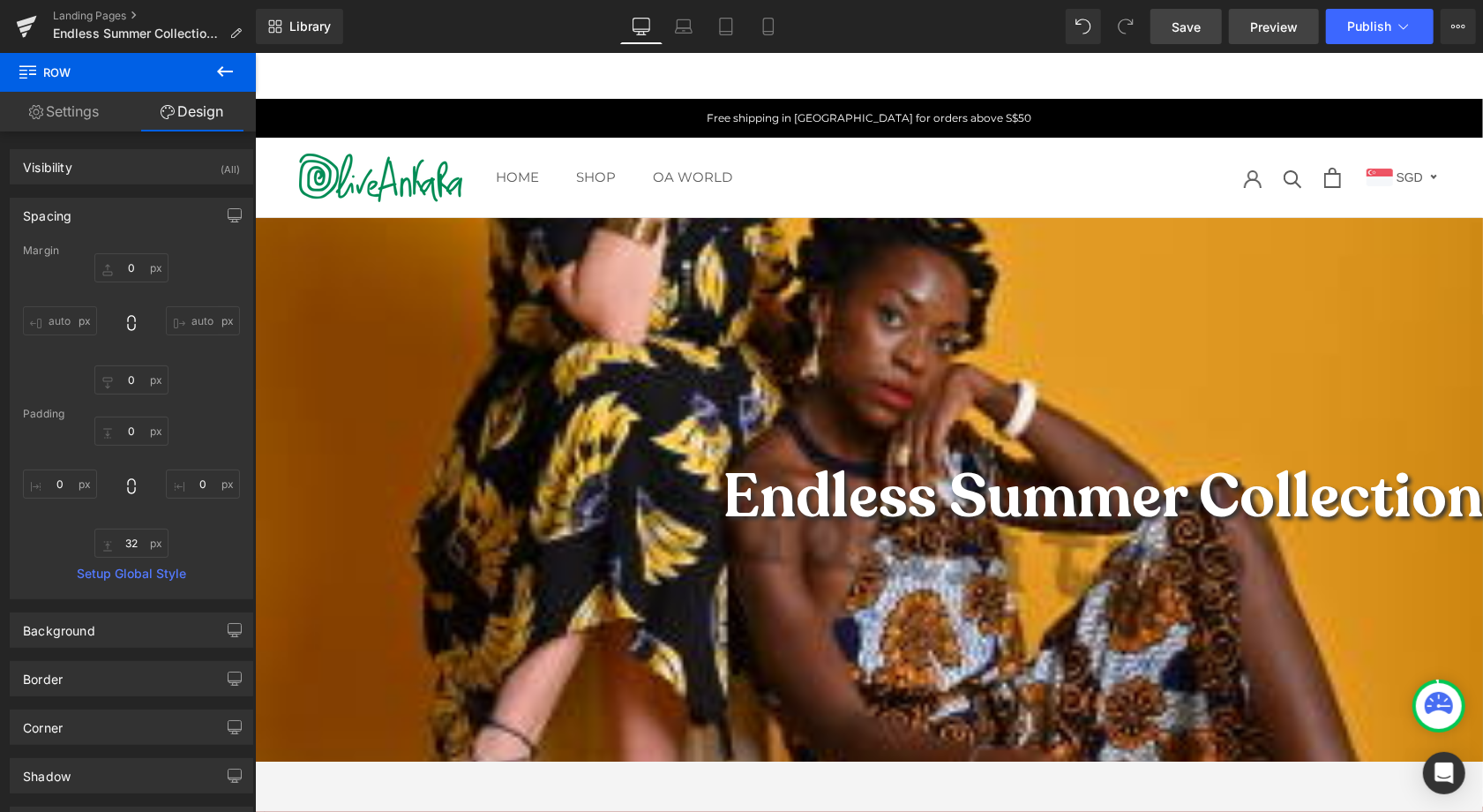
click at [1273, 22] on span "Preview" at bounding box center [1275, 26] width 48 height 18
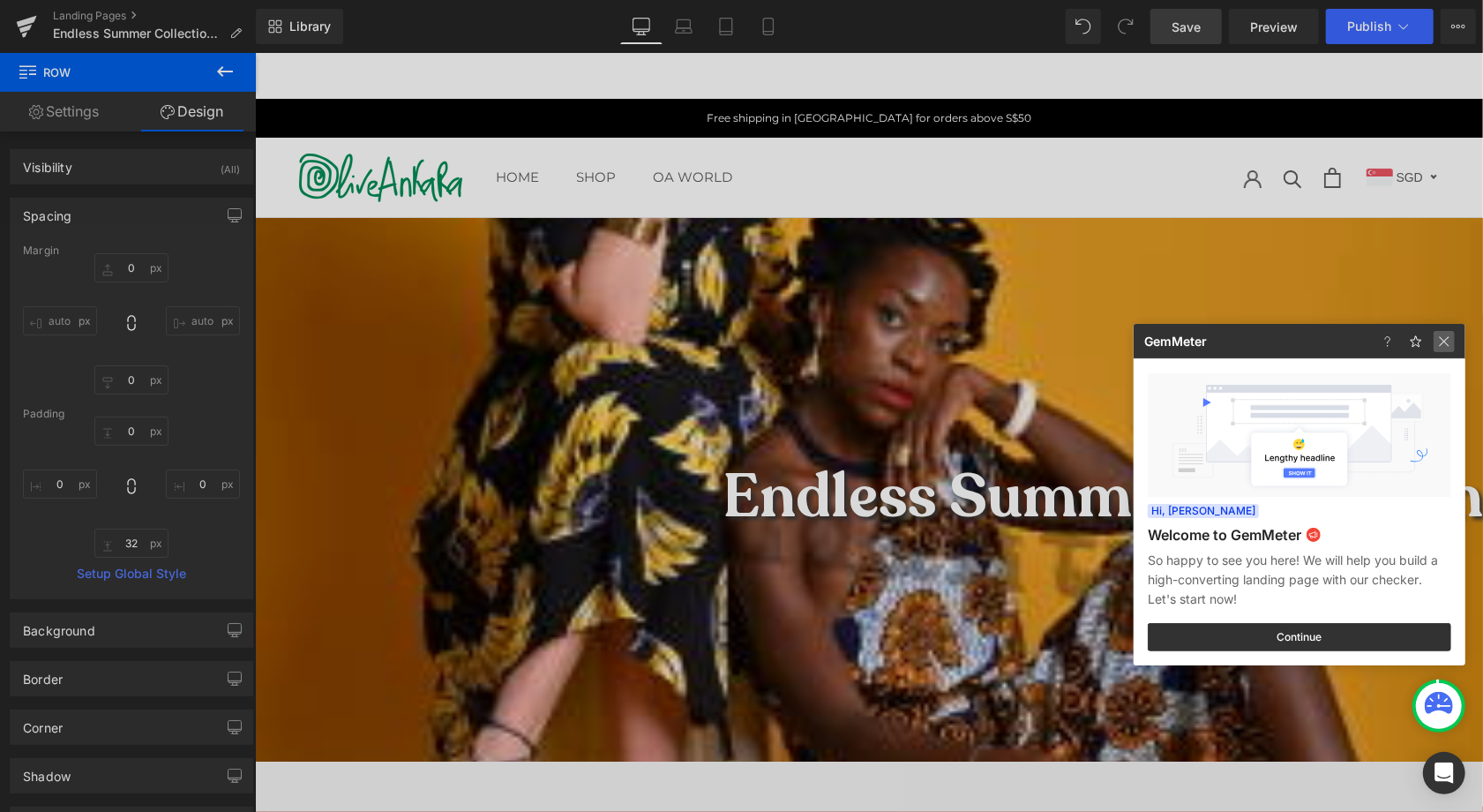
click at [1390, 340] on img at bounding box center [1445, 341] width 21 height 21
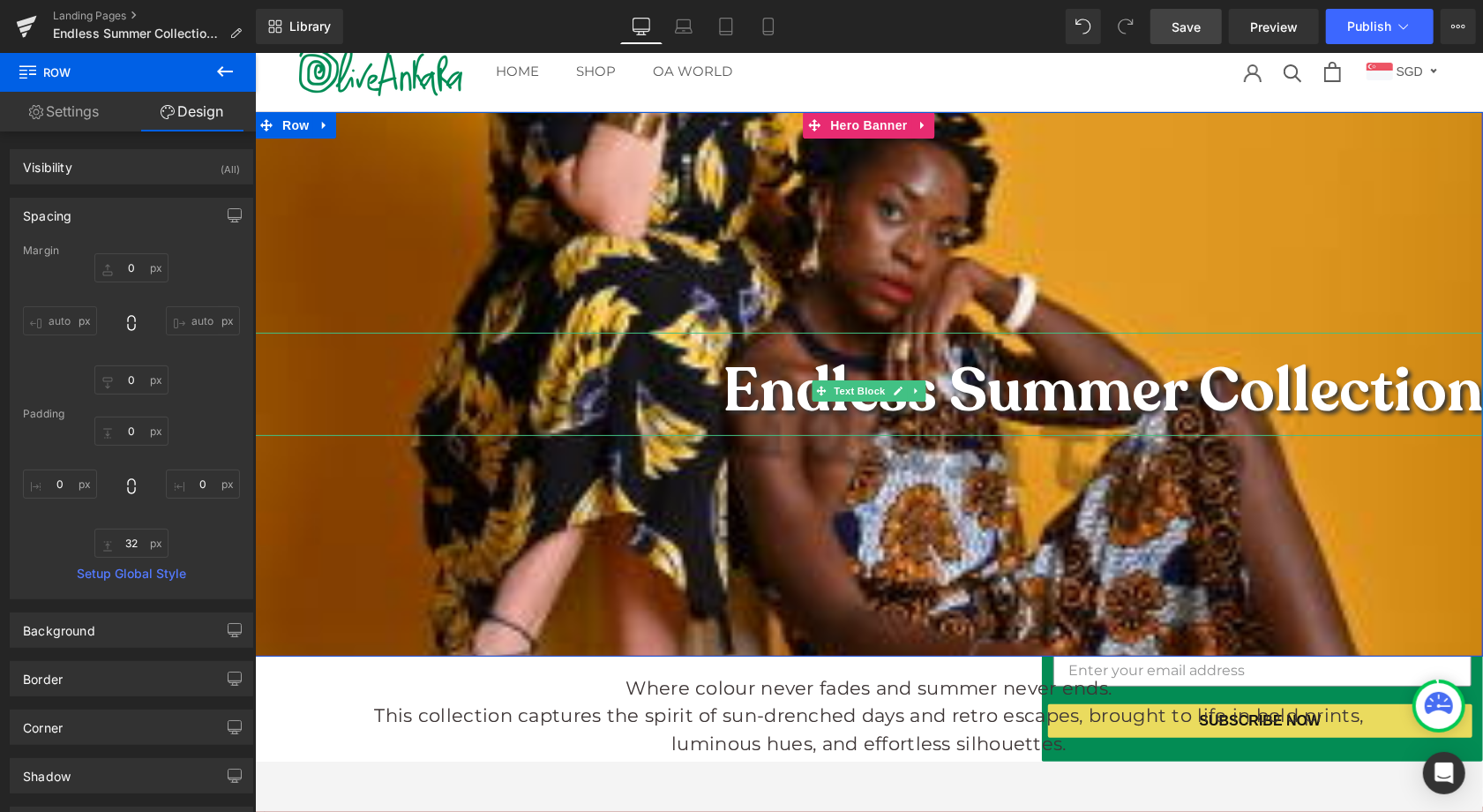
scroll to position [513, 0]
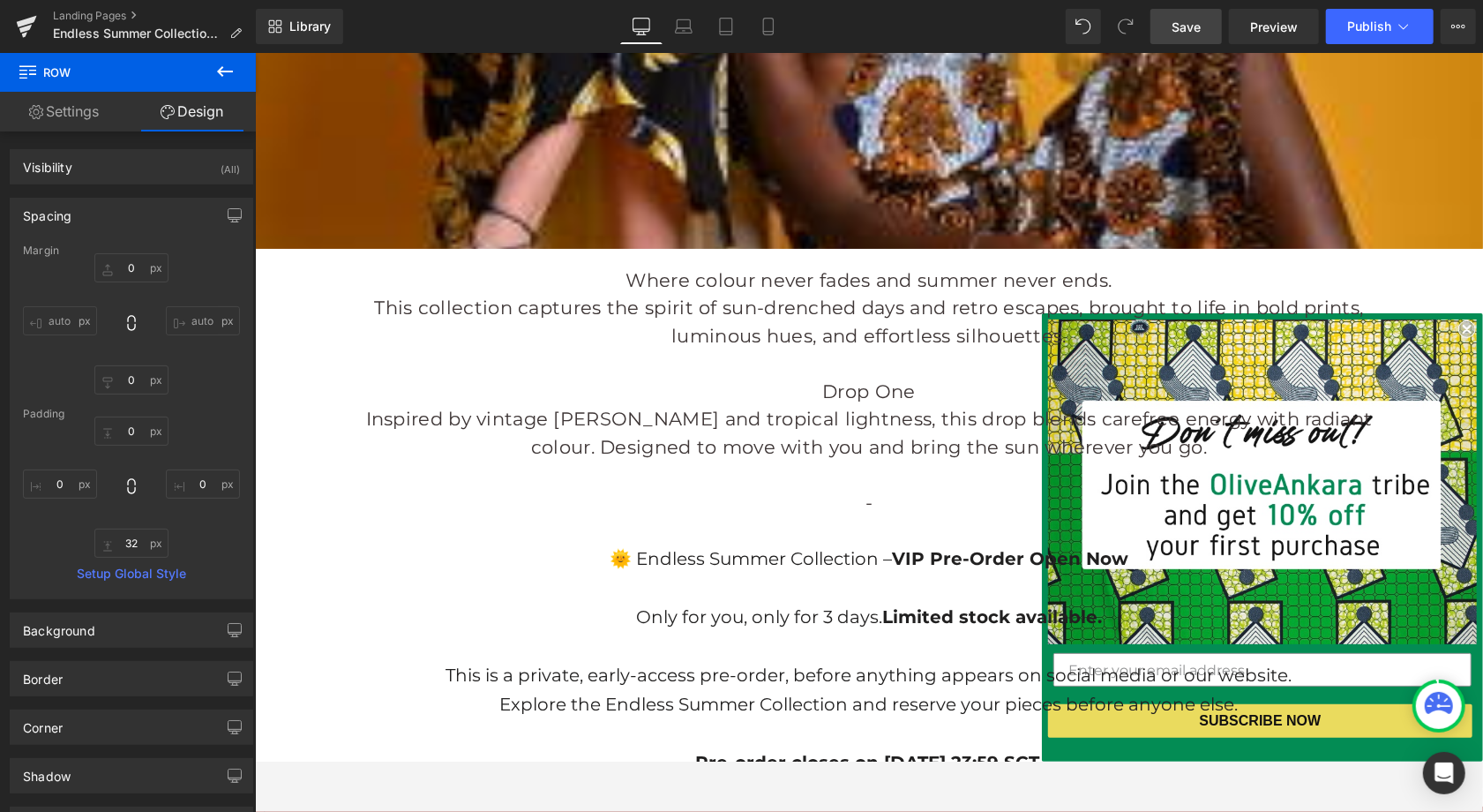
click at [892, 557] on strong "VIP Pre-Order Open Now" at bounding box center [1009, 558] width 236 height 21
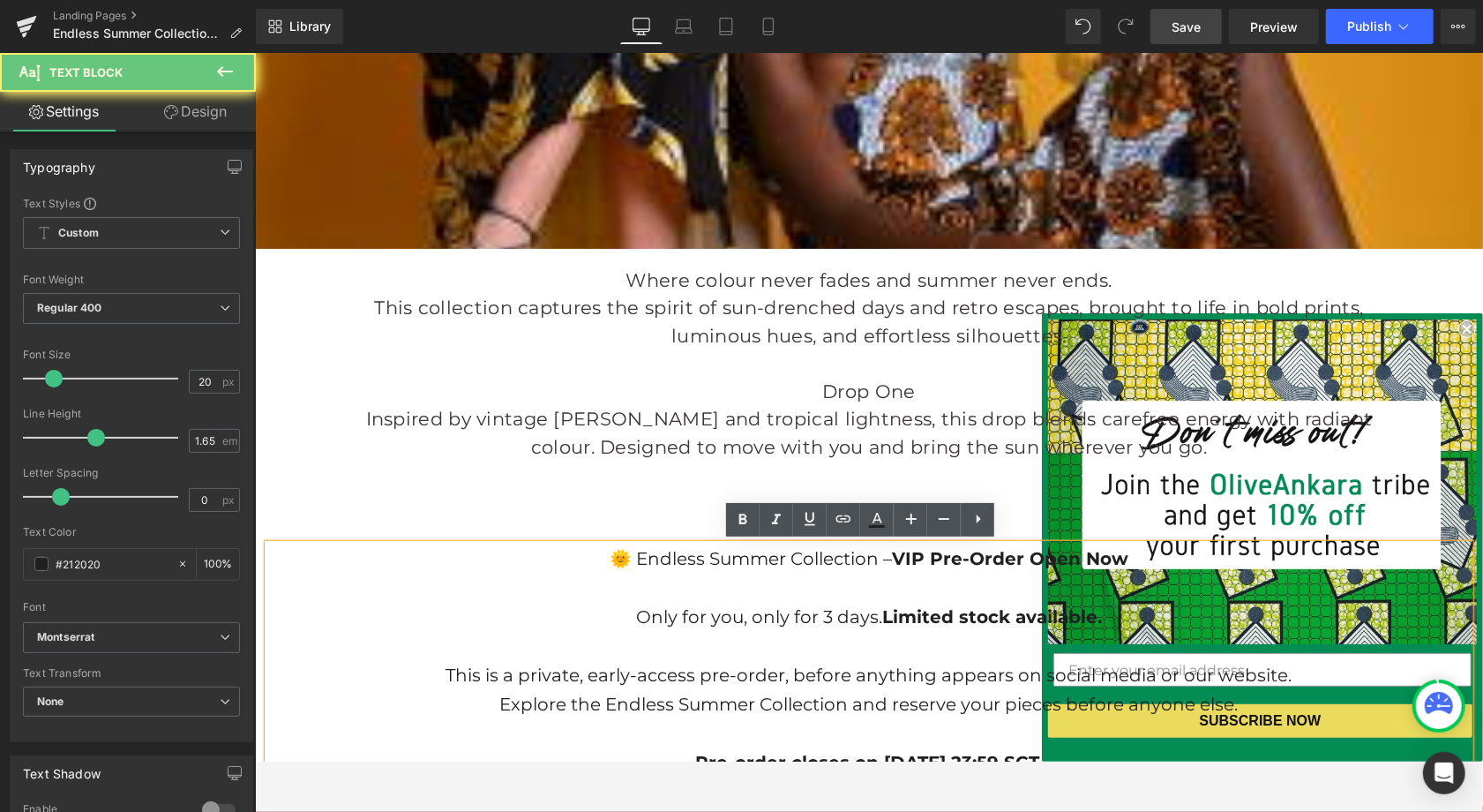
scroll to position [514, 0]
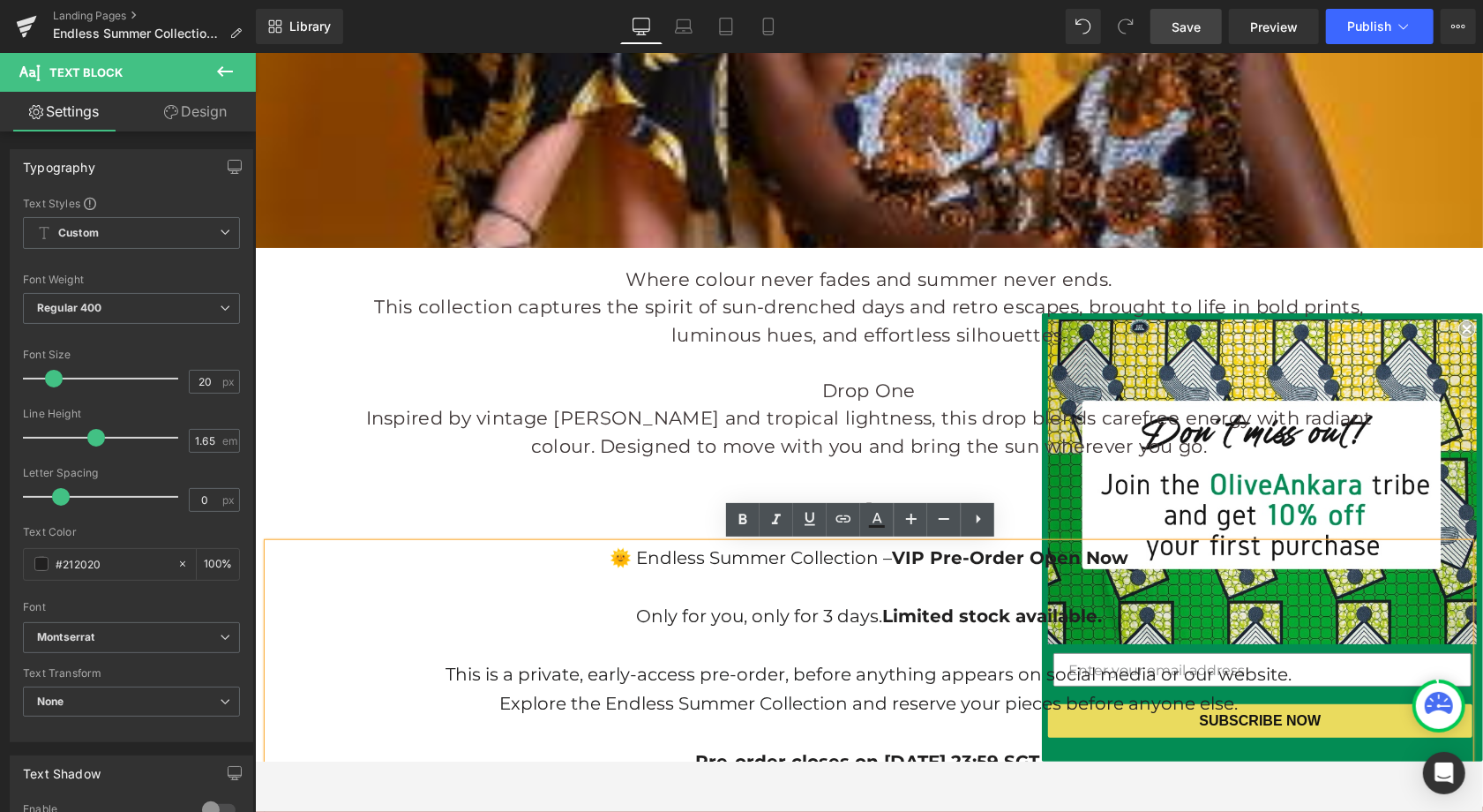
drag, startPoint x: 866, startPoint y: 555, endPoint x: 587, endPoint y: 555, distance: 279.0
click at [587, 555] on p "🌞 Endless Summer Collection – VIP Pre-Order Open Now" at bounding box center [869, 557] width 1202 height 29
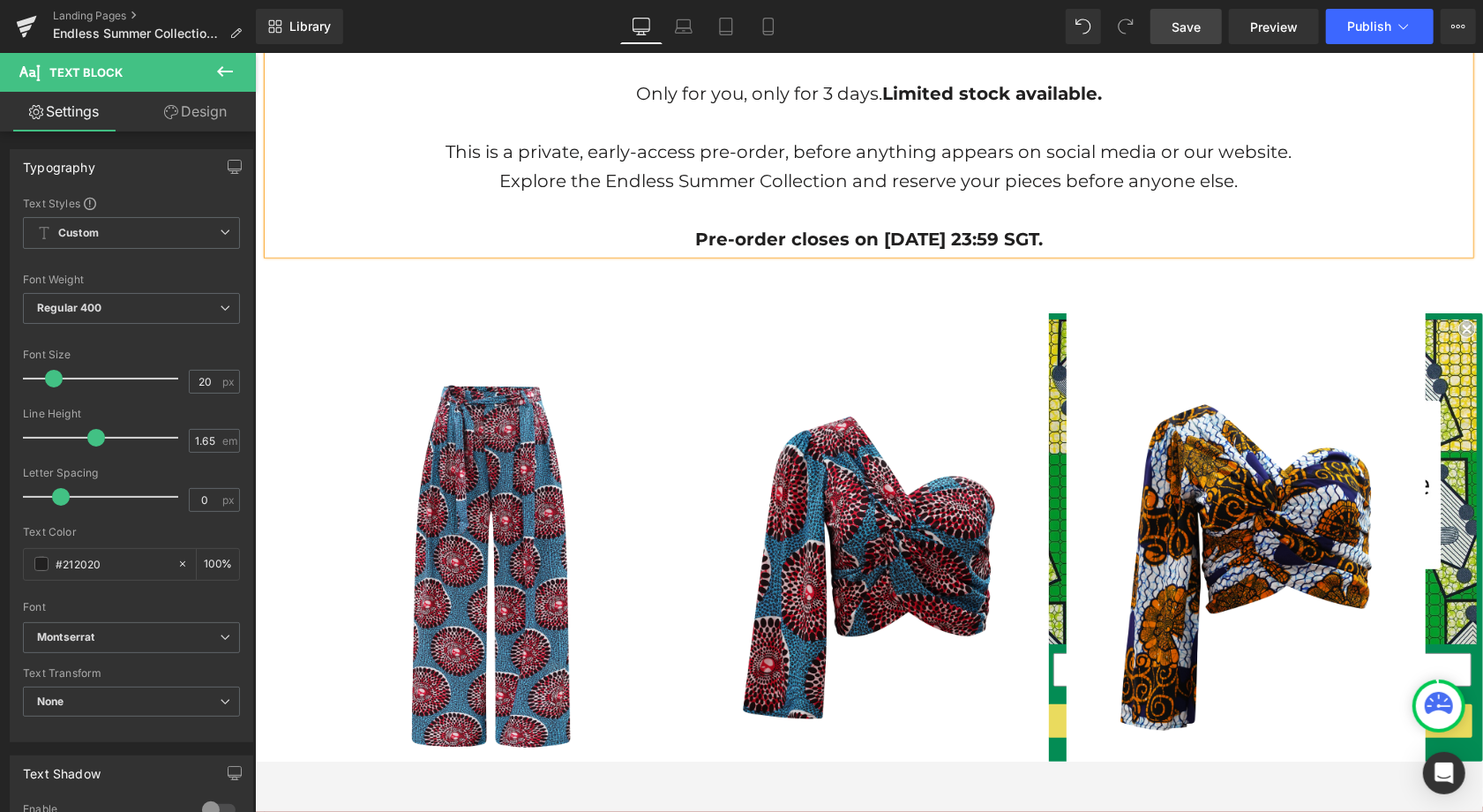
scroll to position [1041, 0]
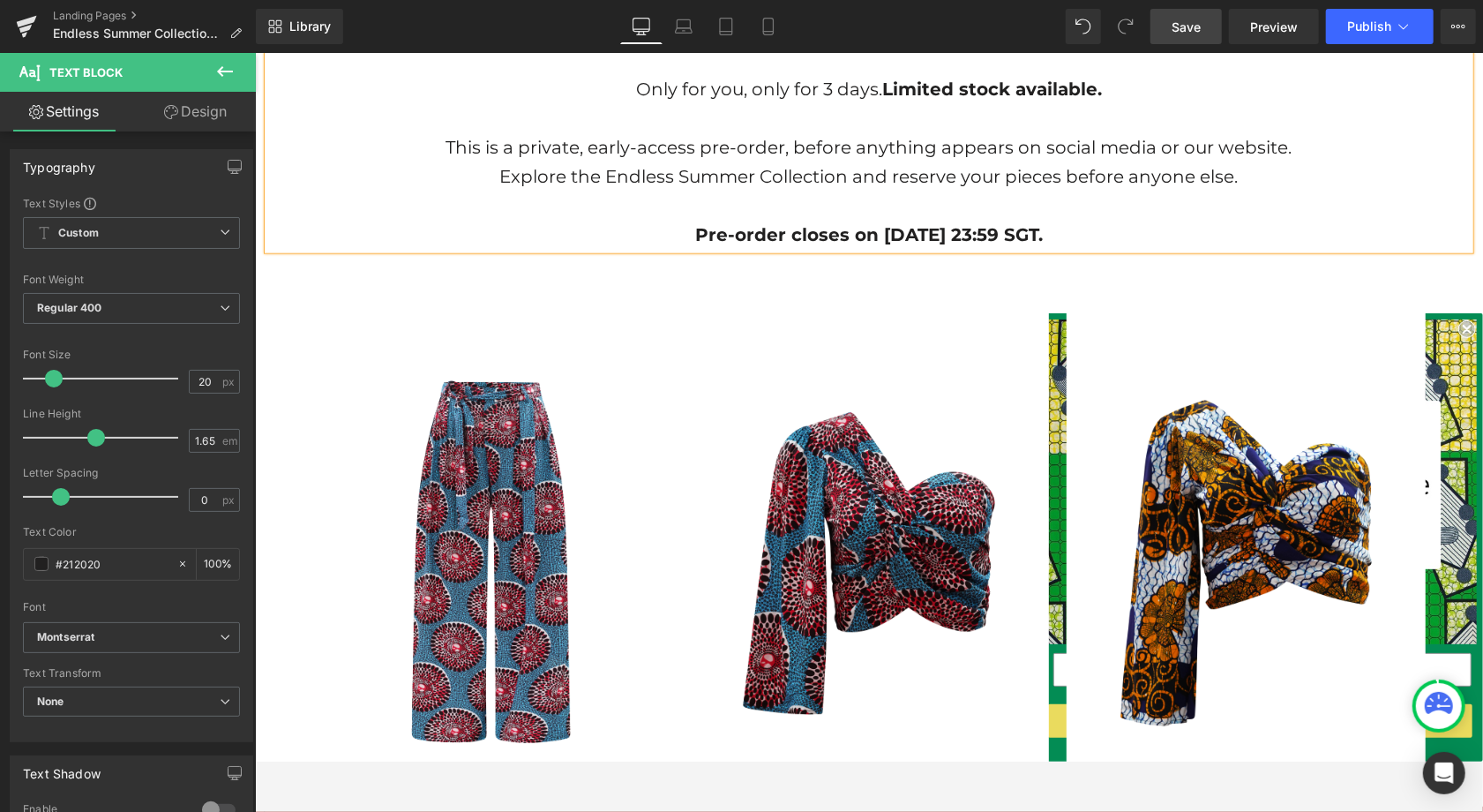
click at [1197, 35] on link "Save" at bounding box center [1186, 26] width 72 height 35
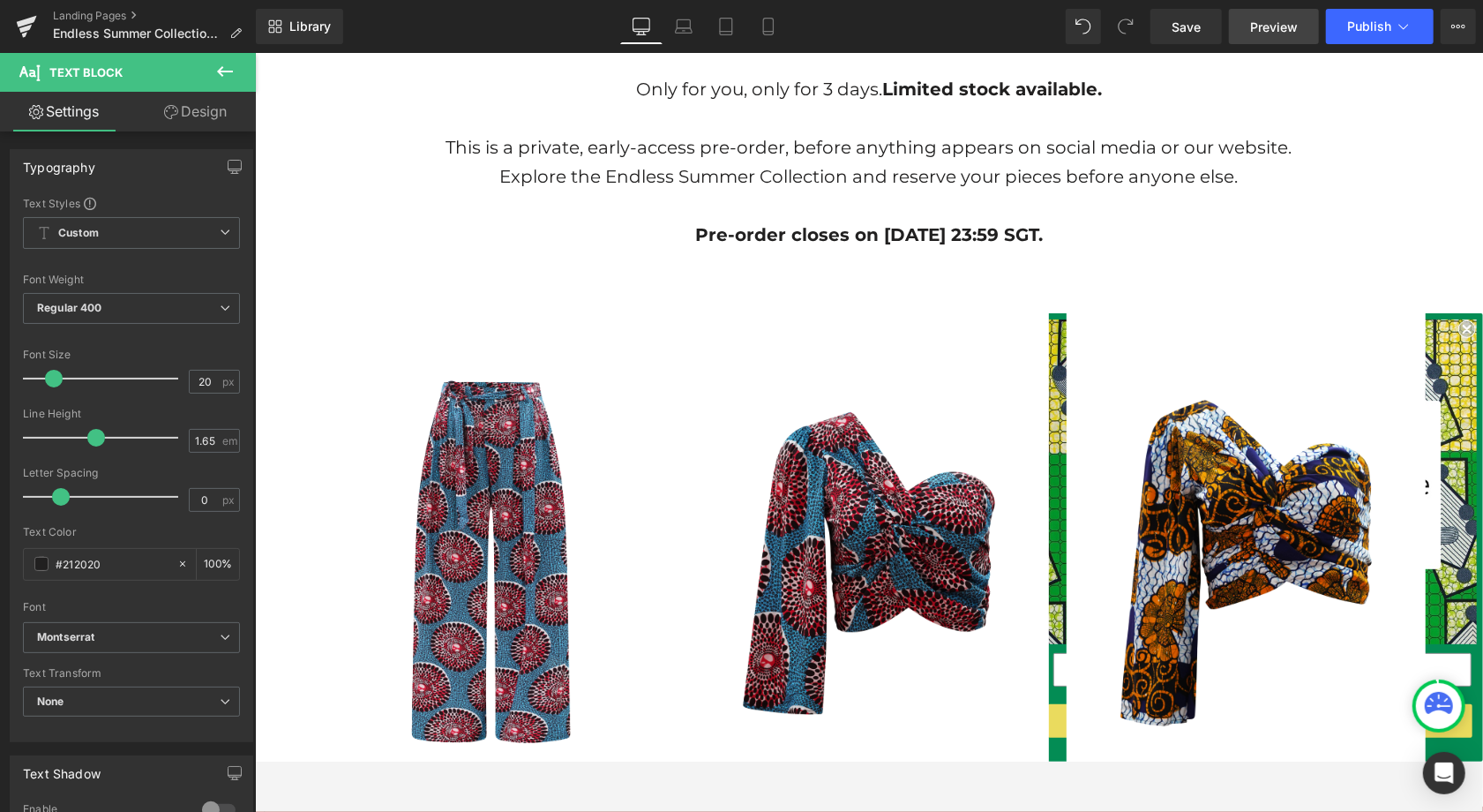
click at [1285, 32] on span "Preview" at bounding box center [1275, 26] width 48 height 18
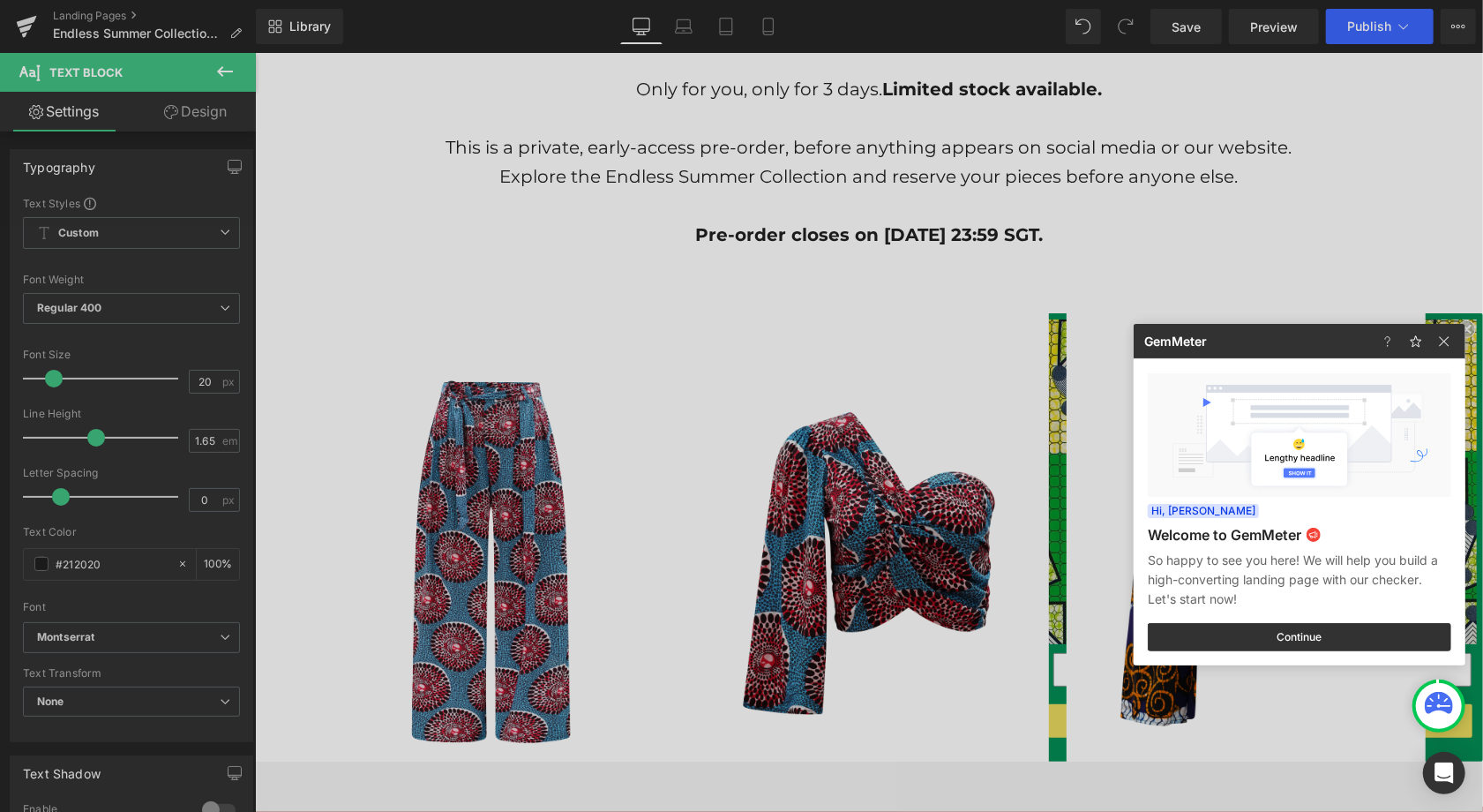
click at [1378, 24] on div at bounding box center [742, 406] width 1483 height 812
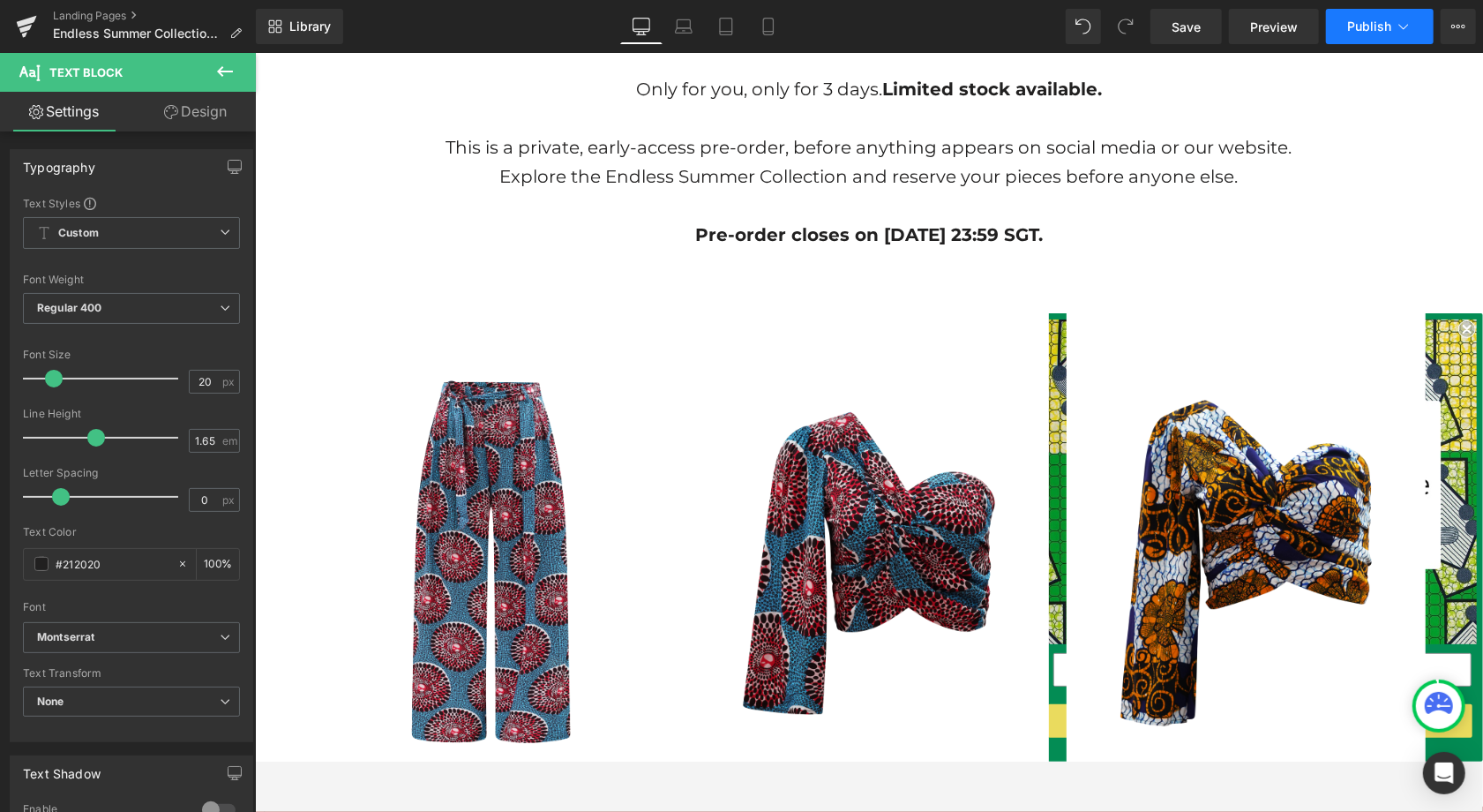
click at [1373, 23] on span "Publish" at bounding box center [1369, 26] width 44 height 14
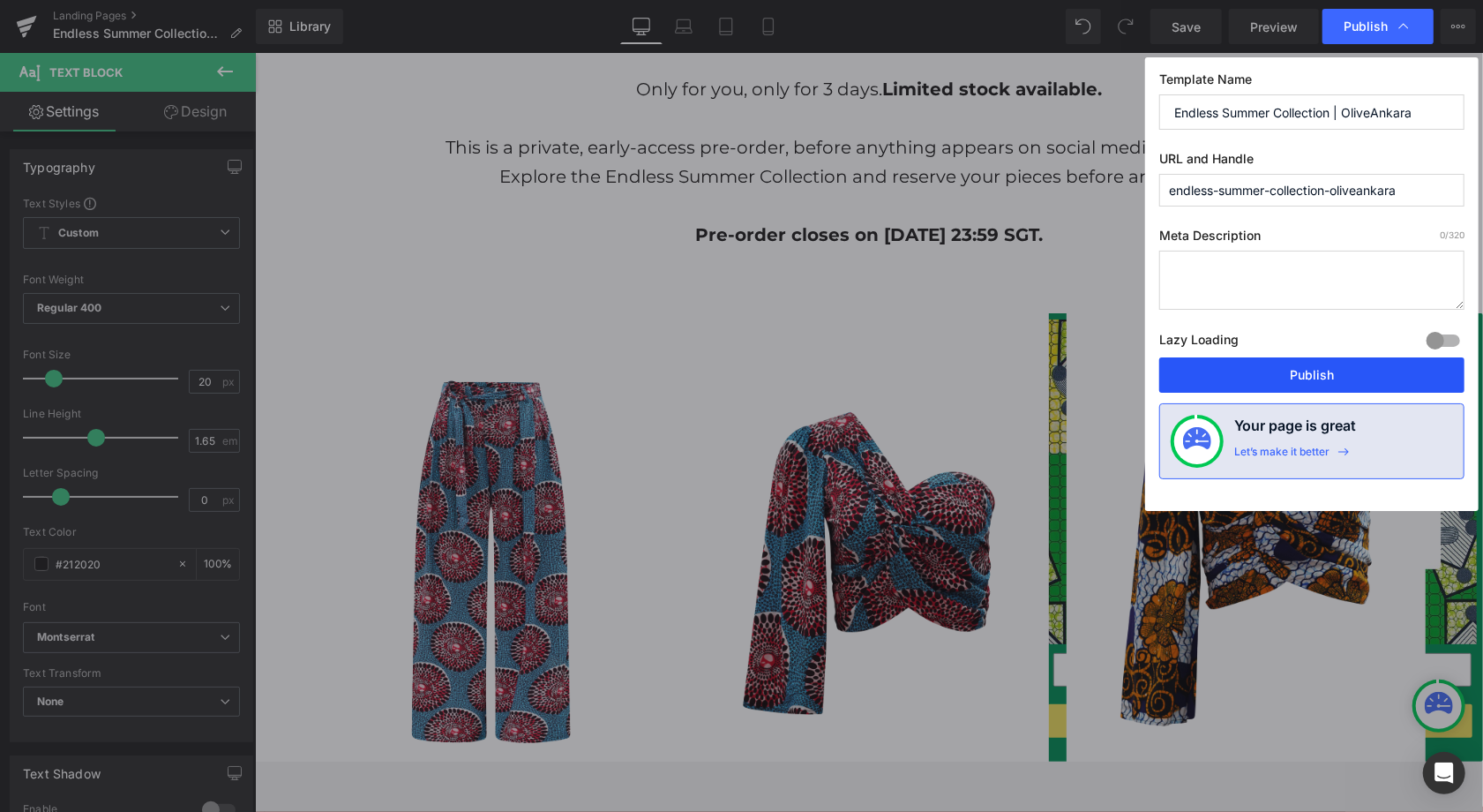
drag, startPoint x: 1330, startPoint y: 380, endPoint x: 1128, endPoint y: 11, distance: 420.7
click at [1330, 380] on button "Publish" at bounding box center [1312, 374] width 306 height 35
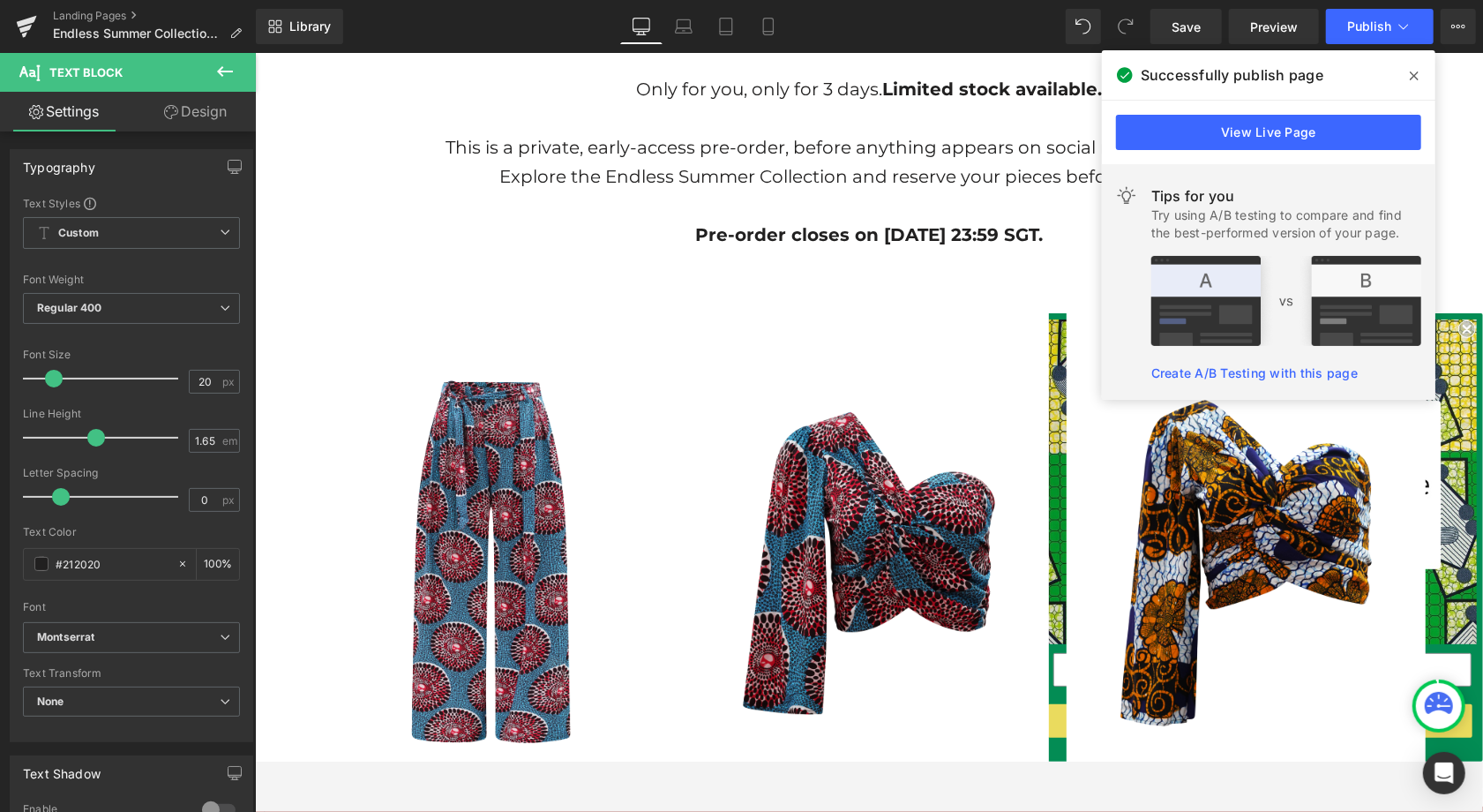
scroll to position [1036, 0]
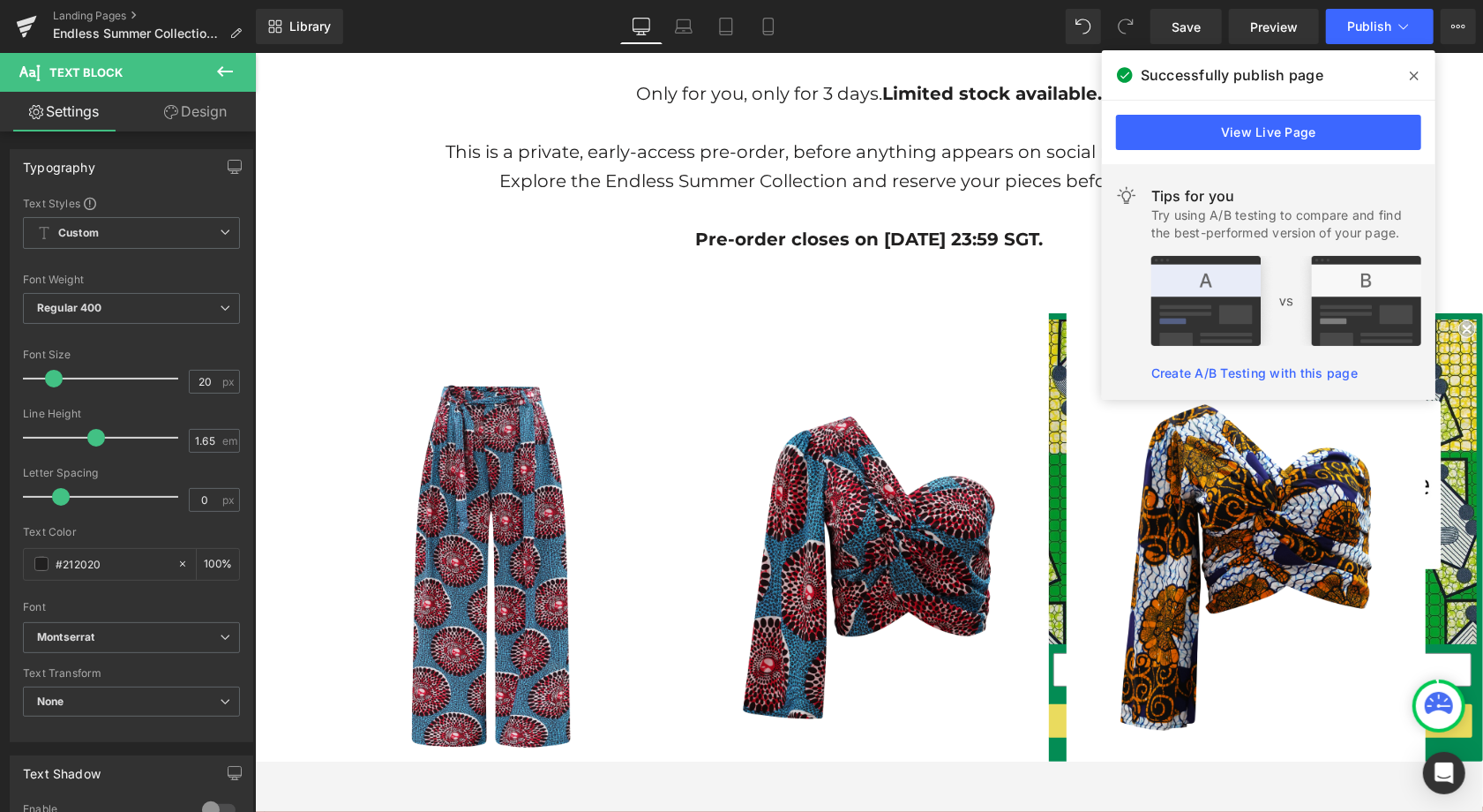
drag, startPoint x: 1412, startPoint y: 71, endPoint x: 1157, endPoint y: 8, distance: 262.7
click at [1390, 71] on icon at bounding box center [1414, 75] width 9 height 14
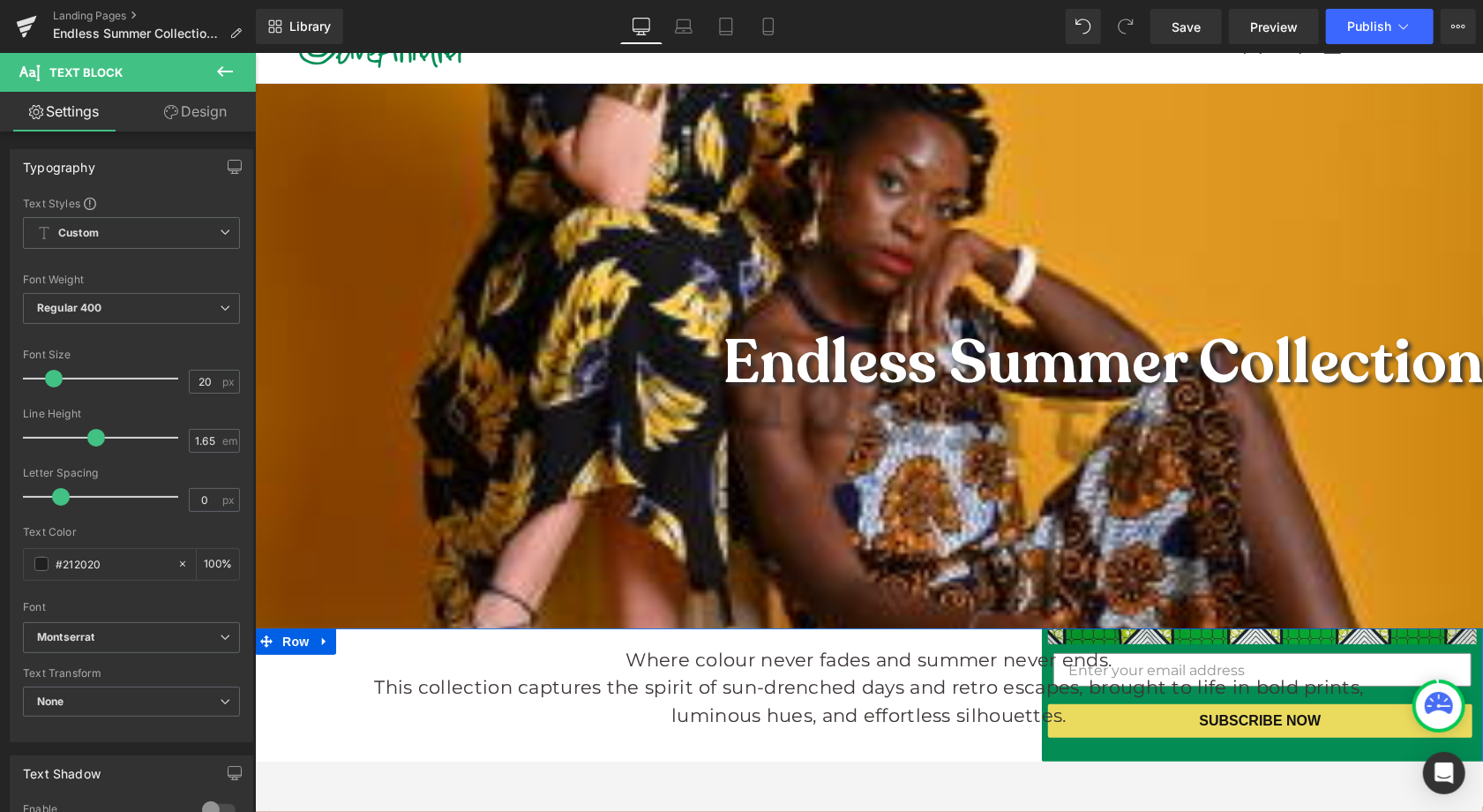
scroll to position [126, 0]
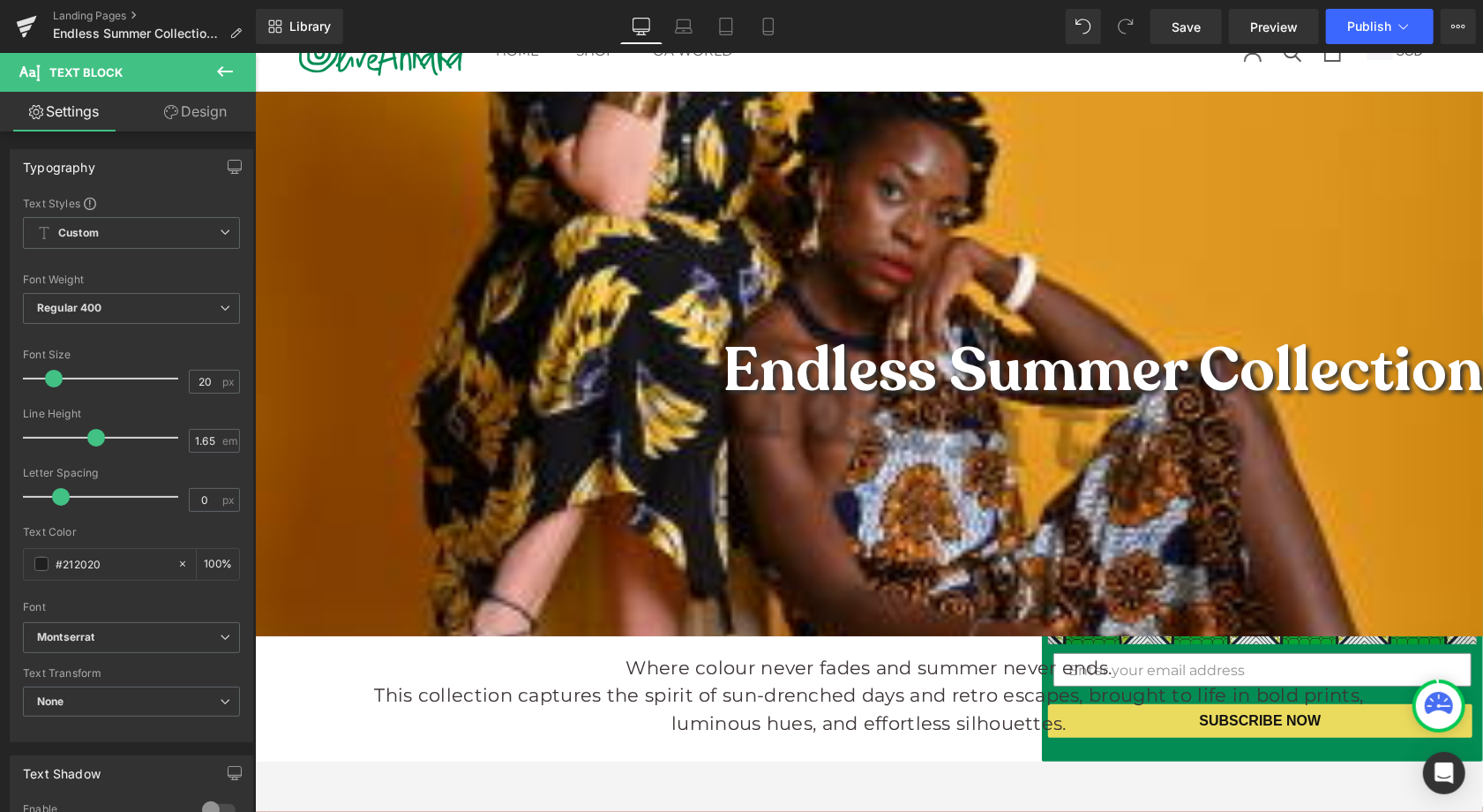
click at [900, 275] on div at bounding box center [869, 363] width 1229 height 545
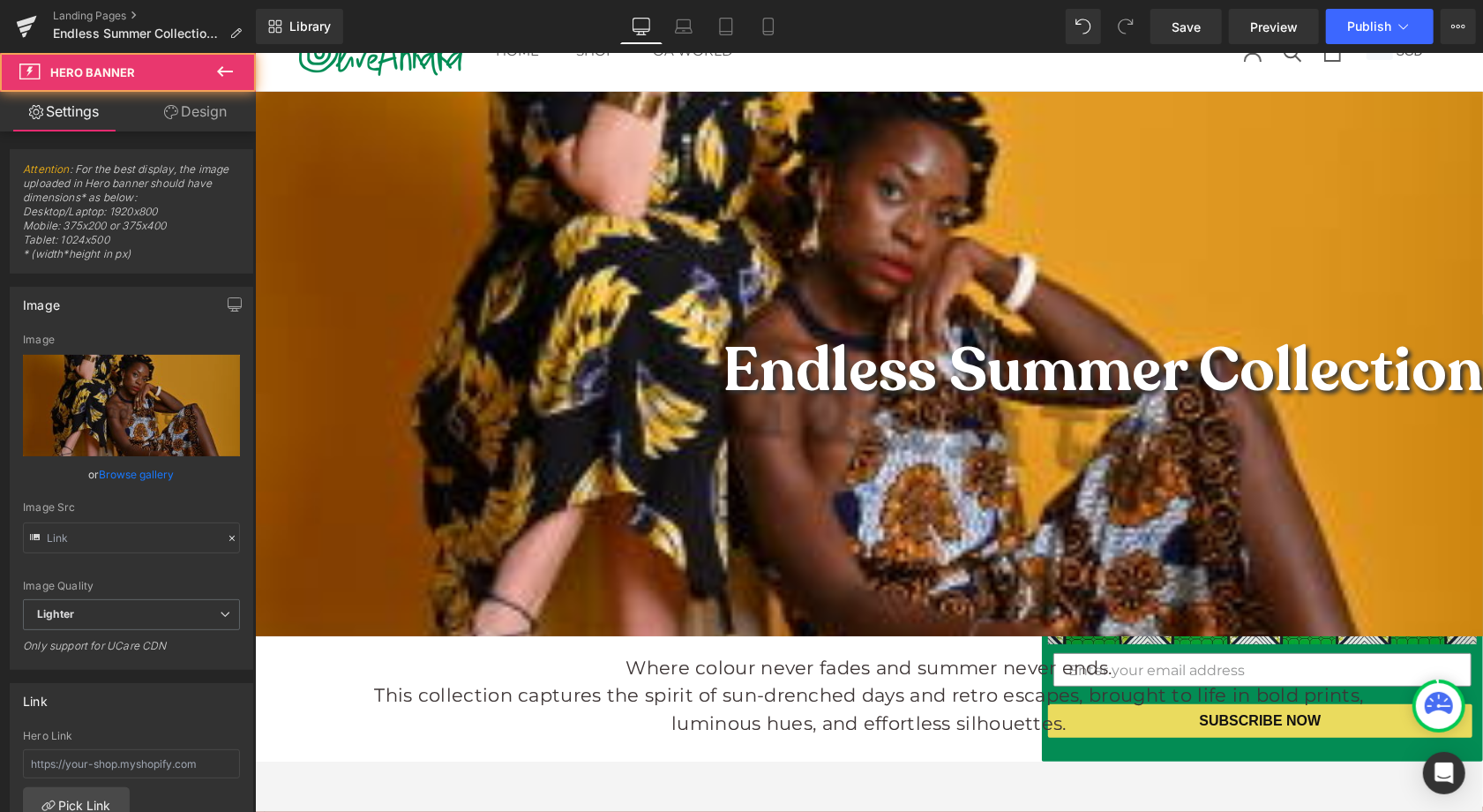
type input "[URL][DOMAIN_NAME]"
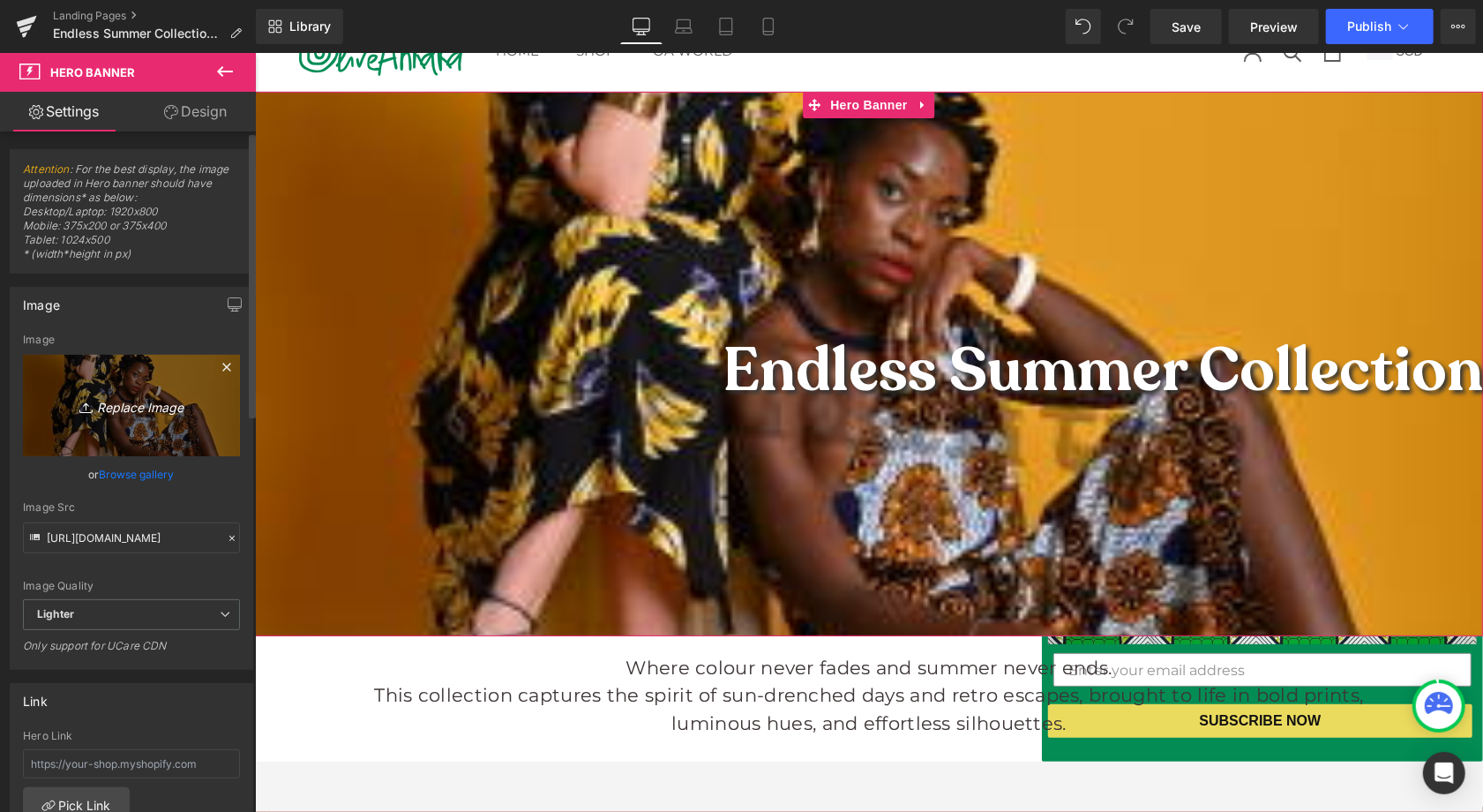
click at [138, 406] on icon "Replace Image" at bounding box center [132, 405] width 141 height 22
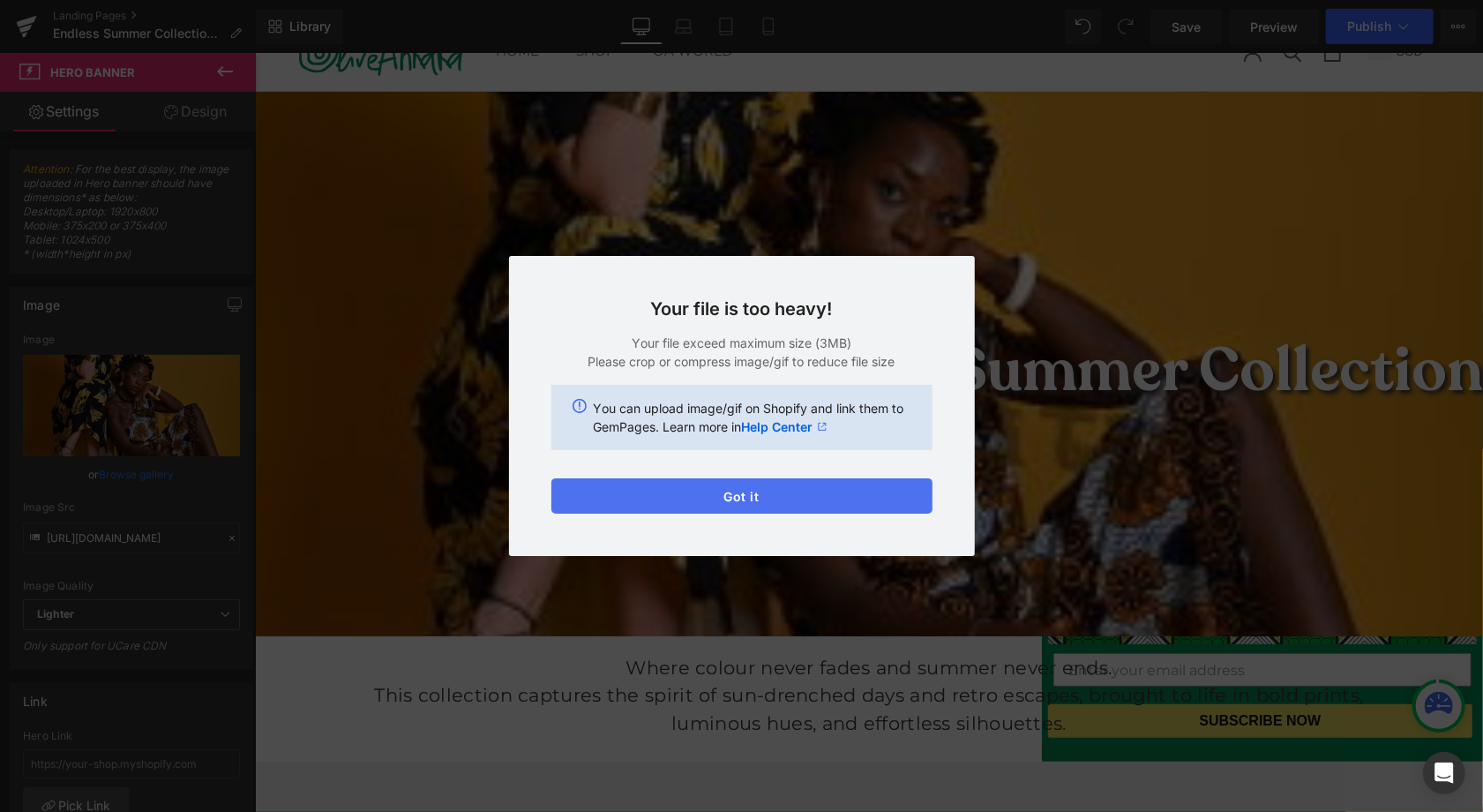
click at [741, 489] on button "Got it" at bounding box center [742, 496] width 381 height 35
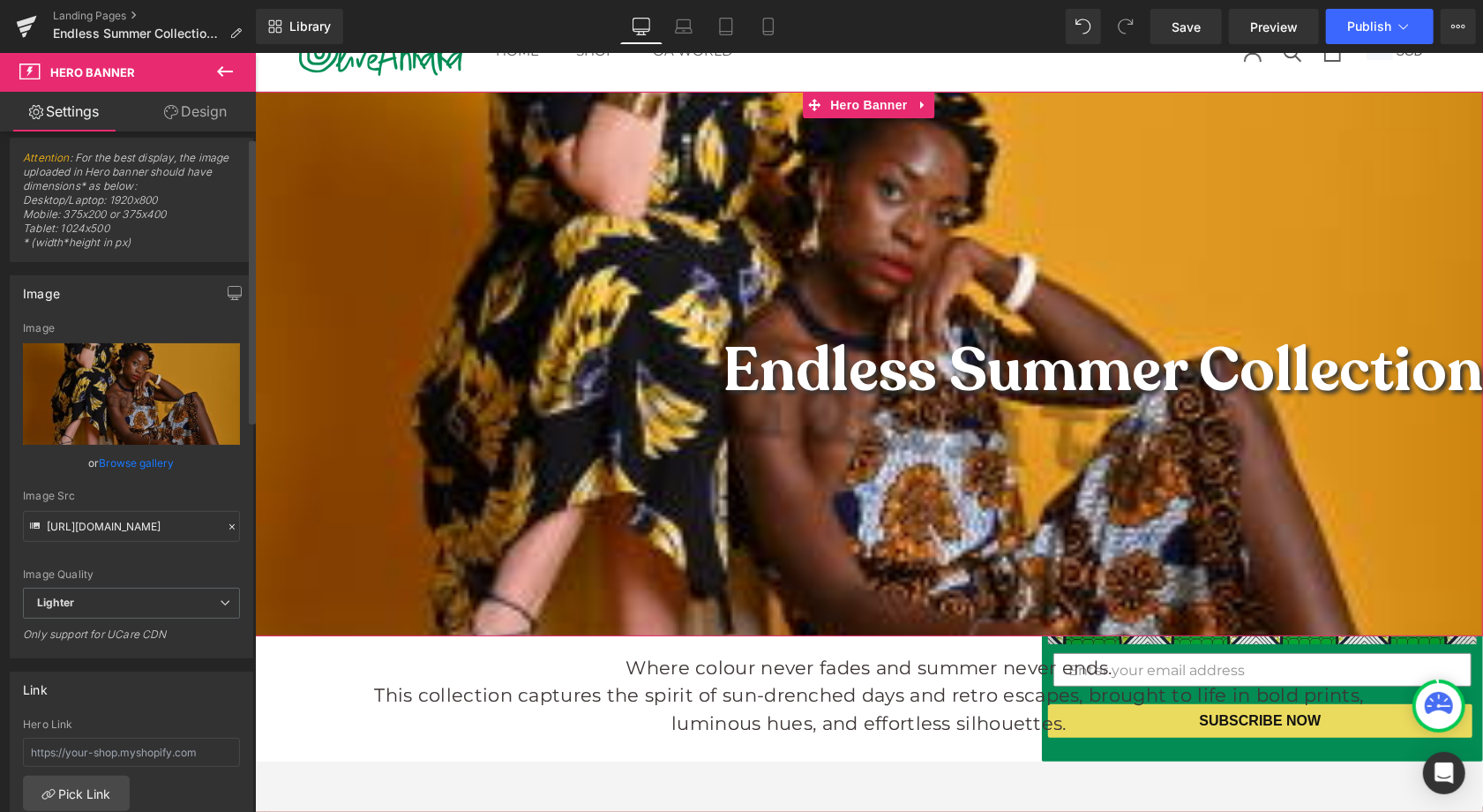
scroll to position [14, 0]
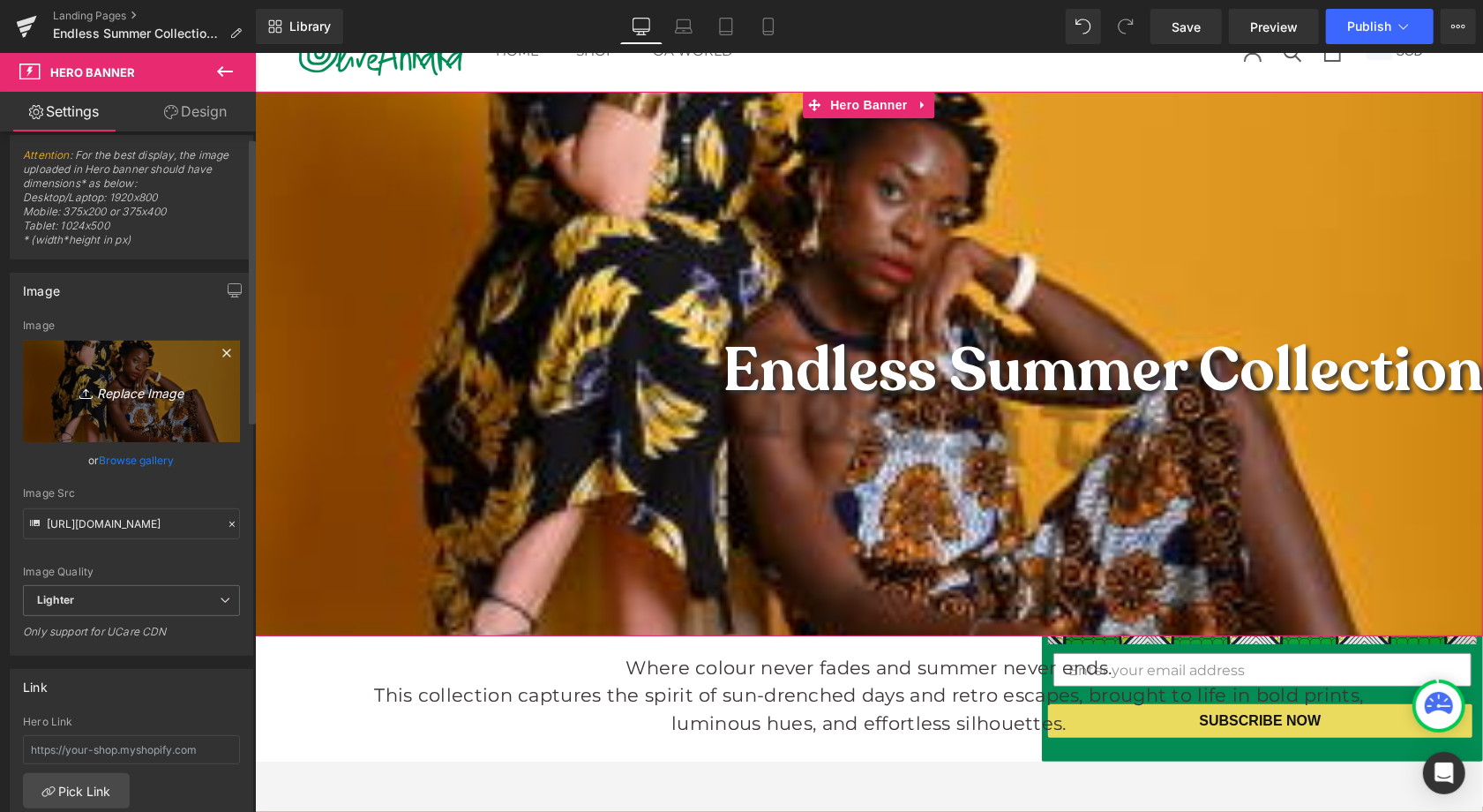
click at [139, 393] on icon "Replace Image" at bounding box center [132, 391] width 141 height 22
type input "C:\fakepath\OLE014 for website.jpg"
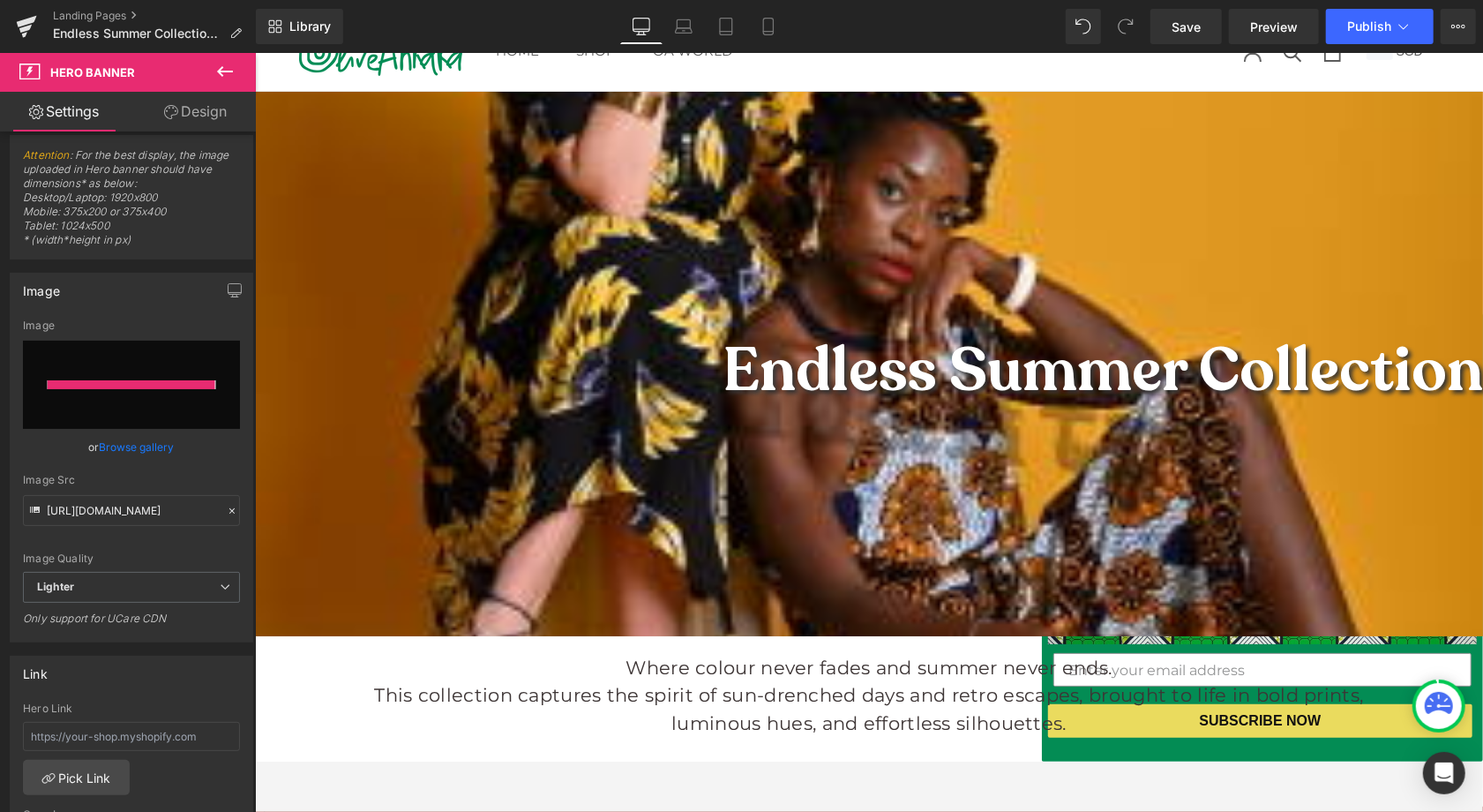
type input "[URL][DOMAIN_NAME]"
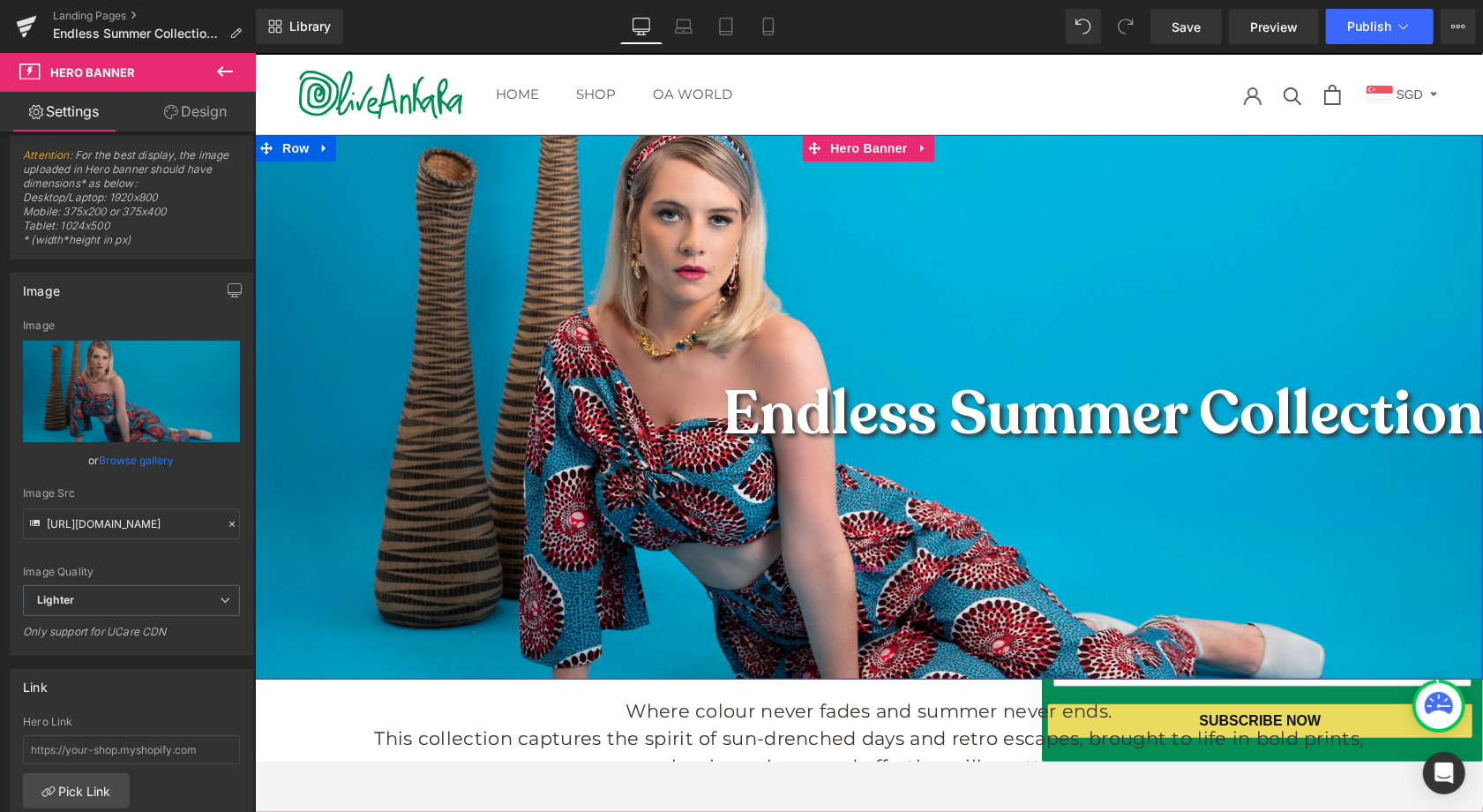
scroll to position [78, 0]
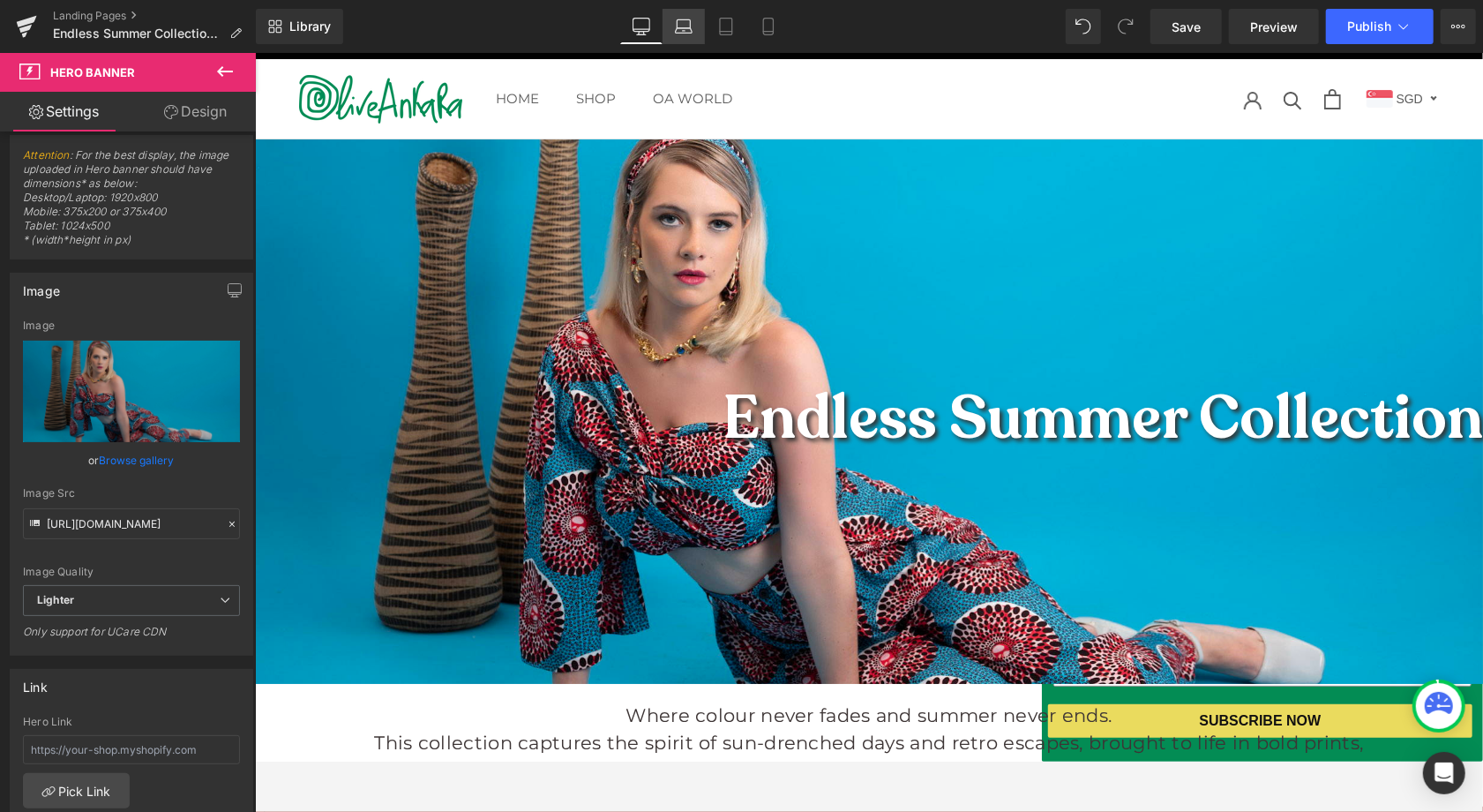
click at [683, 30] on icon at bounding box center [683, 26] width 17 height 17
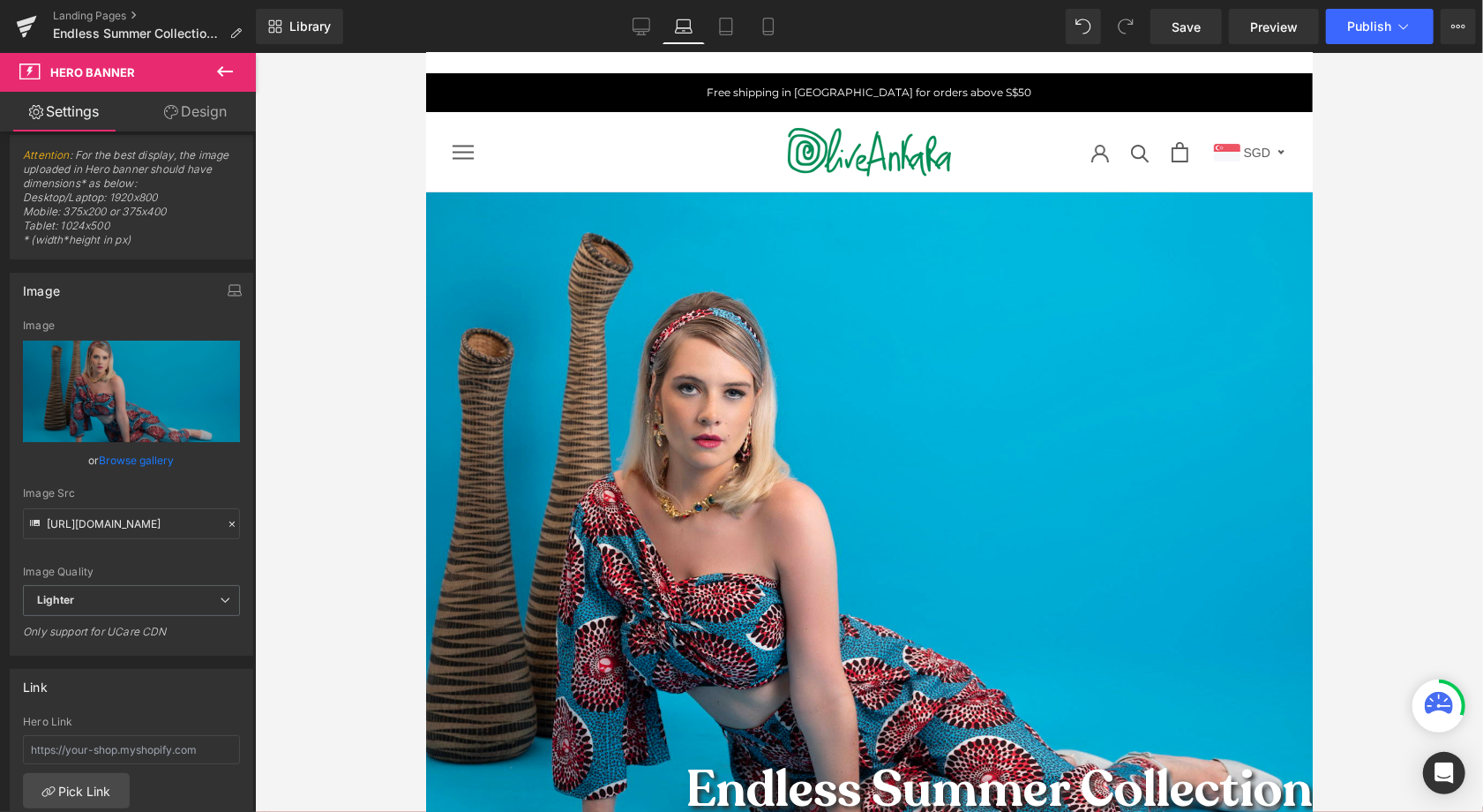
scroll to position [0, 0]
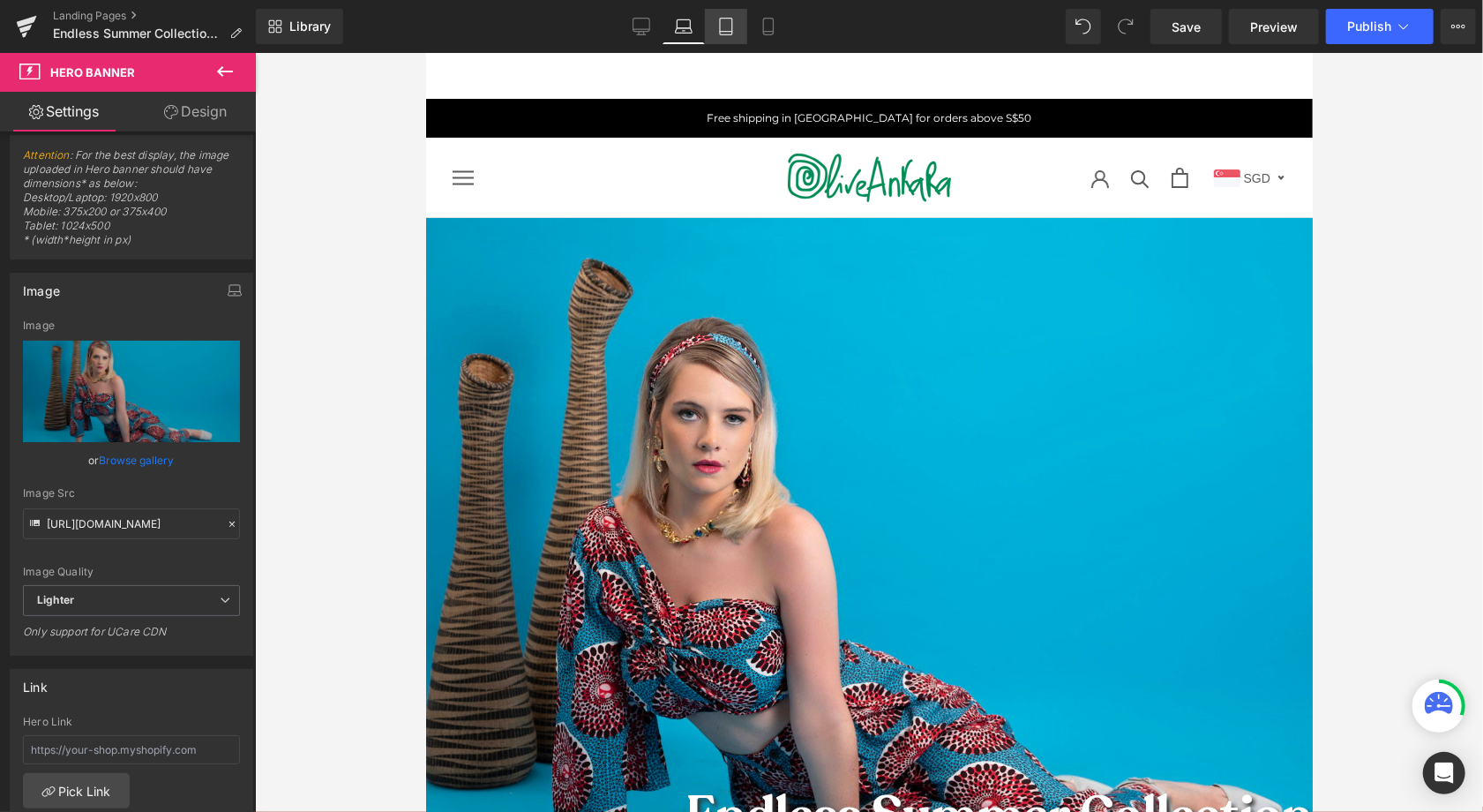
click at [734, 17] on link "Tablet" at bounding box center [726, 26] width 42 height 35
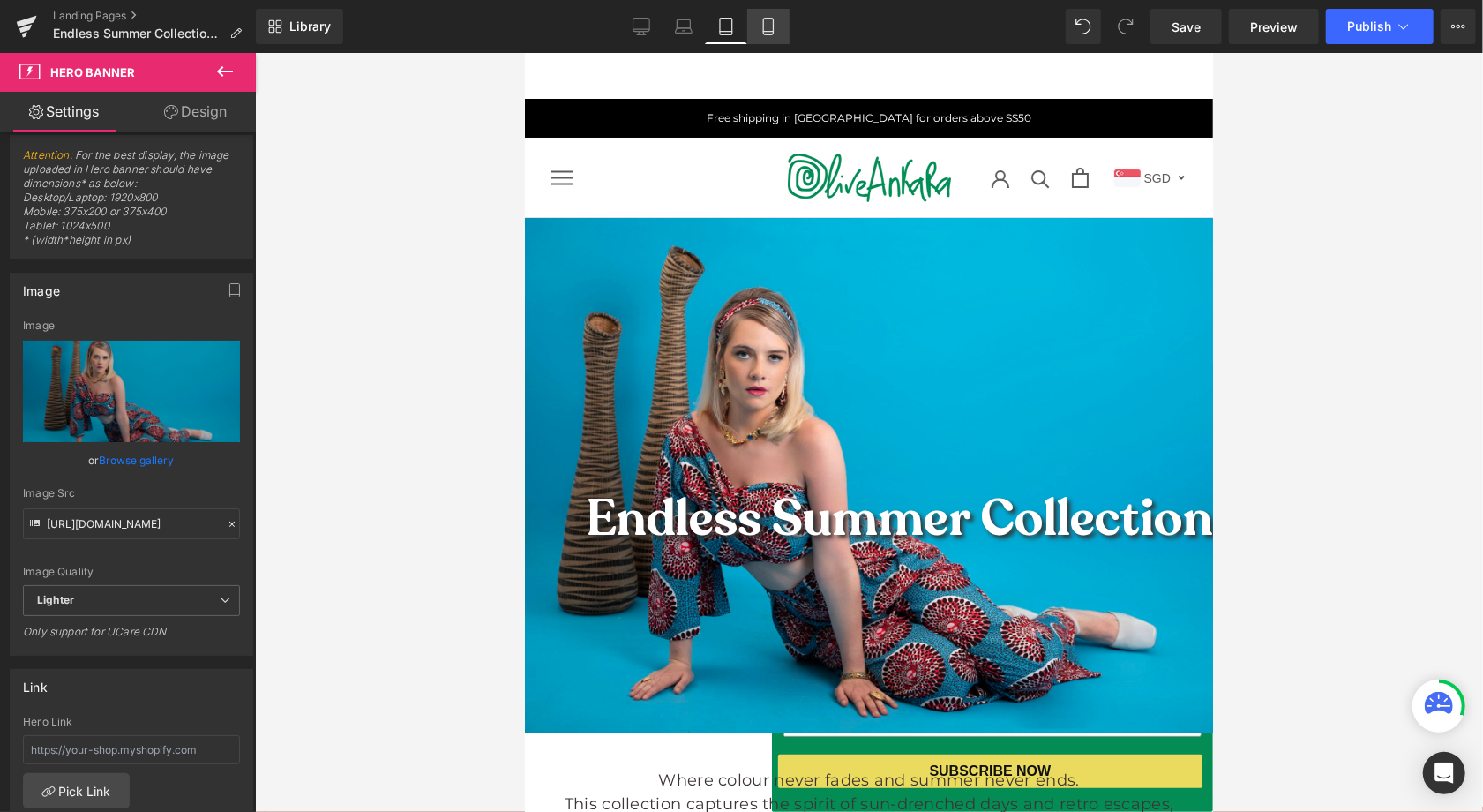
click at [772, 20] on icon at bounding box center [768, 26] width 17 height 17
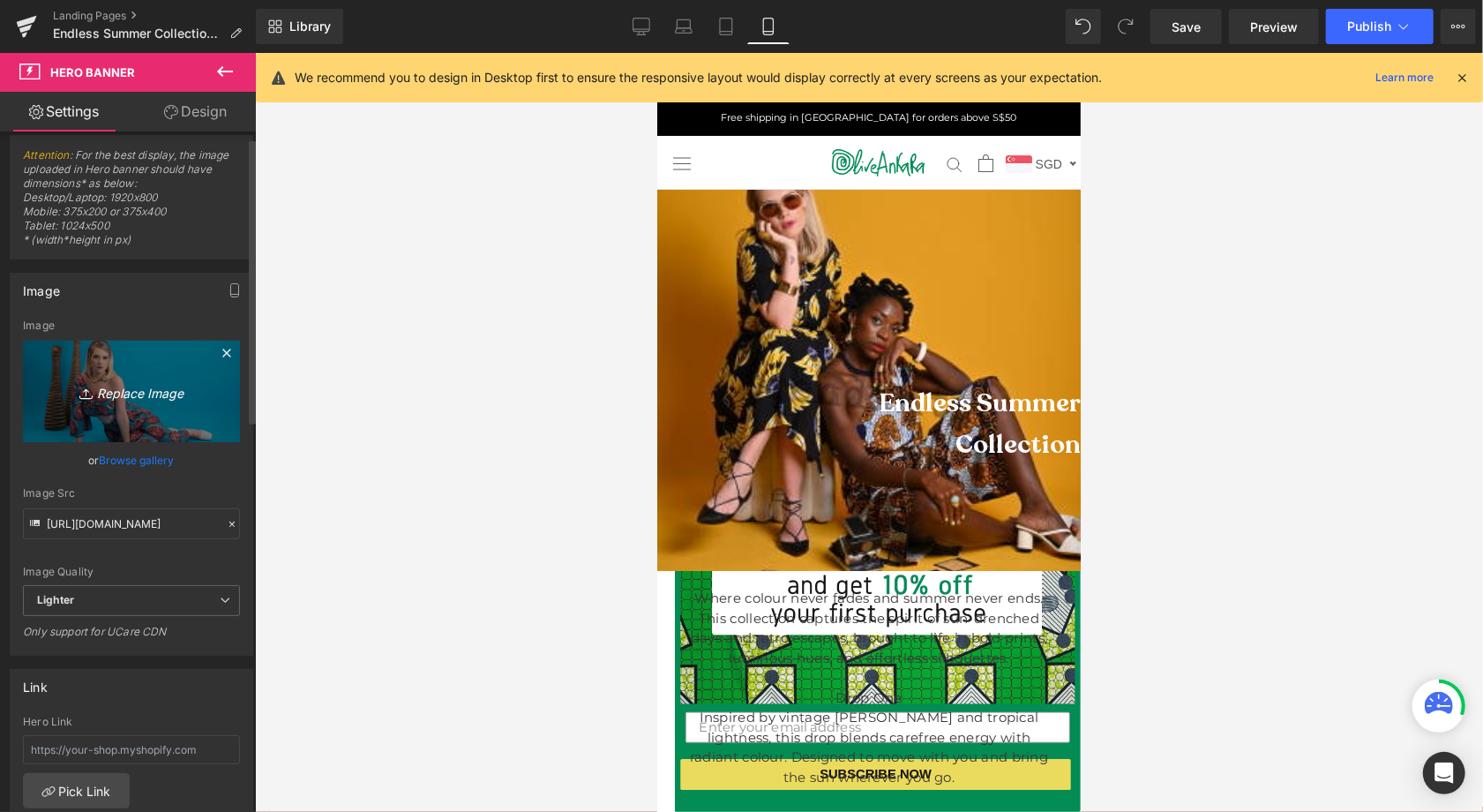
click at [131, 391] on icon "Replace Image" at bounding box center [132, 391] width 141 height 22
type input "C:\fakepath\OLE014 for website.jpg"
click at [204, 401] on link "Replace Image" at bounding box center [131, 391] width 217 height 101
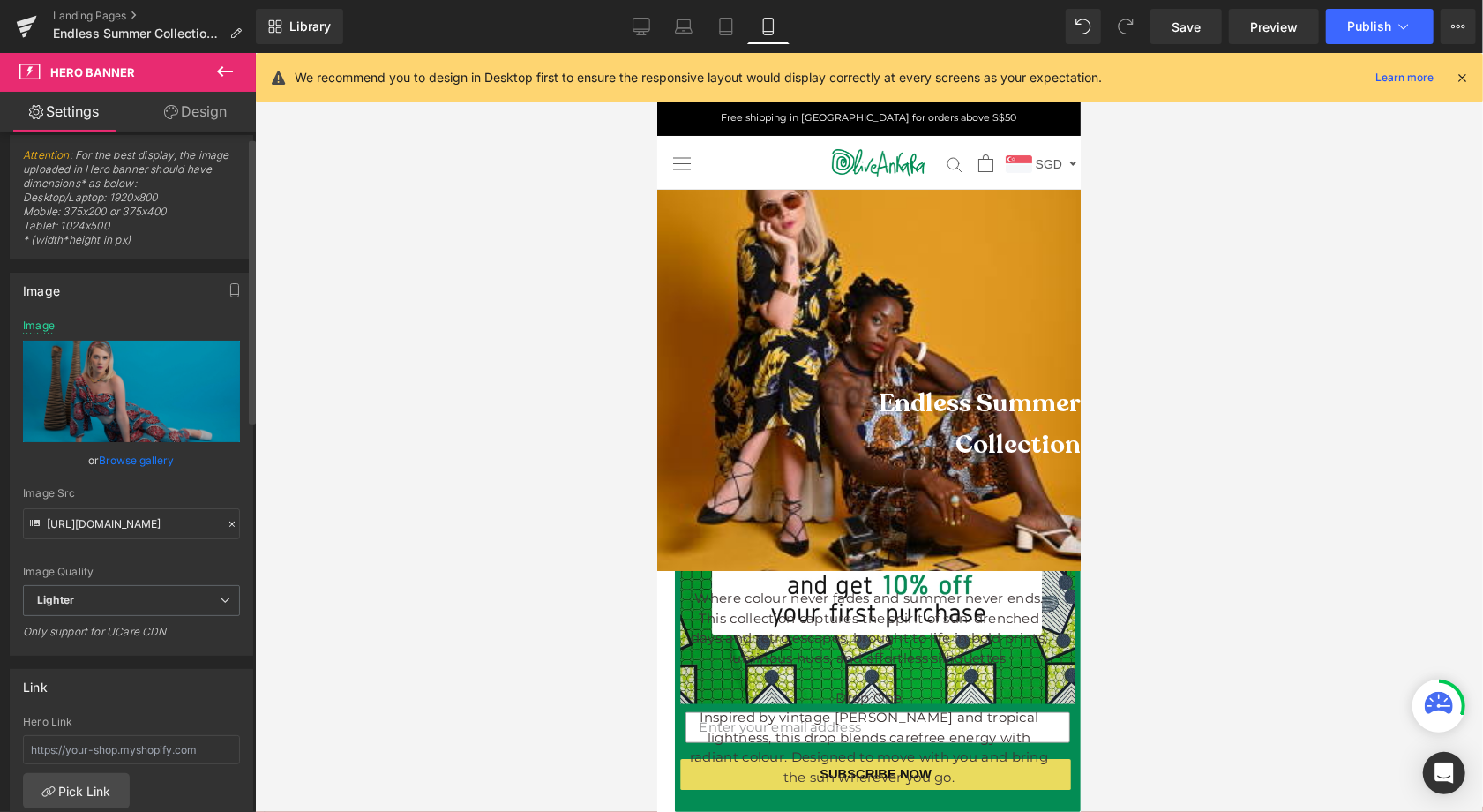
click at [126, 459] on link "Browse gallery" at bounding box center [137, 459] width 75 height 31
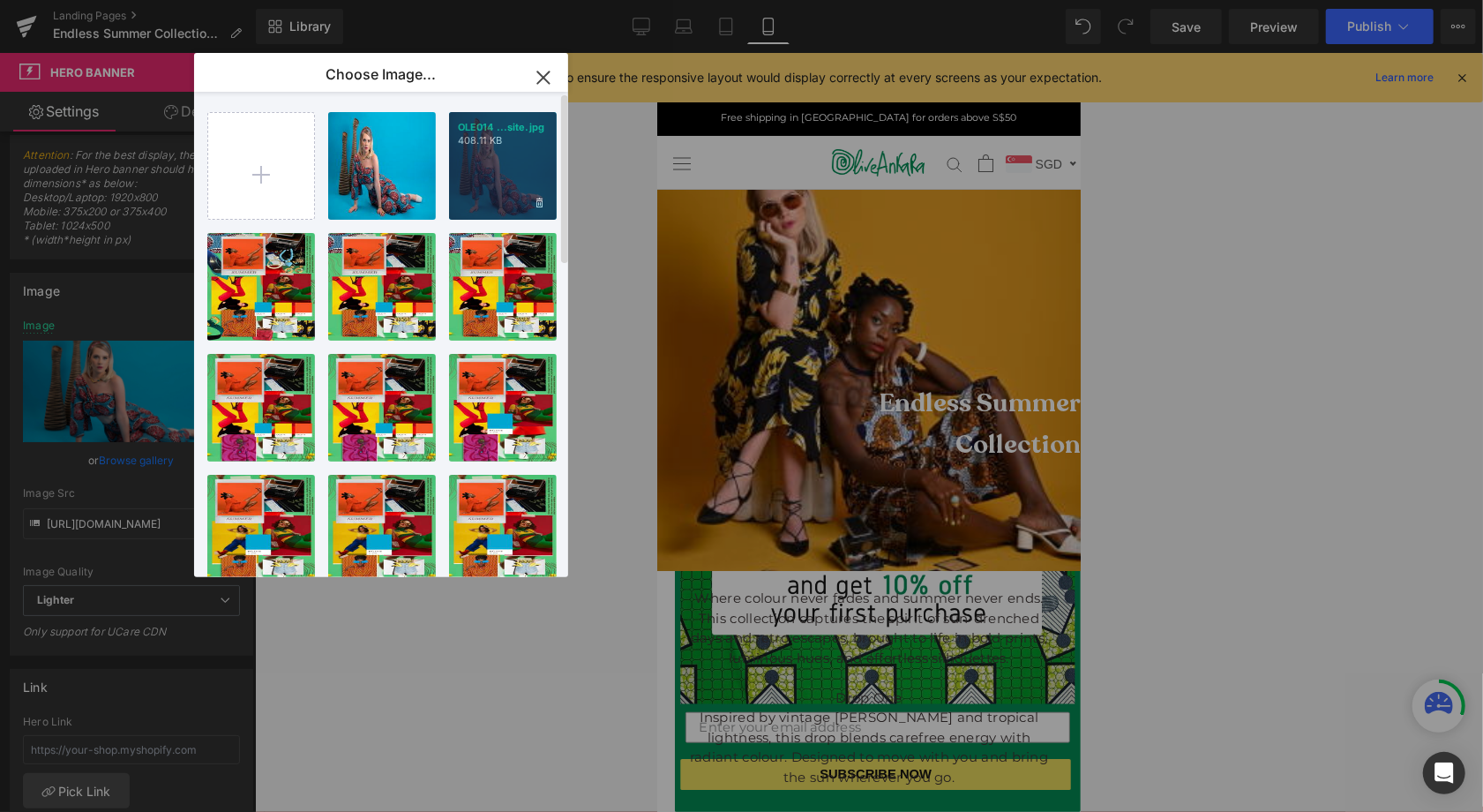
click at [499, 168] on div "OLE014 ...site.jpg 408.11 KB" at bounding box center [503, 165] width 108 height 108
type input "[URL][DOMAIN_NAME]"
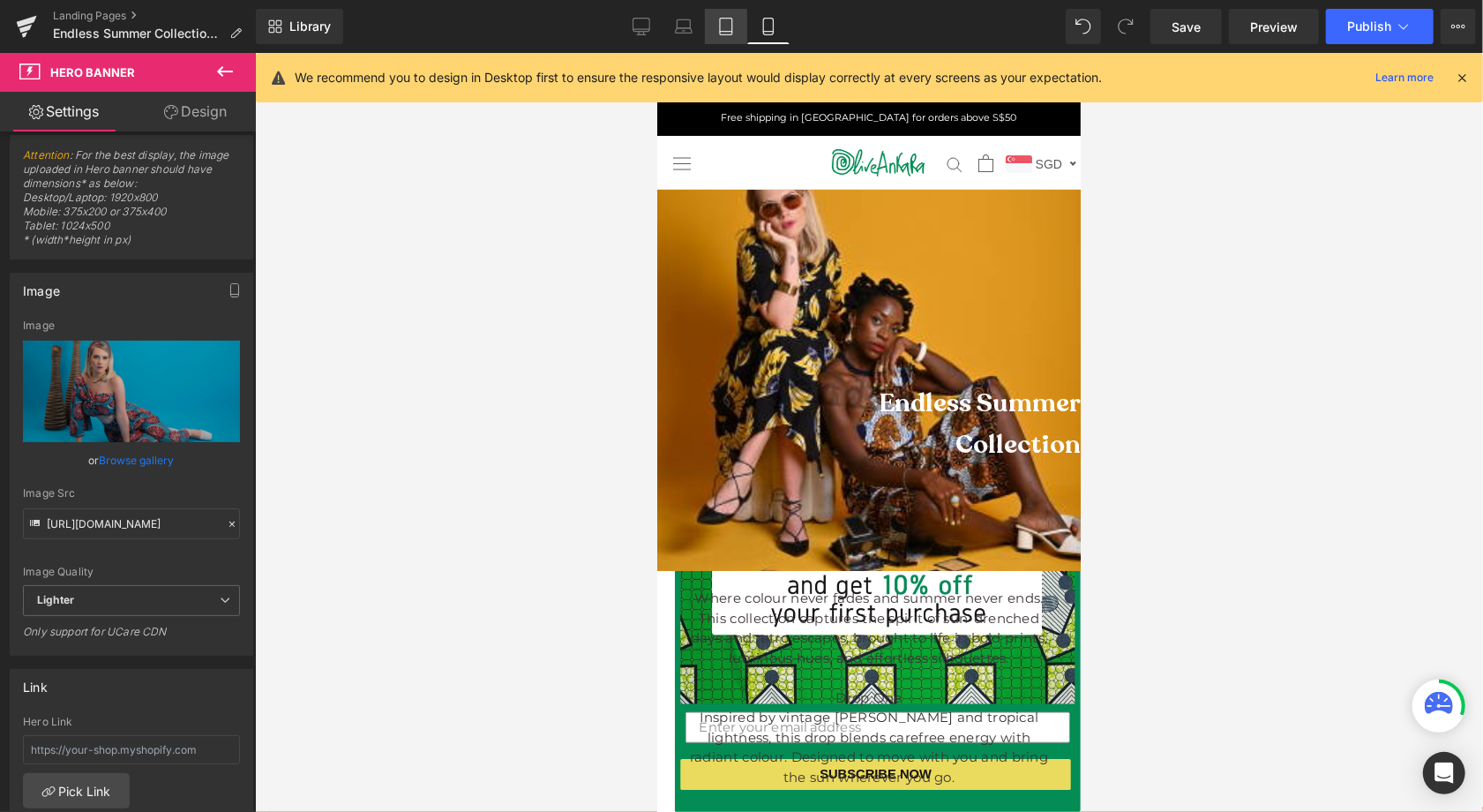
click at [719, 32] on icon at bounding box center [726, 26] width 17 height 17
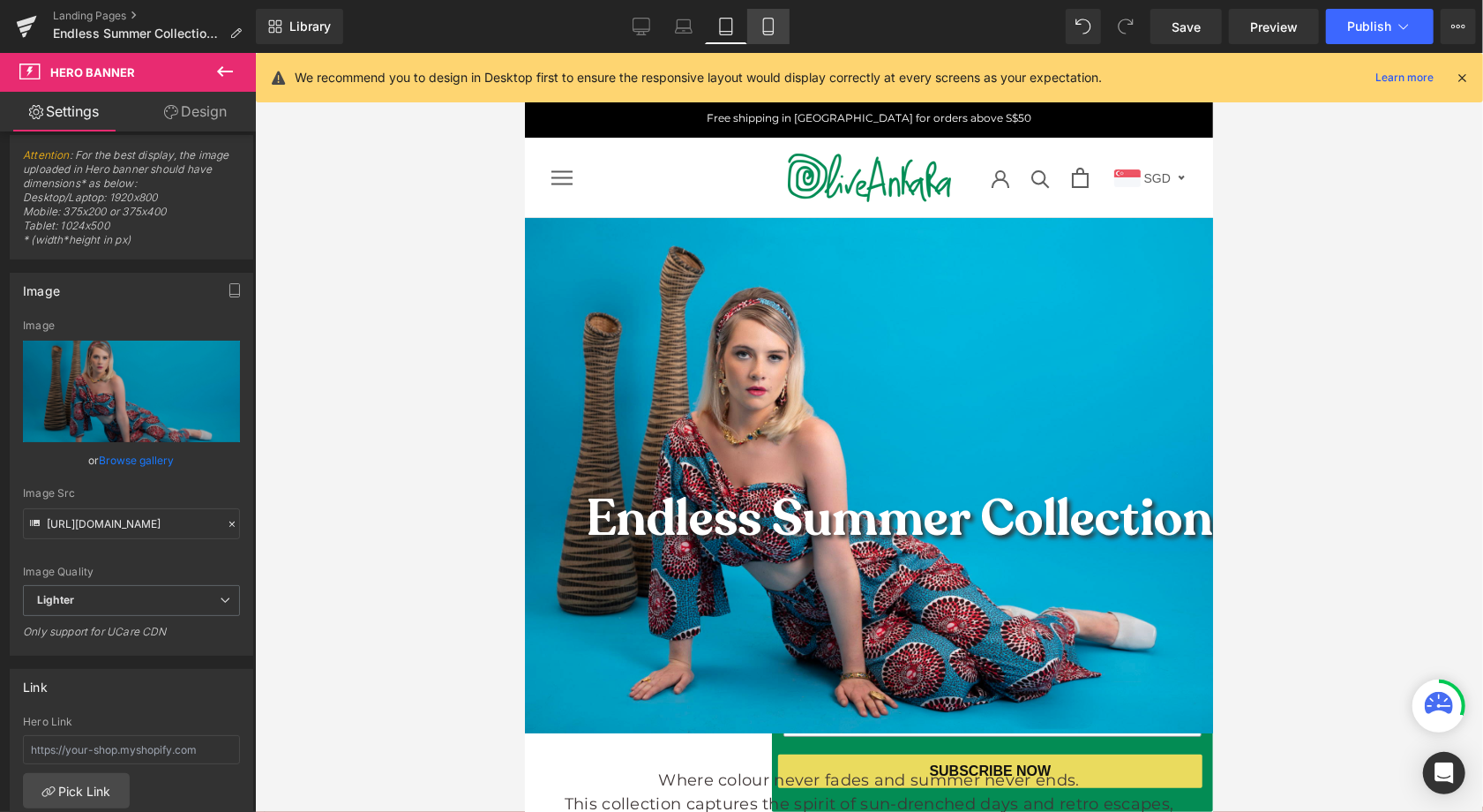
click at [773, 21] on icon at bounding box center [768, 27] width 10 height 17
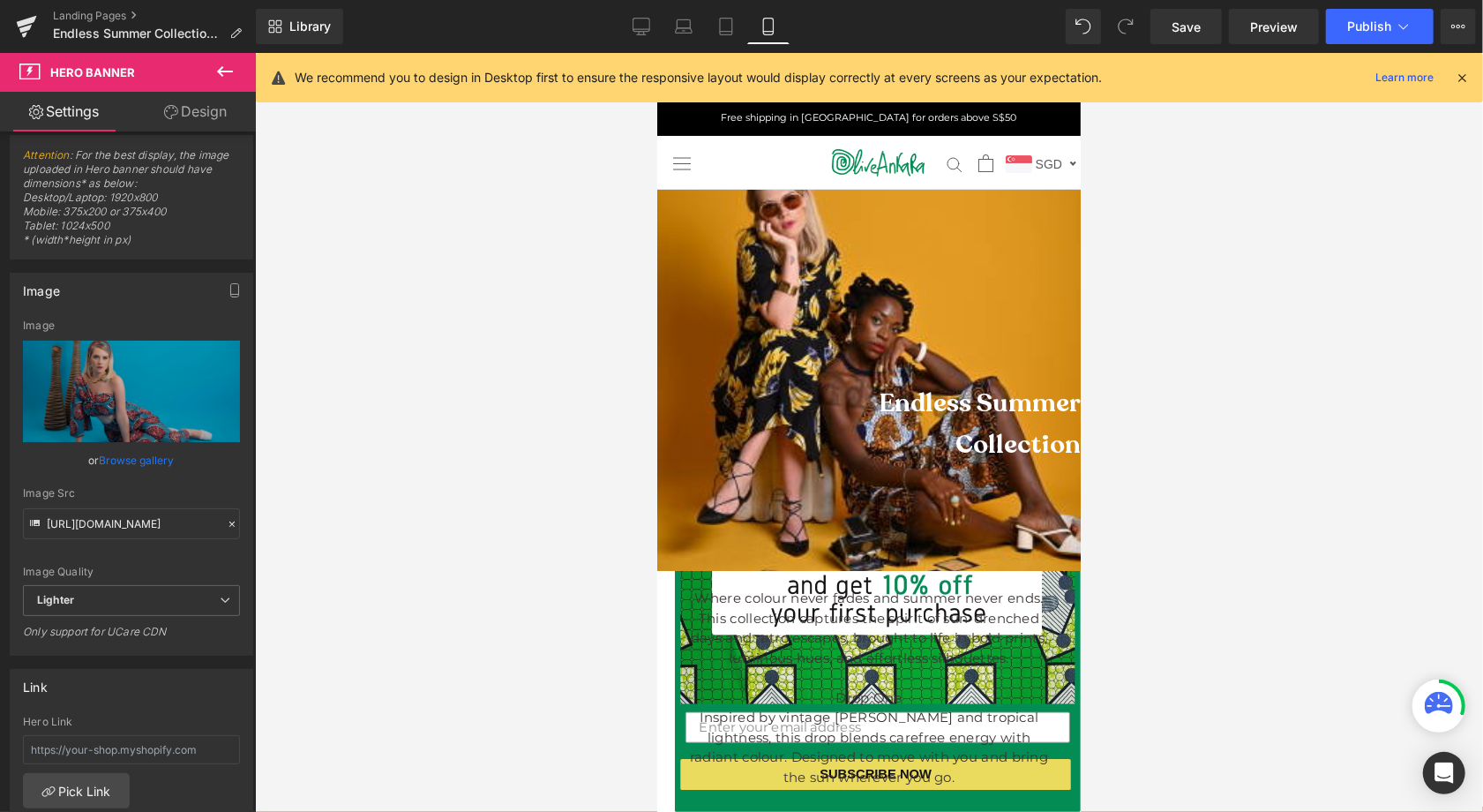
click at [830, 257] on div at bounding box center [868, 379] width 423 height 381
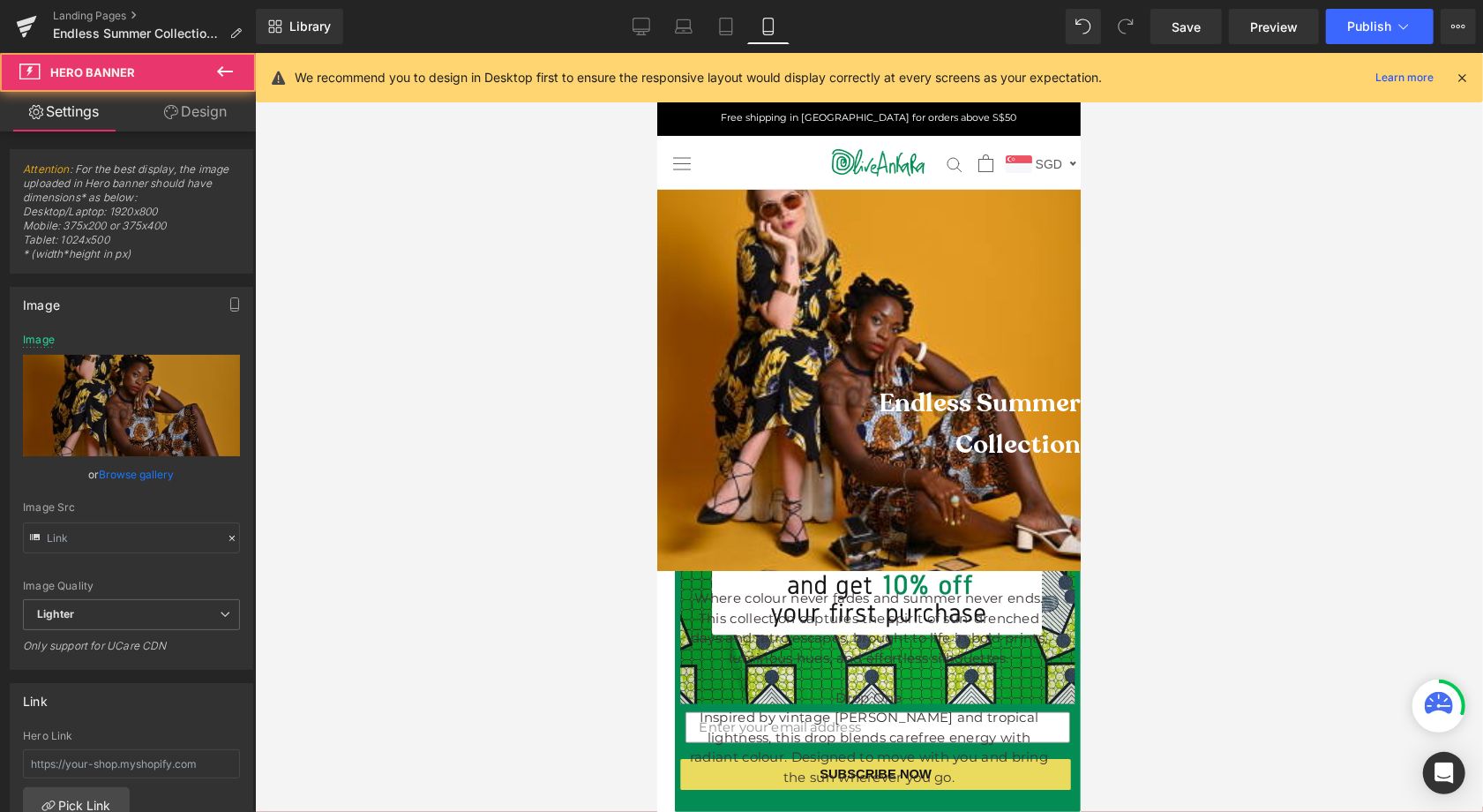
type input "[URL][DOMAIN_NAME]"
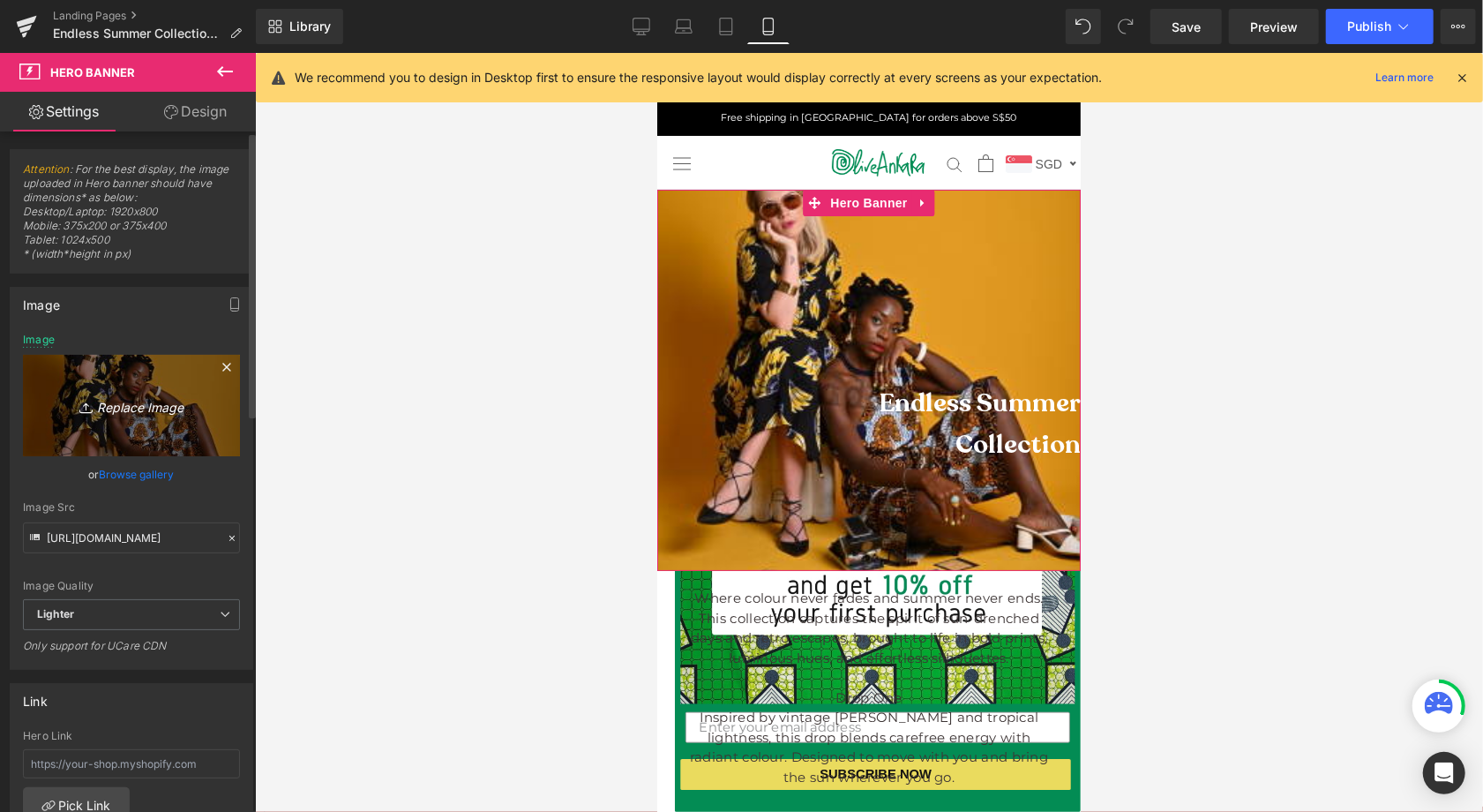
click at [138, 402] on icon "Replace Image" at bounding box center [132, 405] width 141 height 22
type input "C:\fakepath\OLE014 for website.jpg"
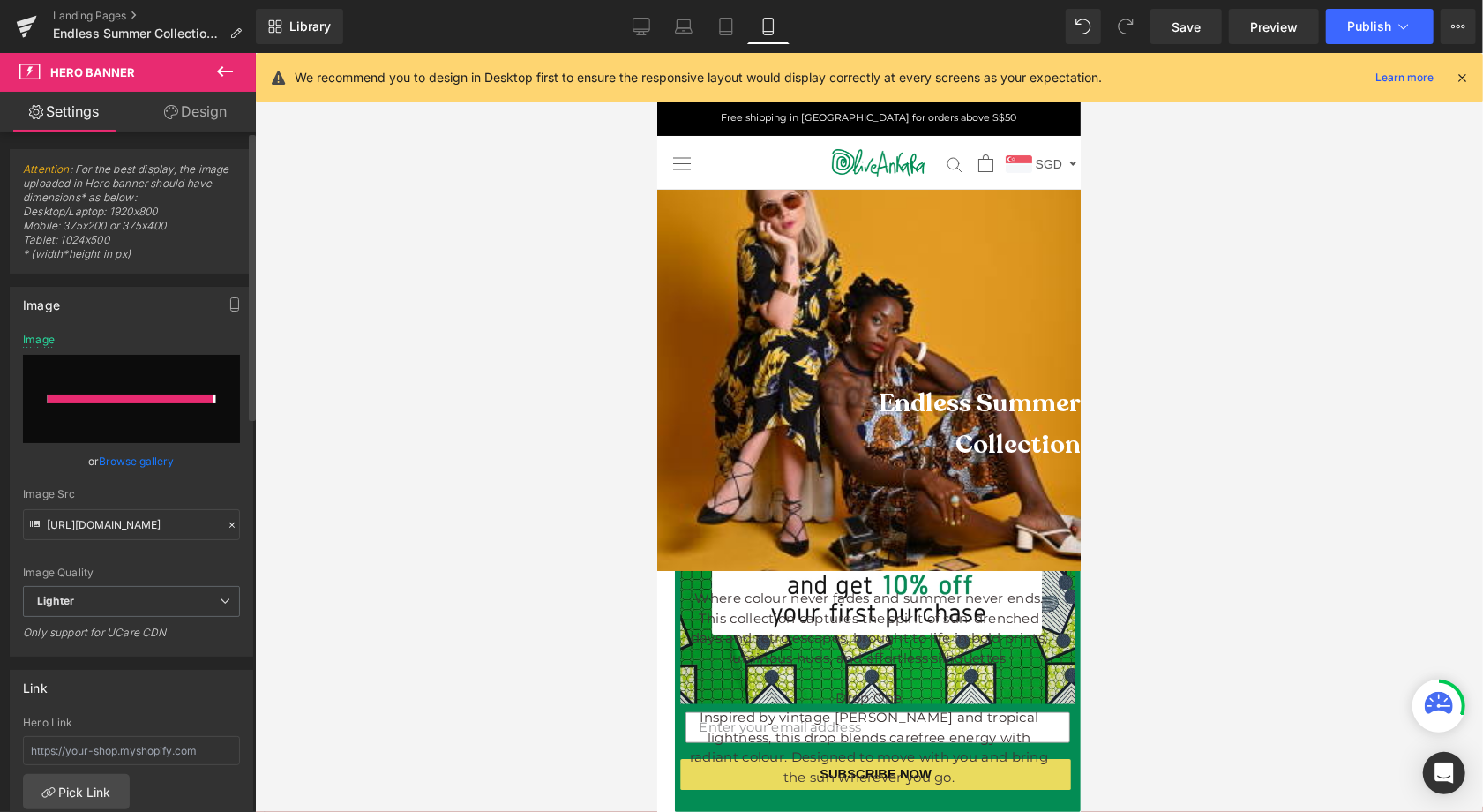
type input "[URL][DOMAIN_NAME]"
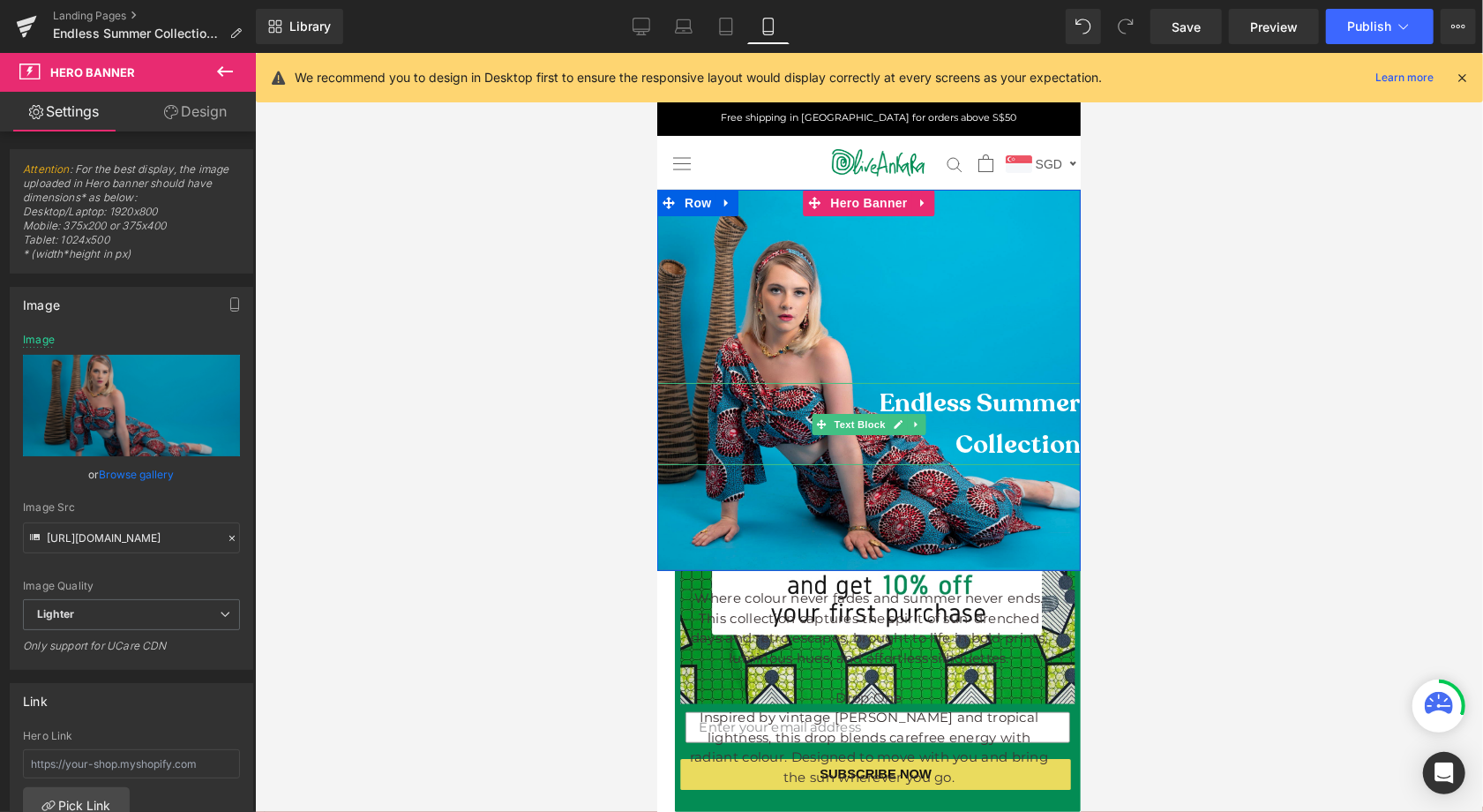
click at [946, 403] on span "Endless Summer" at bounding box center [979, 402] width 202 height 34
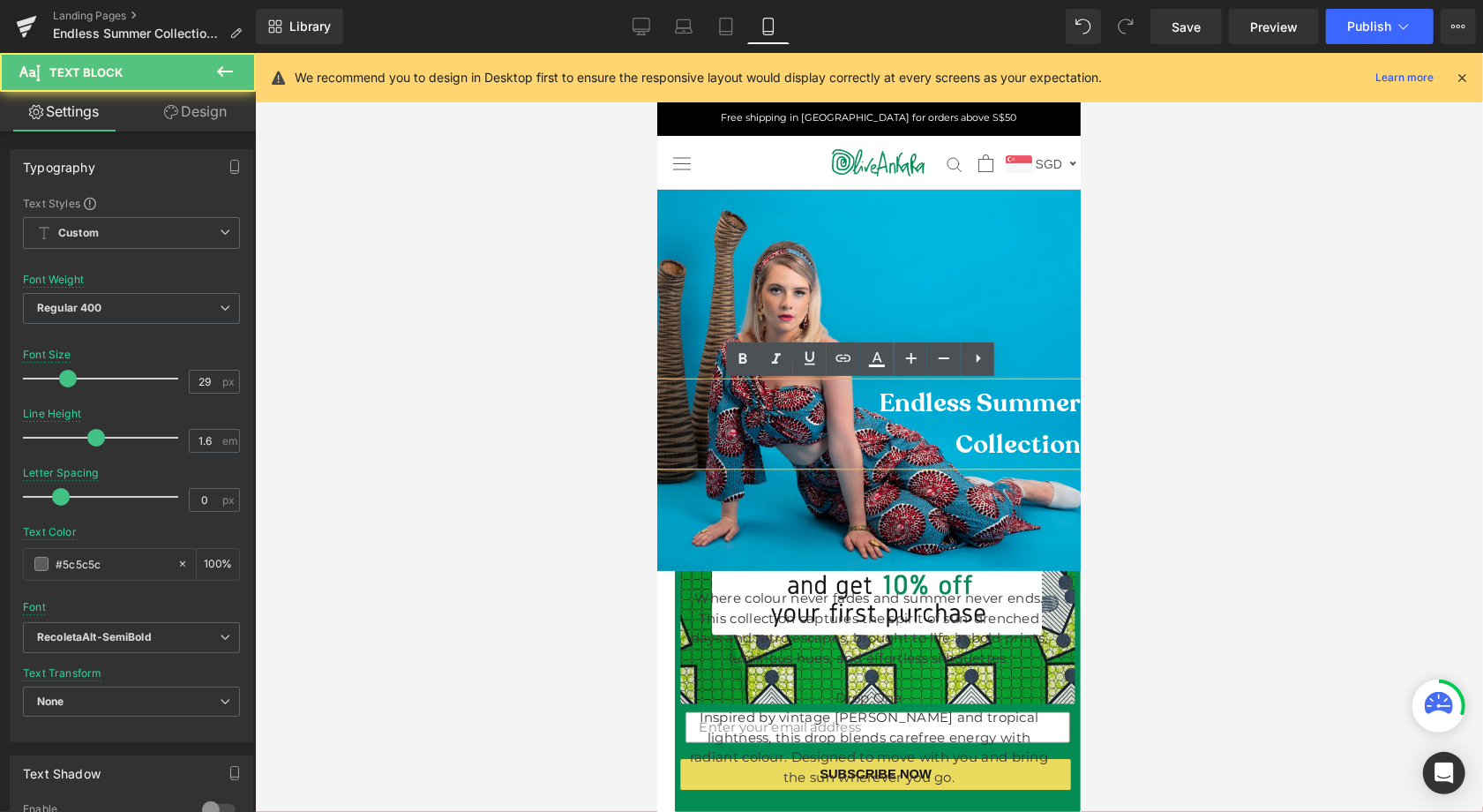
click at [865, 402] on p "Endless Summer" at bounding box center [868, 402] width 423 height 40
drag, startPoint x: 866, startPoint y: 403, endPoint x: 1125, endPoint y: 455, distance: 264.2
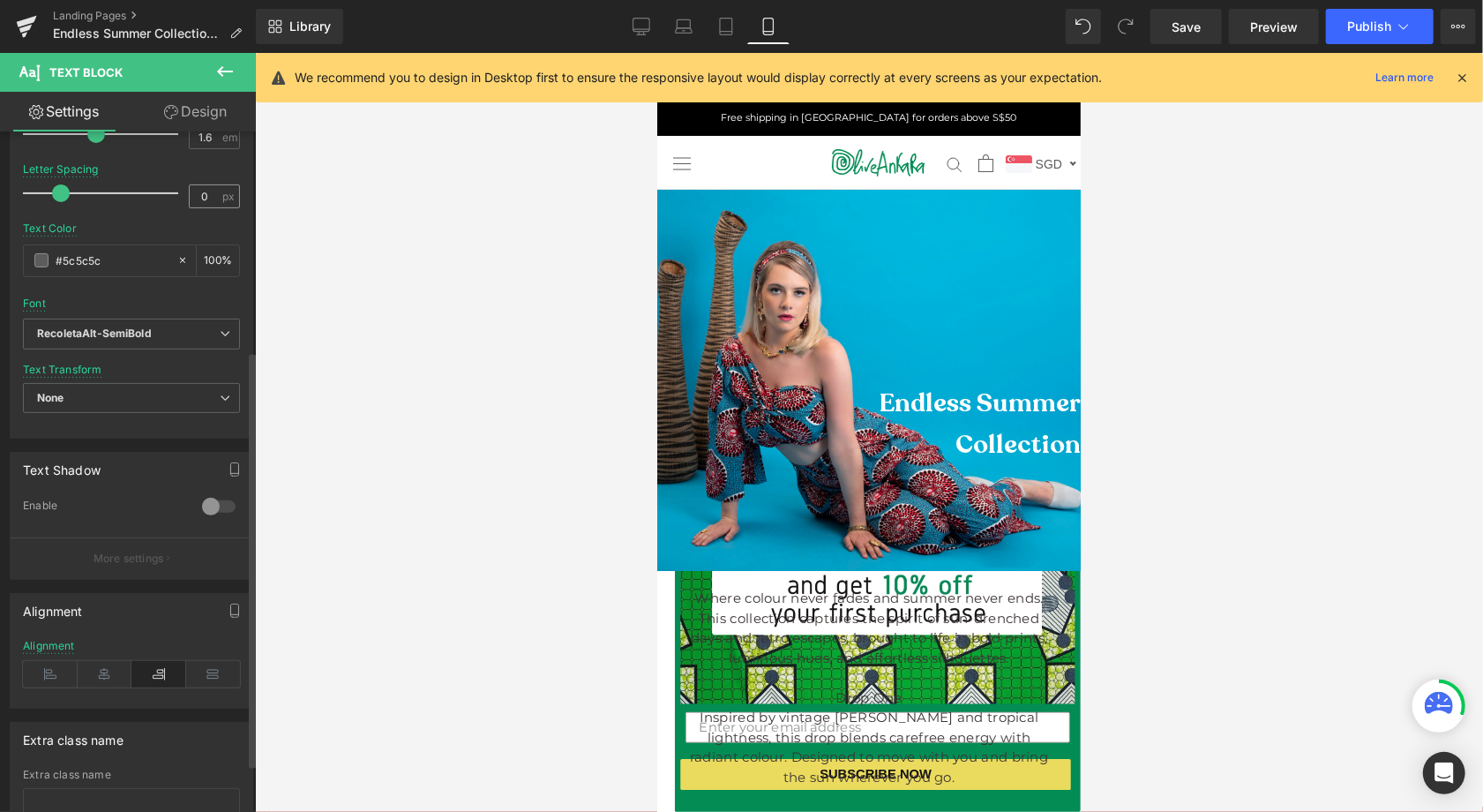
scroll to position [434, 0]
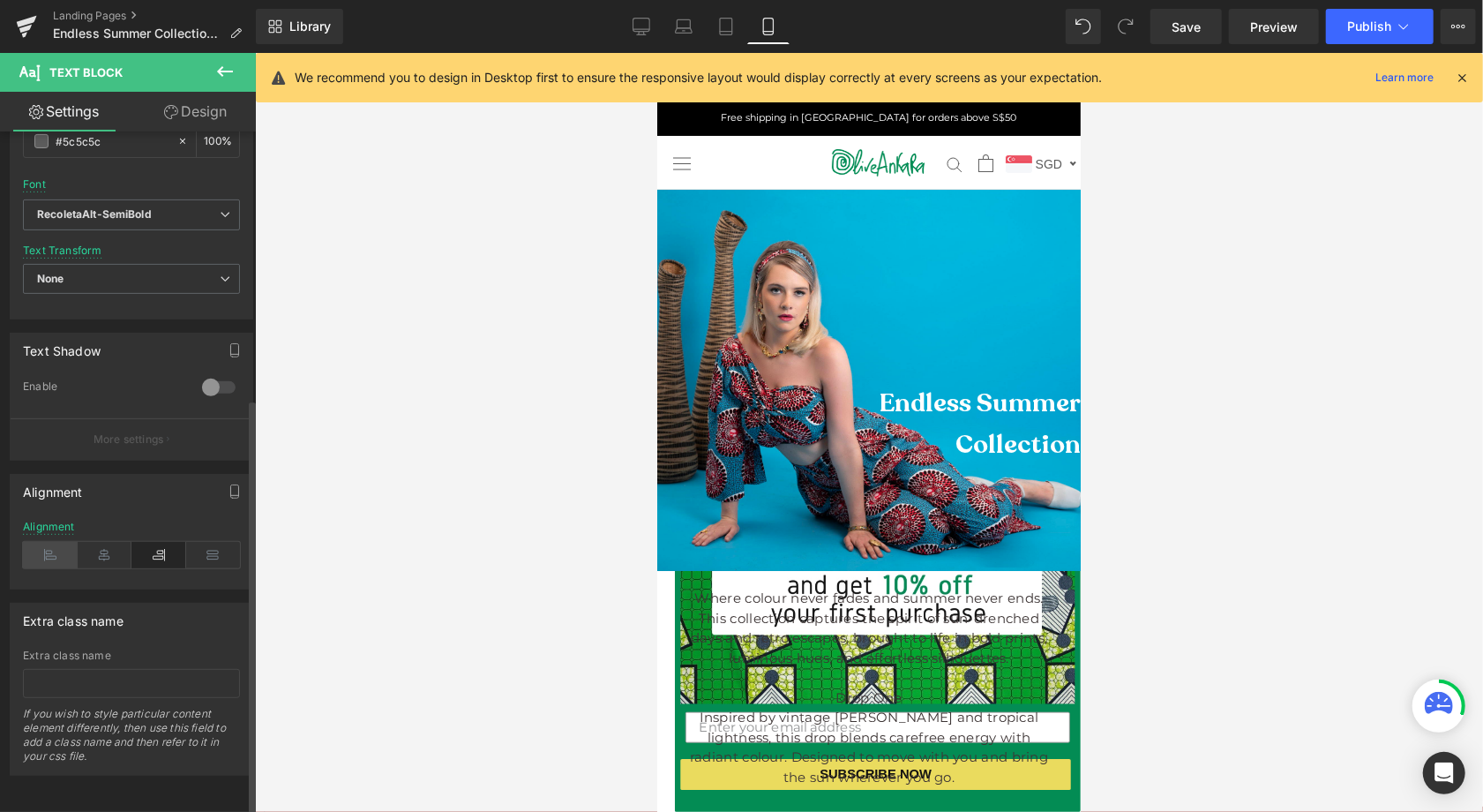
click at [49, 542] on icon at bounding box center [50, 555] width 54 height 27
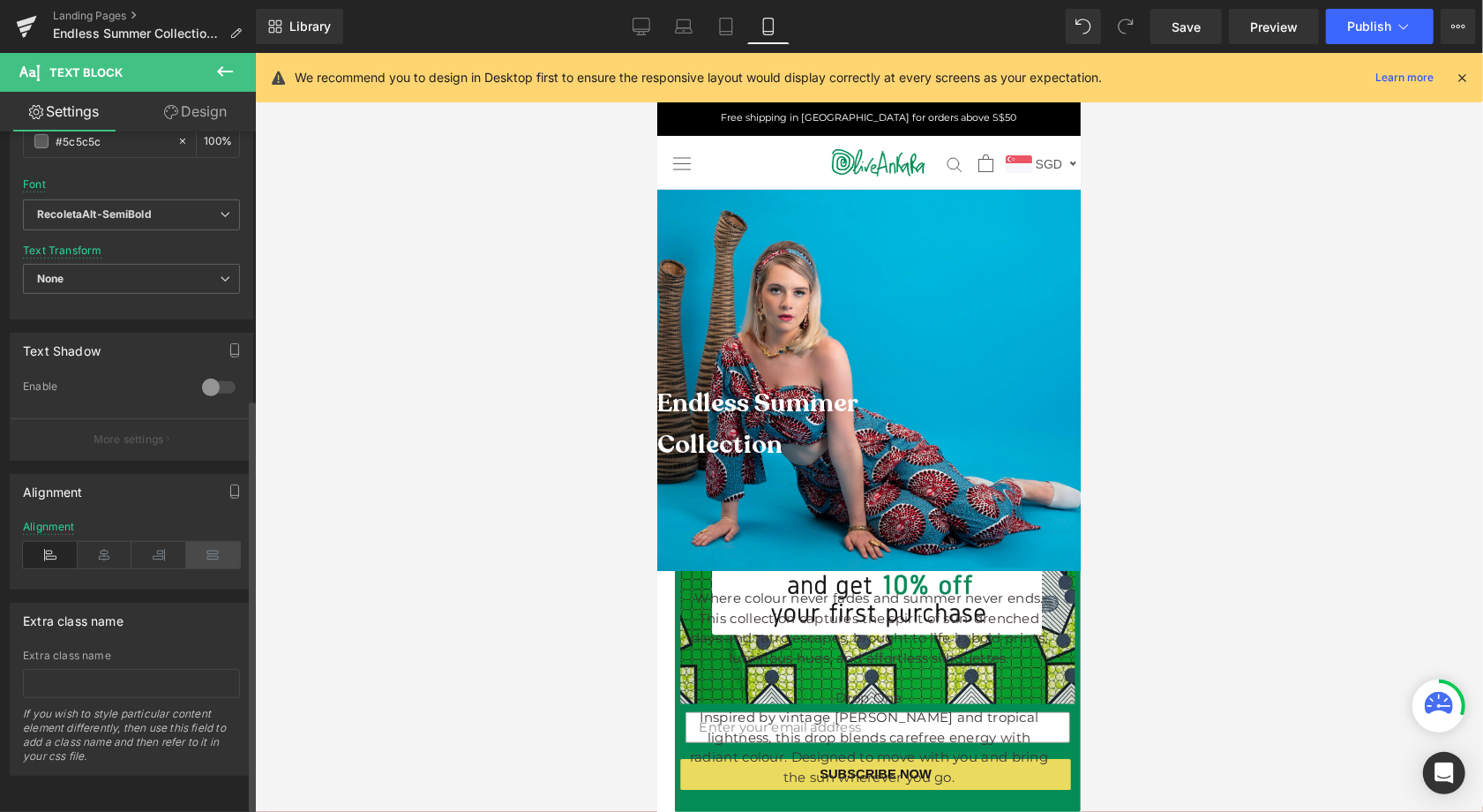
click at [207, 542] on icon at bounding box center [213, 555] width 54 height 27
click at [87, 542] on icon at bounding box center [104, 555] width 54 height 27
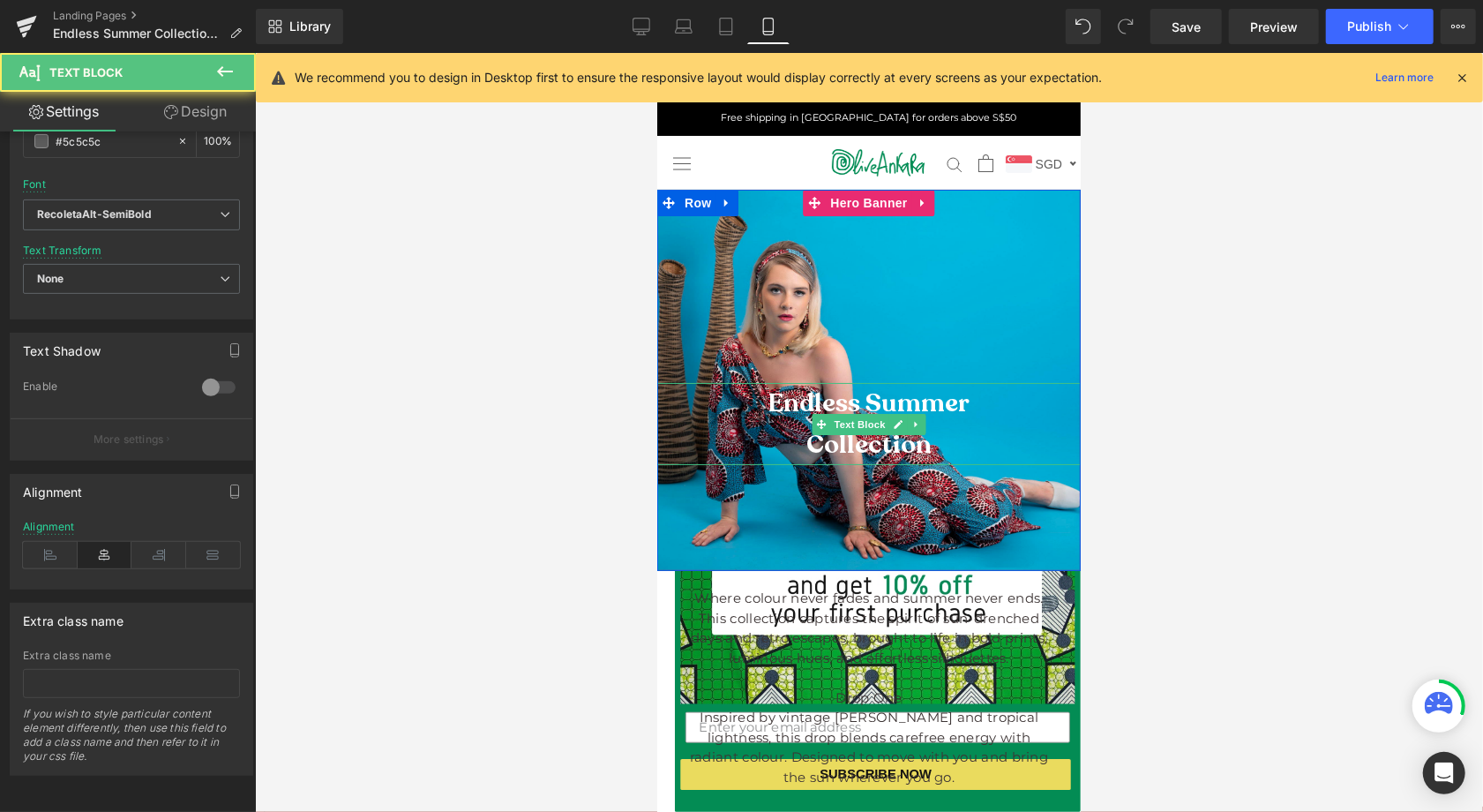
click at [796, 444] on p "Collection" at bounding box center [868, 443] width 423 height 40
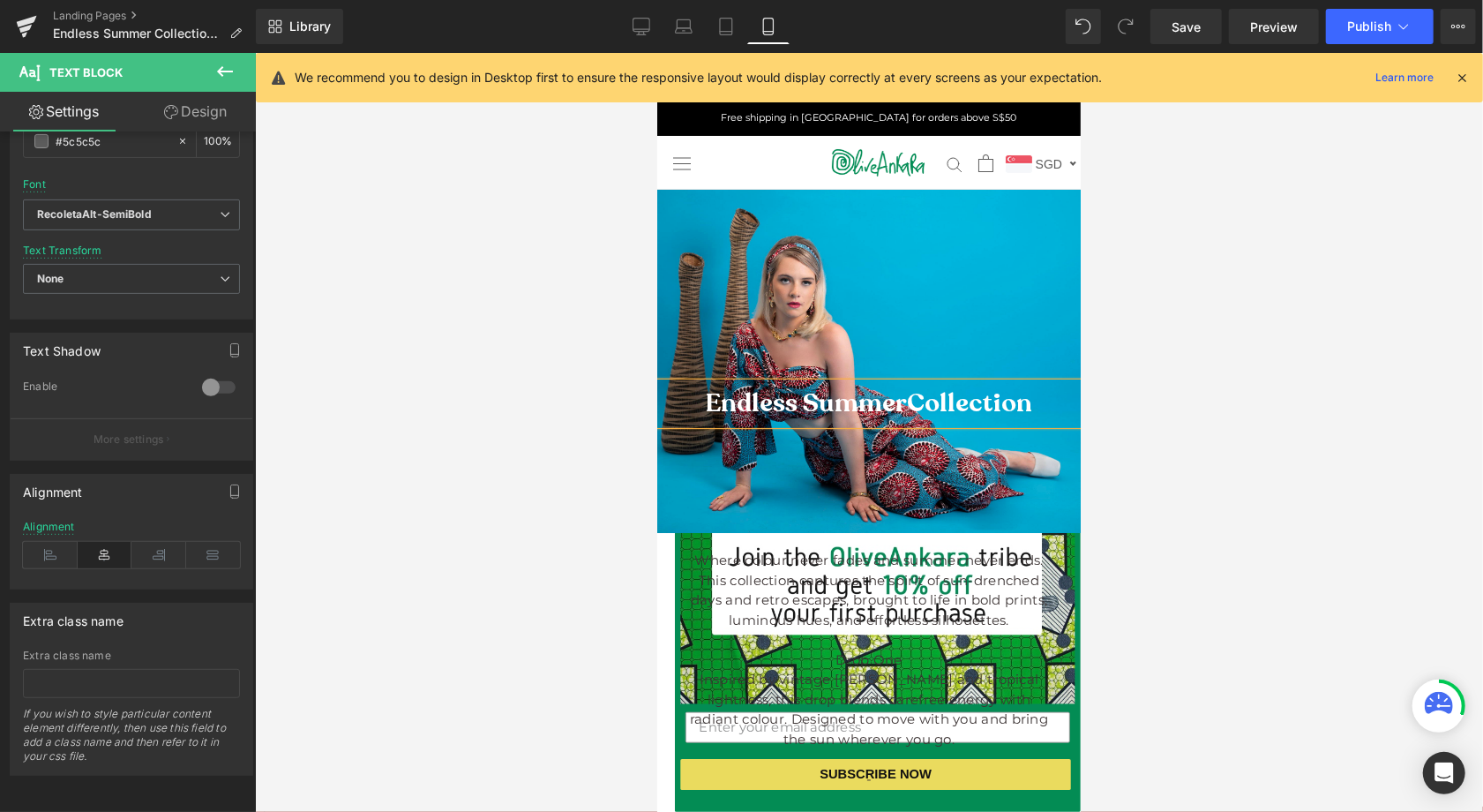
click at [1321, 346] on div at bounding box center [870, 432] width 1229 height 759
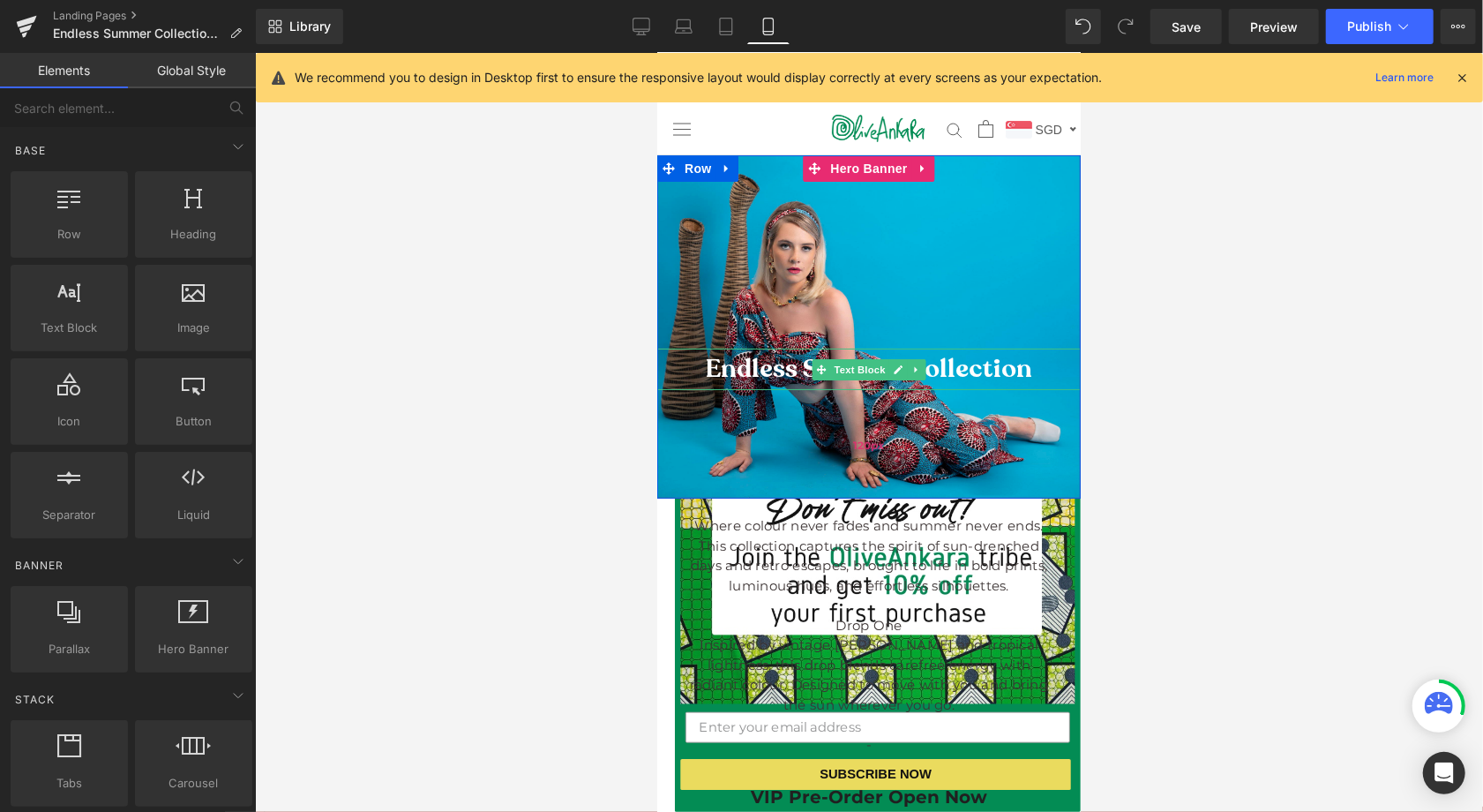
scroll to position [76, 0]
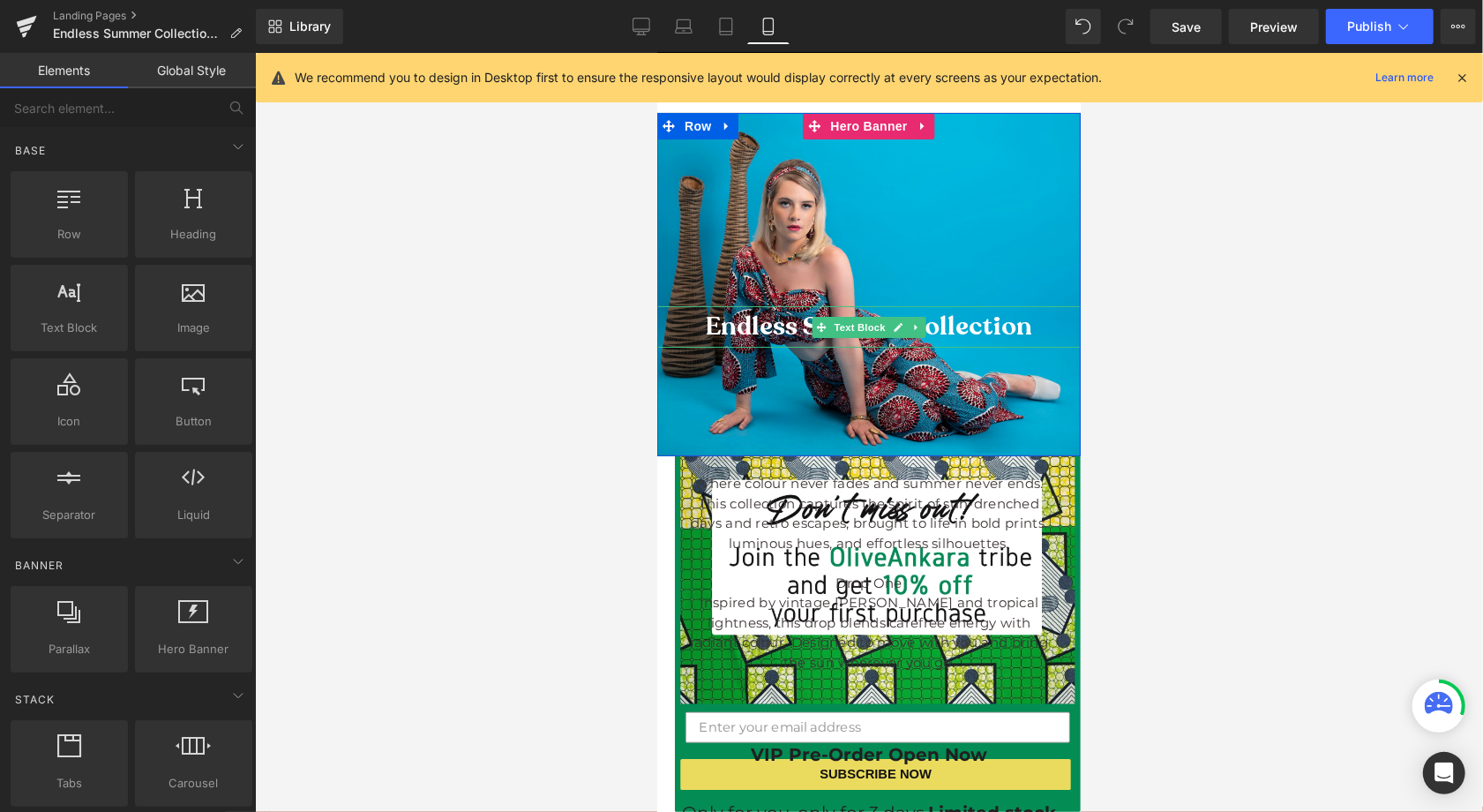
click at [978, 322] on span "Collection" at bounding box center [968, 325] width 125 height 34
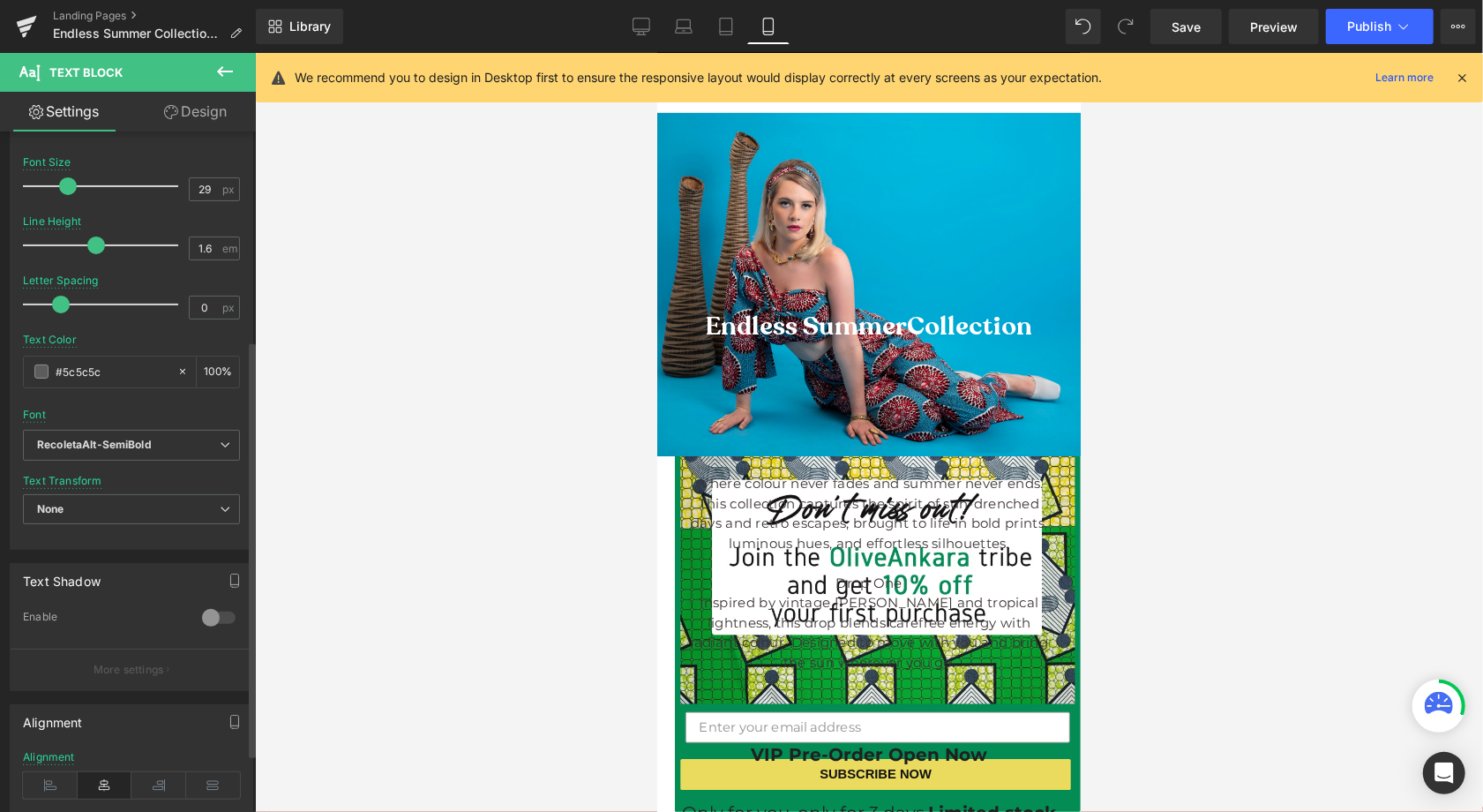
scroll to position [434, 0]
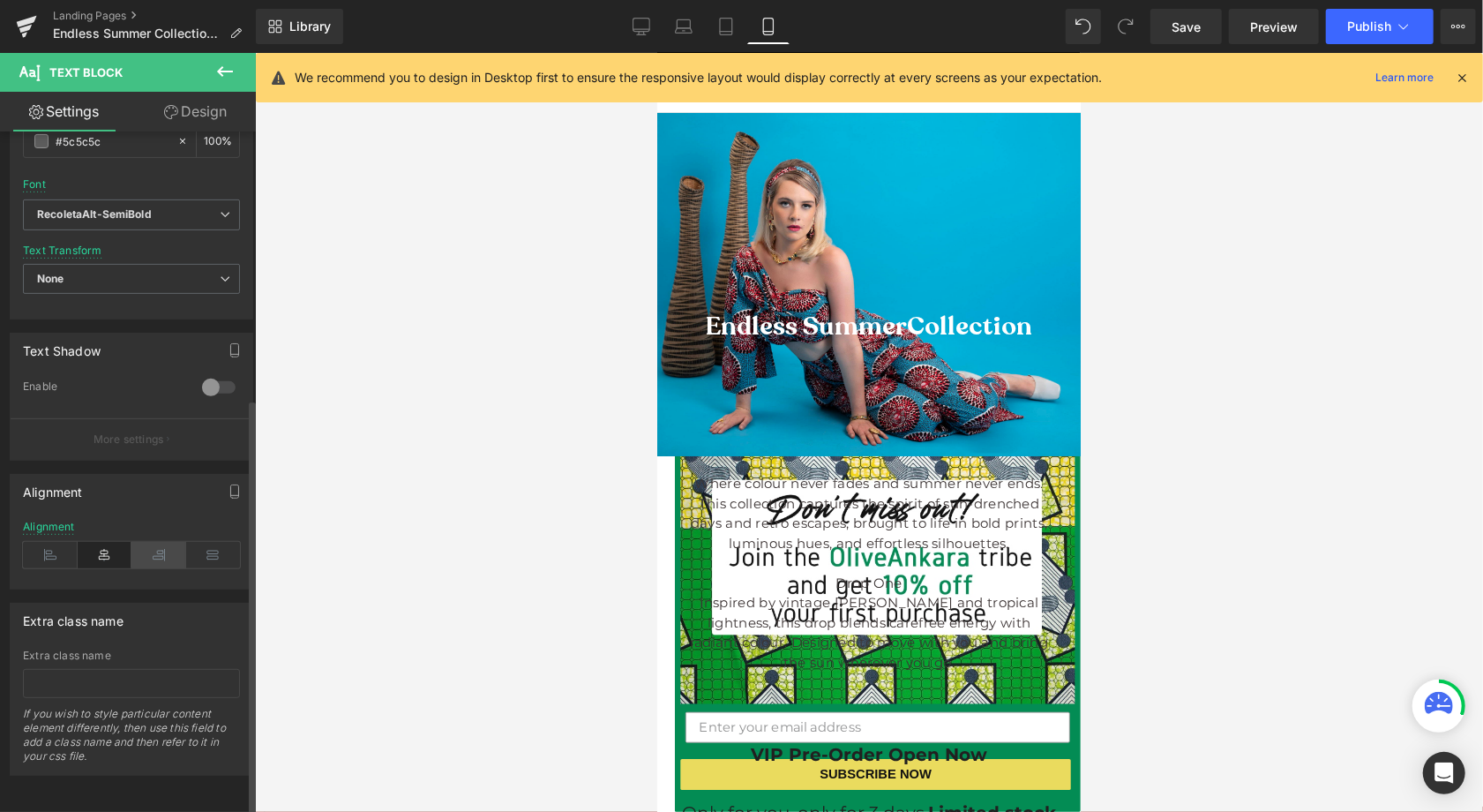
click at [164, 542] on icon at bounding box center [159, 555] width 54 height 27
click at [96, 542] on icon at bounding box center [104, 555] width 54 height 27
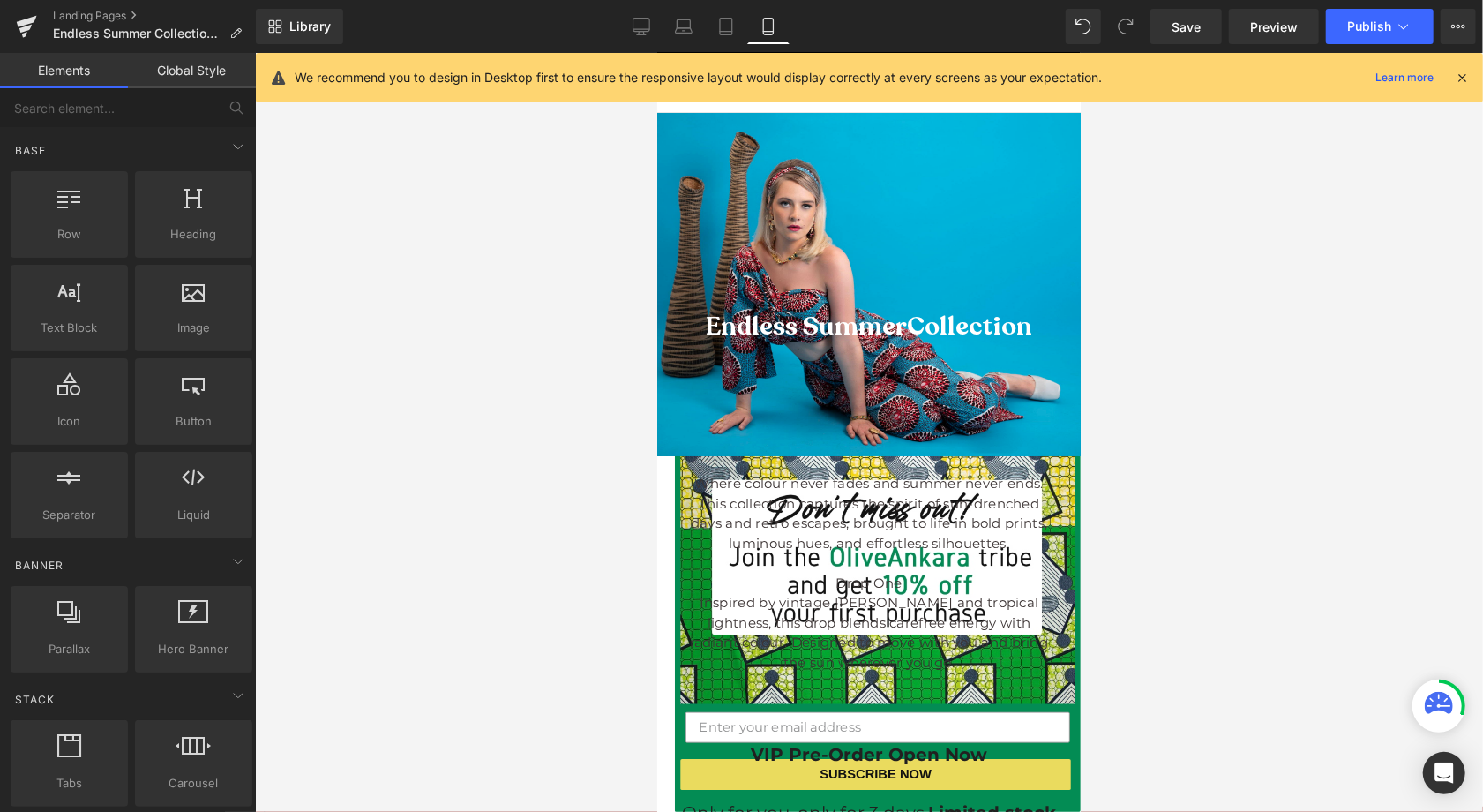
click at [1243, 396] on div at bounding box center [870, 432] width 1229 height 759
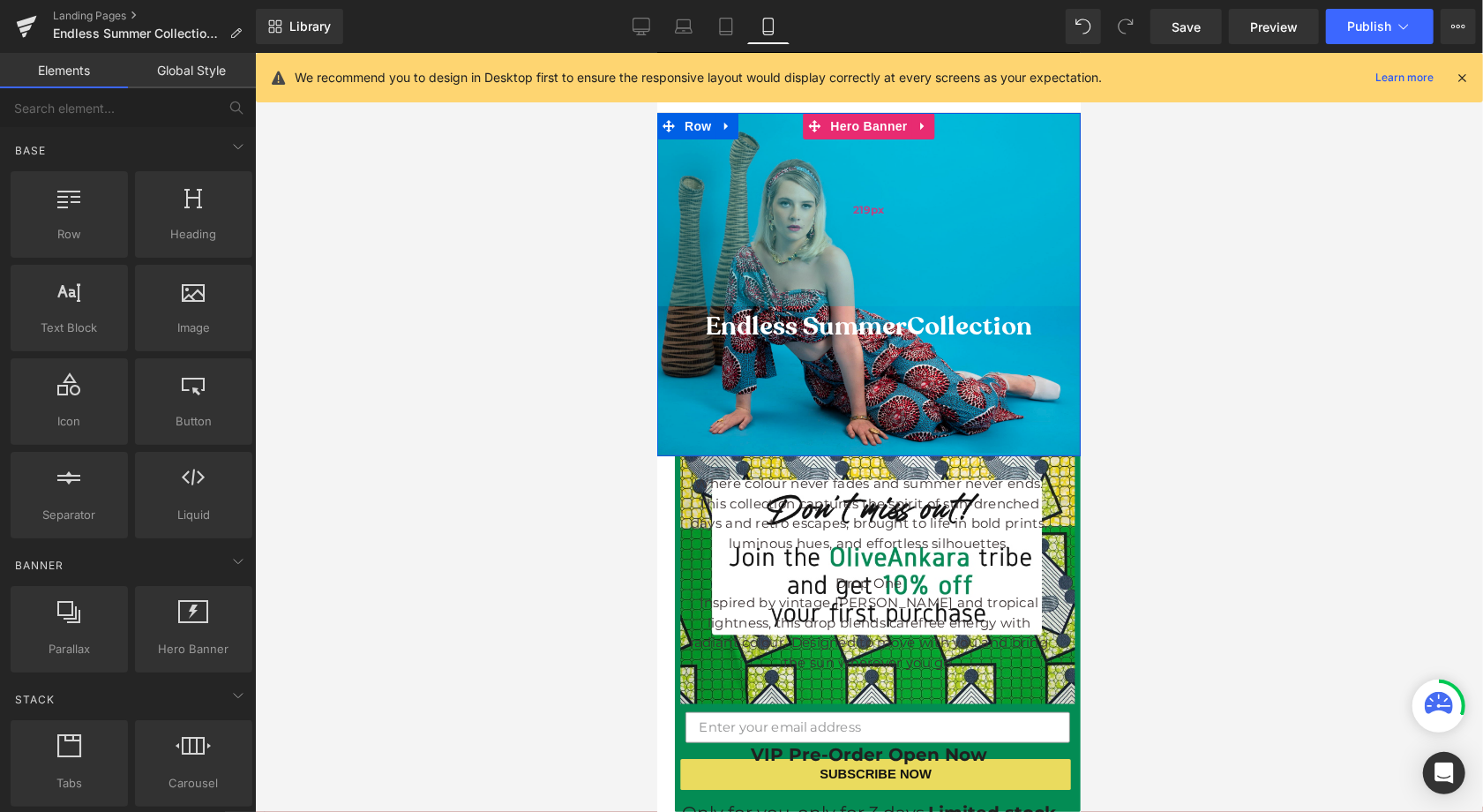
click at [1021, 197] on div "219px" at bounding box center [868, 208] width 423 height 193
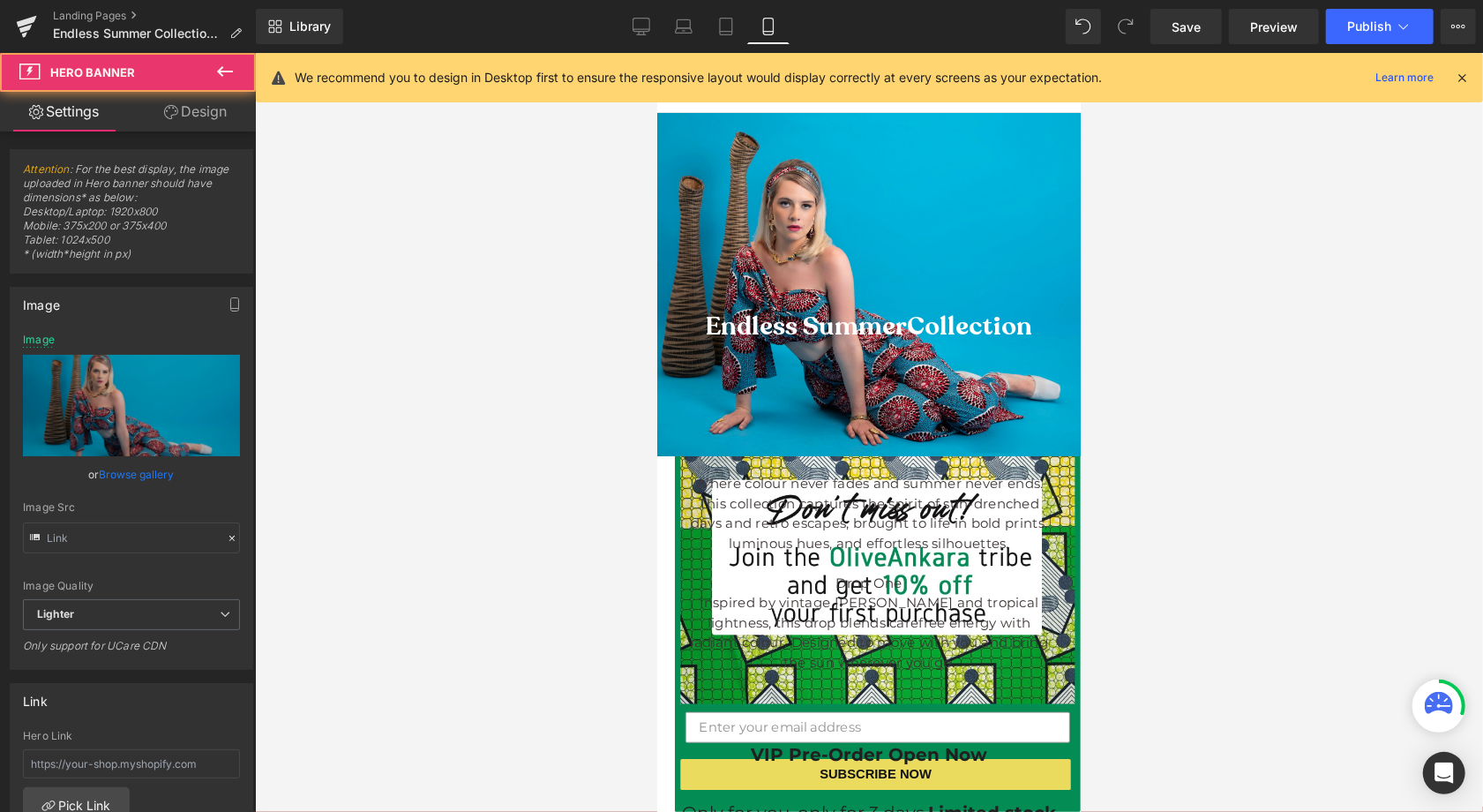
type input "[URL][DOMAIN_NAME]"
click at [1307, 282] on div at bounding box center [870, 432] width 1229 height 759
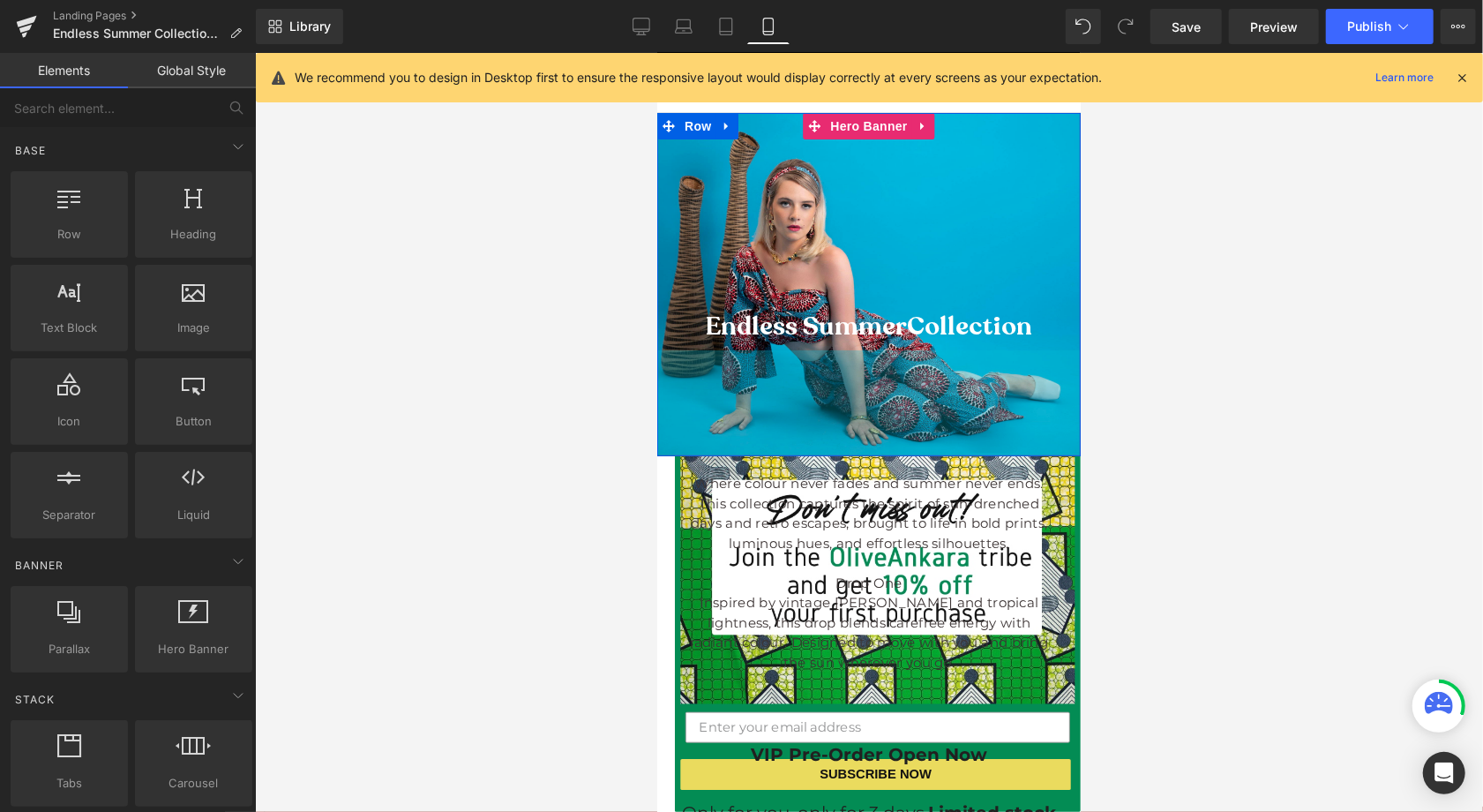
click at [964, 392] on div "120px" at bounding box center [868, 402] width 423 height 106
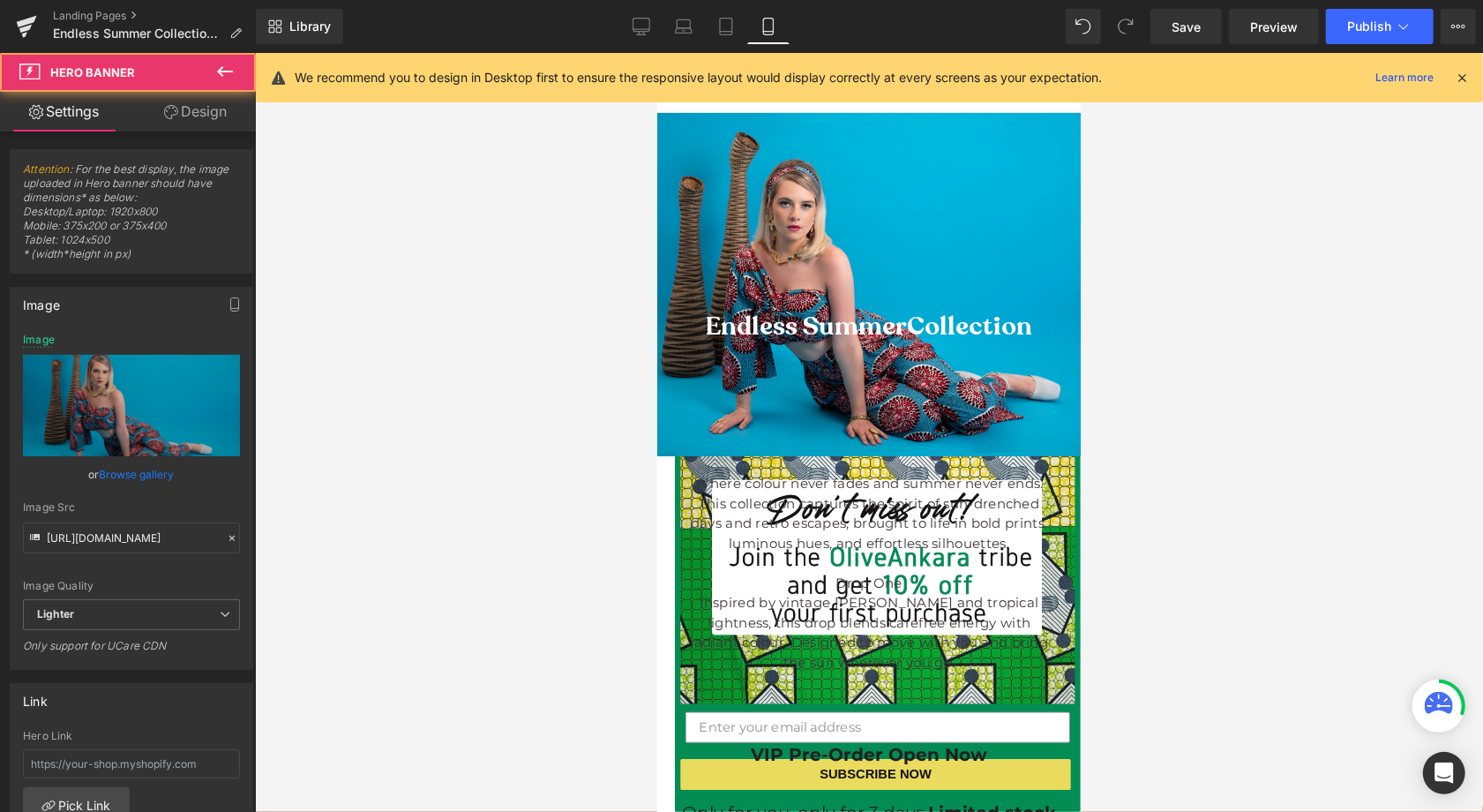
click at [466, 252] on div at bounding box center [870, 432] width 1229 height 759
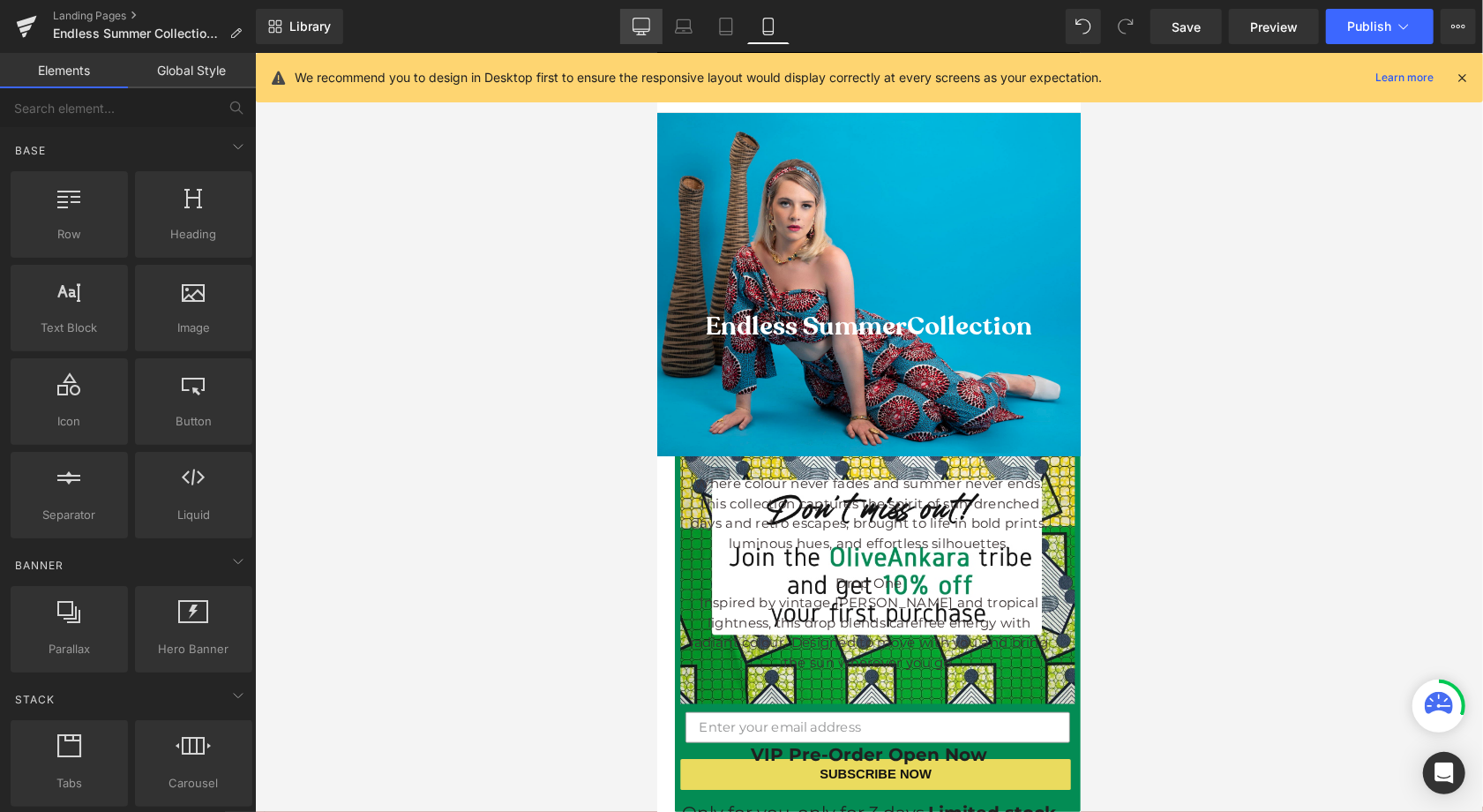
drag, startPoint x: 652, startPoint y: 20, endPoint x: 720, endPoint y: 62, distance: 79.9
click at [652, 20] on link "Desktop" at bounding box center [641, 26] width 42 height 35
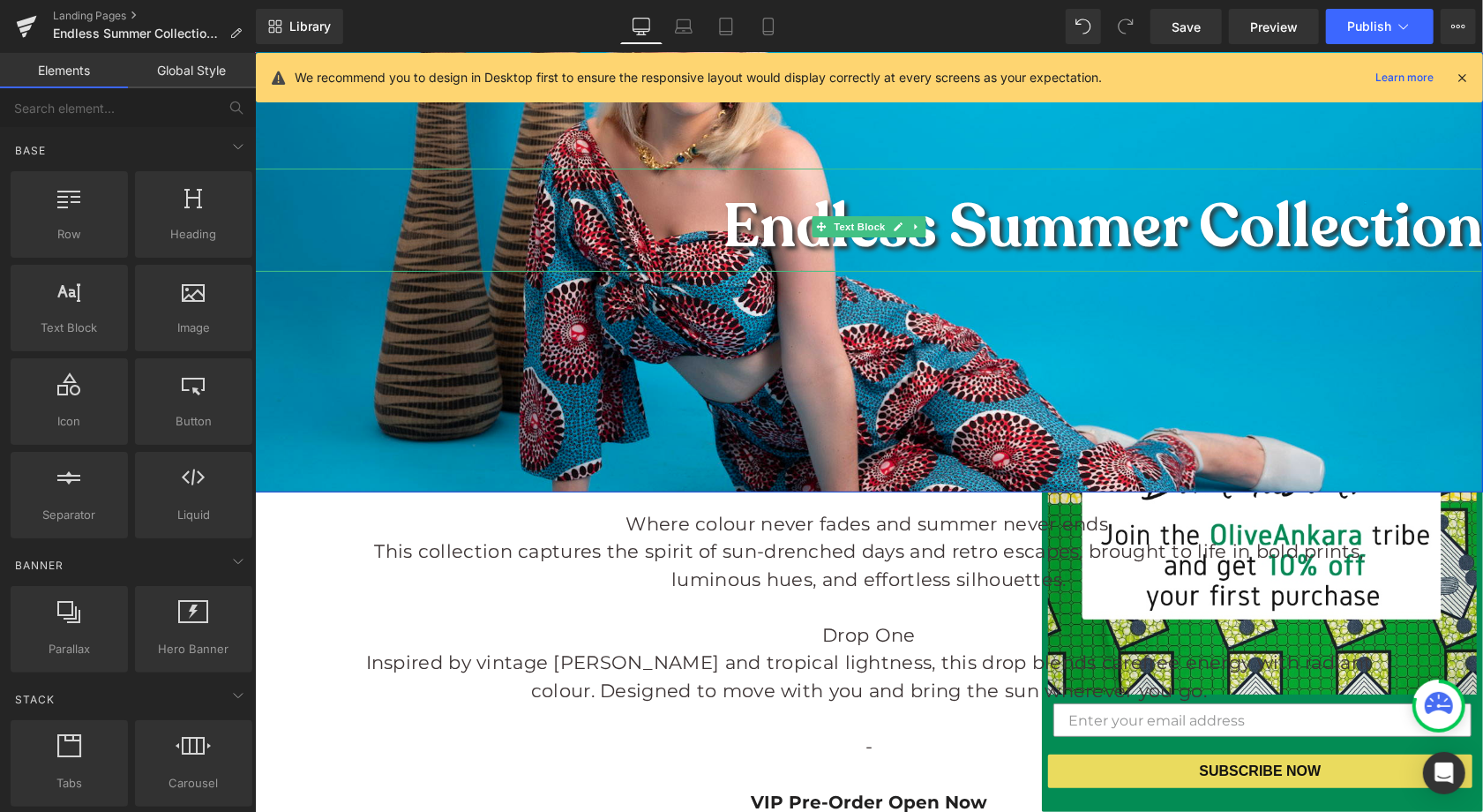
scroll to position [271, 0]
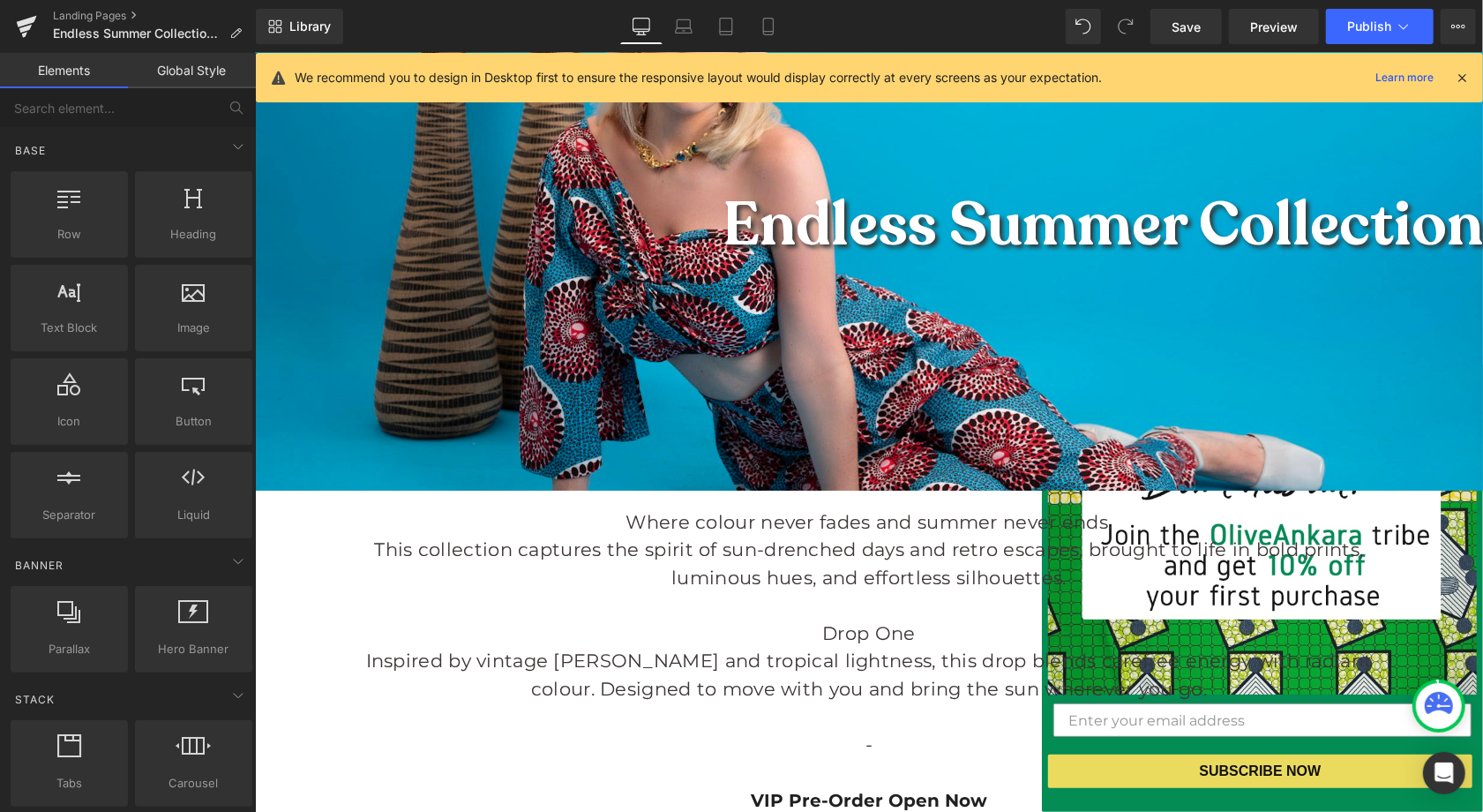
click at [1390, 77] on icon at bounding box center [1462, 77] width 16 height 16
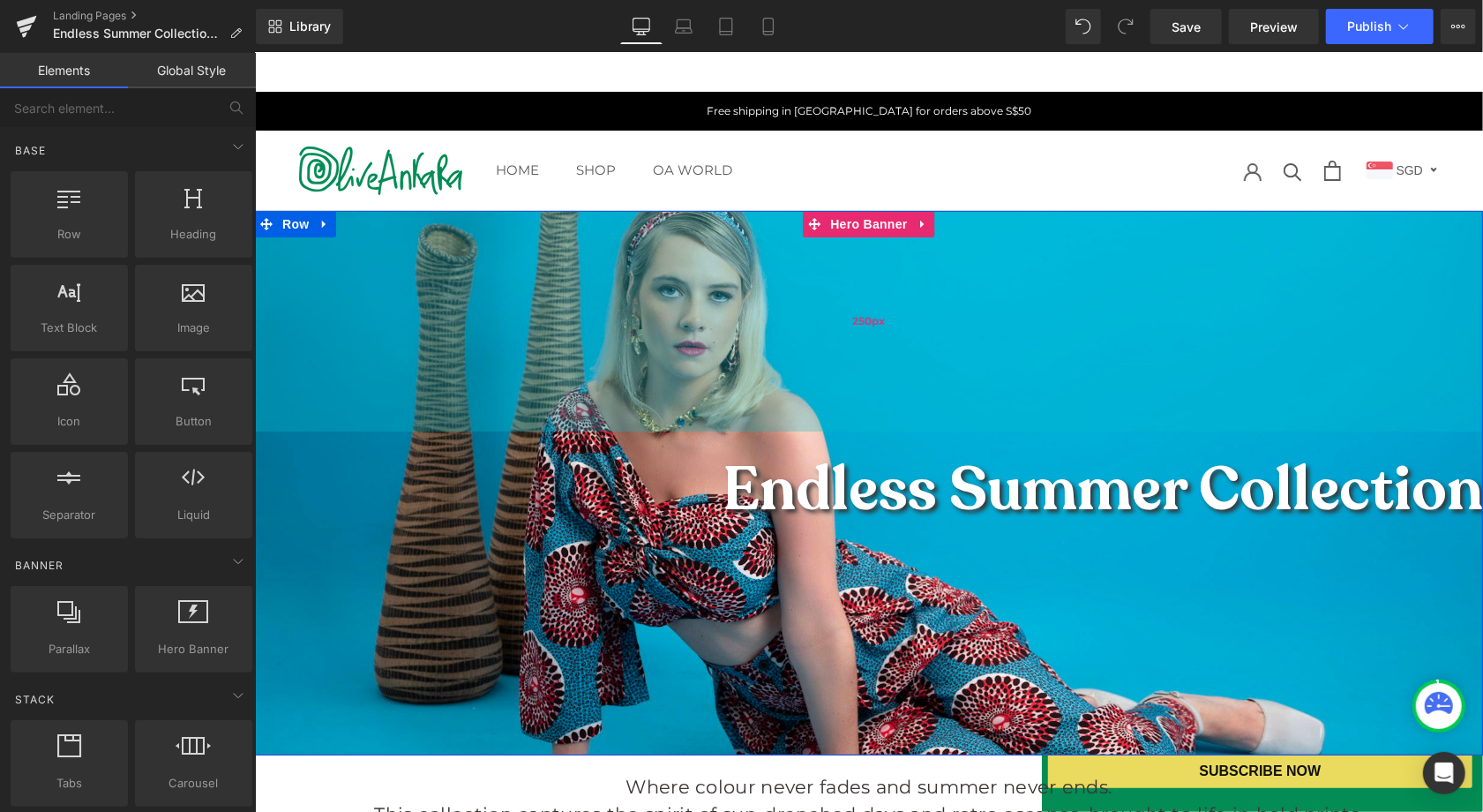
scroll to position [26, 0]
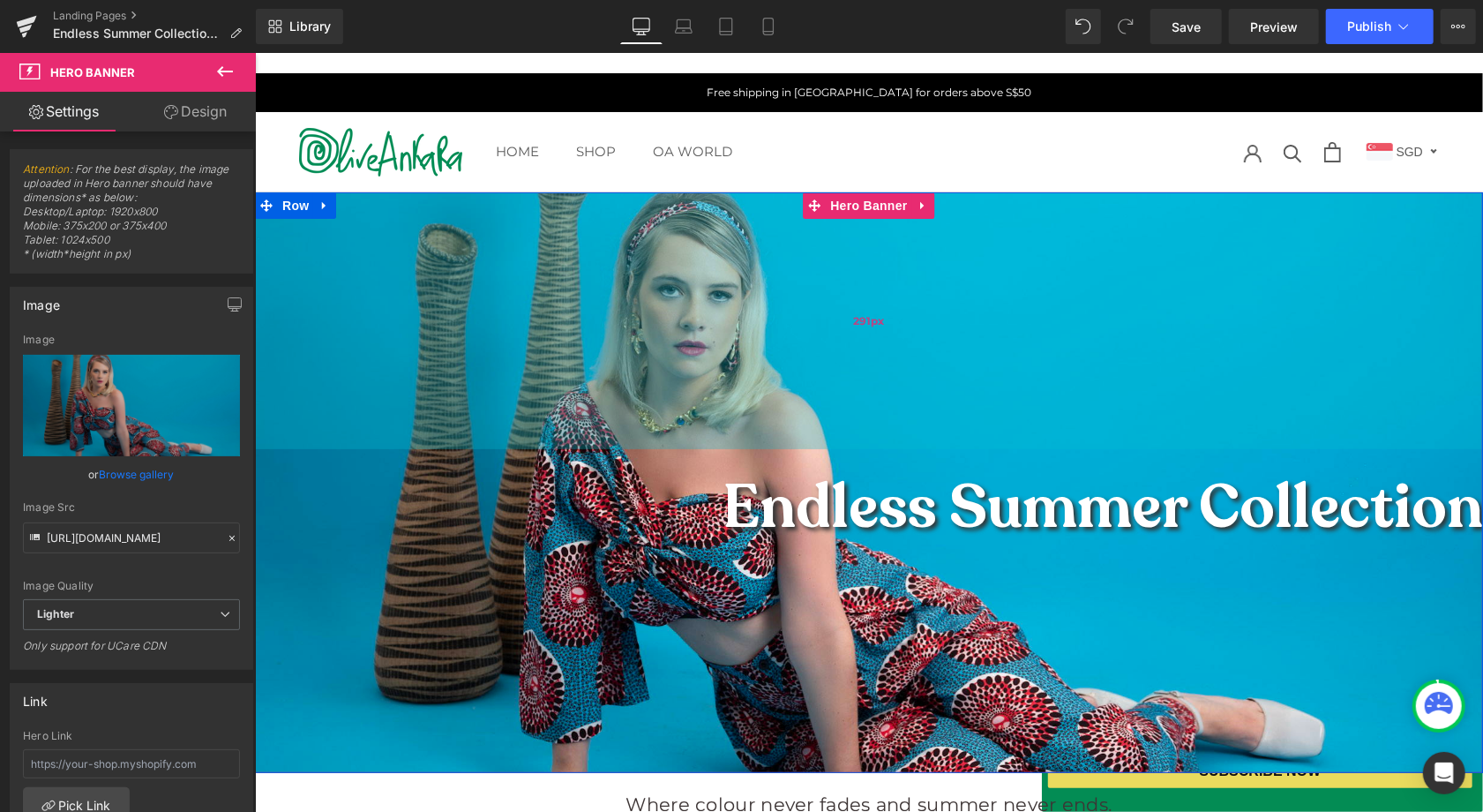
drag, startPoint x: 939, startPoint y: 291, endPoint x: 943, endPoint y: 327, distance: 36.2
click at [943, 327] on div "291px" at bounding box center [869, 319] width 1229 height 257
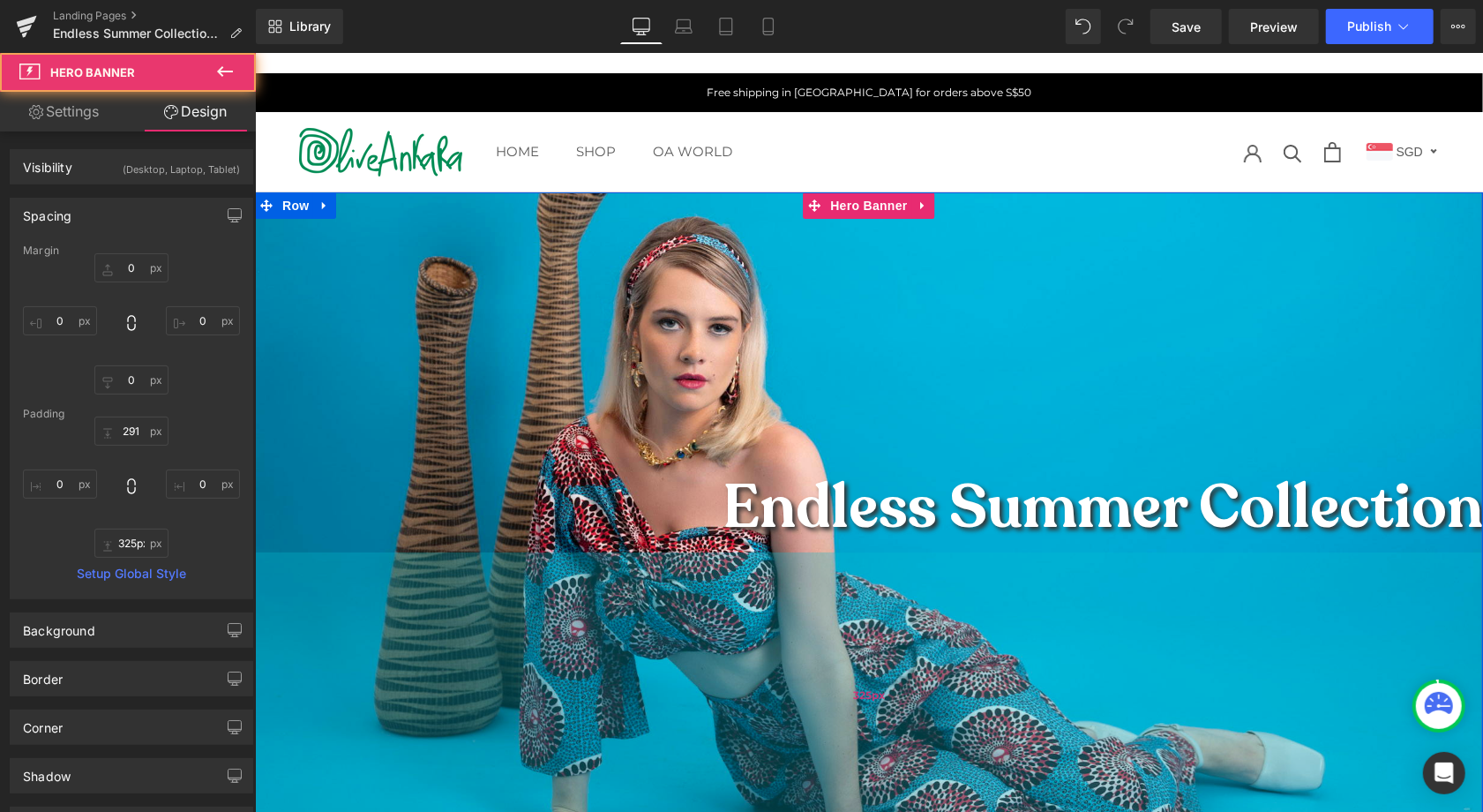
scroll to position [288, 0]
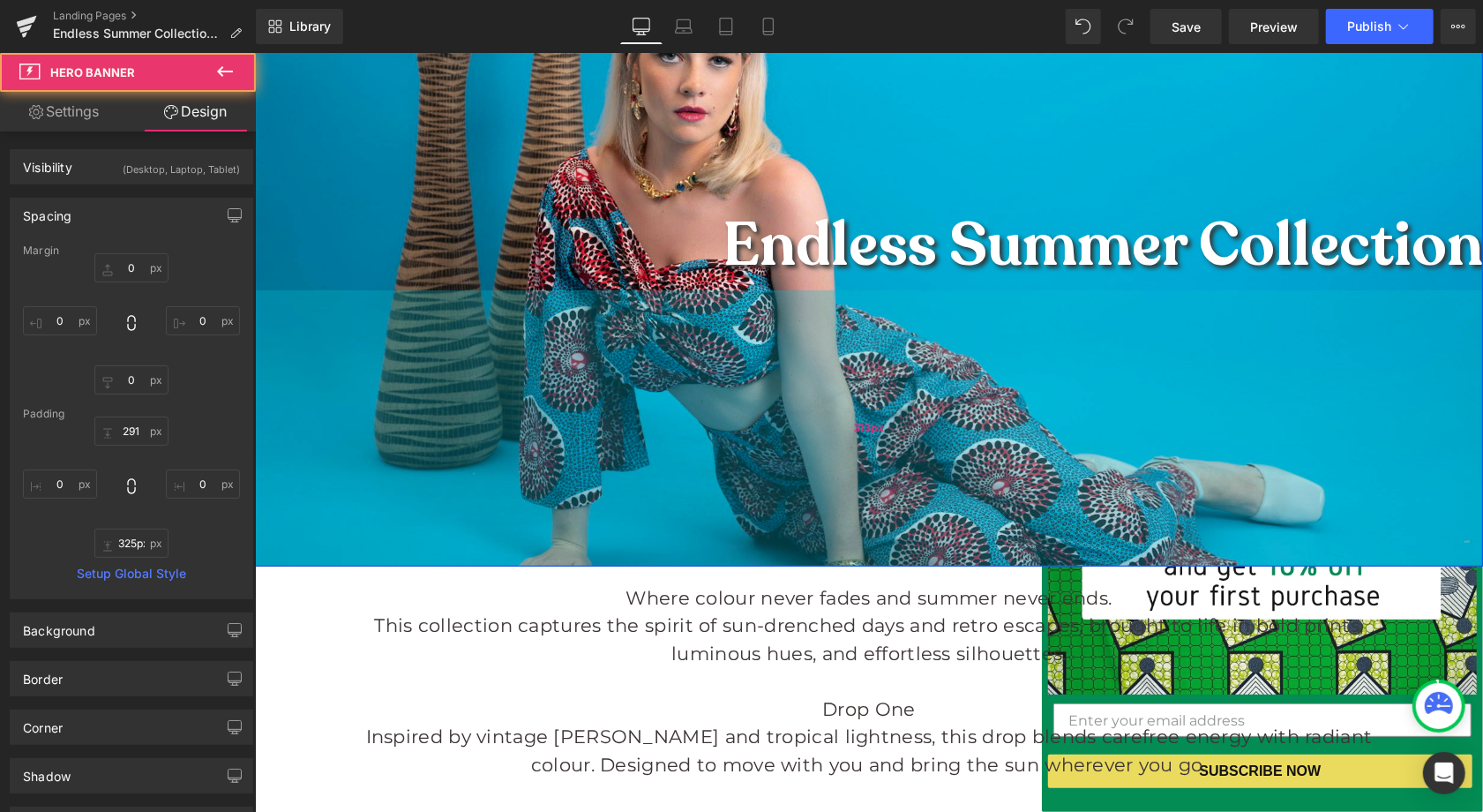
type input "313px"
drag, startPoint x: 892, startPoint y: 472, endPoint x: 881, endPoint y: 475, distance: 11.4
click at [881, 475] on div "313px" at bounding box center [869, 427] width 1229 height 276
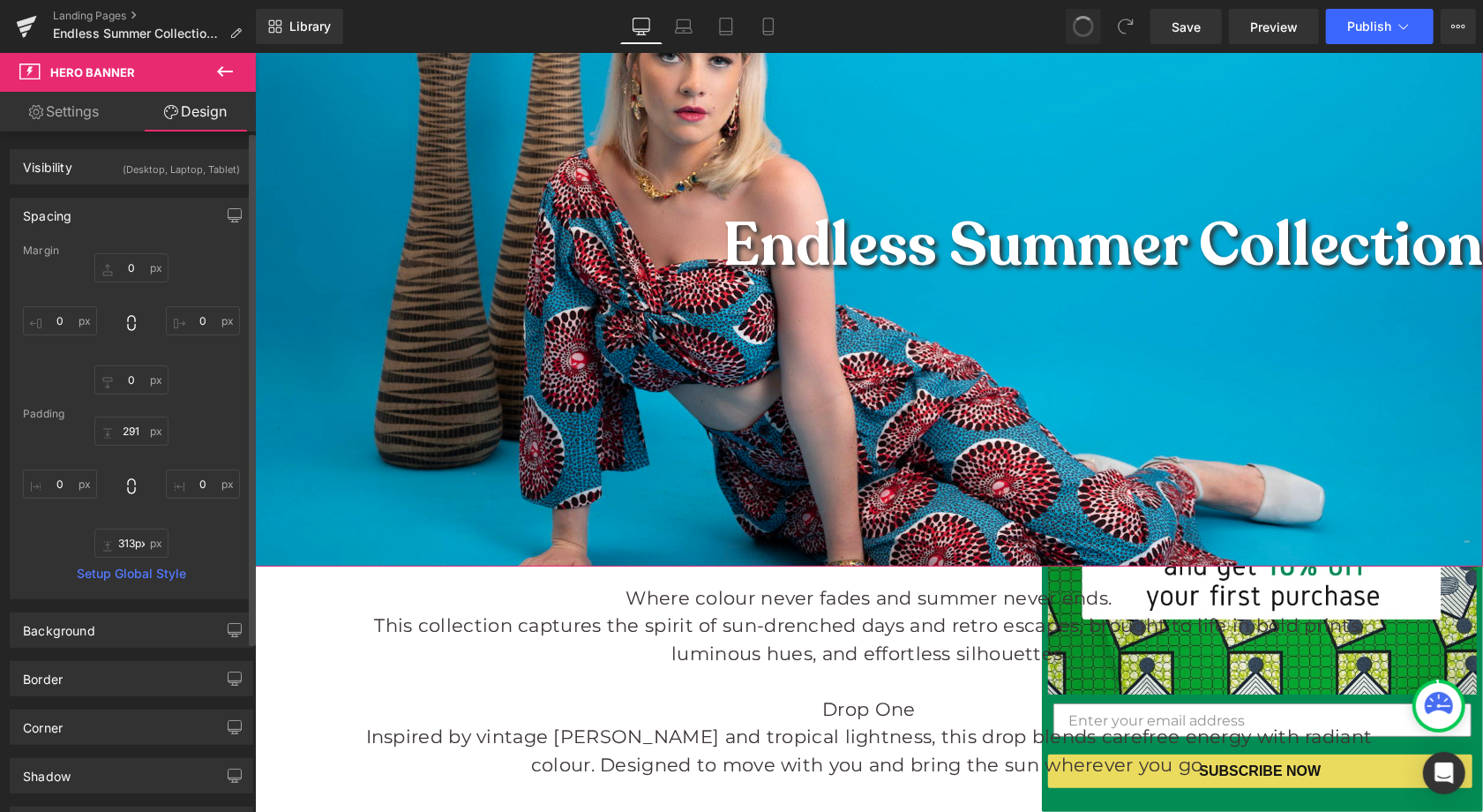
type input "0"
type input "291"
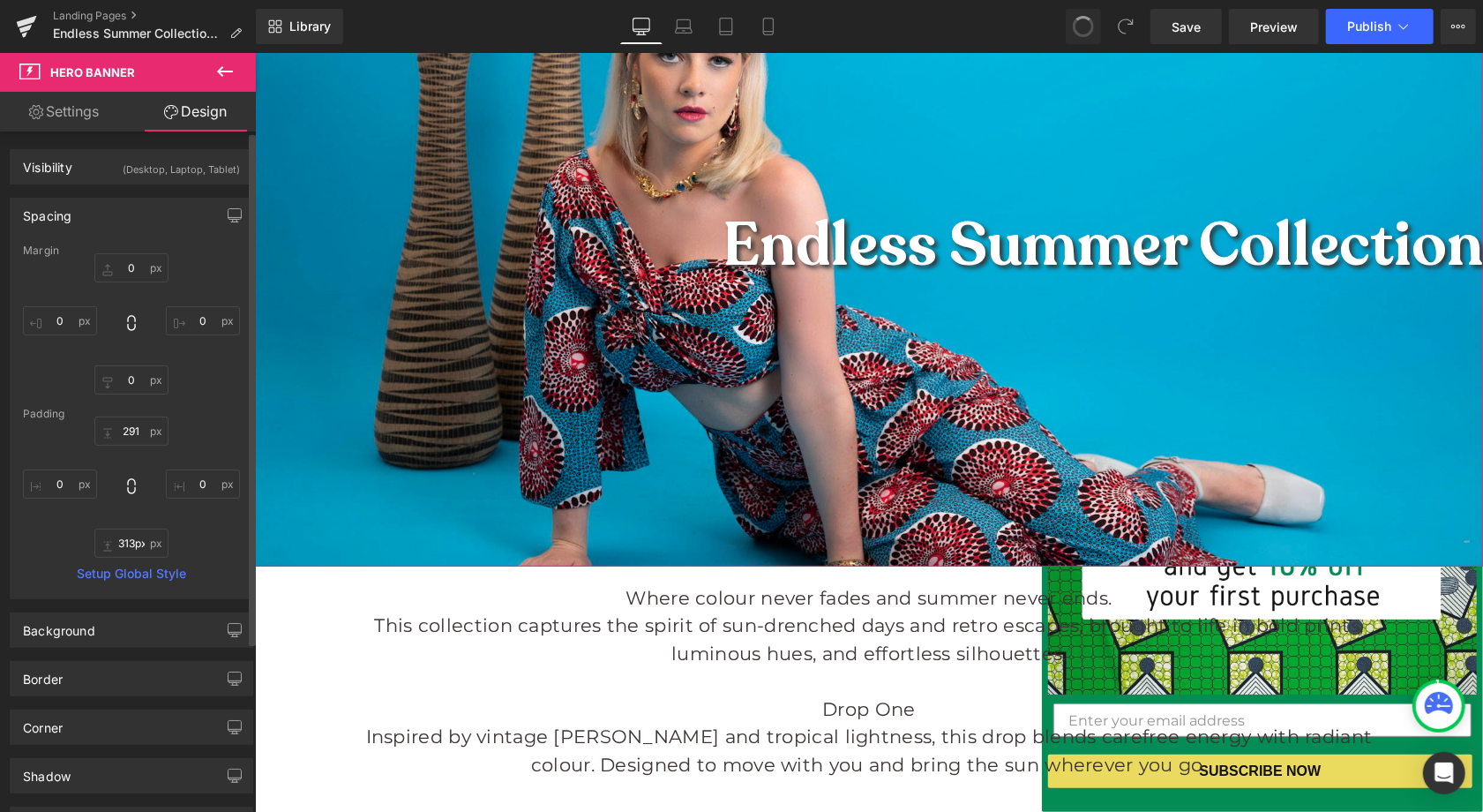
type input "0"
type input "250"
type input "0"
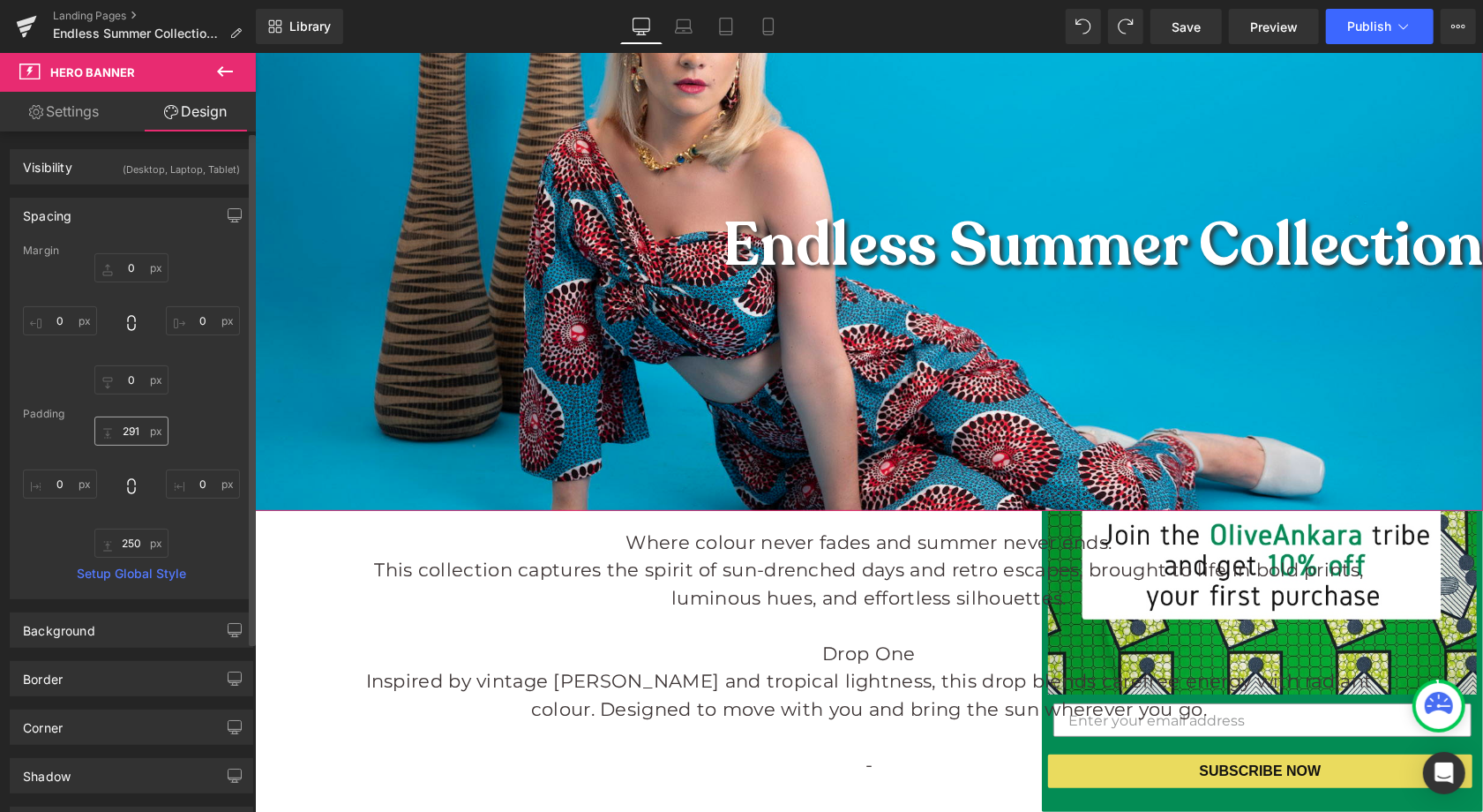
scroll to position [0, 0]
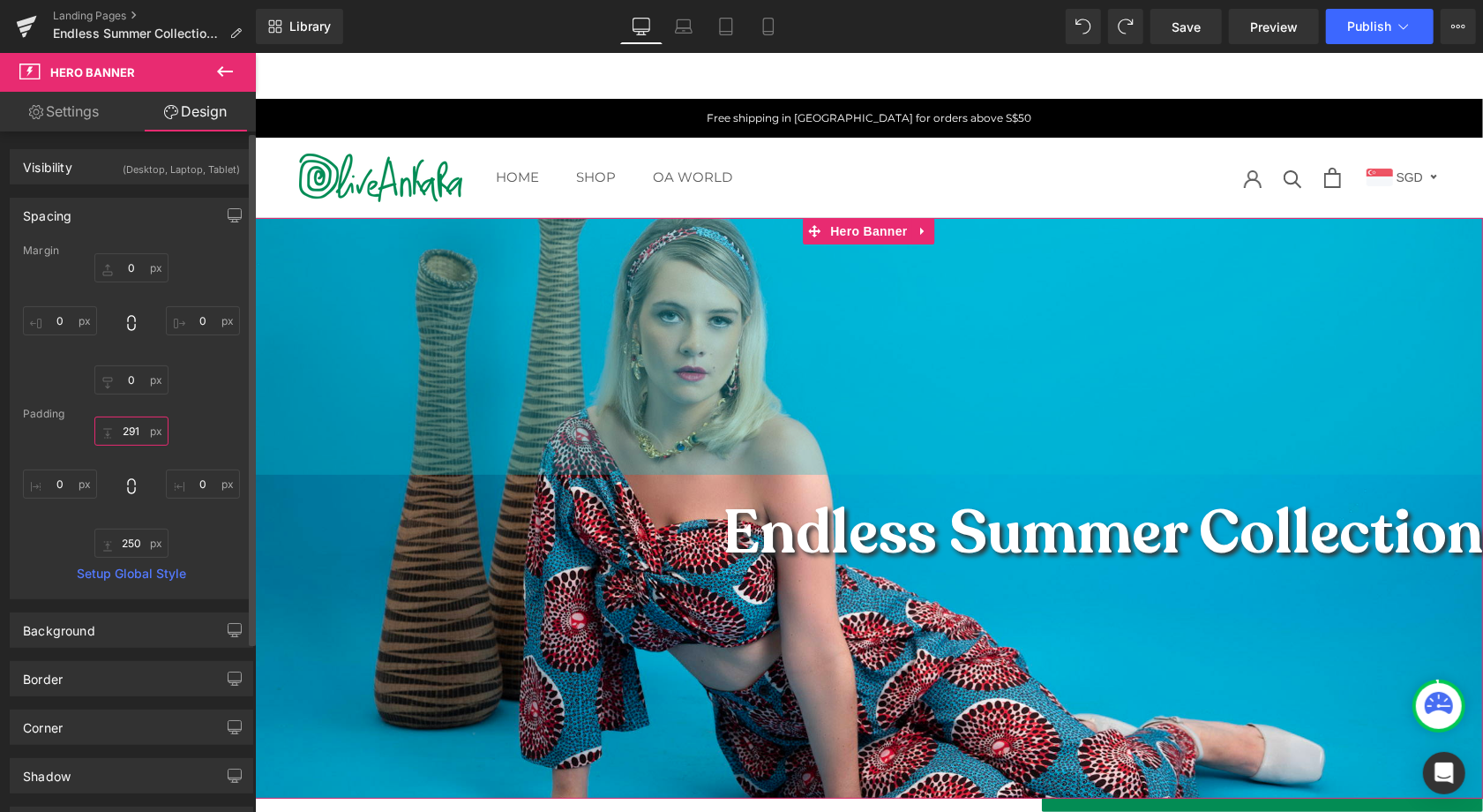
click at [135, 431] on input "291" at bounding box center [132, 431] width 75 height 29
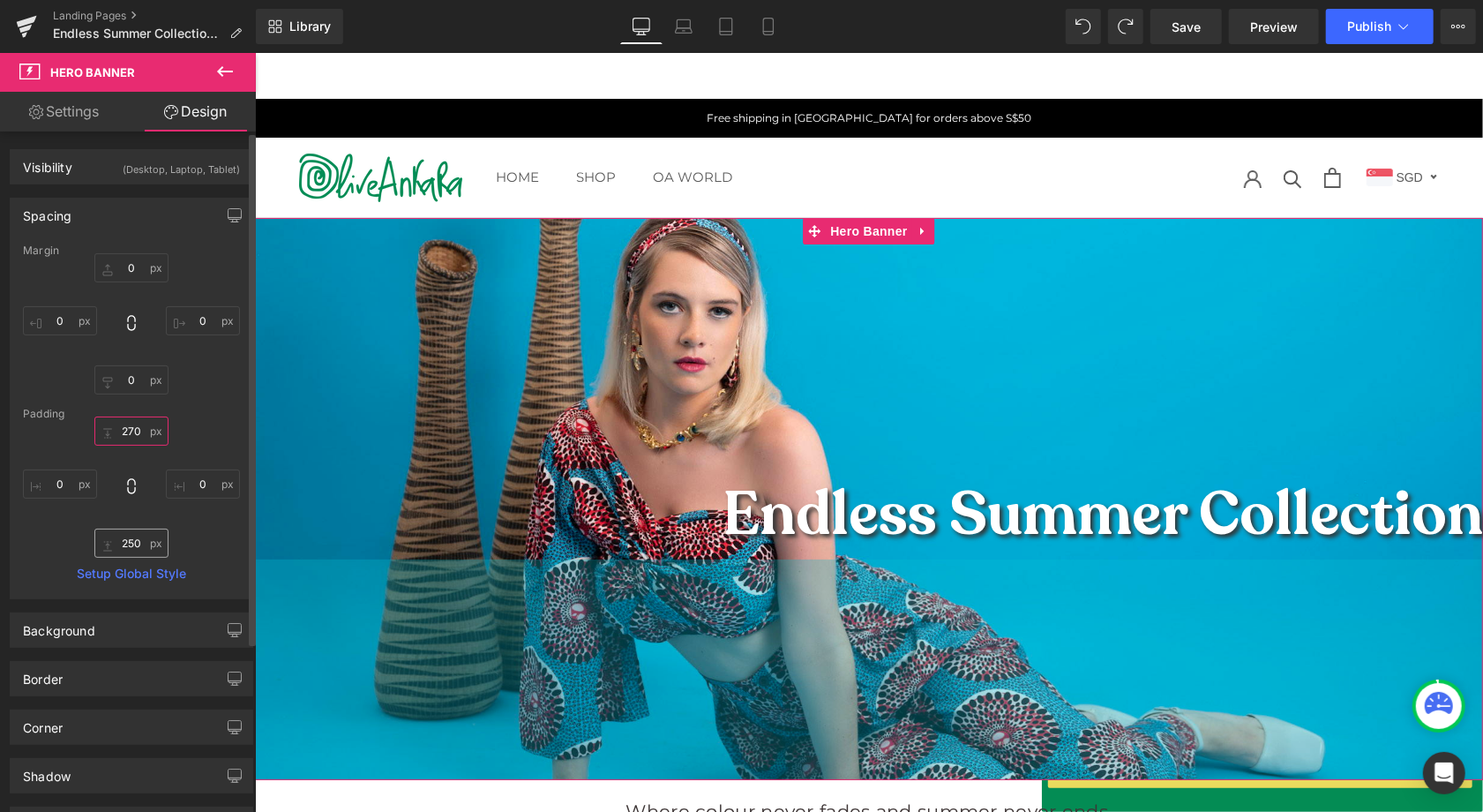
type input "270"
click at [128, 542] on input "250" at bounding box center [132, 543] width 75 height 29
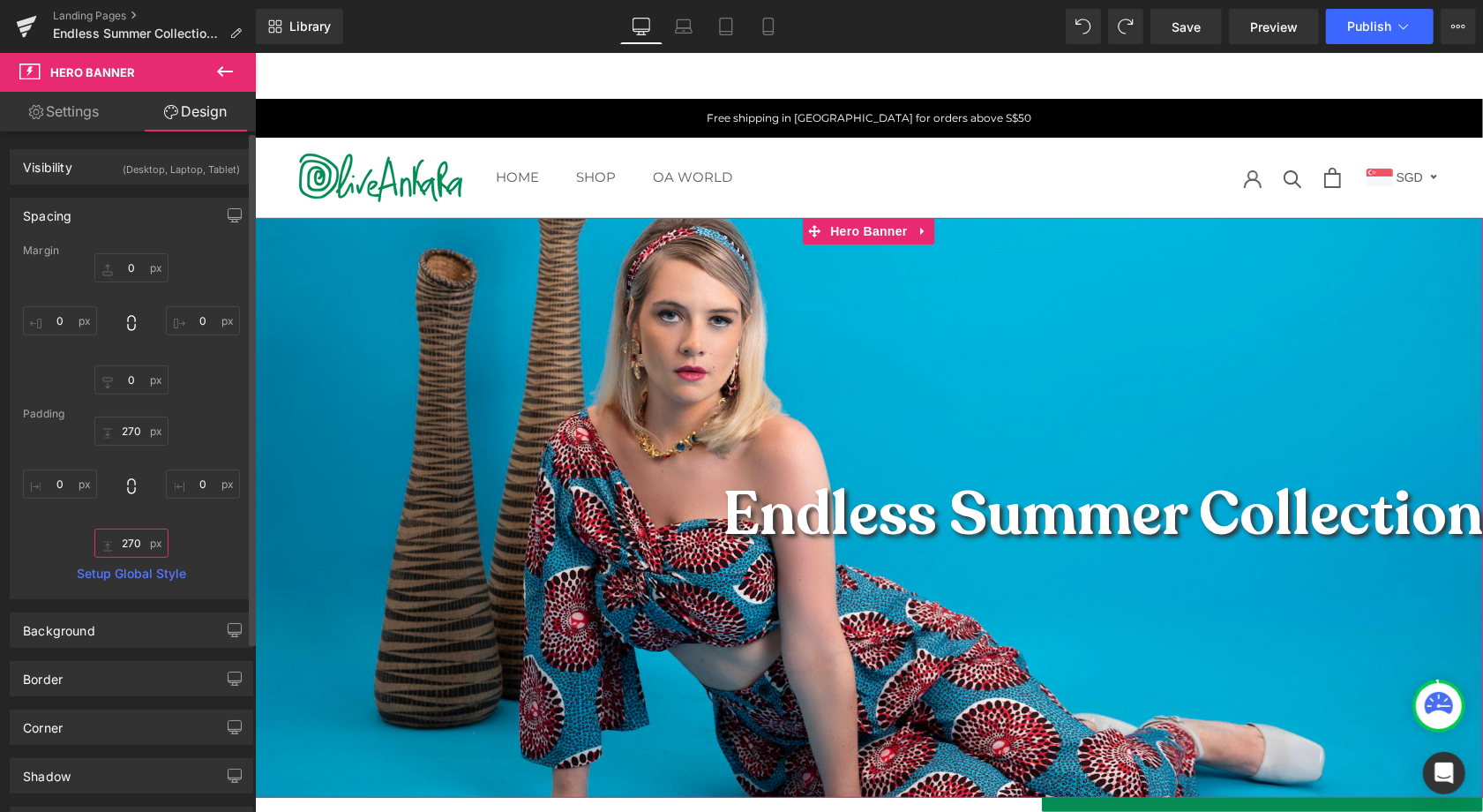
type input "270"
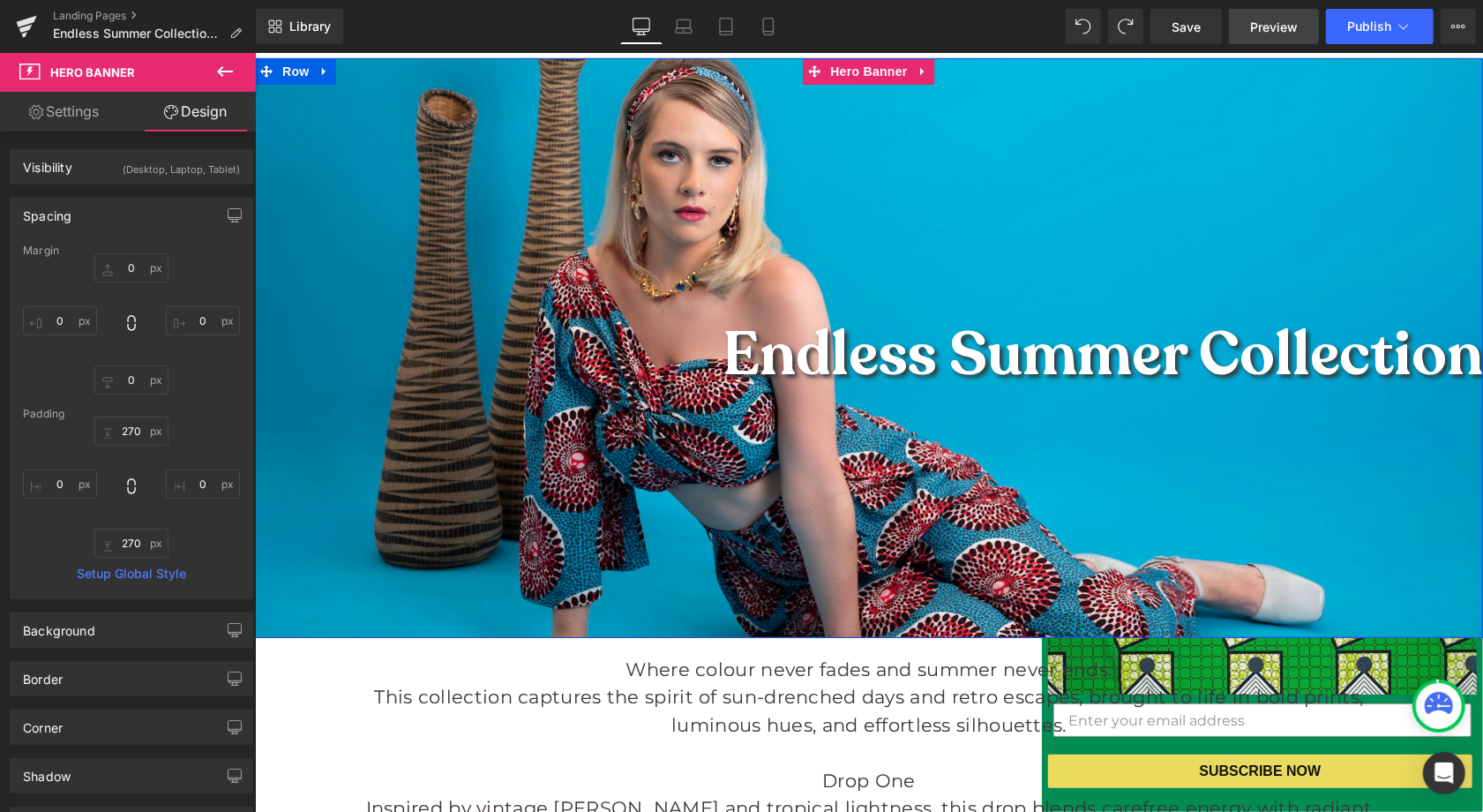
scroll to position [171, 0]
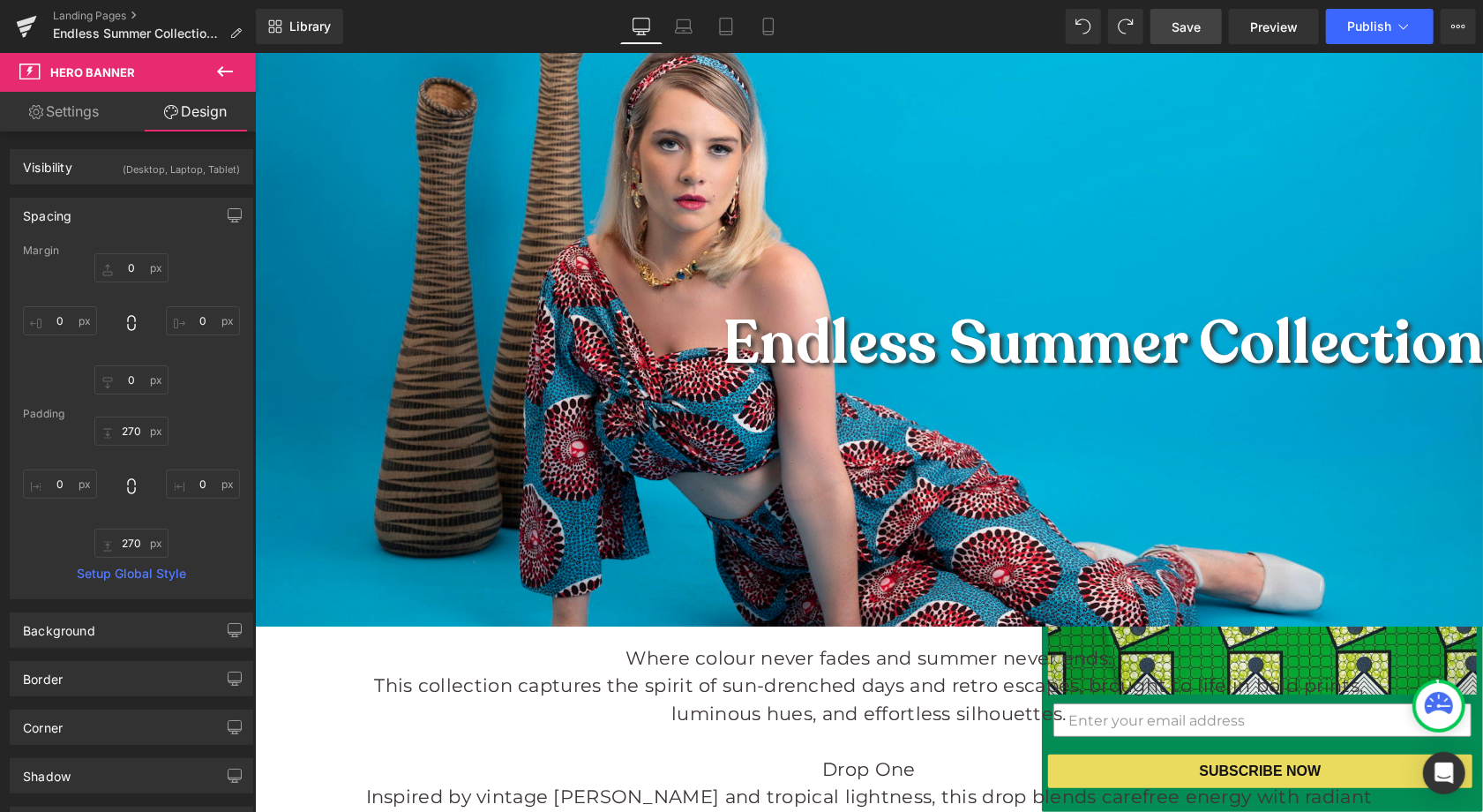
click at [1186, 32] on span "Save" at bounding box center [1186, 26] width 29 height 18
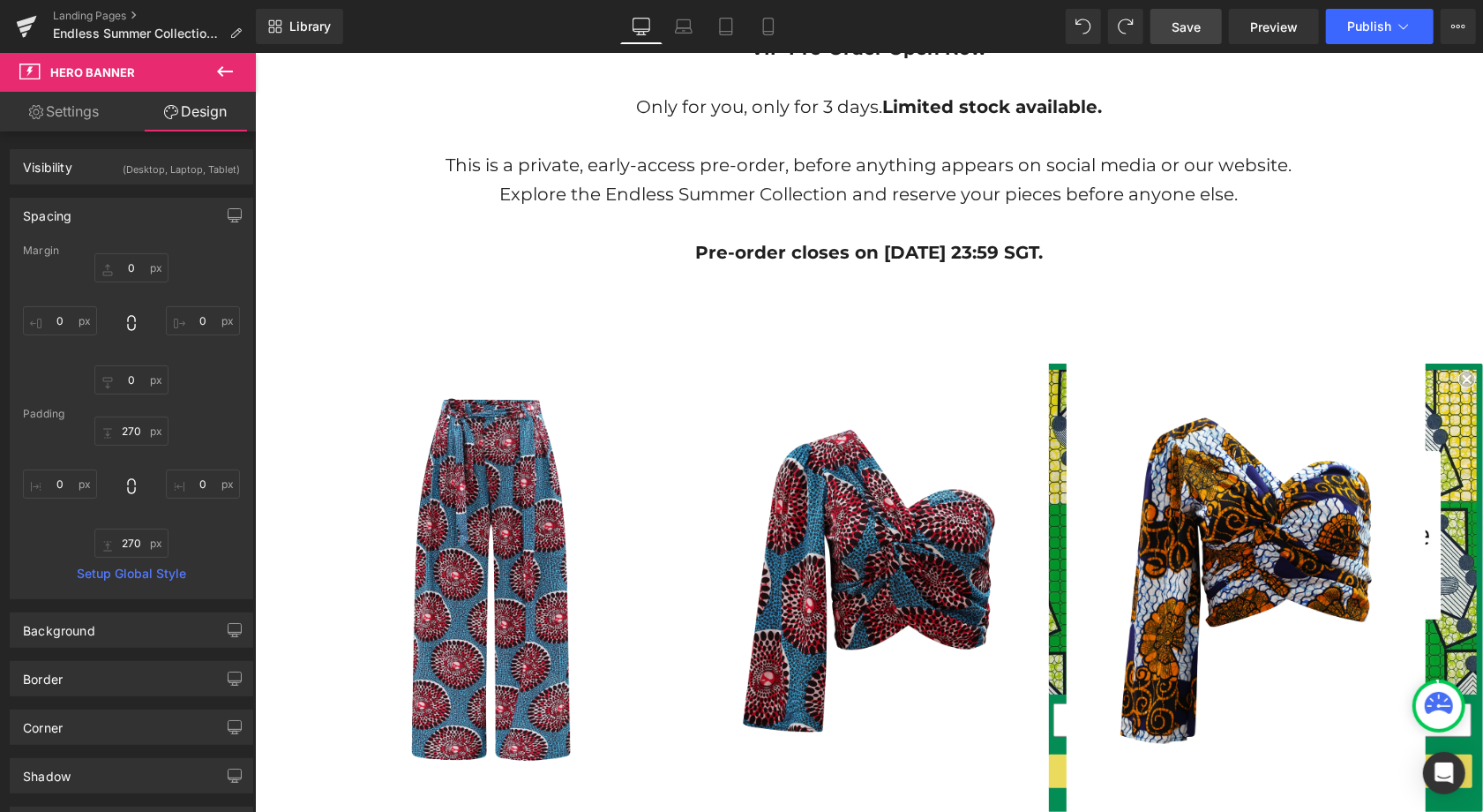
scroll to position [0, 0]
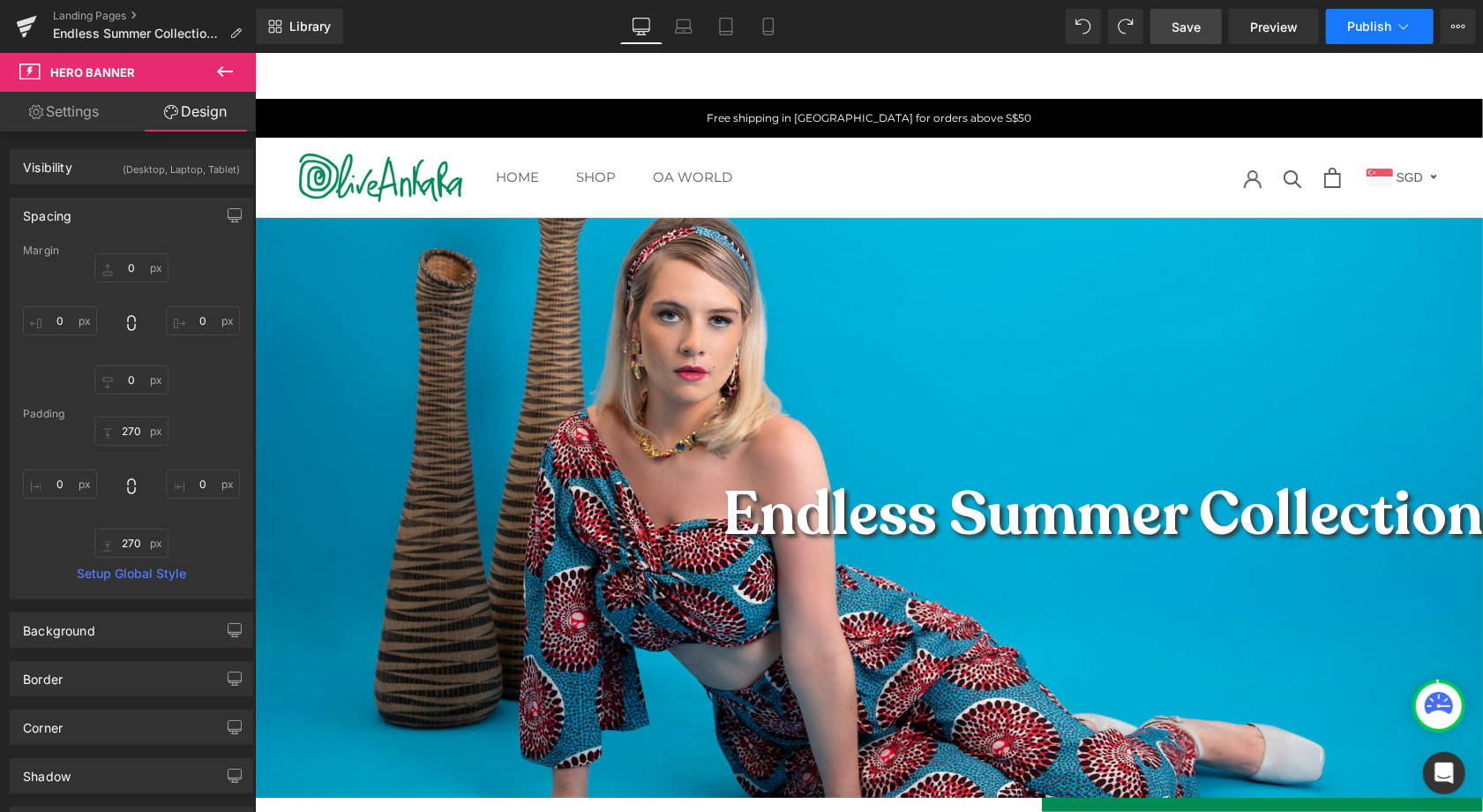
click at [1381, 26] on span "Publish" at bounding box center [1369, 26] width 44 height 14
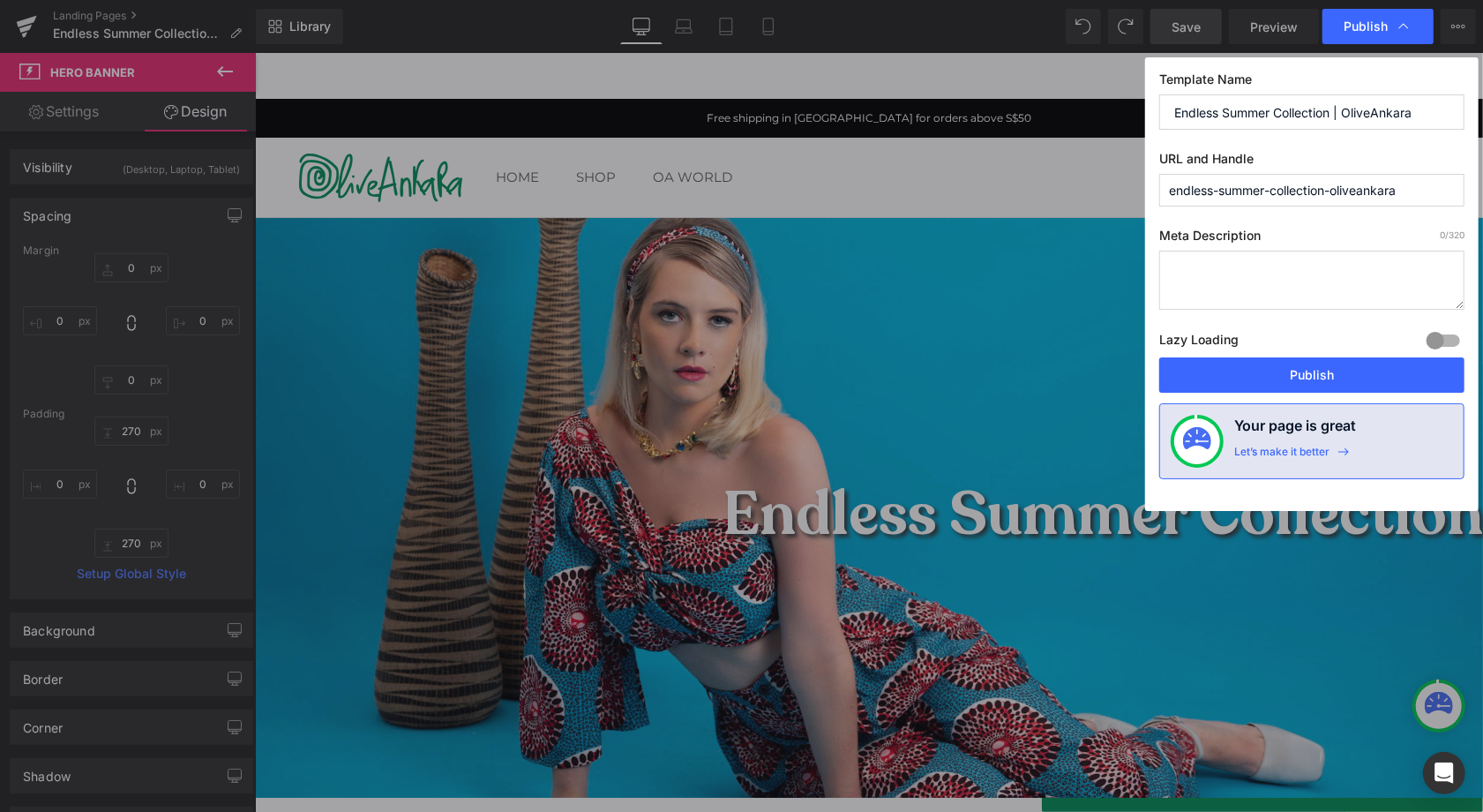
click at [1355, 355] on div "Lazy Loading Build Upgrade plan to unlock" at bounding box center [1312, 343] width 306 height 29
drag, startPoint x: 1369, startPoint y: 374, endPoint x: 1115, endPoint y: 322, distance: 259.3
click at [1369, 374] on button "Publish" at bounding box center [1312, 374] width 306 height 35
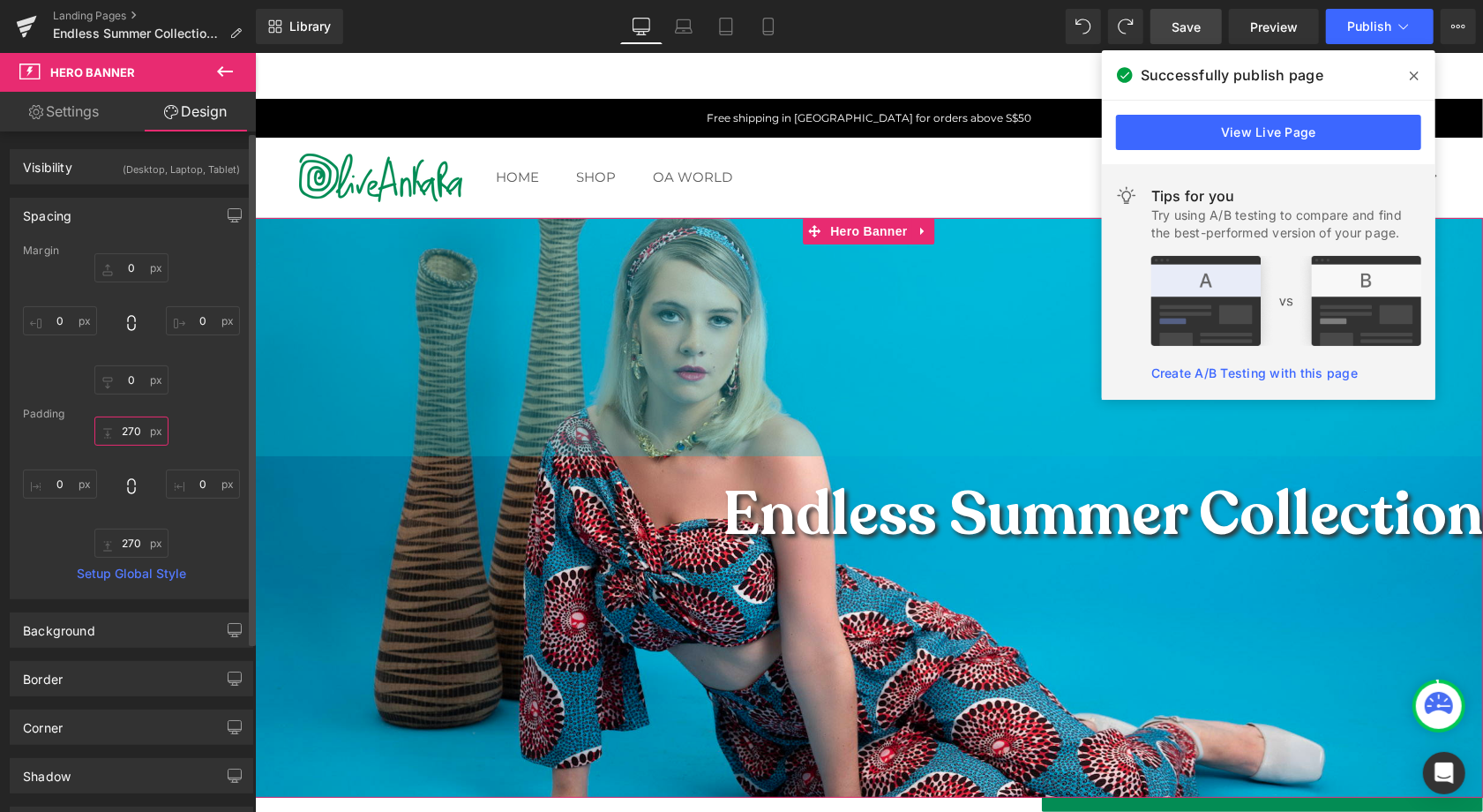
click at [126, 427] on input "270" at bounding box center [132, 431] width 75 height 29
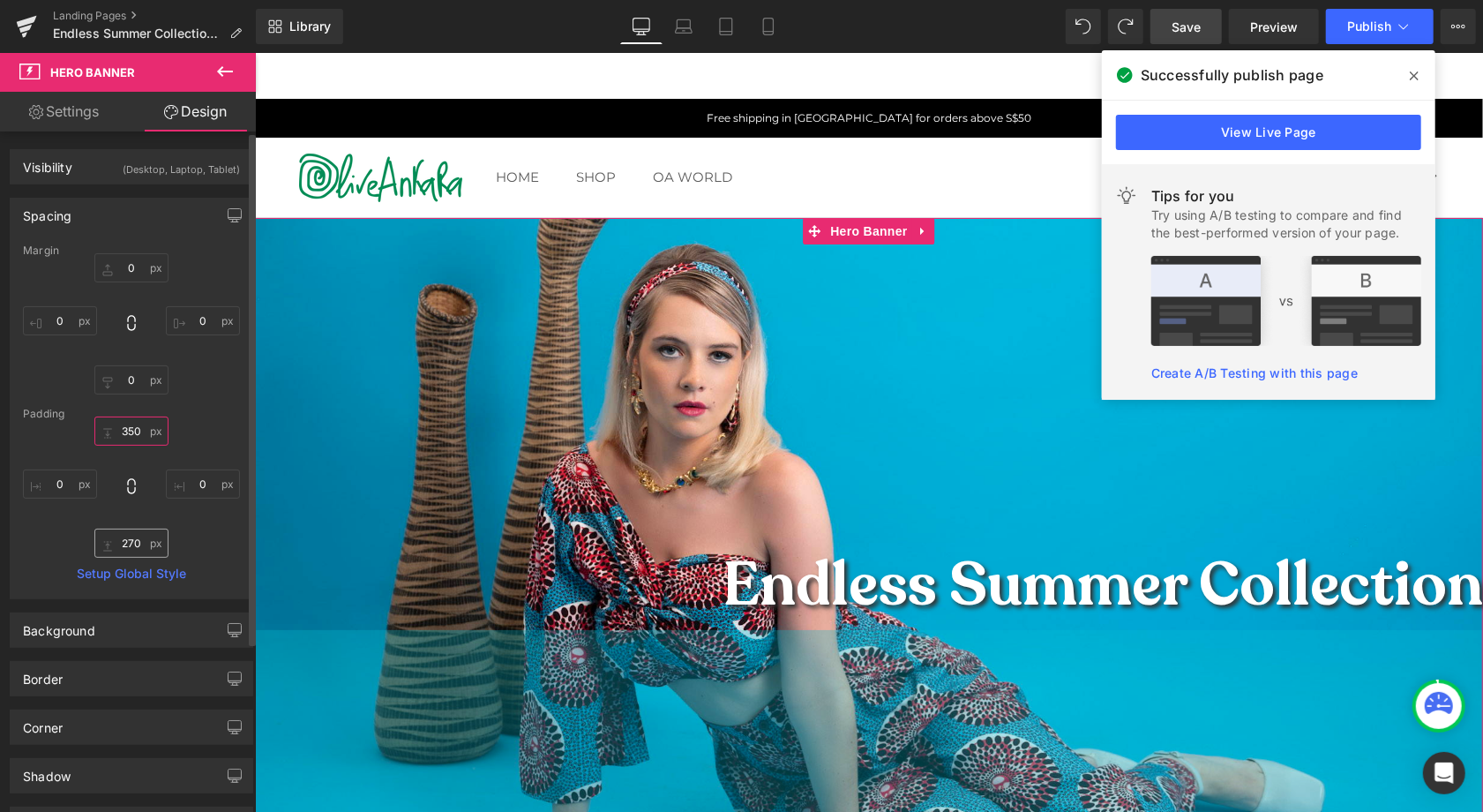
type input "350"
click at [121, 544] on input "270" at bounding box center [132, 543] width 75 height 29
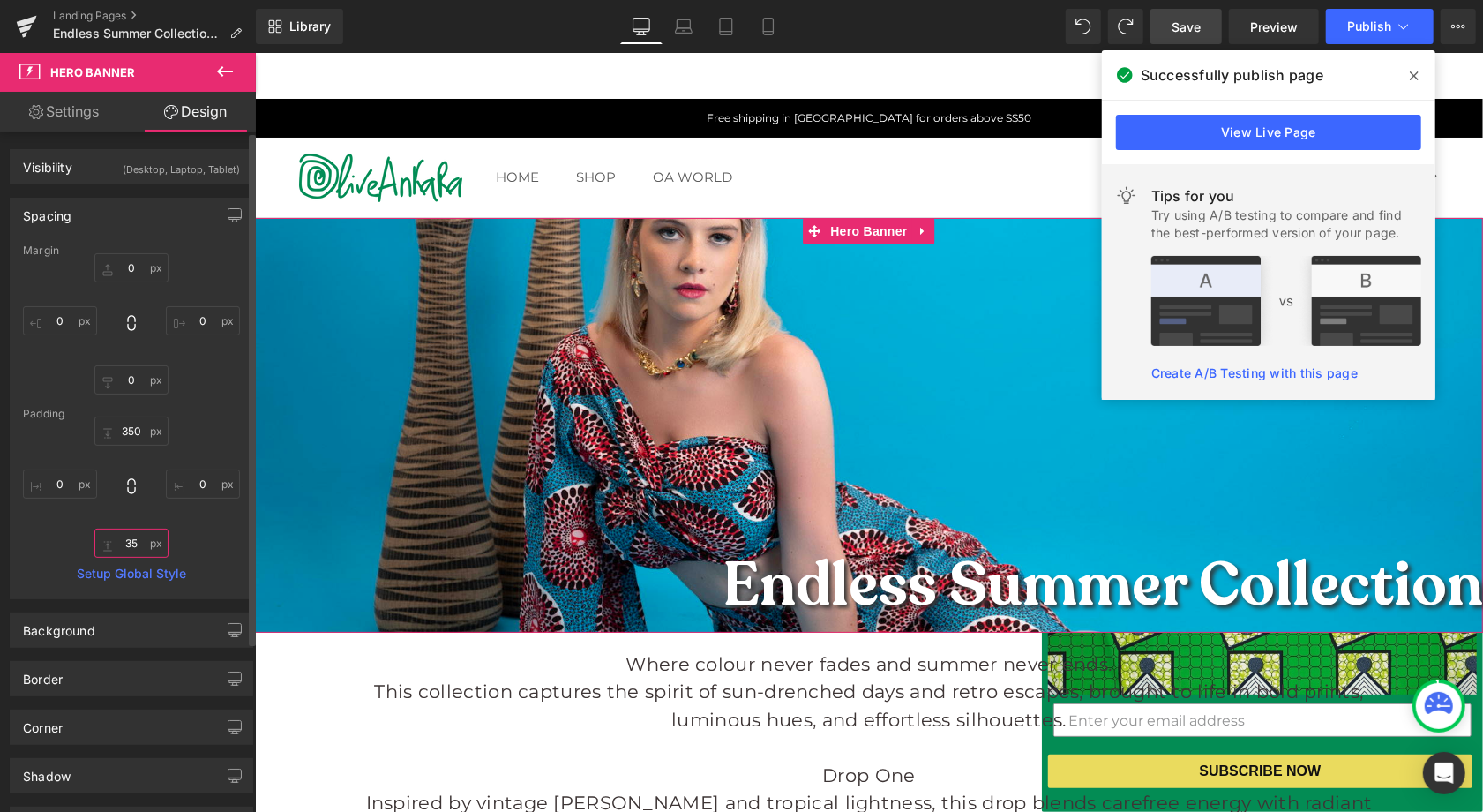
type input "350"
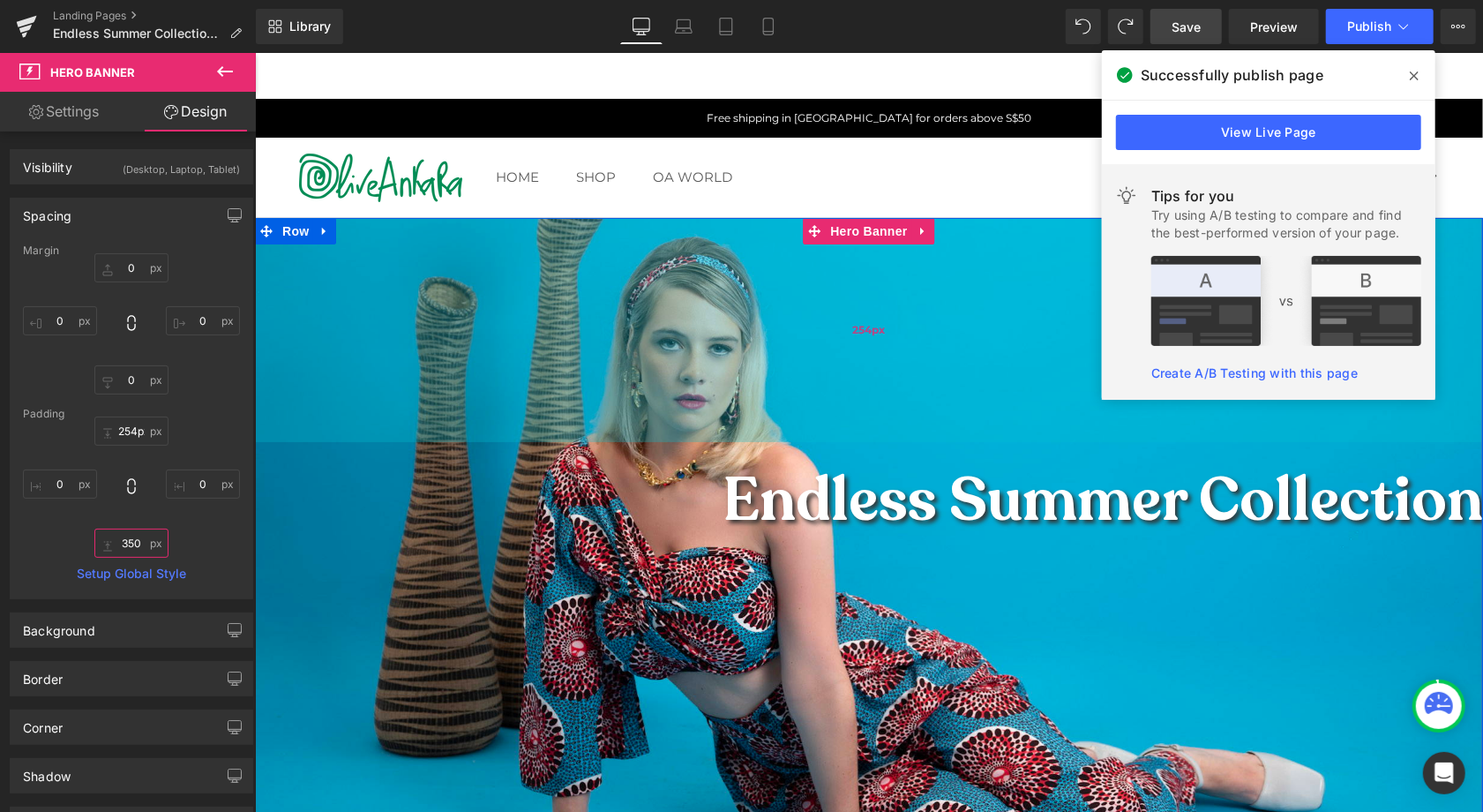
type input "216px"
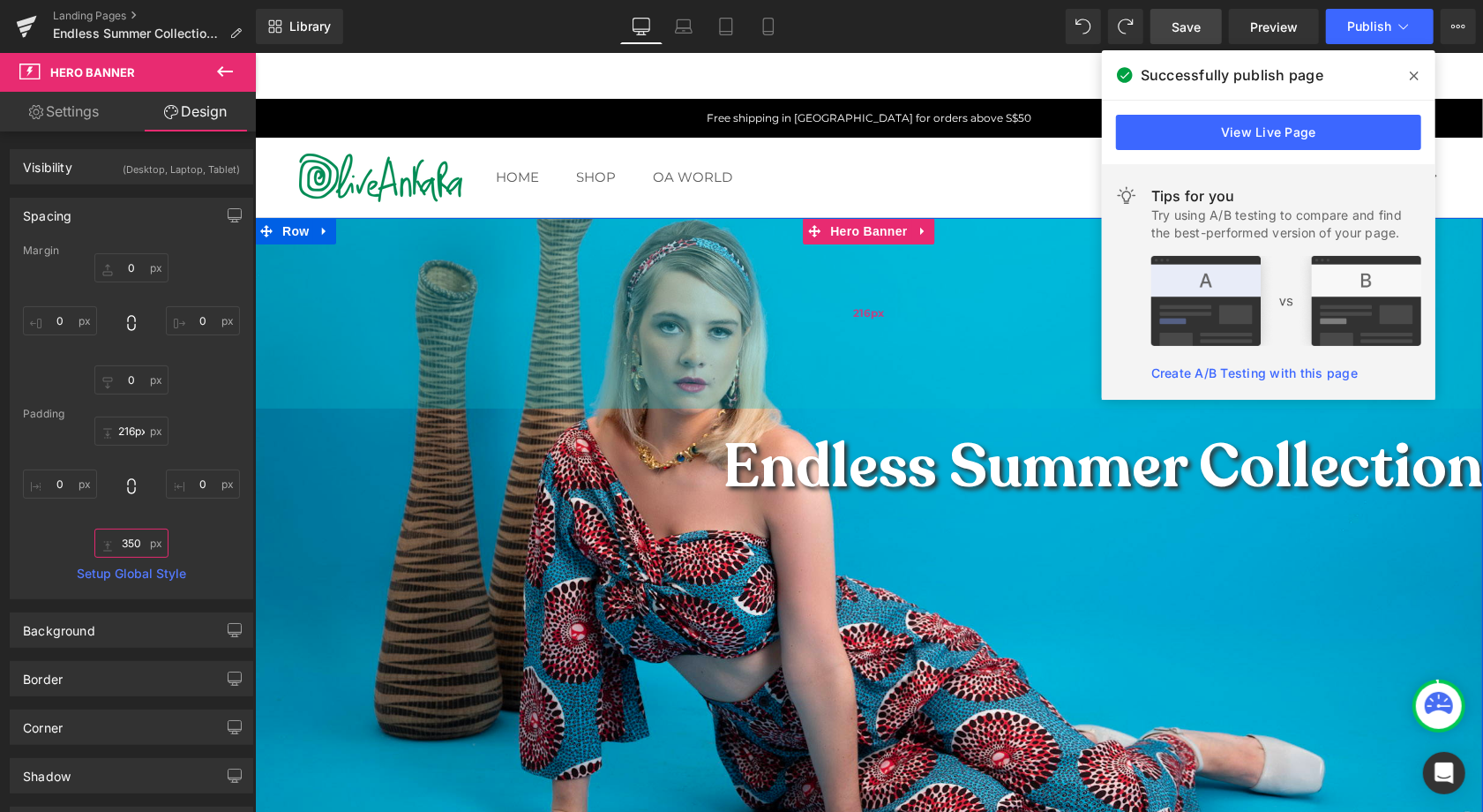
drag, startPoint x: 882, startPoint y: 442, endPoint x: 878, endPoint y: 324, distance: 118.1
click at [878, 324] on div "216px" at bounding box center [869, 311] width 1229 height 190
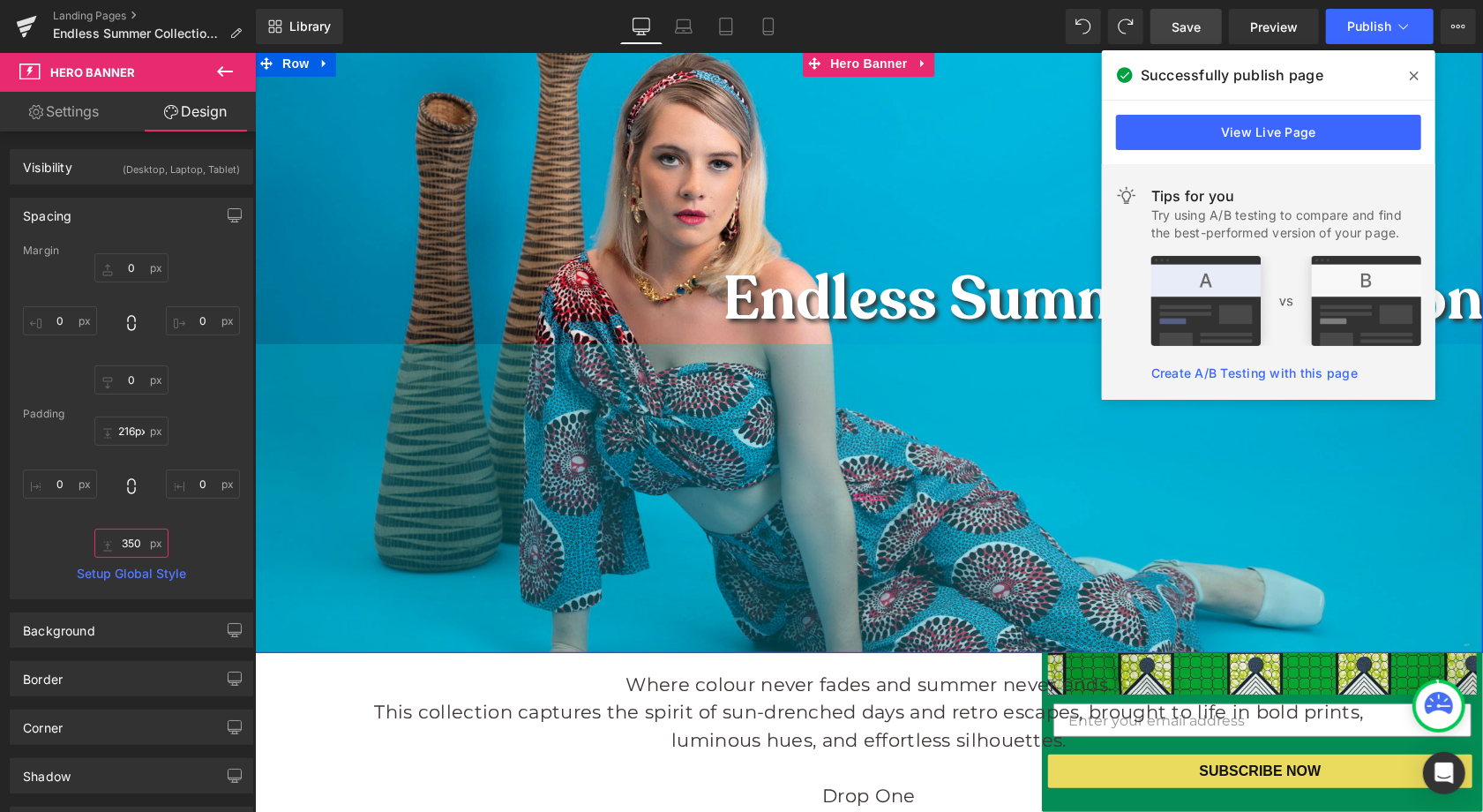
scroll to position [174, 0]
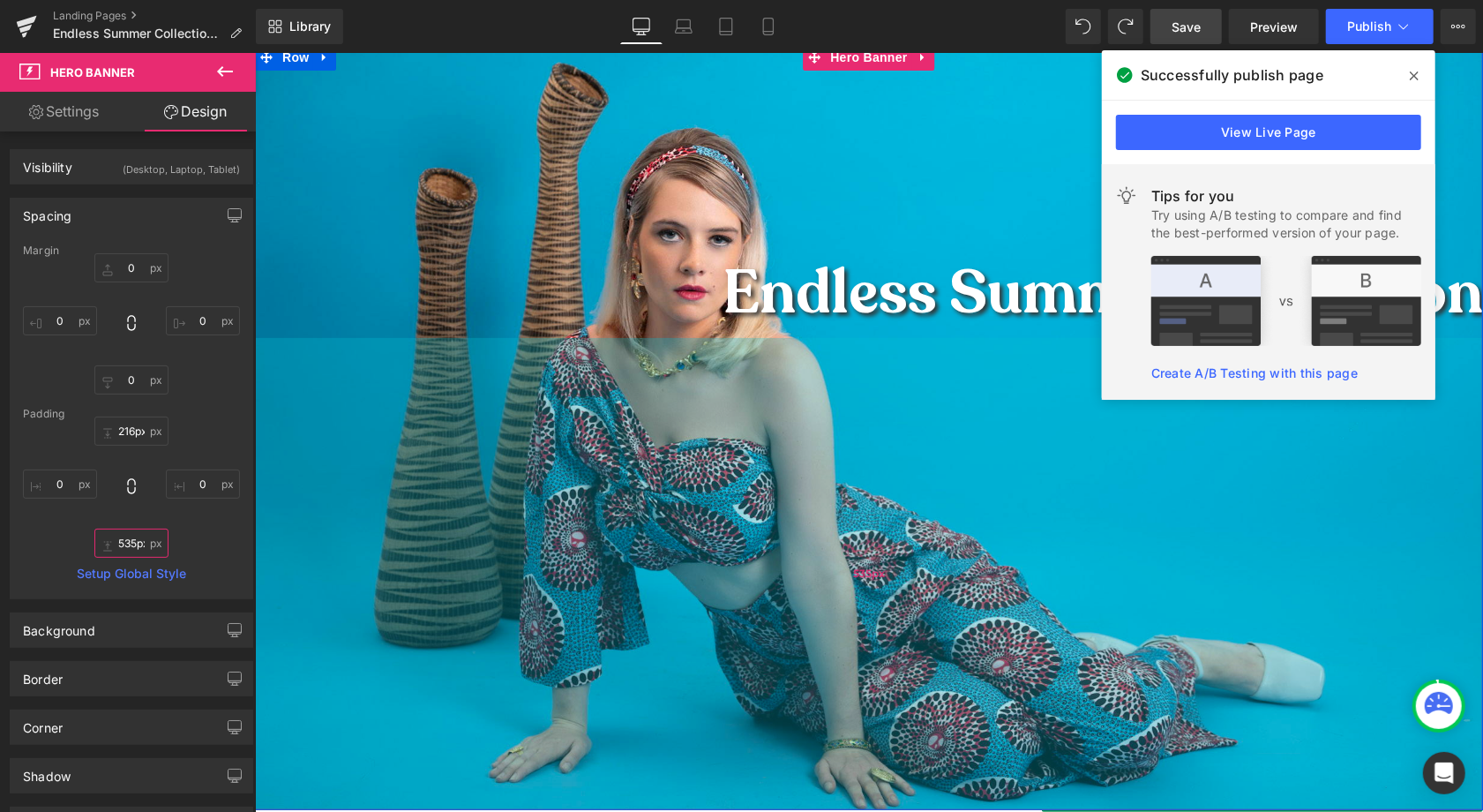
drag, startPoint x: 883, startPoint y: 628, endPoint x: 906, endPoint y: 790, distance: 163.6
click at [906, 759] on div "535px" at bounding box center [869, 573] width 1229 height 472
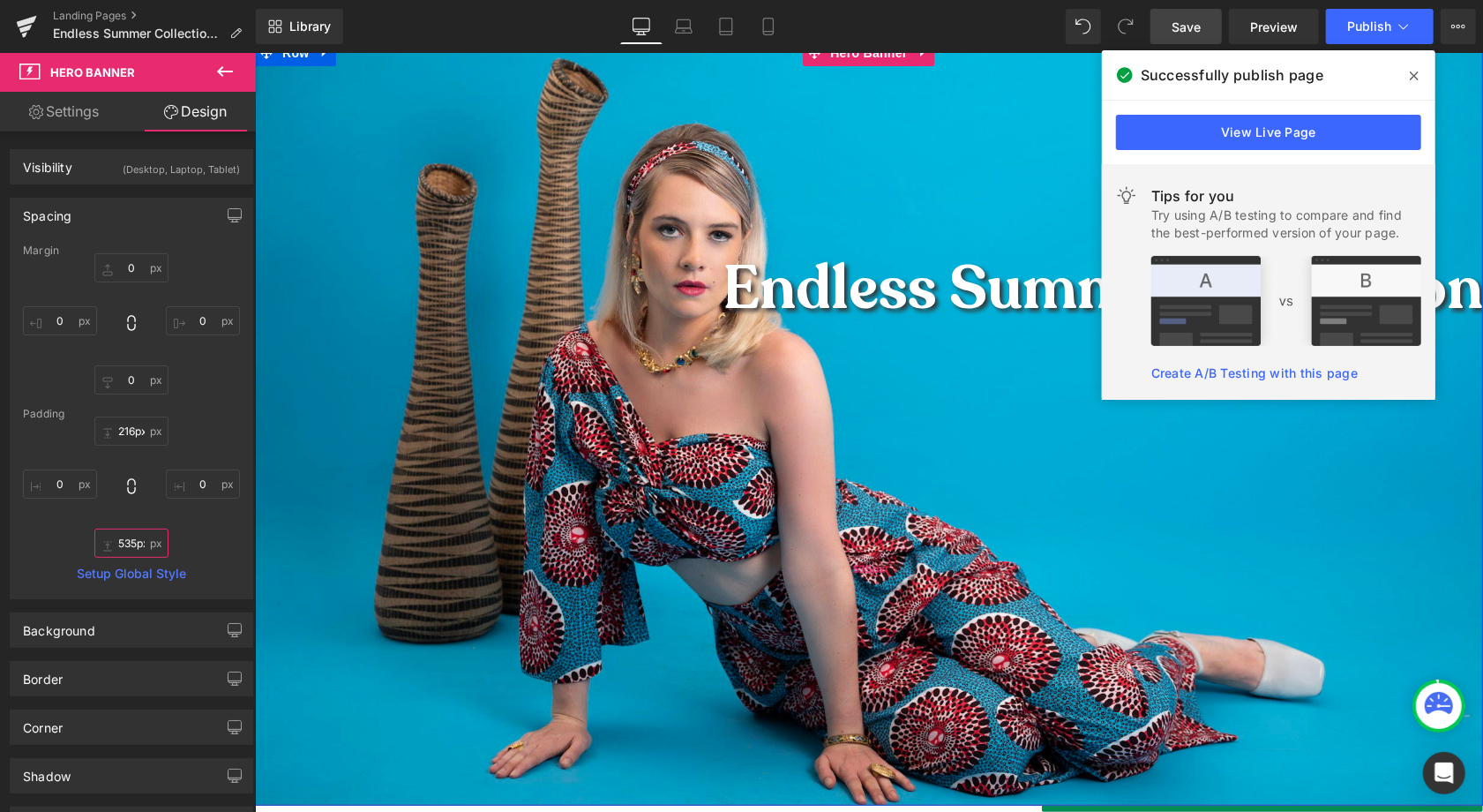
scroll to position [179, 0]
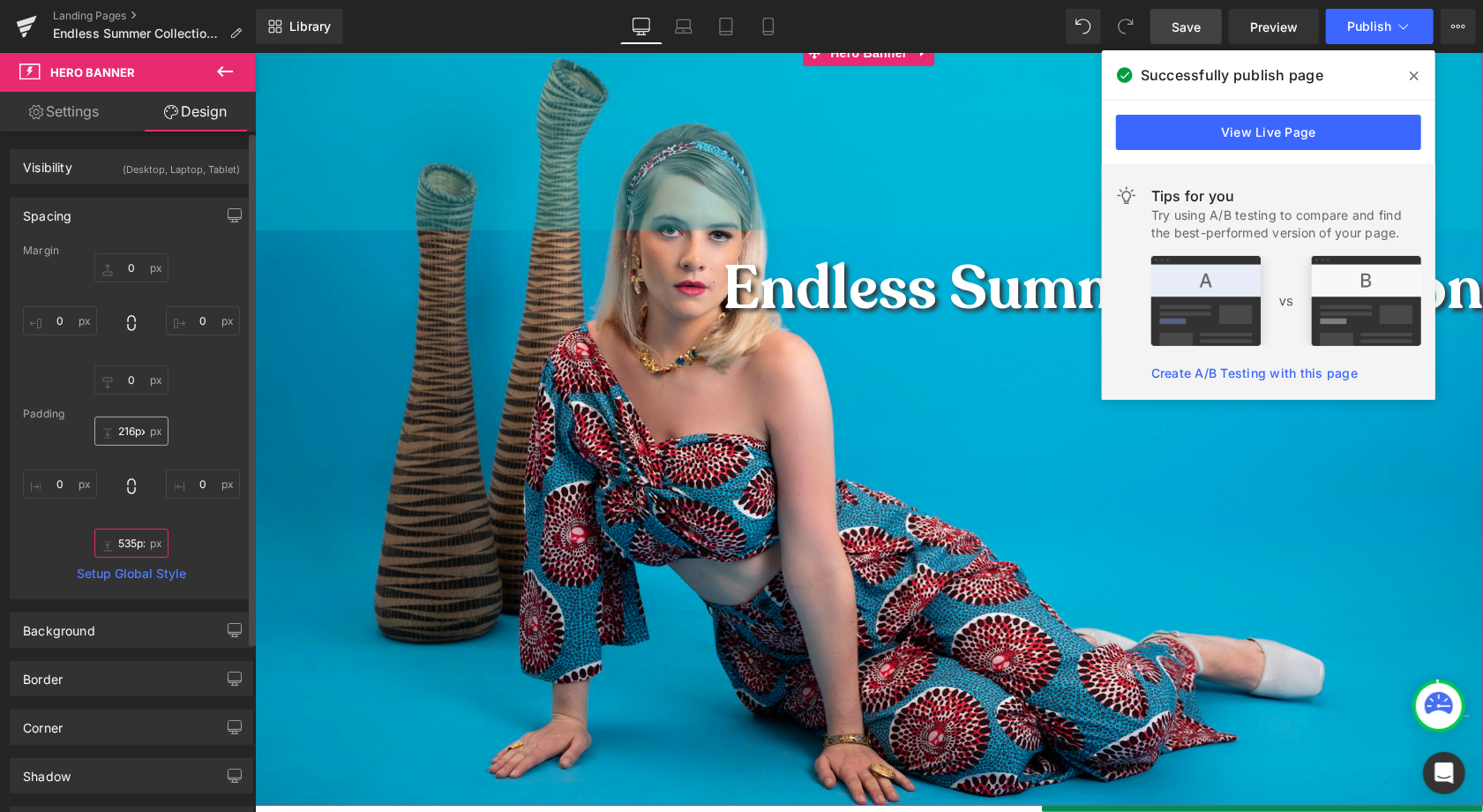
type input "535px"
click at [129, 427] on input "216px" at bounding box center [132, 431] width 75 height 29
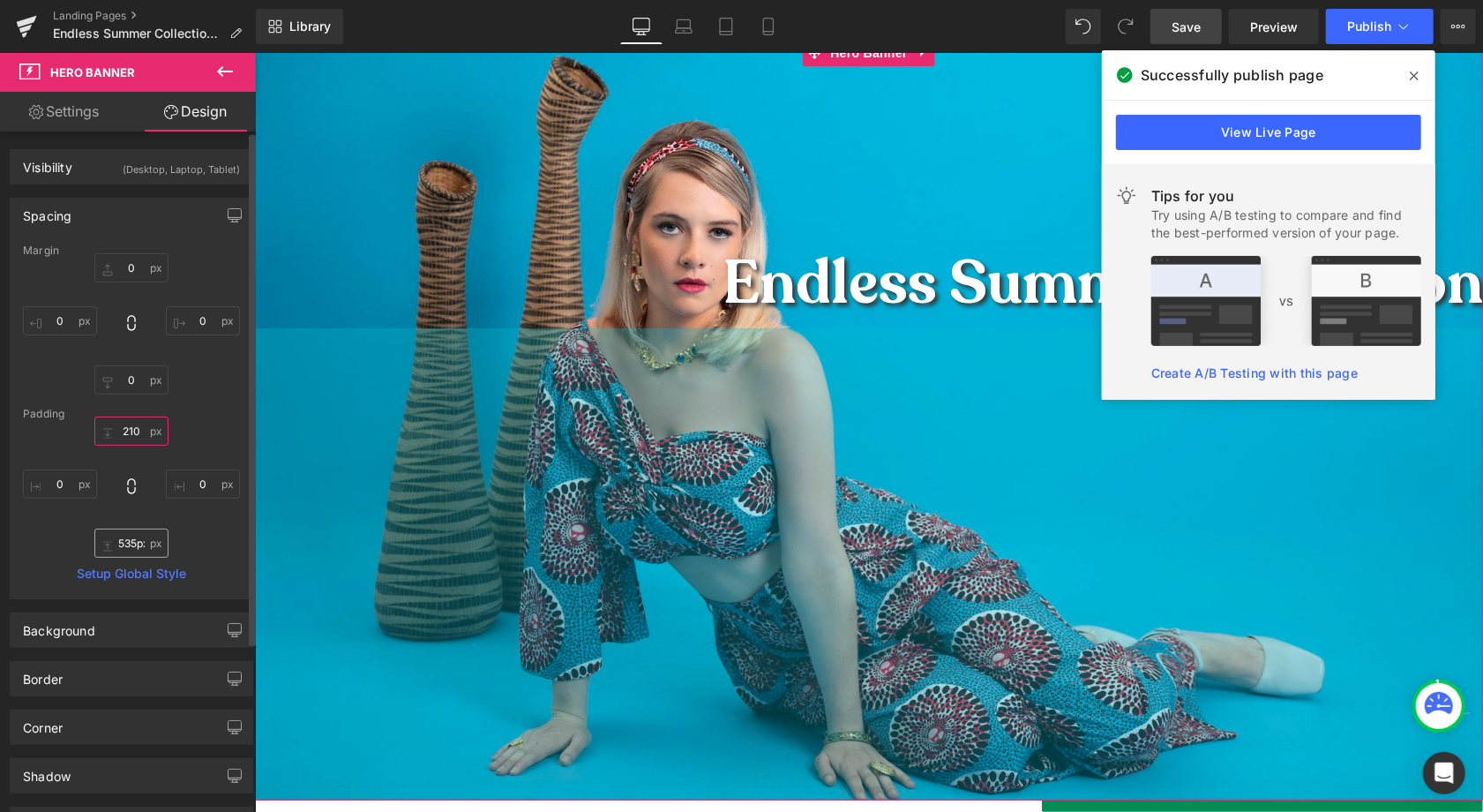
type input "210"
click at [128, 542] on input "535px" at bounding box center [132, 543] width 75 height 29
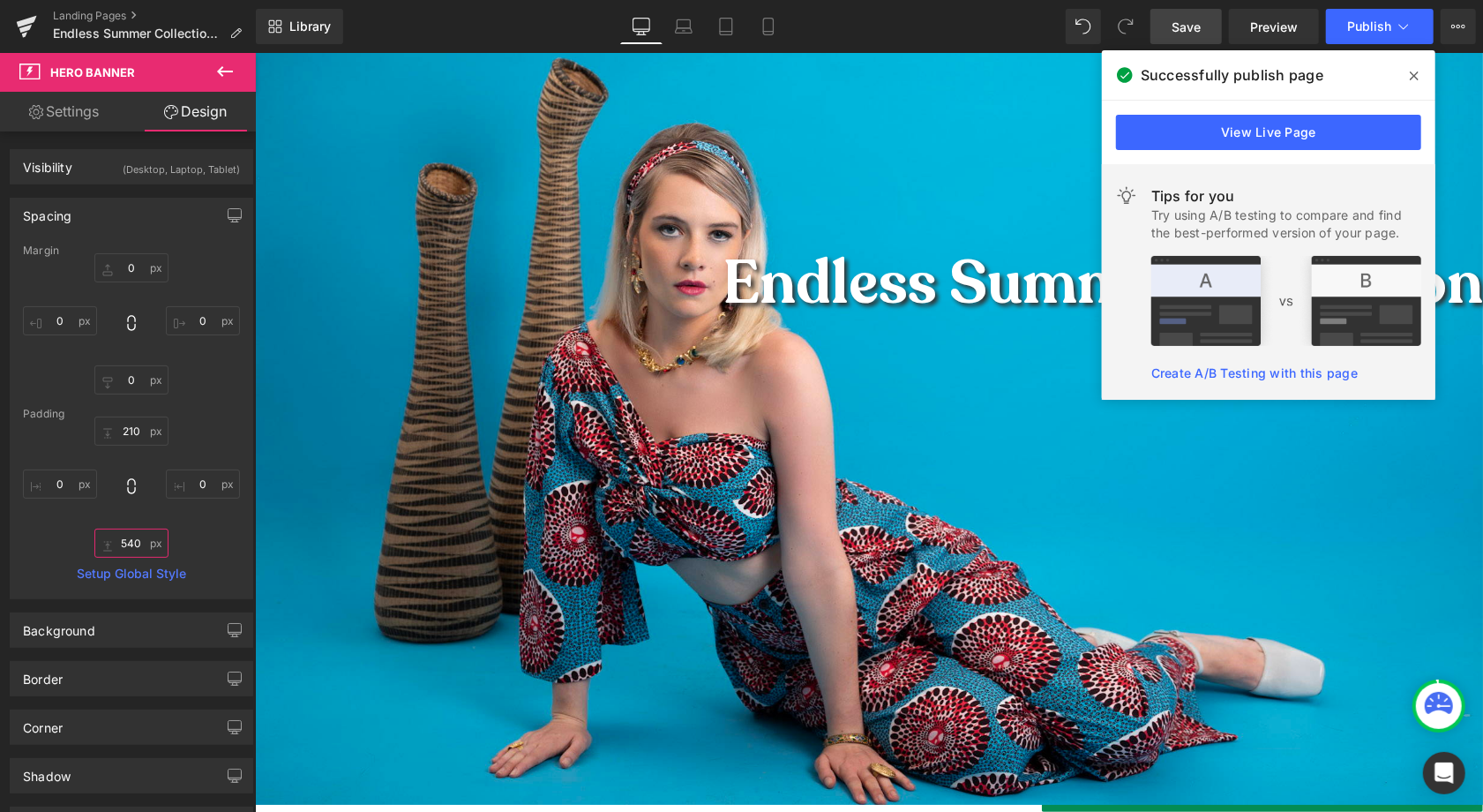
type input "540"
click at [1193, 35] on link "Save" at bounding box center [1186, 26] width 72 height 35
click at [1362, 35] on button "Publish" at bounding box center [1380, 26] width 108 height 35
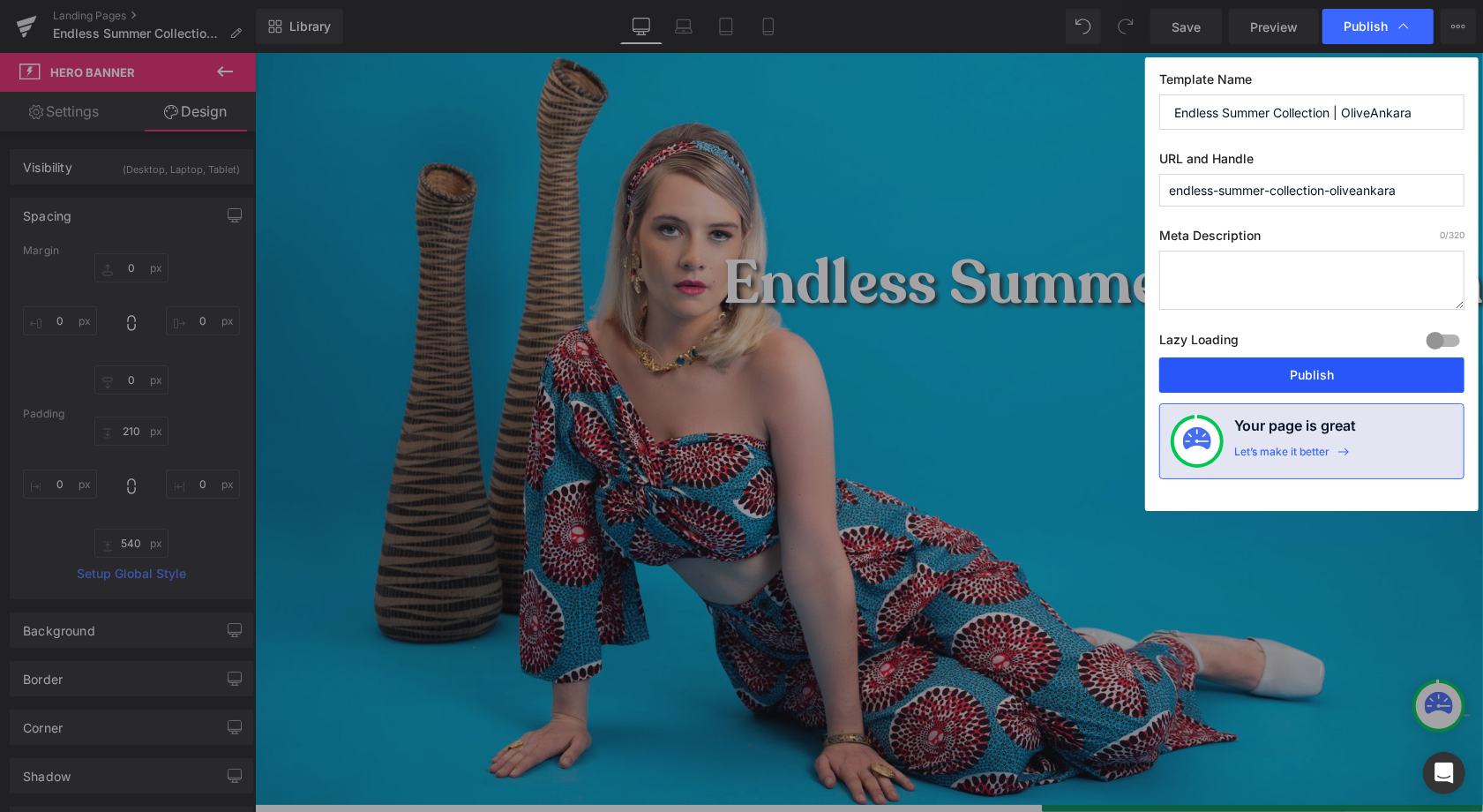
click at [1335, 370] on button "Publish" at bounding box center [1312, 374] width 306 height 35
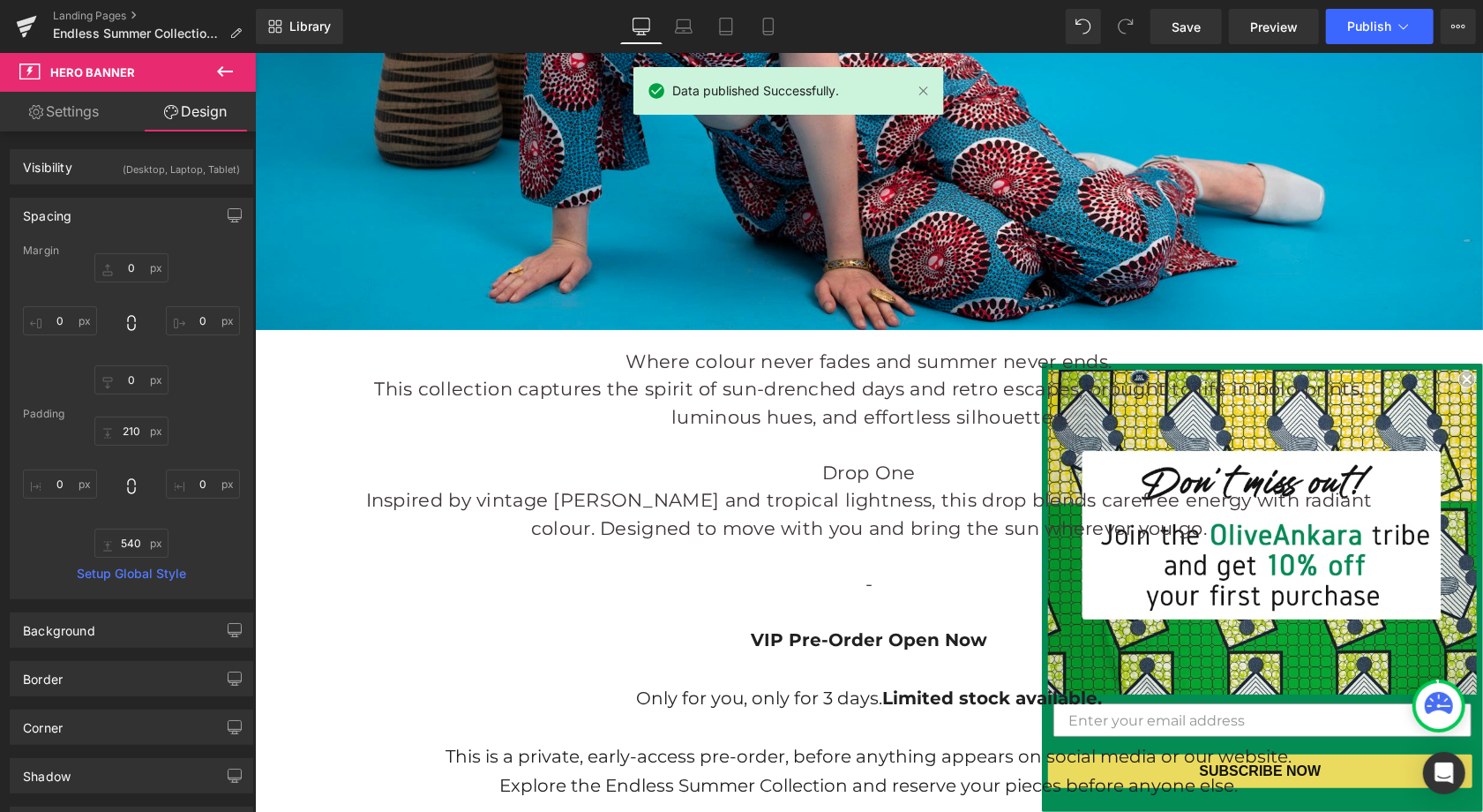
scroll to position [1274, 0]
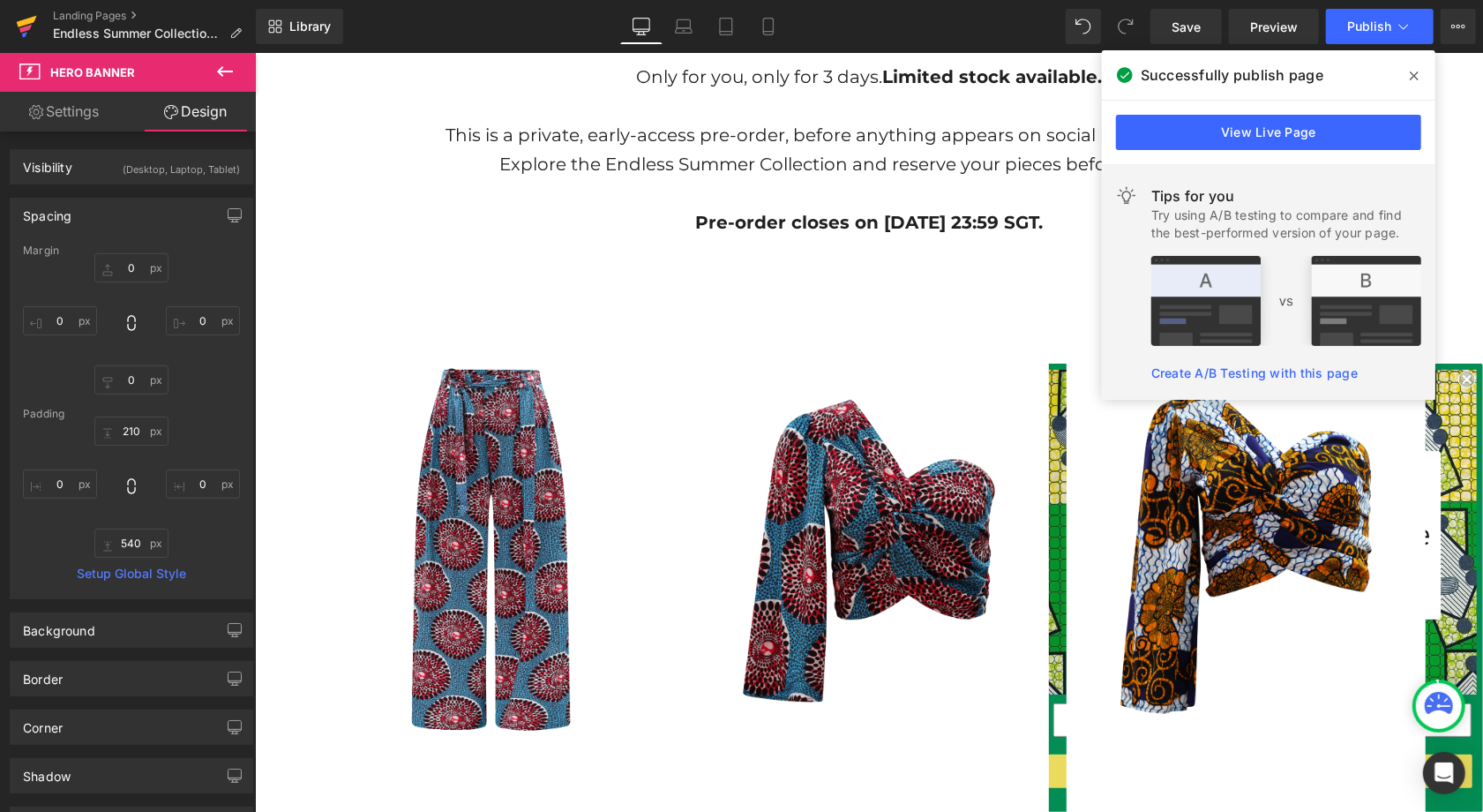
click at [32, 16] on icon at bounding box center [27, 27] width 21 height 44
